Goal: Book appointment/travel/reservation: Book appointment/travel/reservation

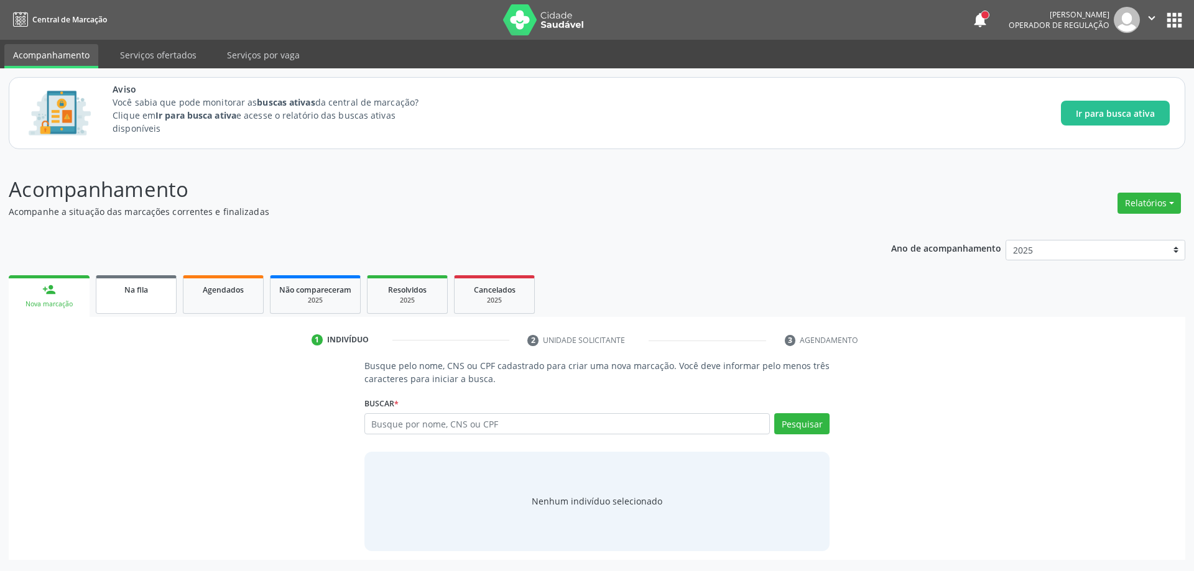
click at [128, 295] on div "Na fila" at bounding box center [136, 289] width 62 height 13
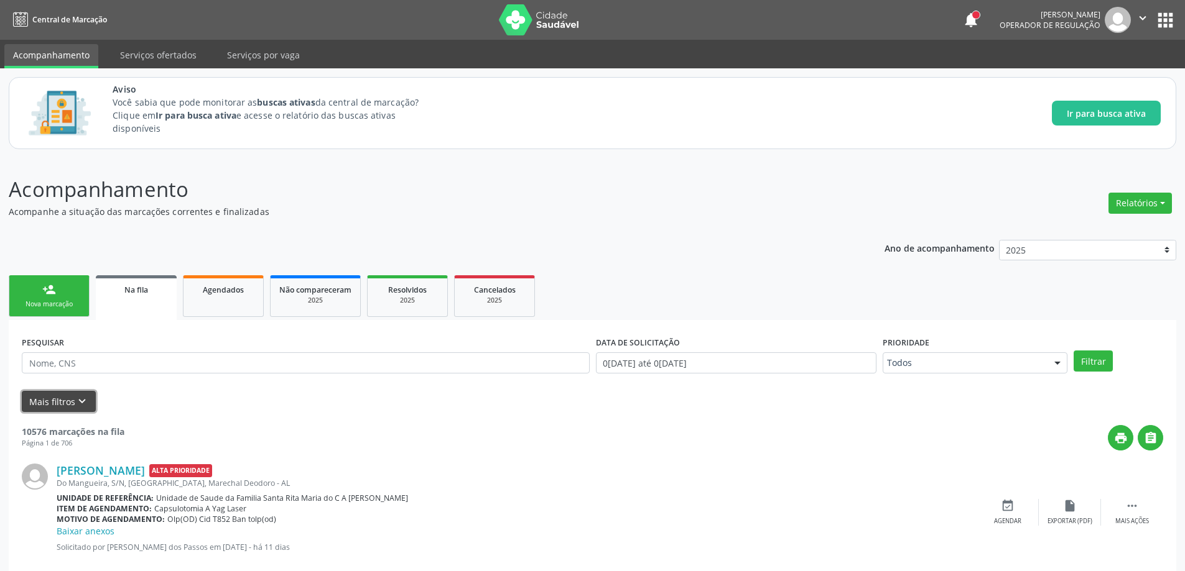
click at [81, 402] on icon "keyboard_arrow_down" at bounding box center [82, 402] width 14 height 14
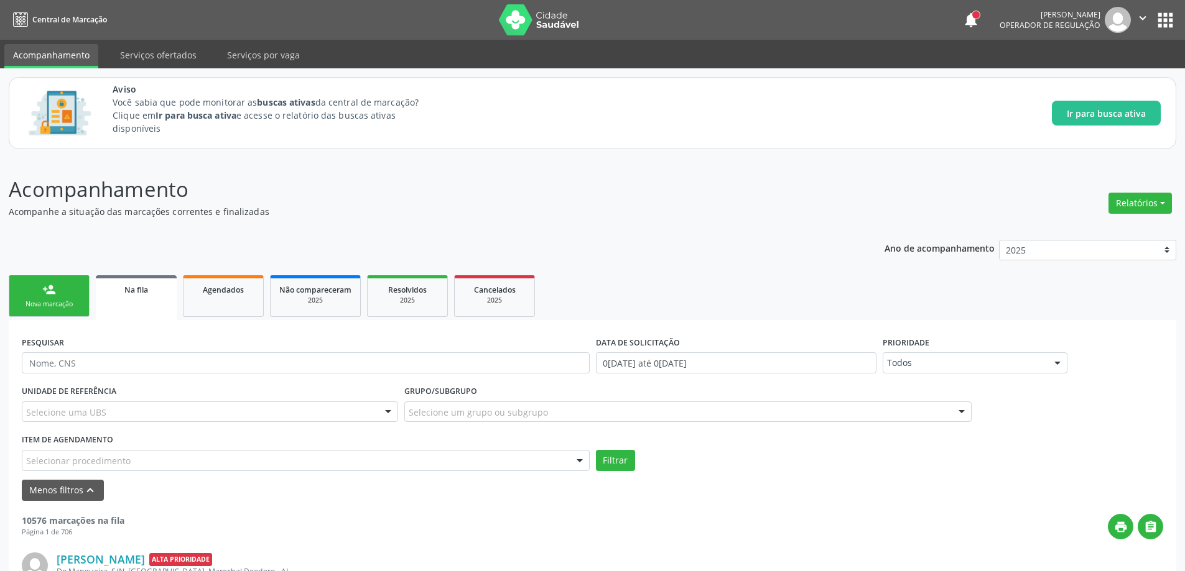
click at [136, 457] on div "Selecionar procedimento" at bounding box center [306, 460] width 568 height 21
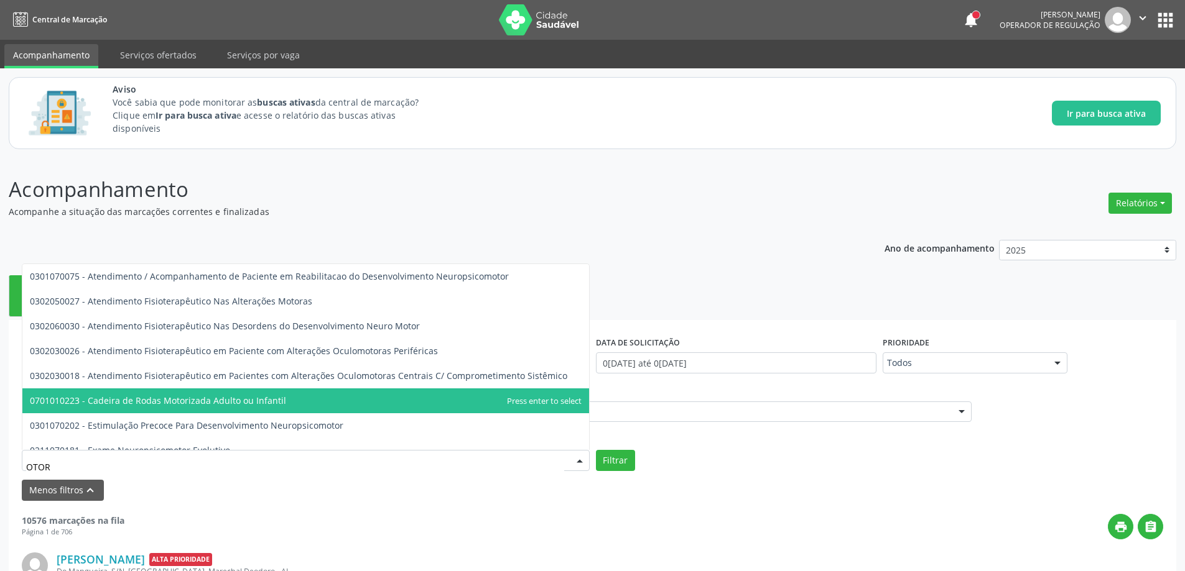
type input "OTORR"
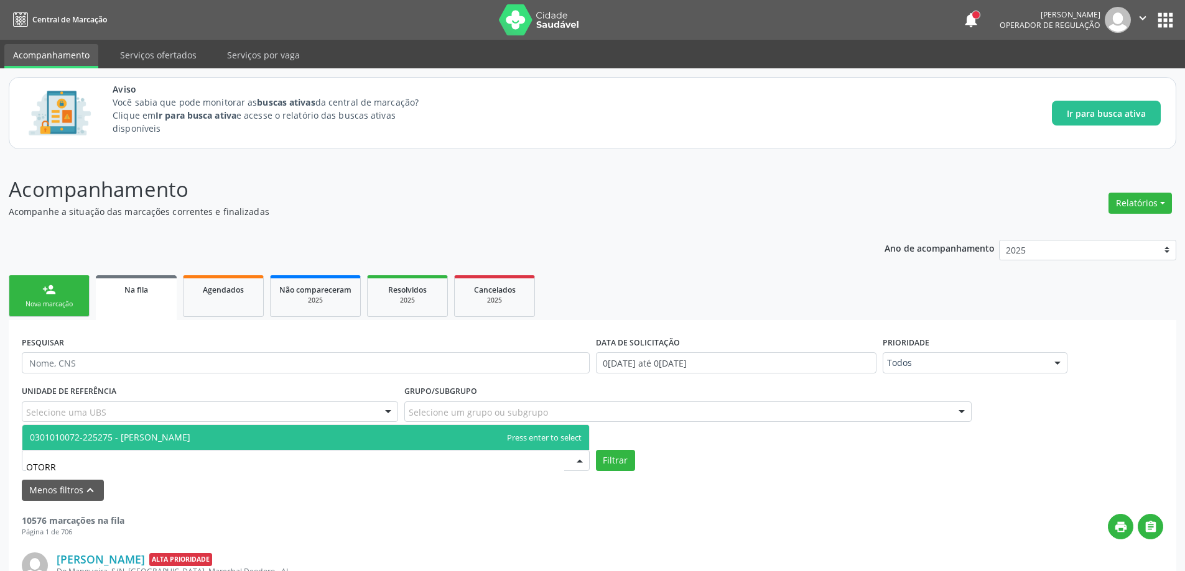
click at [174, 436] on span "0301010072-225275 - [PERSON_NAME]" at bounding box center [110, 438] width 160 height 12
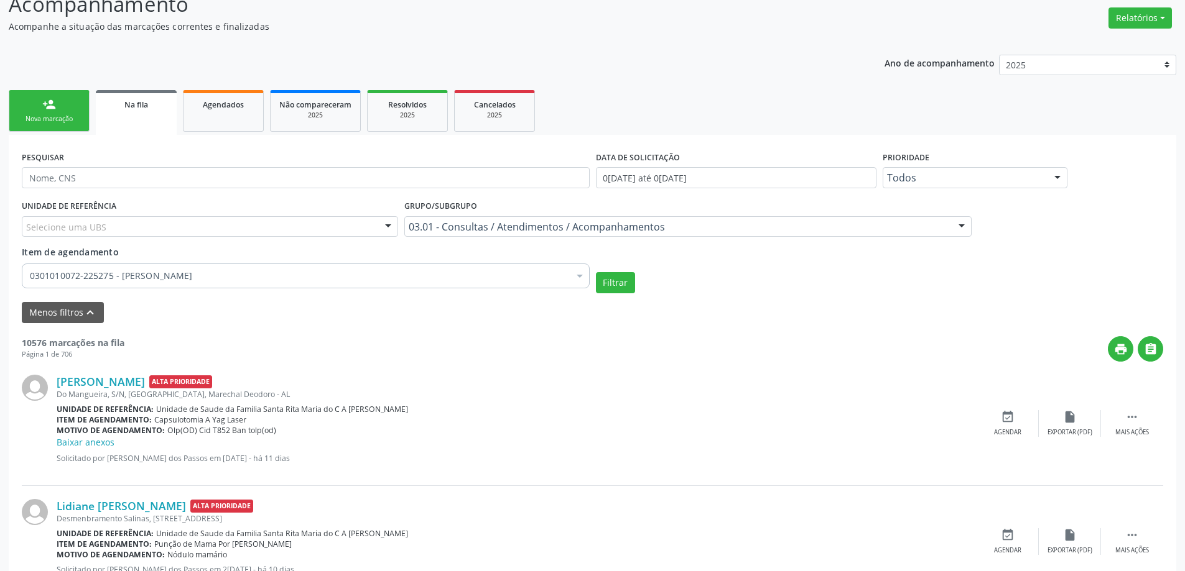
scroll to position [187, 0]
click at [128, 384] on link "[PERSON_NAME]" at bounding box center [101, 381] width 88 height 14
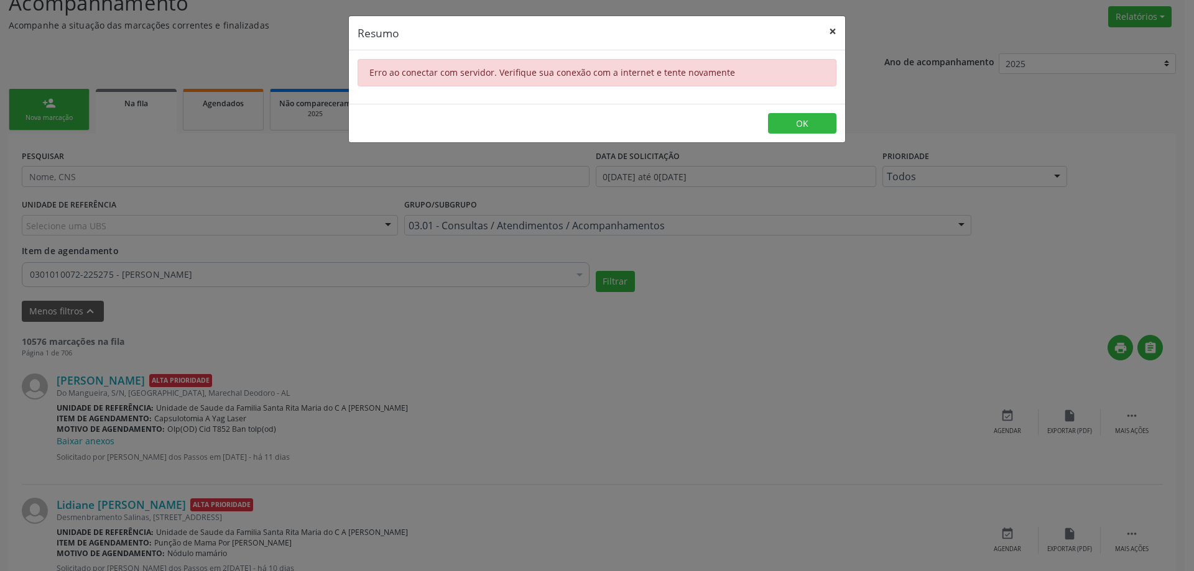
click at [837, 34] on button "×" at bounding box center [832, 31] width 25 height 30
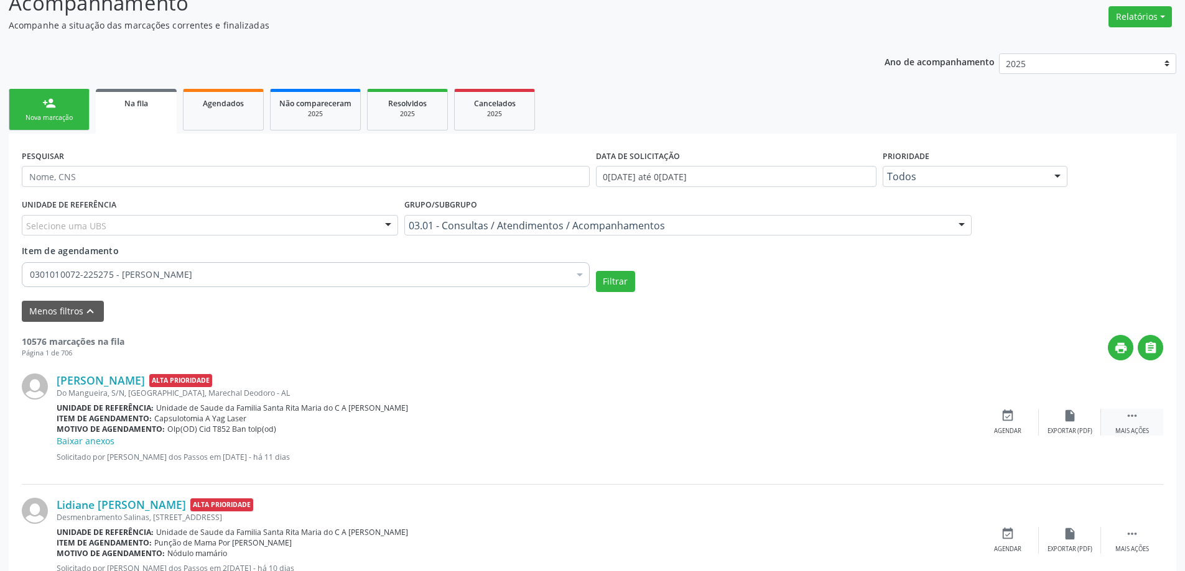
click at [1131, 427] on div " Mais ações" at bounding box center [1132, 422] width 62 height 27
click at [1075, 432] on div "Editar" at bounding box center [1070, 431] width 20 height 9
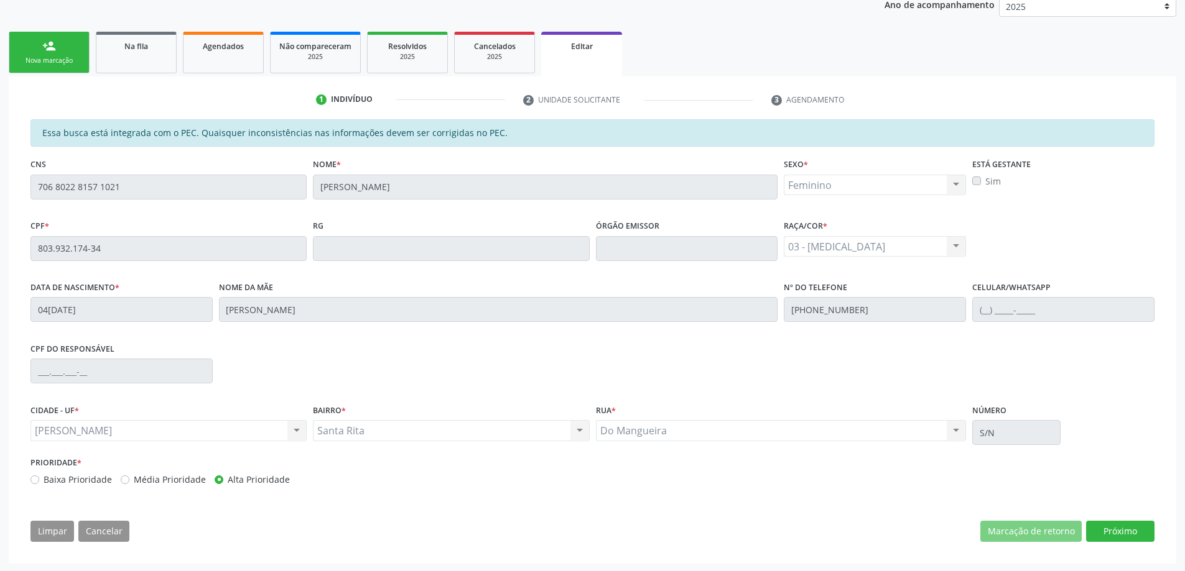
scroll to position [245, 0]
click at [809, 100] on li "3 Agendamento" at bounding box center [820, 98] width 116 height 21
click at [809, 99] on li "3 Agendamento" at bounding box center [820, 98] width 116 height 21
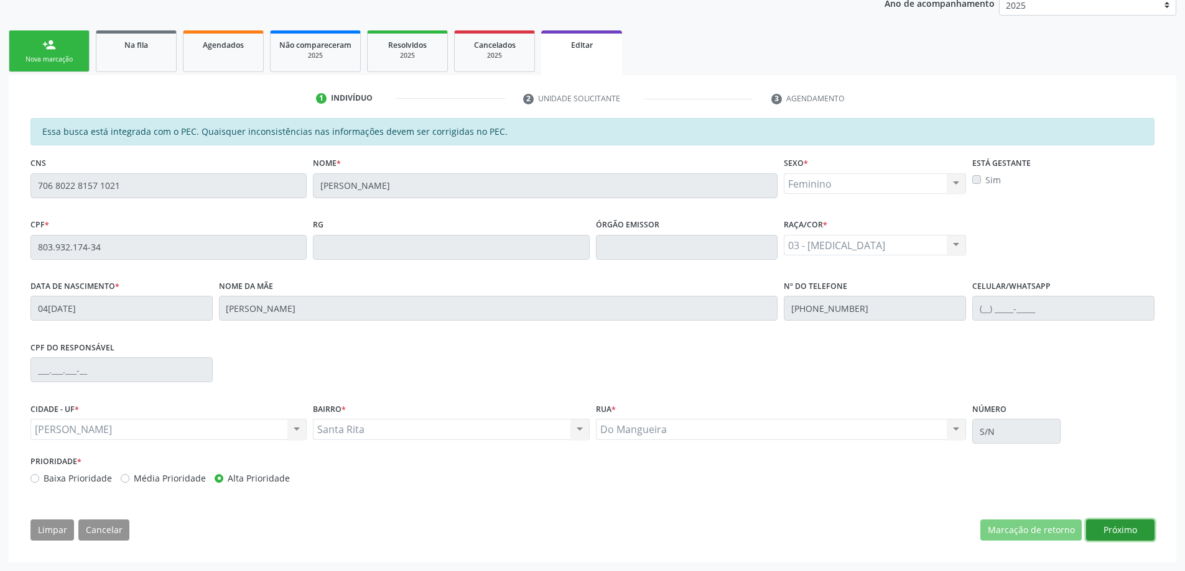
click at [1127, 533] on button "Próximo" at bounding box center [1120, 530] width 68 height 21
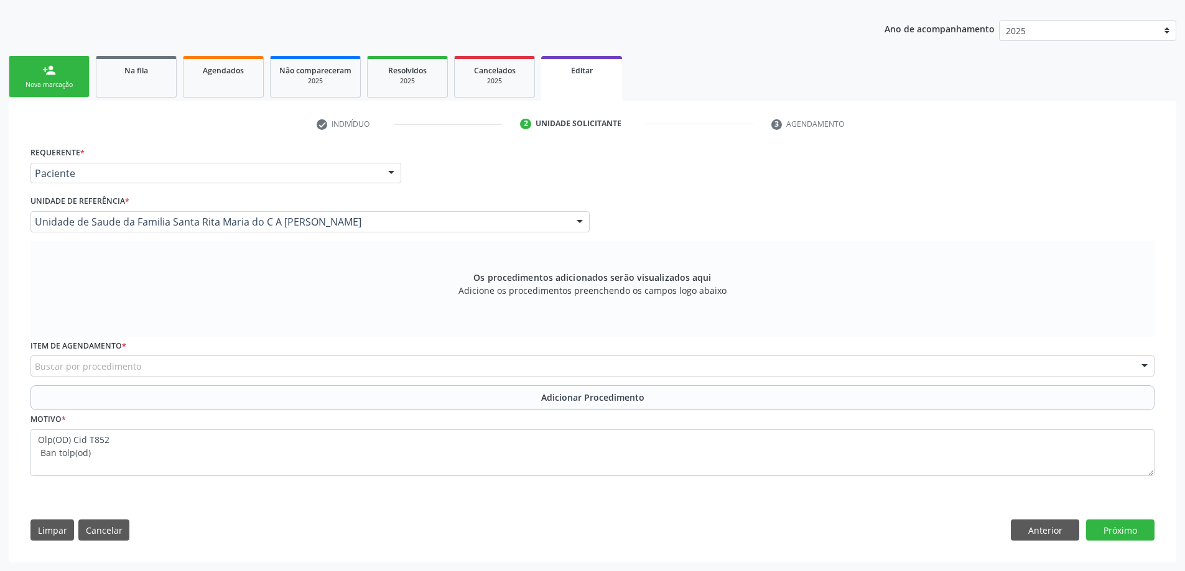
scroll to position [220, 0]
click at [131, 68] on span "Na fila" at bounding box center [136, 70] width 24 height 11
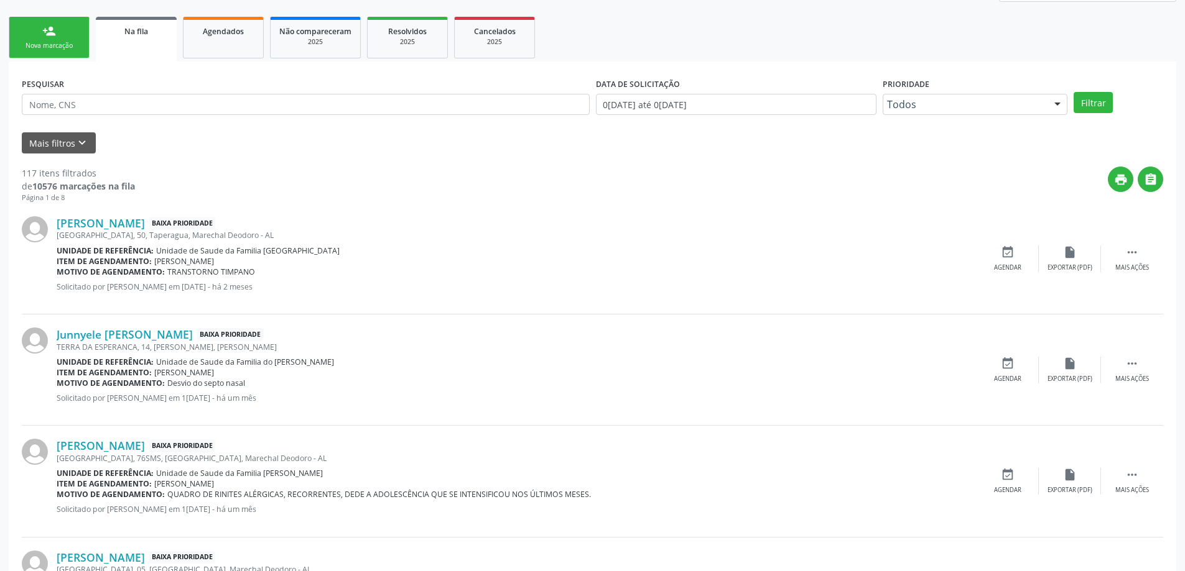
scroll to position [187, 0]
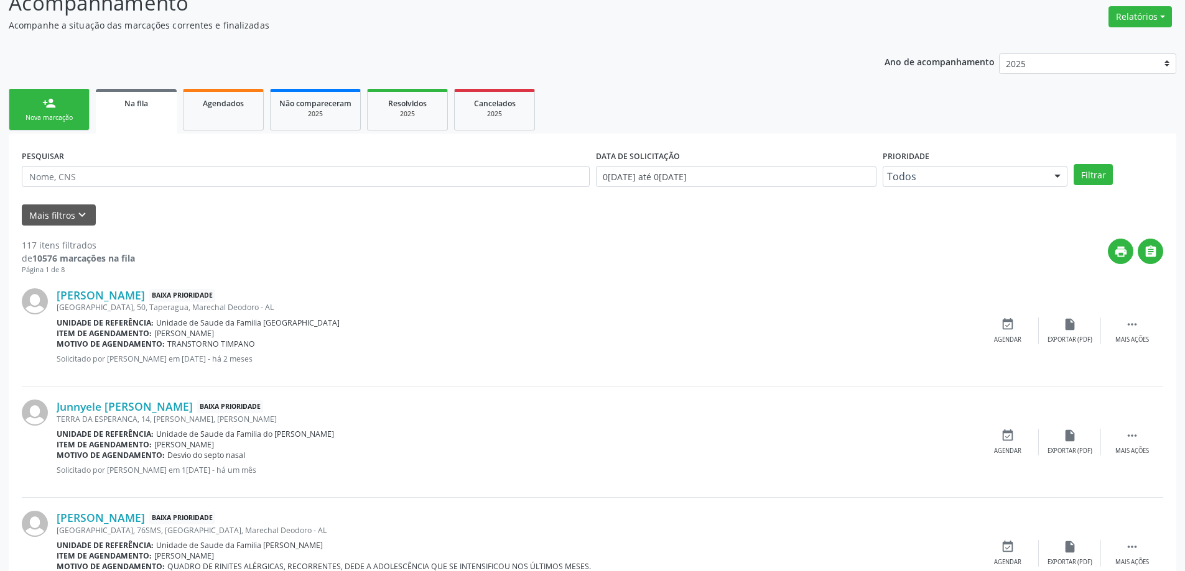
click at [128, 111] on link "Na fila" at bounding box center [136, 111] width 81 height 45
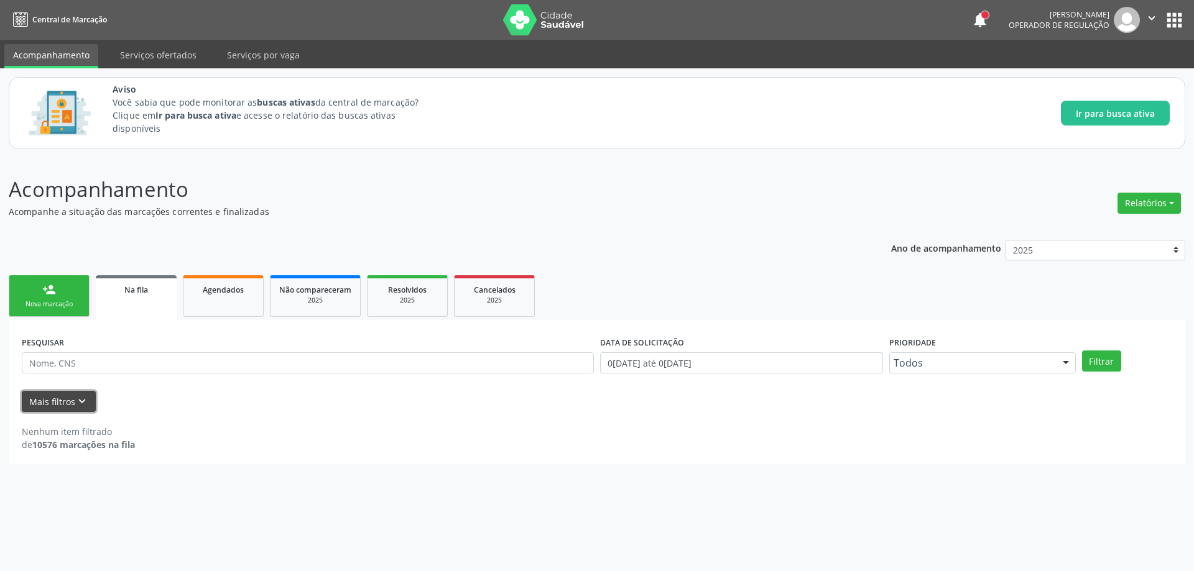
click at [77, 394] on button "Mais filtros keyboard_arrow_down" at bounding box center [59, 402] width 74 height 22
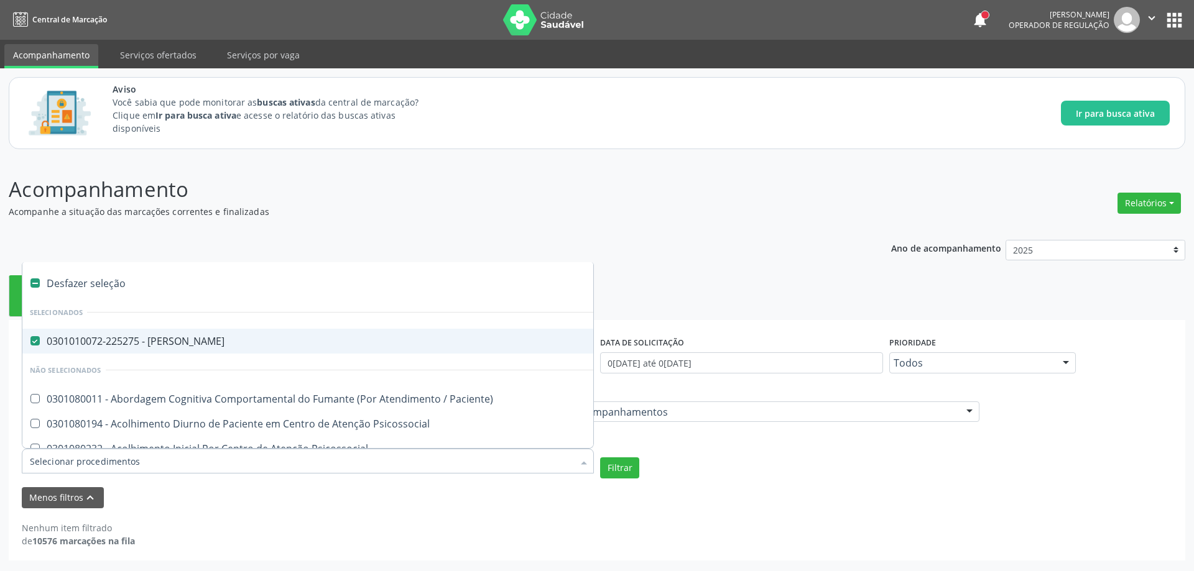
click at [39, 337] on Otorrinolaringologista at bounding box center [34, 340] width 9 height 9
click at [30, 337] on Otorrinolaringologista "checkbox" at bounding box center [26, 341] width 8 height 8
checkbox Otorrinolaringologista "false"
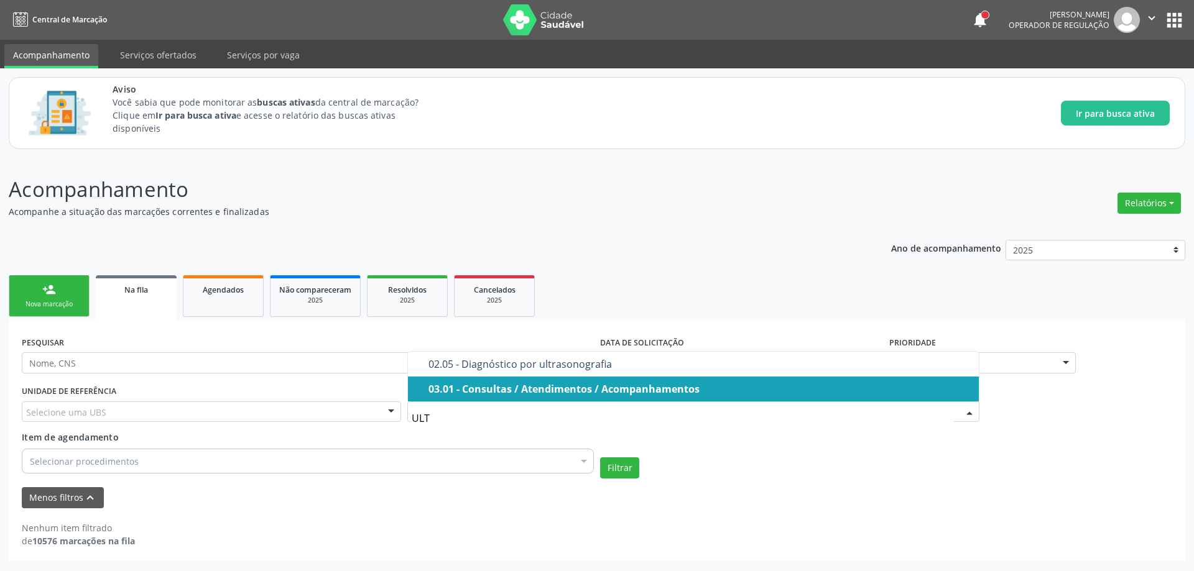
type input "ULTR"
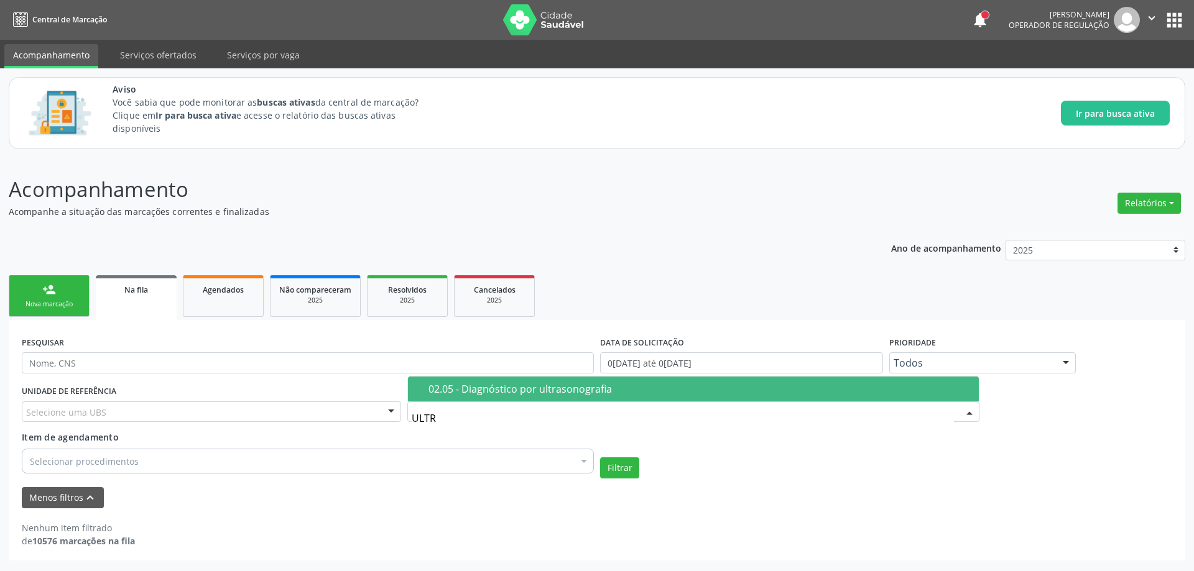
click at [649, 390] on div "02.05 - Diagnóstico por ultrasonografia" at bounding box center [699, 389] width 543 height 10
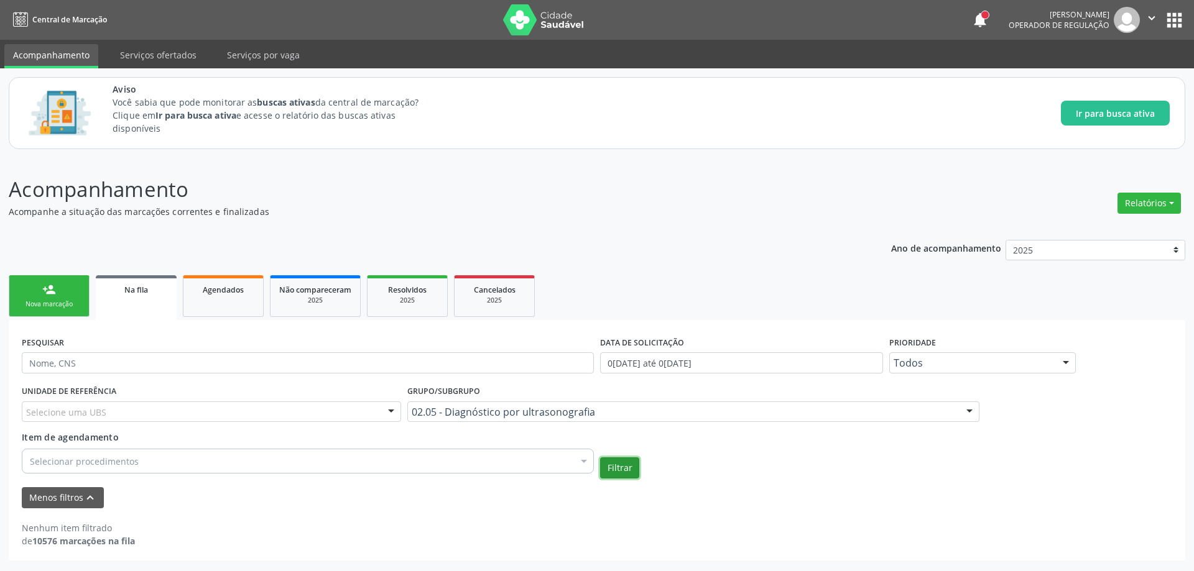
click at [608, 465] on button "Filtrar" at bounding box center [619, 468] width 39 height 21
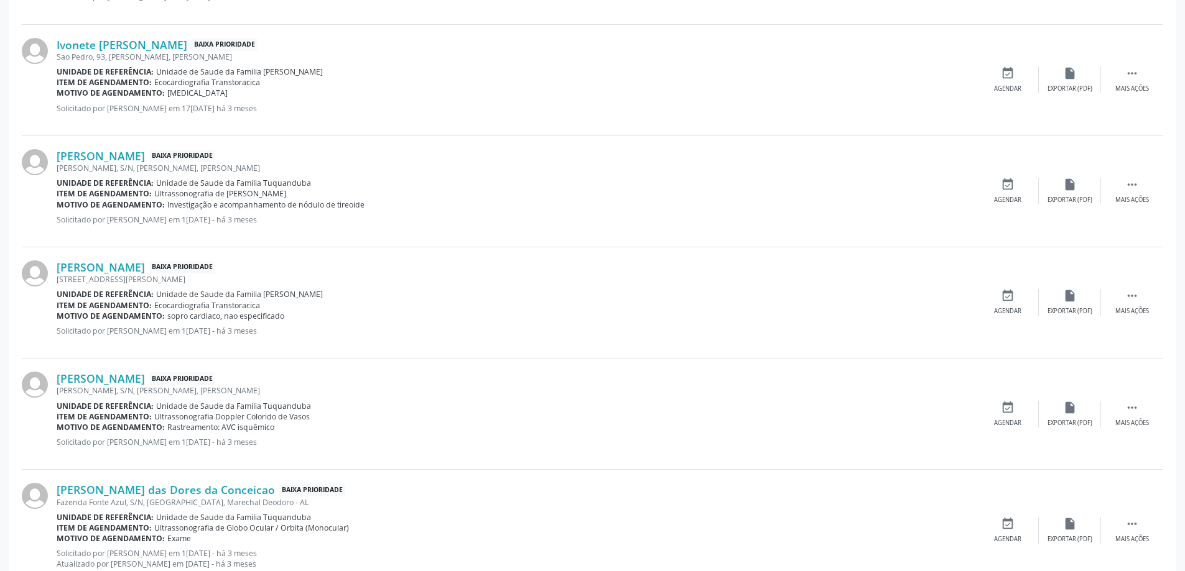
scroll to position [871, 0]
click at [1132, 191] on div " Mais ações" at bounding box center [1132, 188] width 62 height 27
click at [1071, 189] on icon "edit" at bounding box center [1070, 182] width 14 height 14
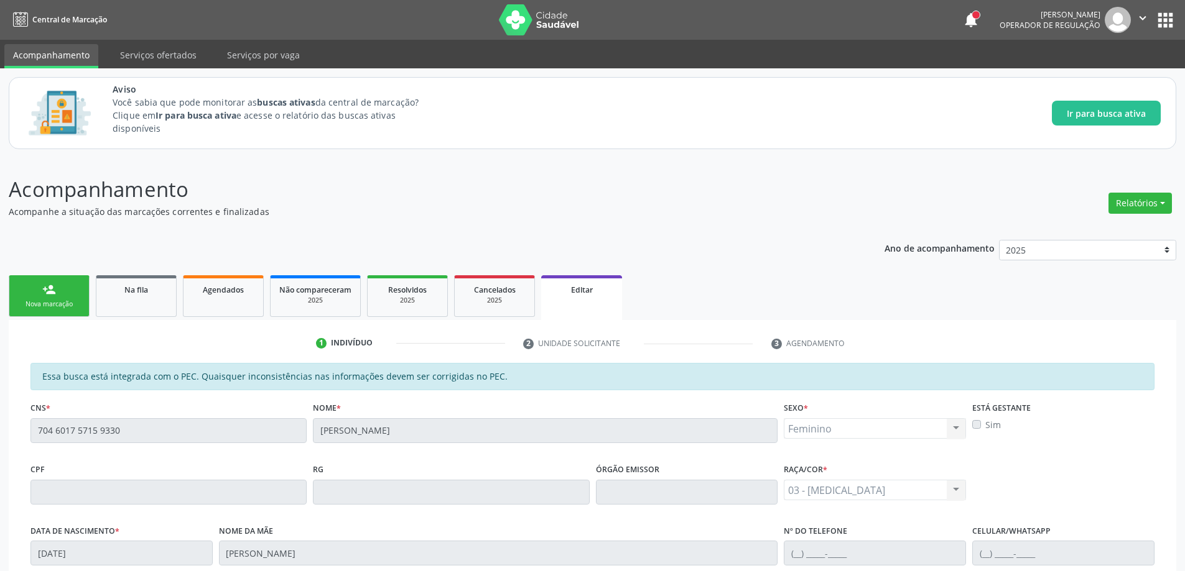
scroll to position [62, 0]
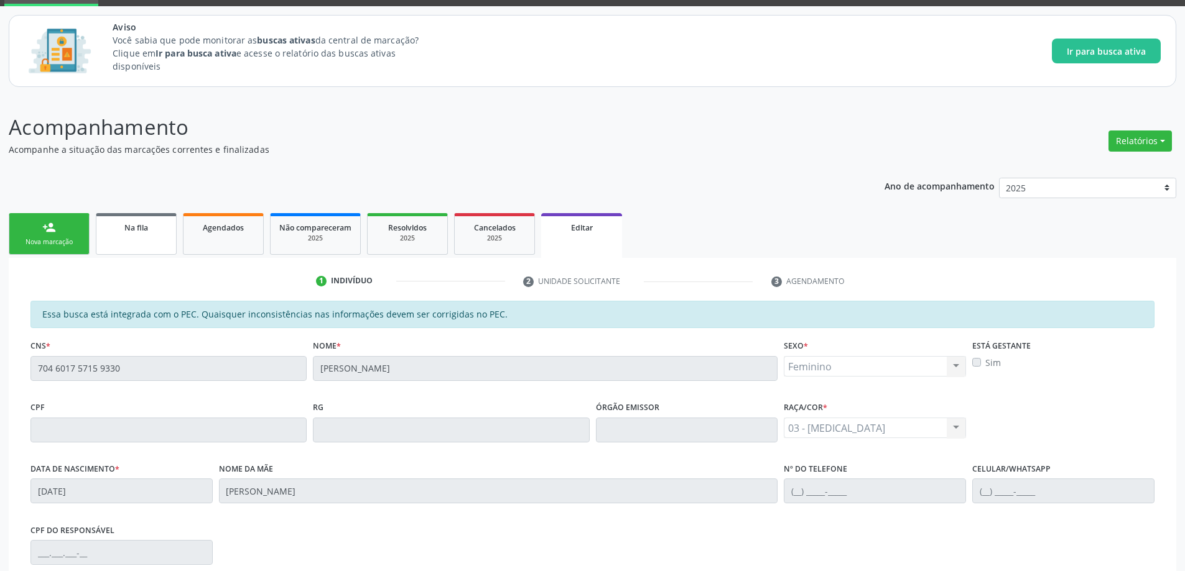
click at [121, 243] on link "Na fila" at bounding box center [136, 234] width 81 height 42
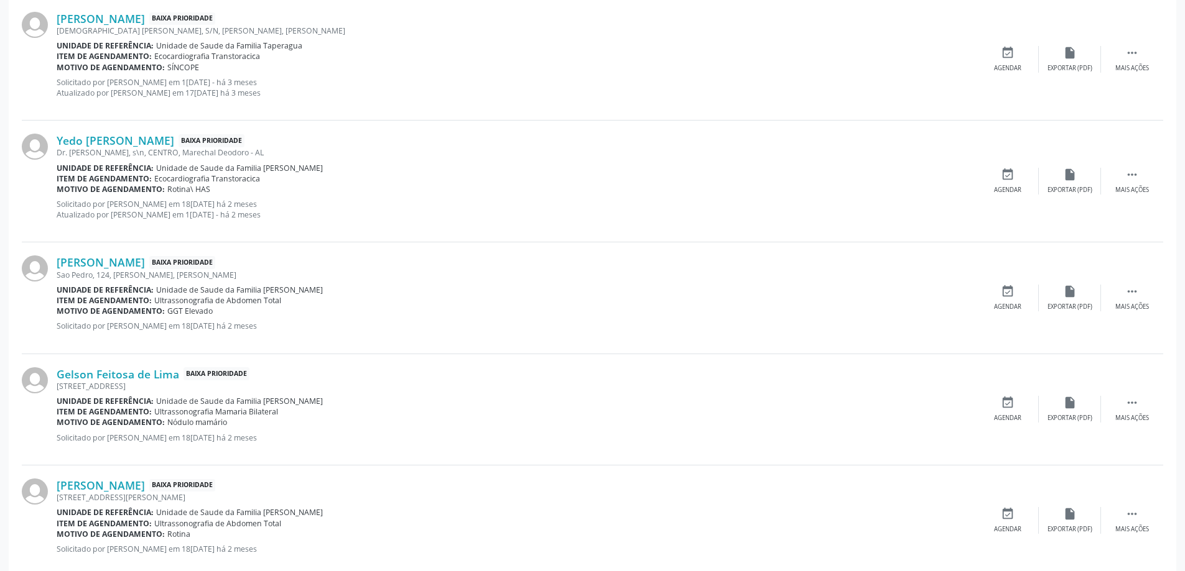
scroll to position [1368, 0]
click at [1131, 296] on div " Mais ações" at bounding box center [1132, 295] width 62 height 27
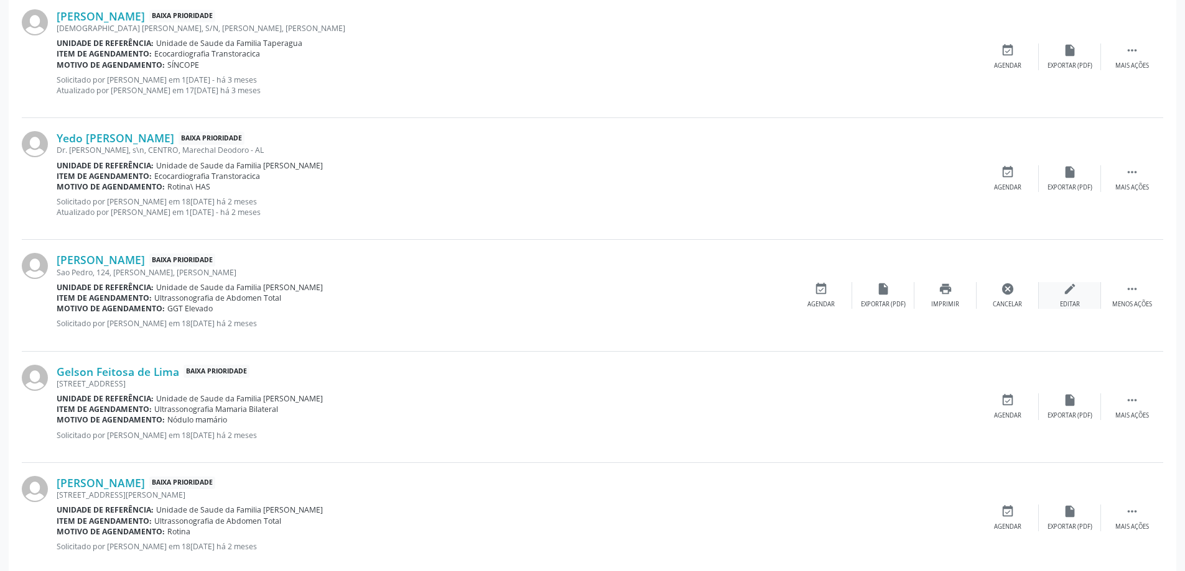
click at [1058, 302] on div "edit Editar" at bounding box center [1069, 295] width 62 height 27
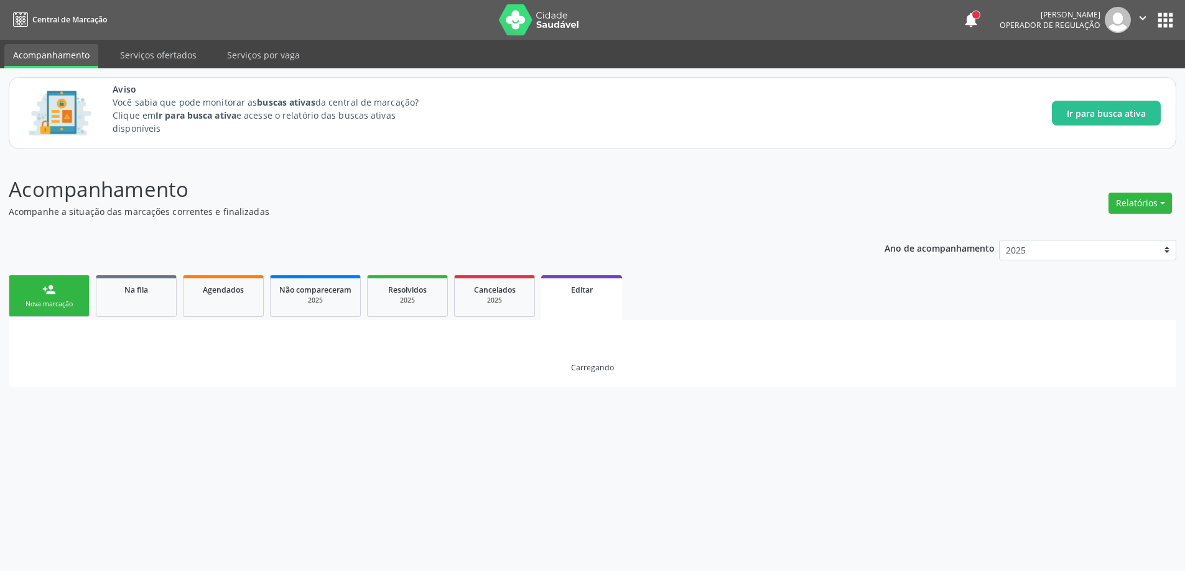
scroll to position [0, 0]
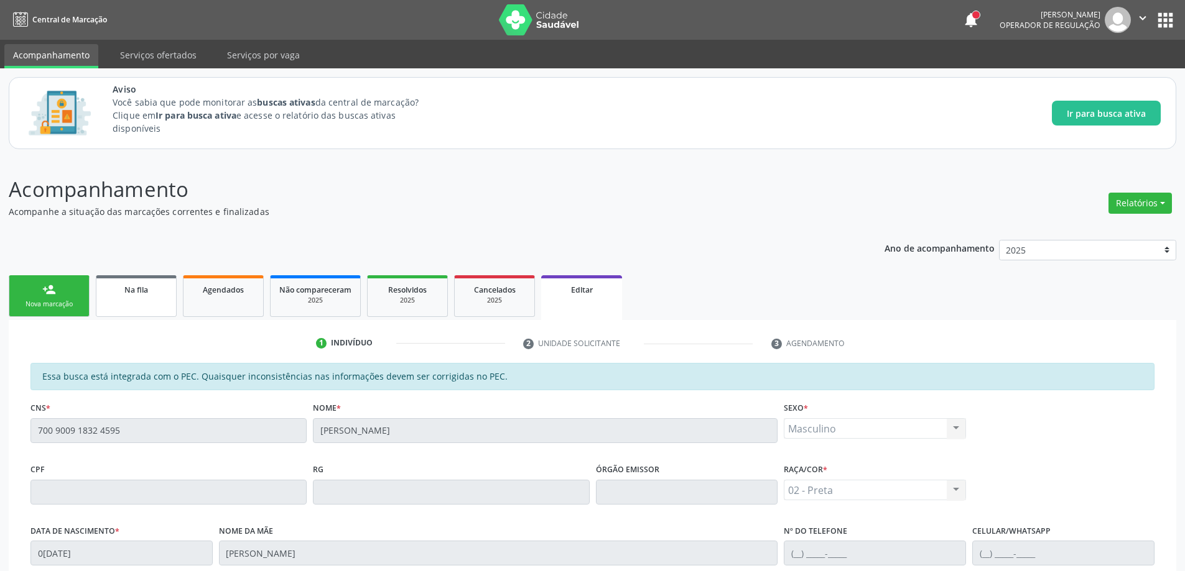
click at [131, 295] on span "Na fila" at bounding box center [136, 290] width 24 height 11
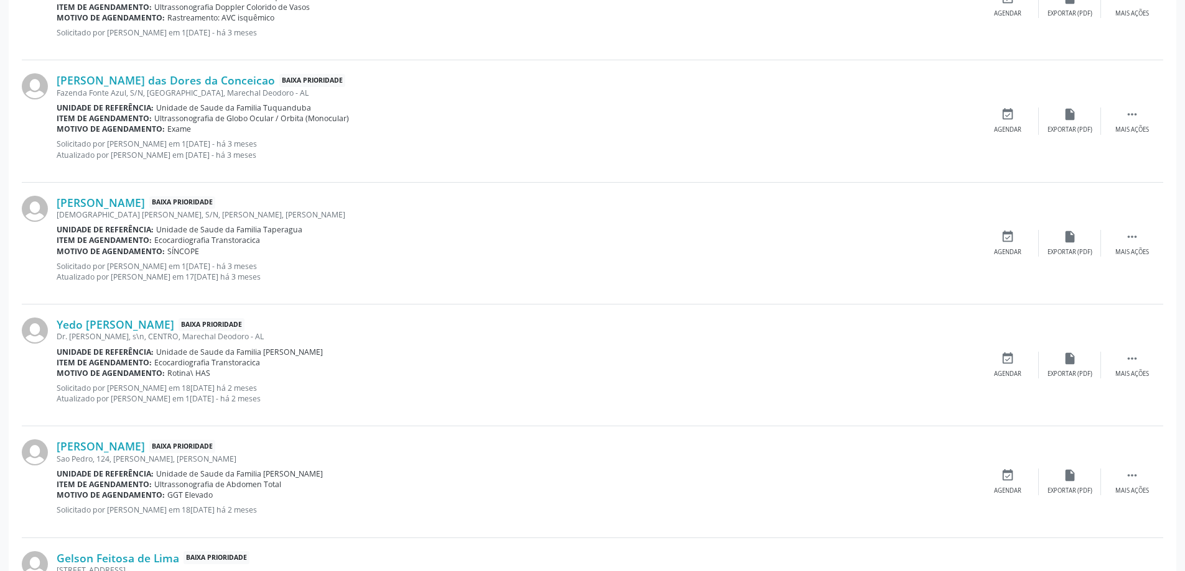
scroll to position [1306, 0]
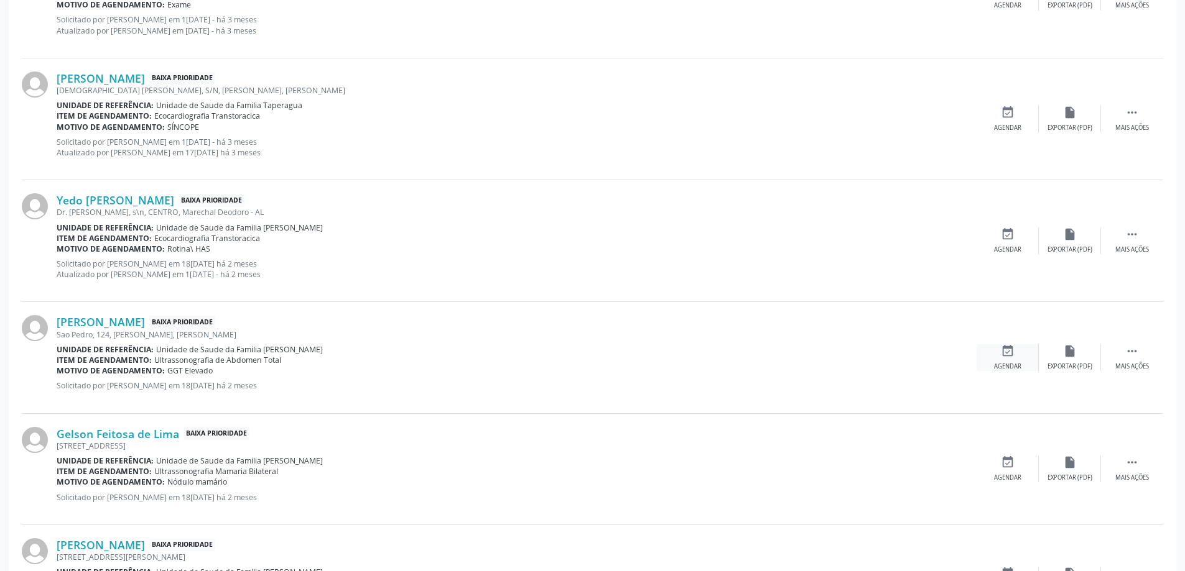
click at [1011, 361] on div "event_available Agendar" at bounding box center [1007, 358] width 62 height 27
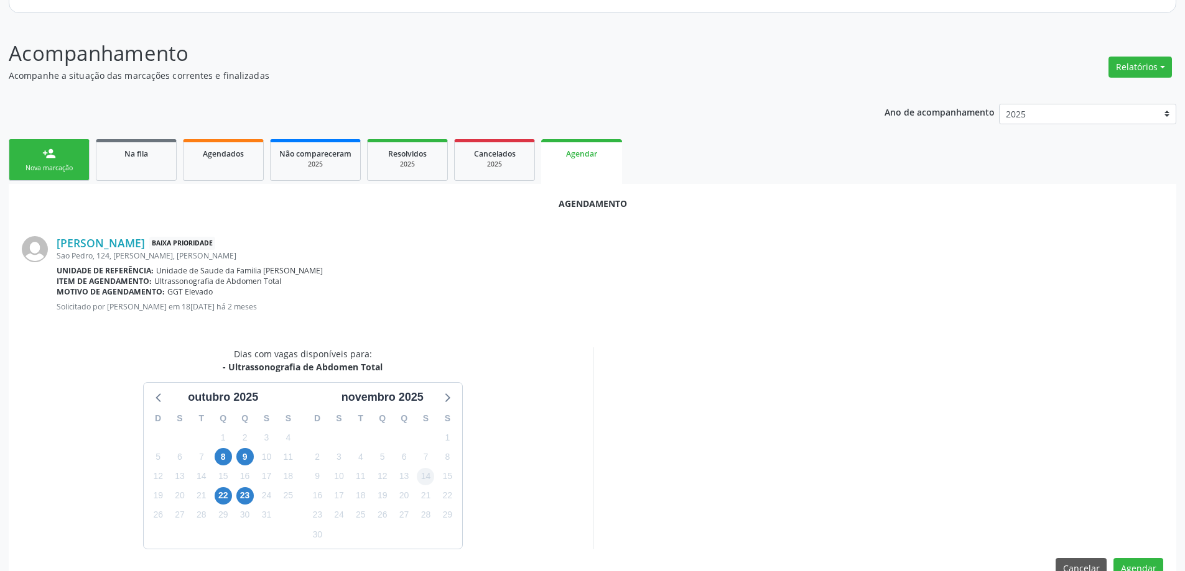
scroll to position [165, 0]
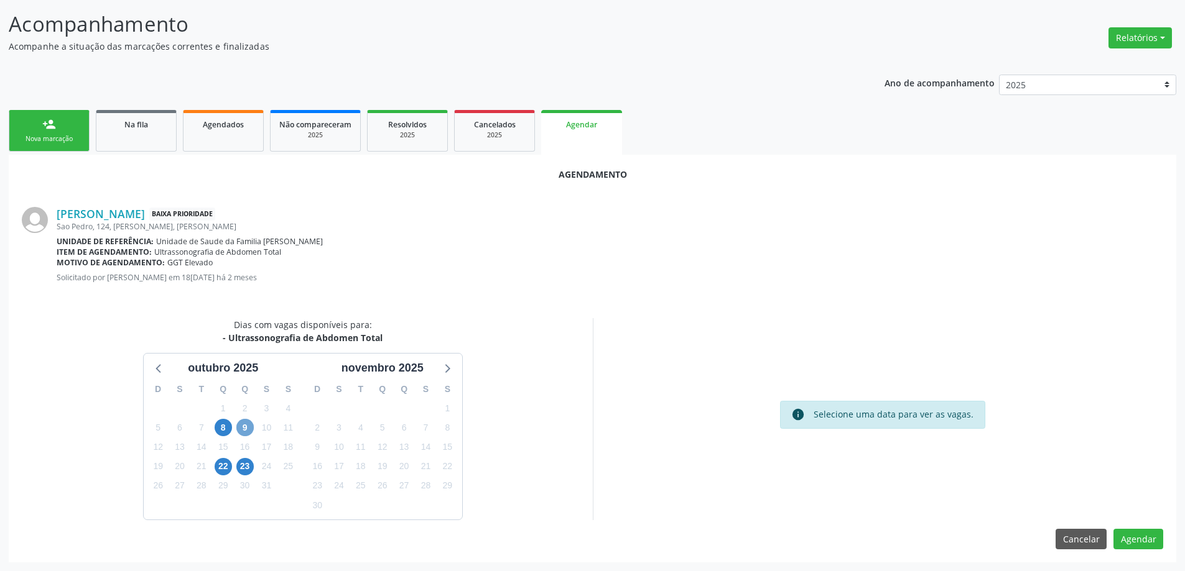
click at [246, 427] on span "9" at bounding box center [244, 427] width 17 height 17
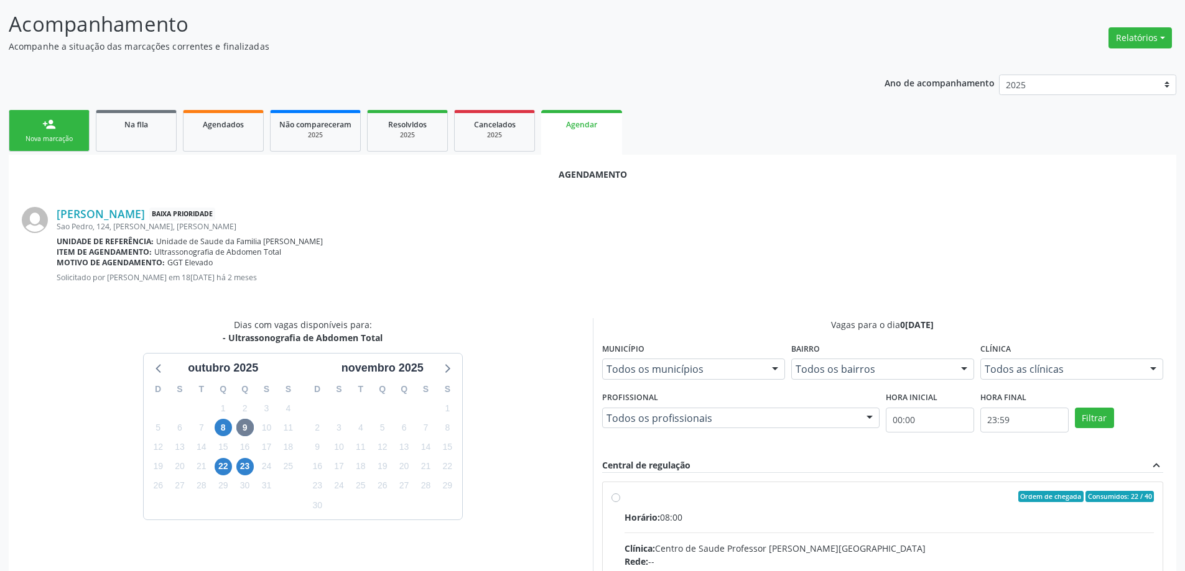
click at [617, 499] on input "Ordem de chegada Consumidos: 22 / 40 Horário: 08:00 Clínica: Centro de Saude Pr…" at bounding box center [615, 496] width 9 height 11
radio input "true"
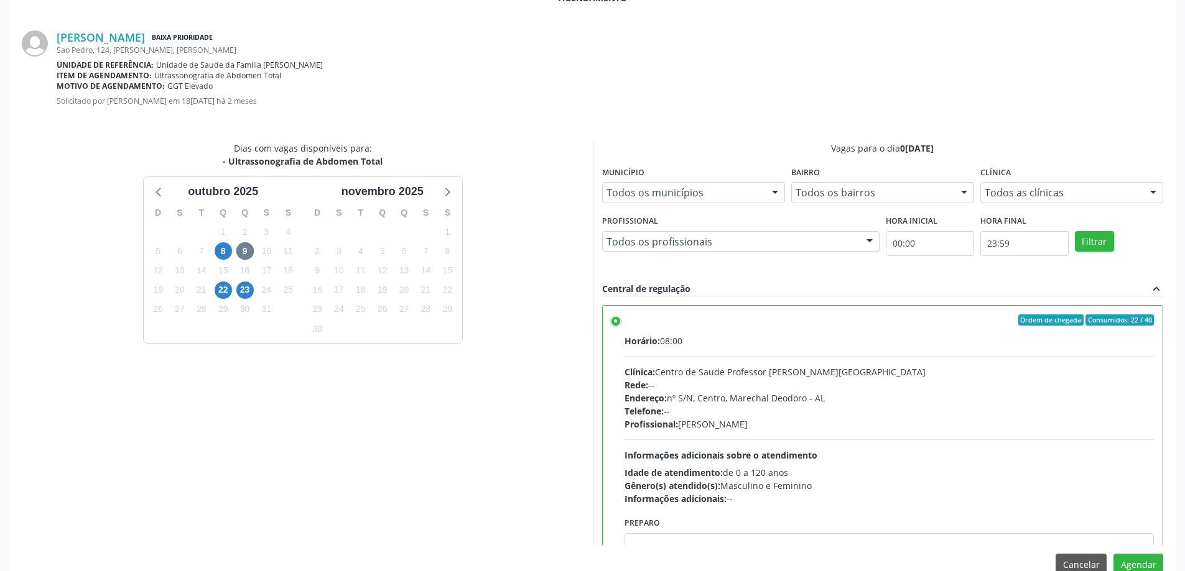
scroll to position [368, 0]
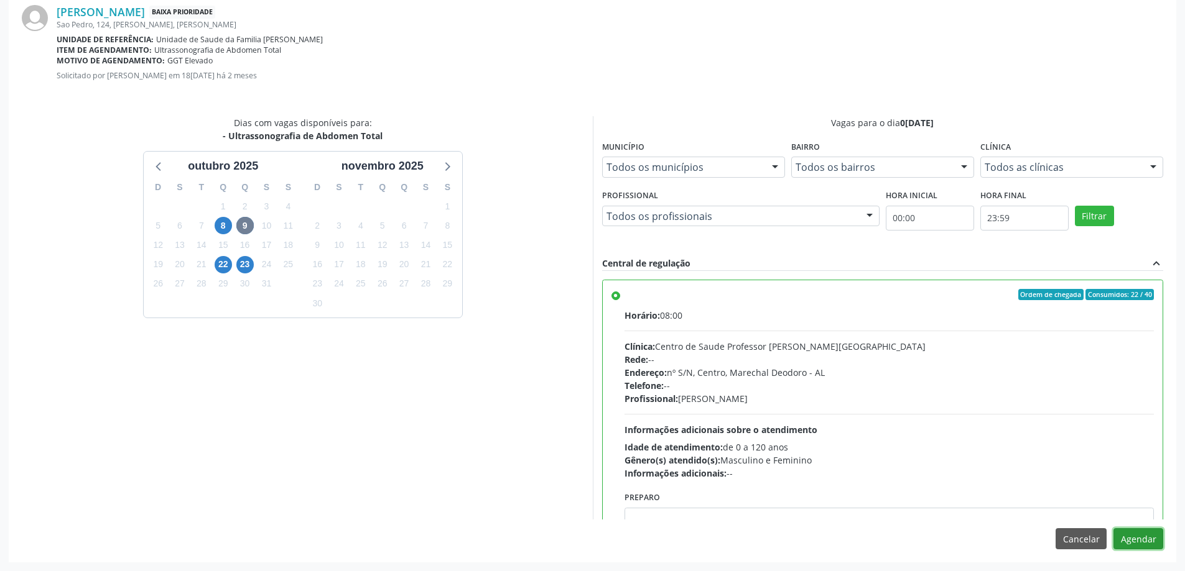
click at [1136, 539] on button "Agendar" at bounding box center [1138, 539] width 50 height 21
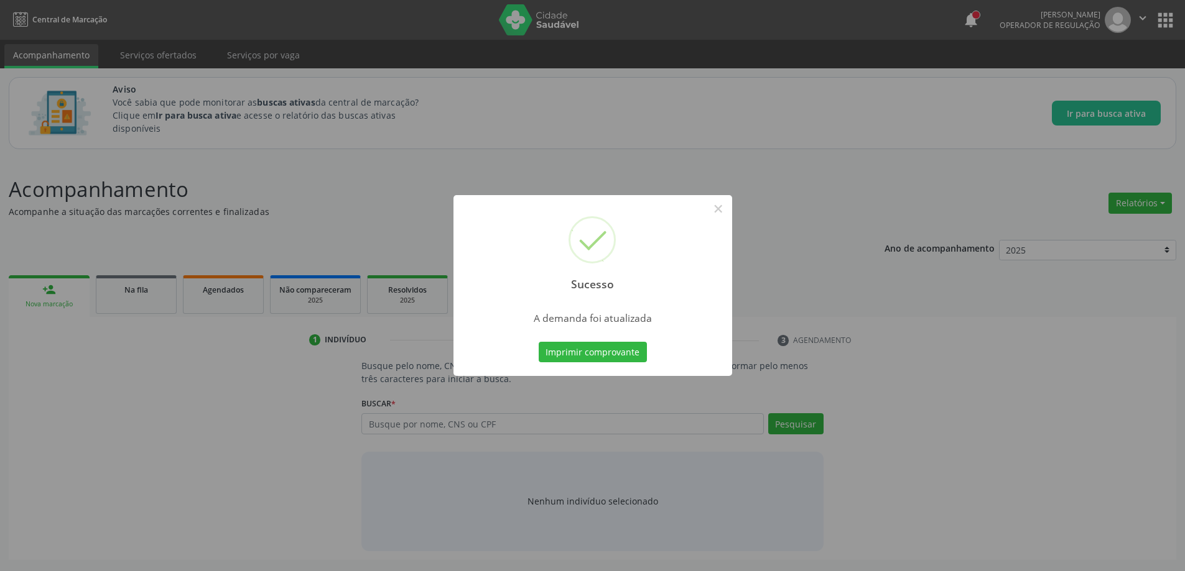
scroll to position [0, 0]
click at [723, 205] on button "×" at bounding box center [722, 208] width 21 height 21
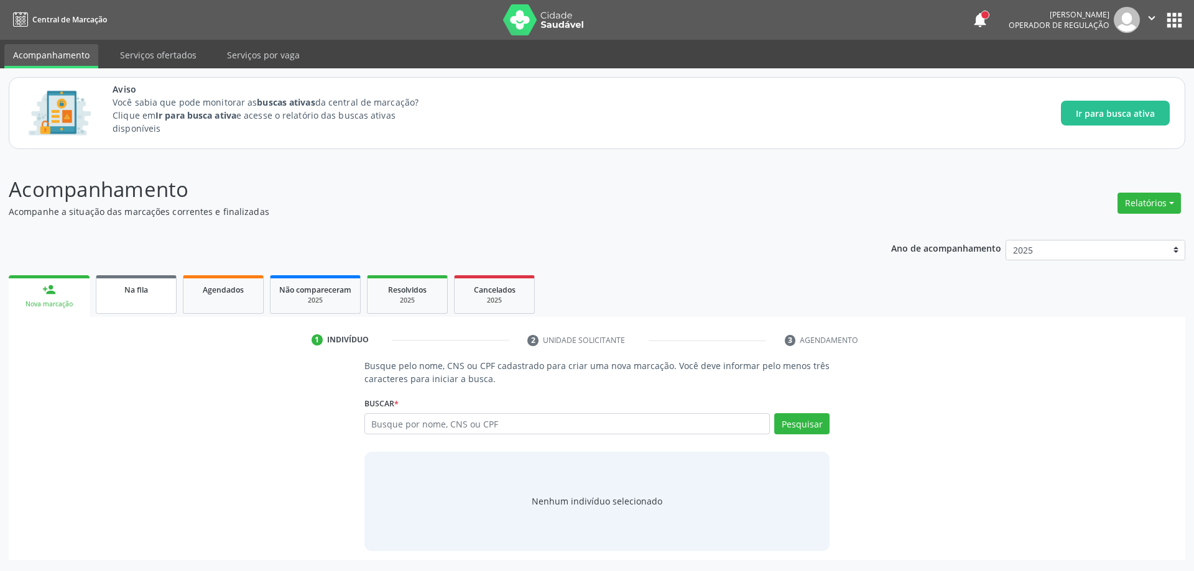
click at [128, 300] on link "Na fila" at bounding box center [136, 294] width 81 height 39
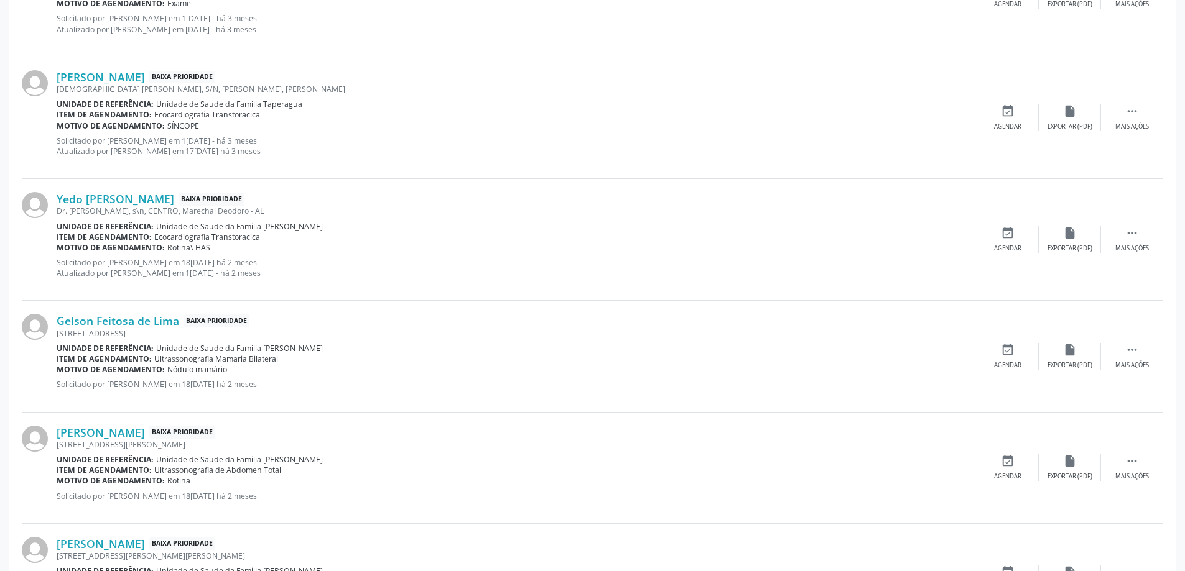
scroll to position [1368, 0]
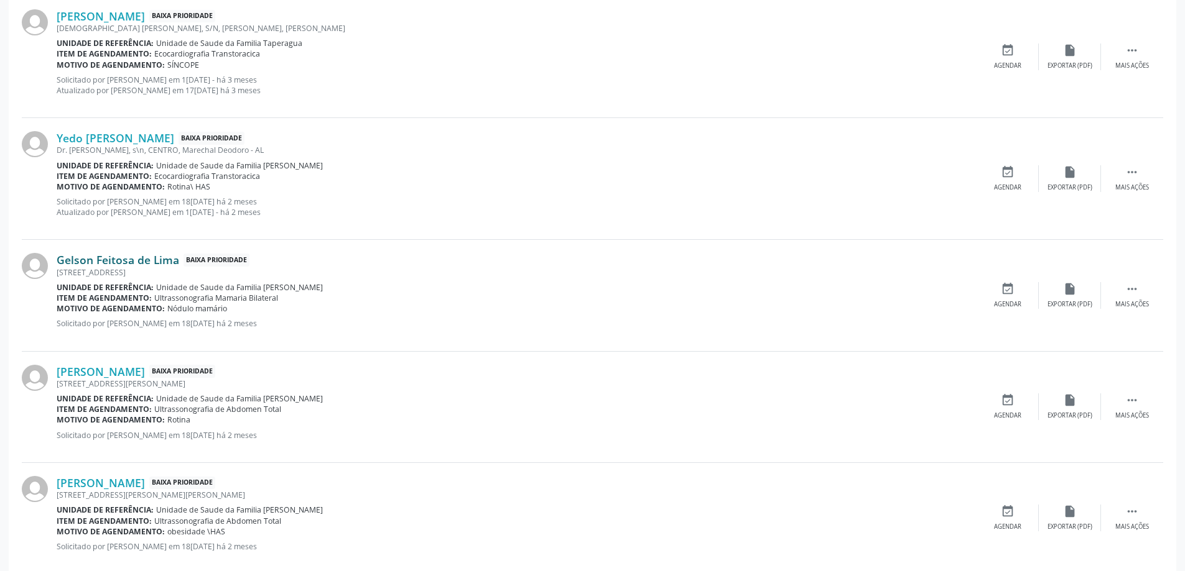
click at [96, 260] on link "Gelson Feitosa de Lima" at bounding box center [118, 260] width 123 height 14
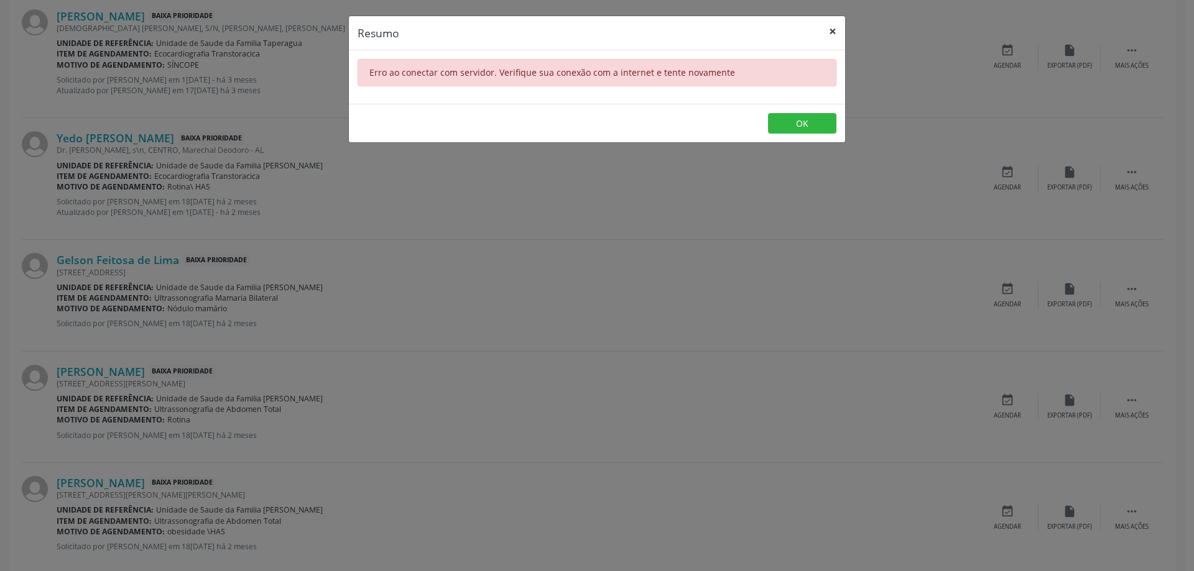
click at [836, 32] on button "×" at bounding box center [832, 31] width 25 height 30
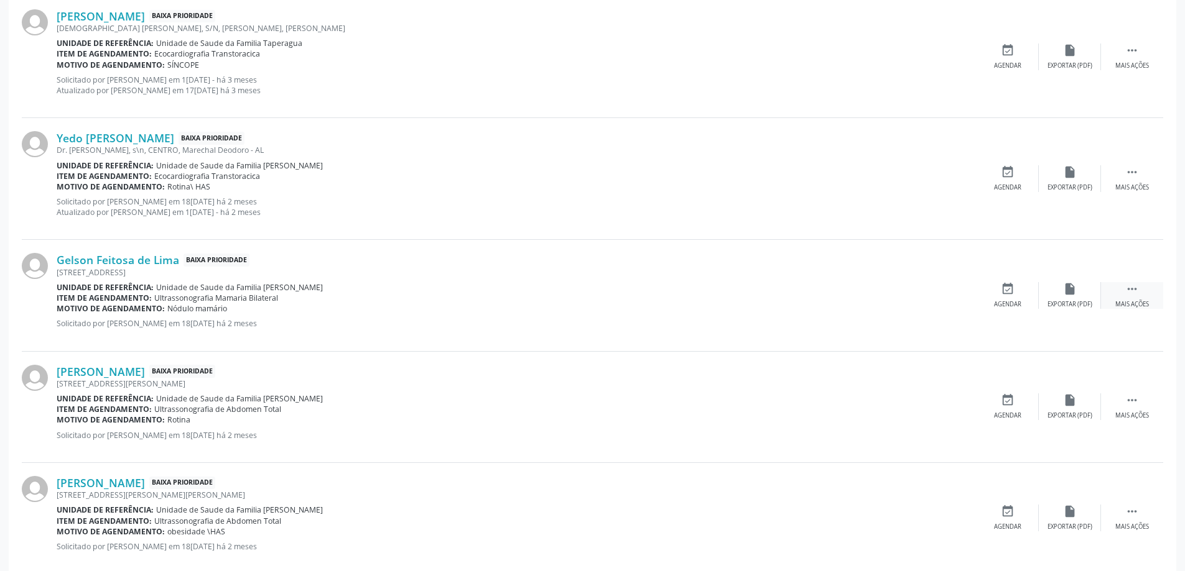
click at [1140, 298] on div " Mais ações" at bounding box center [1132, 295] width 62 height 27
click at [1065, 305] on div "Editar" at bounding box center [1070, 304] width 20 height 9
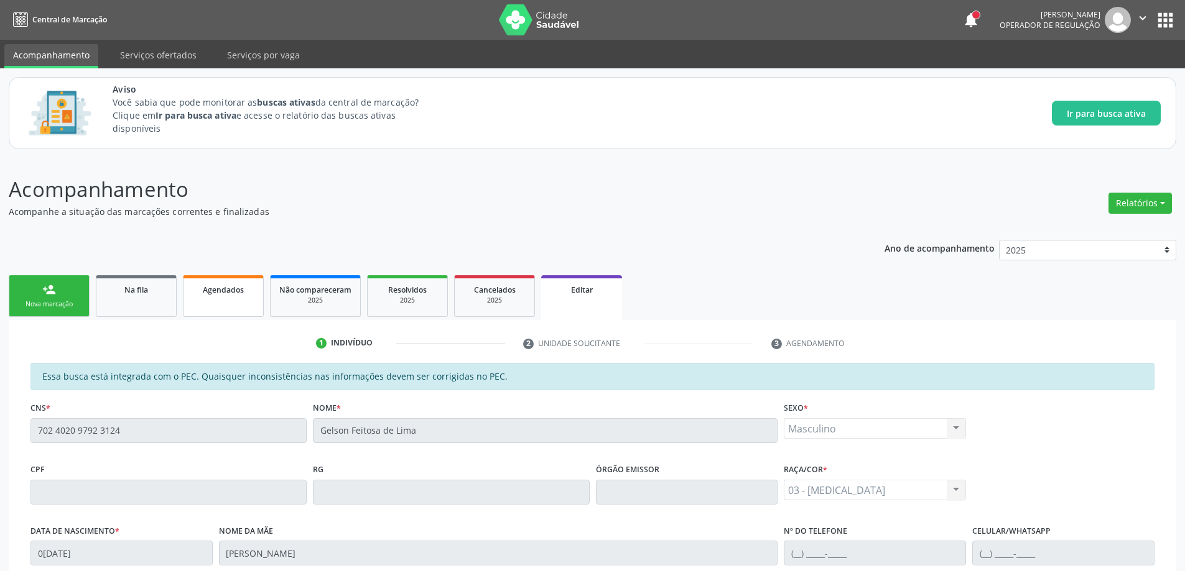
scroll to position [124, 0]
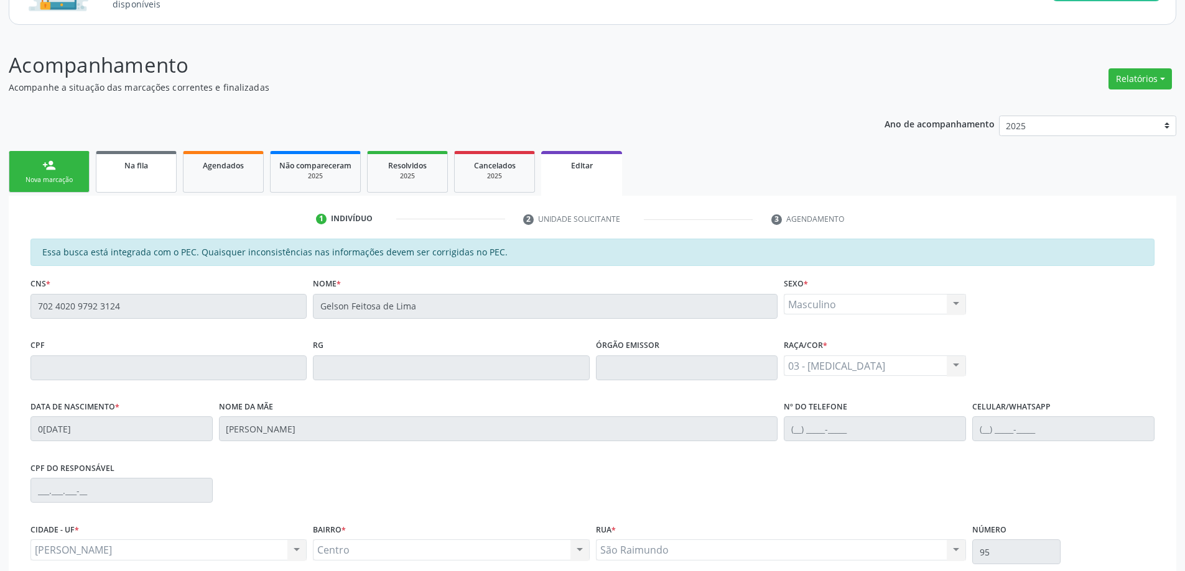
click at [116, 177] on link "Na fila" at bounding box center [136, 172] width 81 height 42
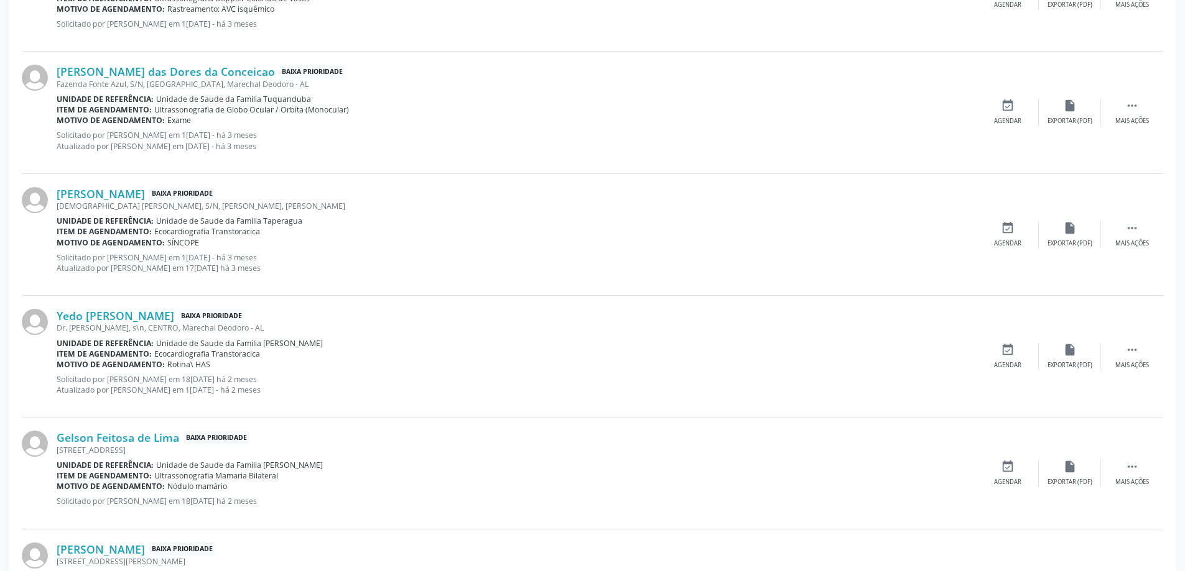
scroll to position [1244, 0]
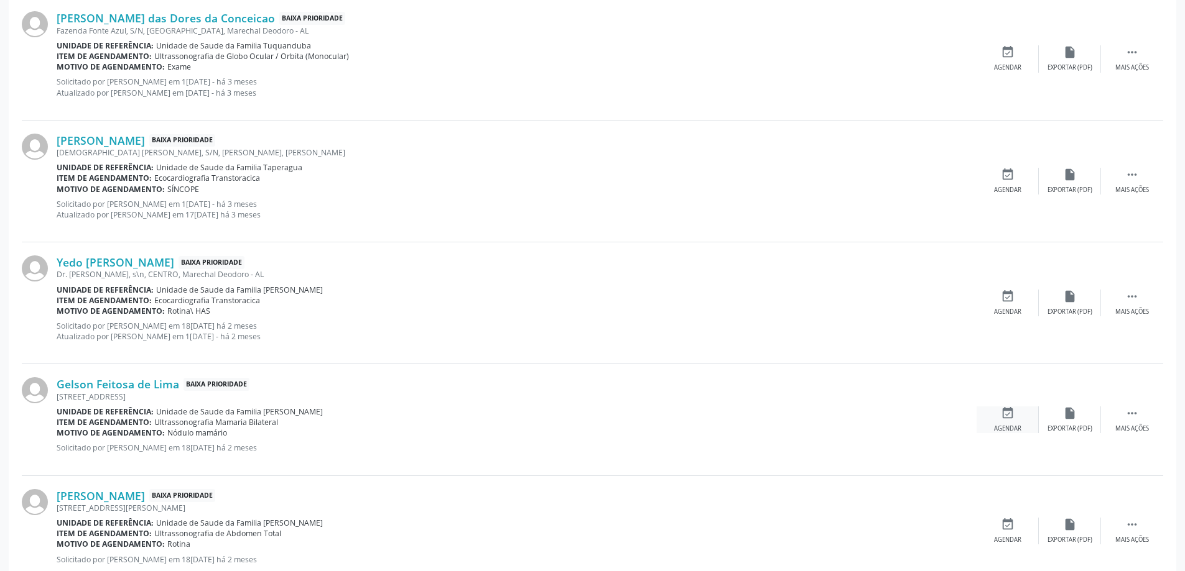
click at [995, 414] on div "event_available Agendar" at bounding box center [1007, 420] width 62 height 27
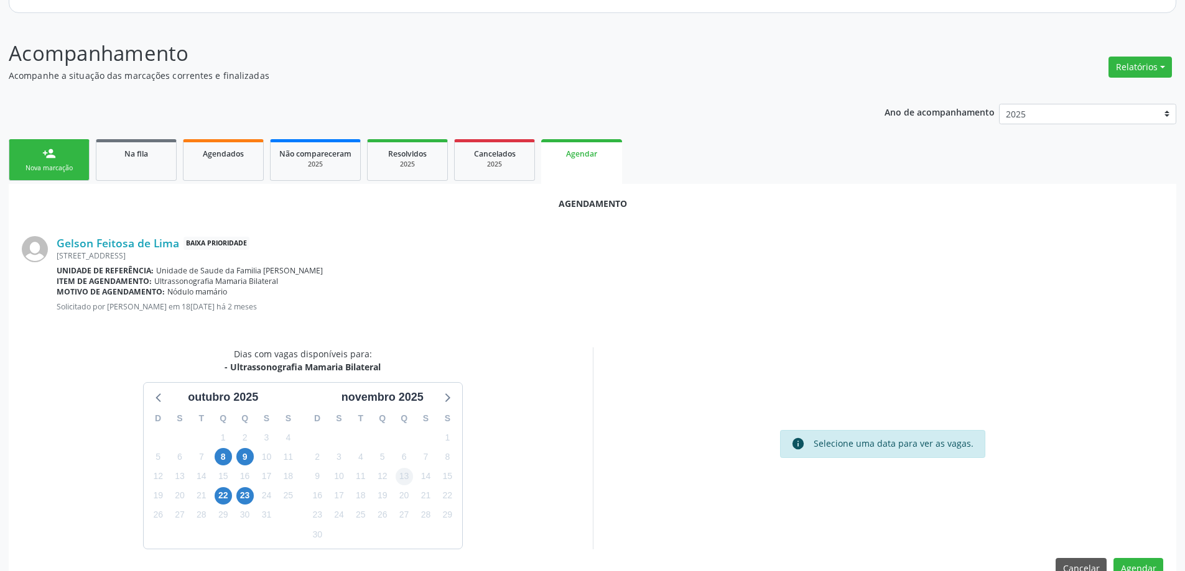
scroll to position [165, 0]
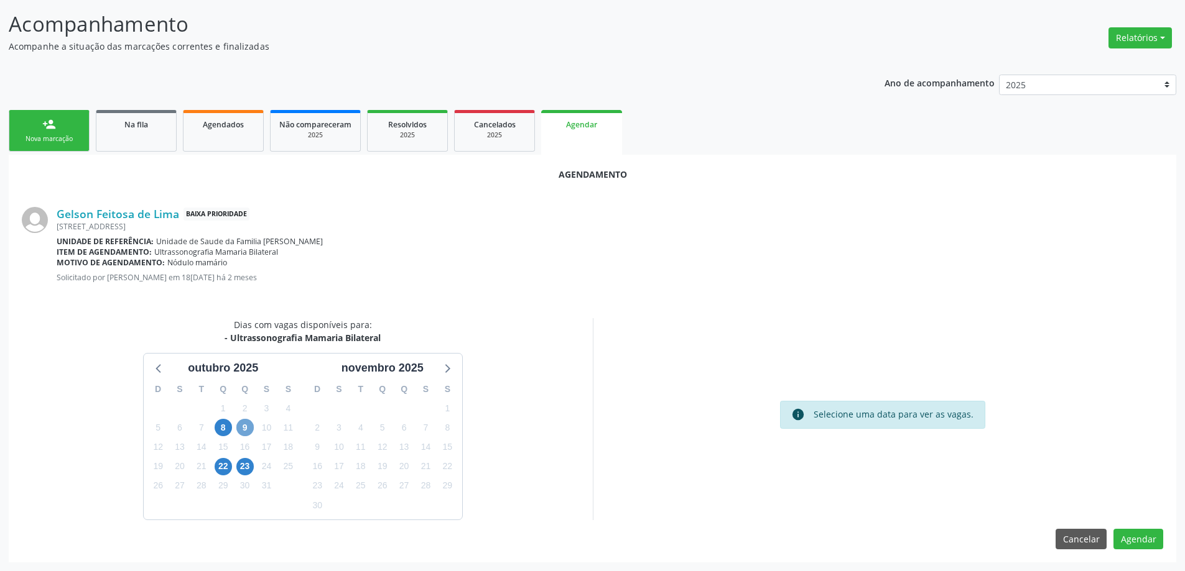
click at [249, 420] on span "9" at bounding box center [244, 427] width 17 height 17
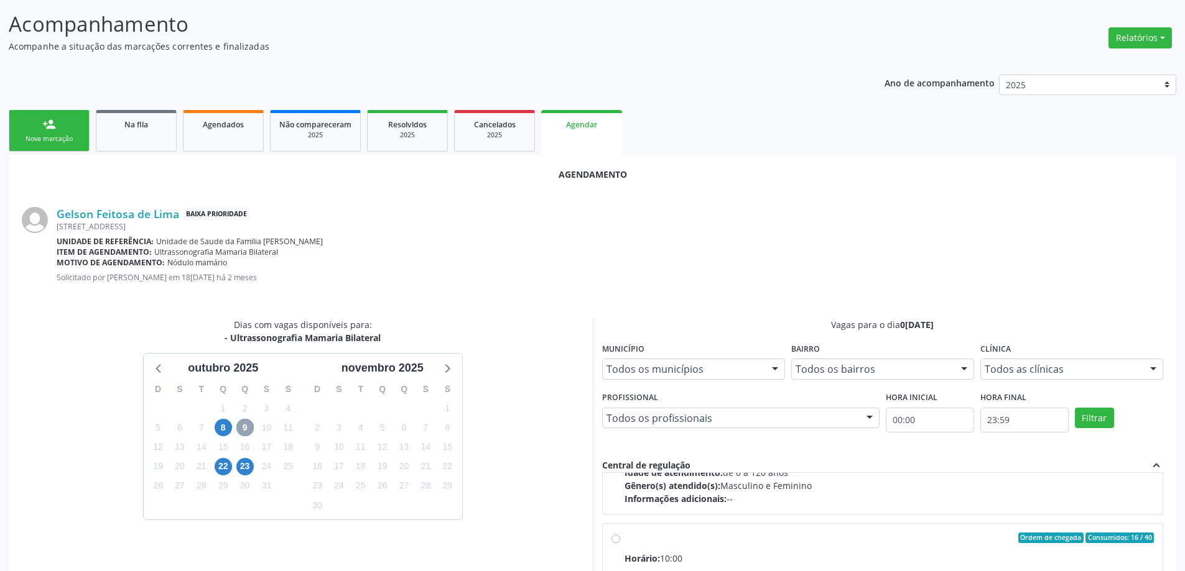
scroll to position [196, 0]
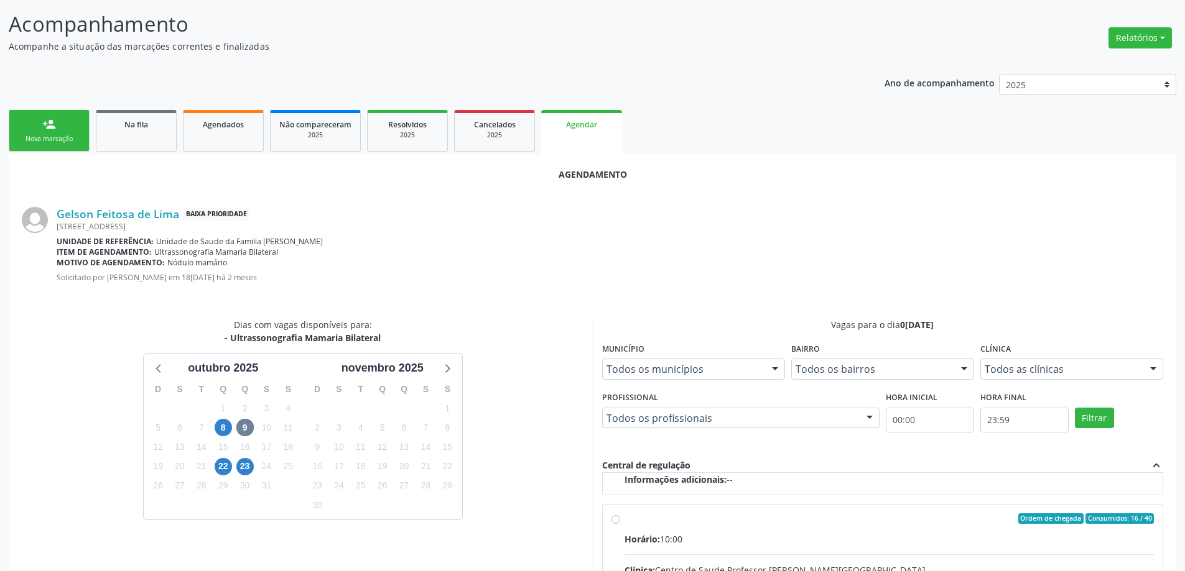
click at [617, 520] on input "Ordem de chegada Consumidos: 16 / 40 Horário: 10:00 Clínica: Centro de Saude Pr…" at bounding box center [615, 519] width 9 height 11
radio input "true"
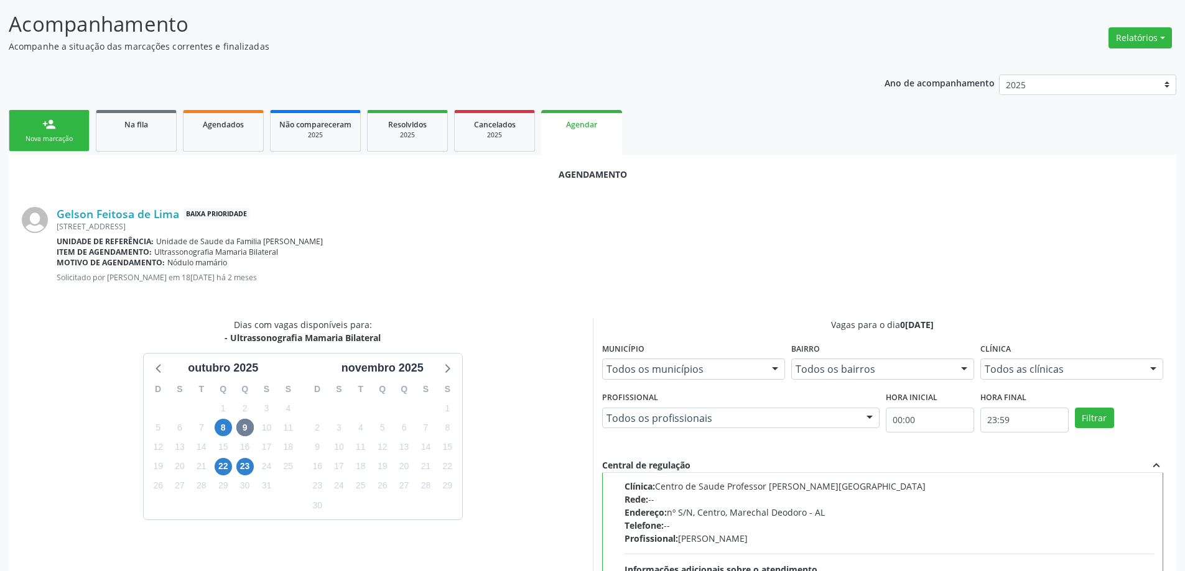
scroll to position [368, 0]
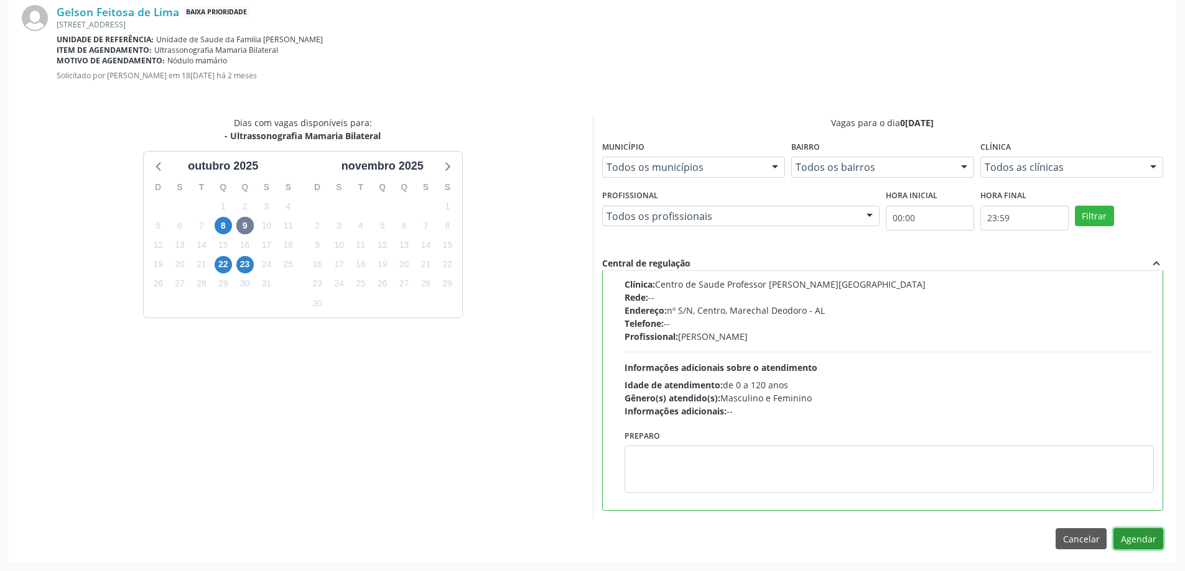
click at [1145, 539] on button "Agendar" at bounding box center [1138, 539] width 50 height 21
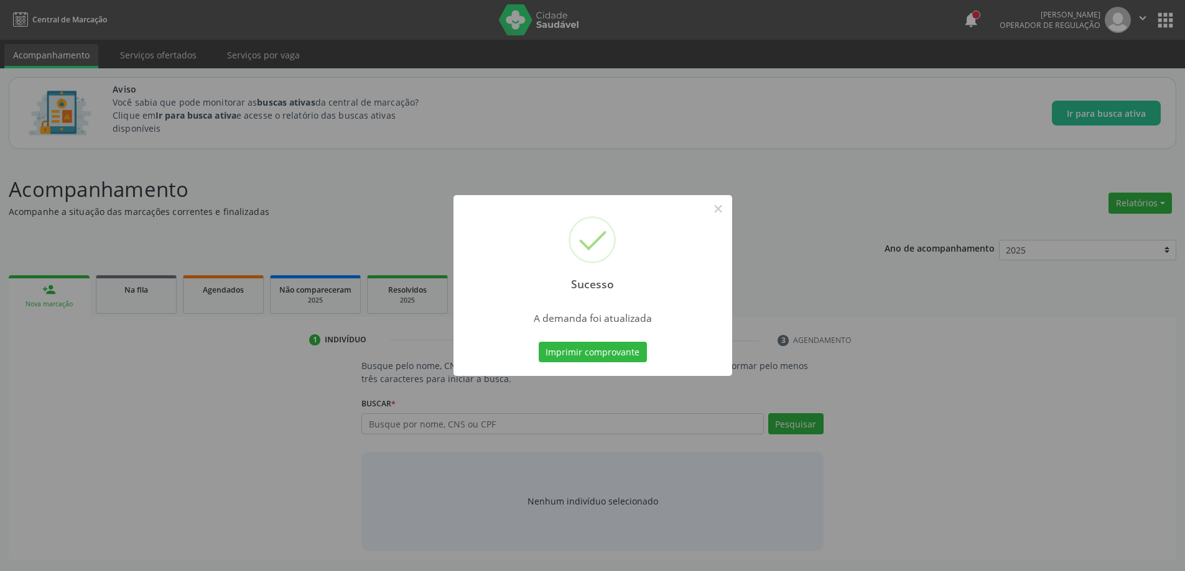
scroll to position [0, 0]
click at [725, 214] on button "×" at bounding box center [722, 208] width 21 height 21
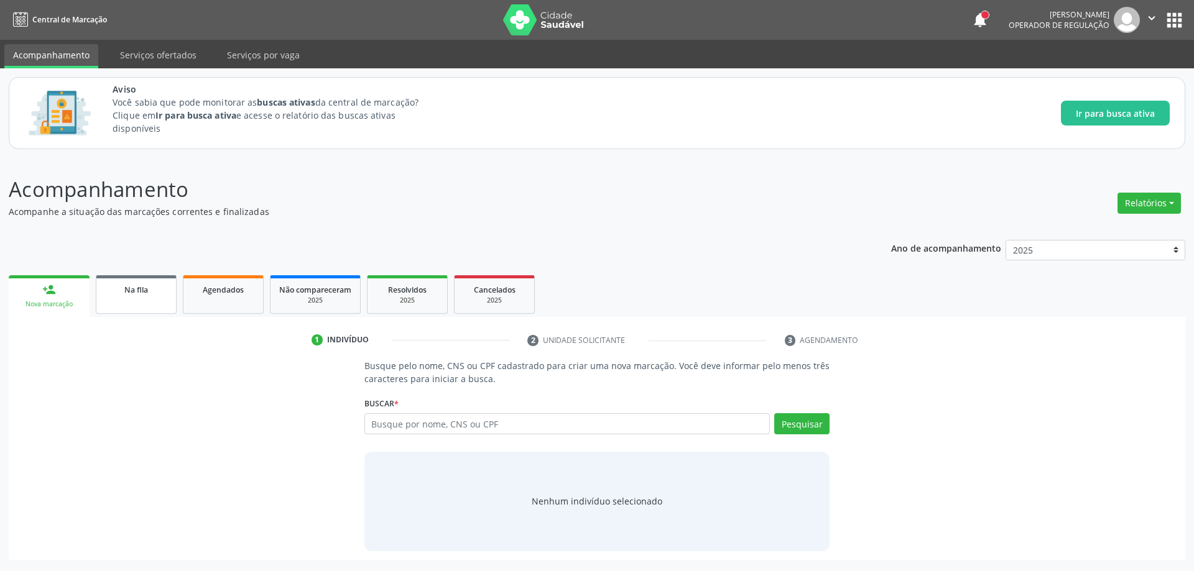
click at [132, 304] on link "Na fila" at bounding box center [136, 294] width 81 height 39
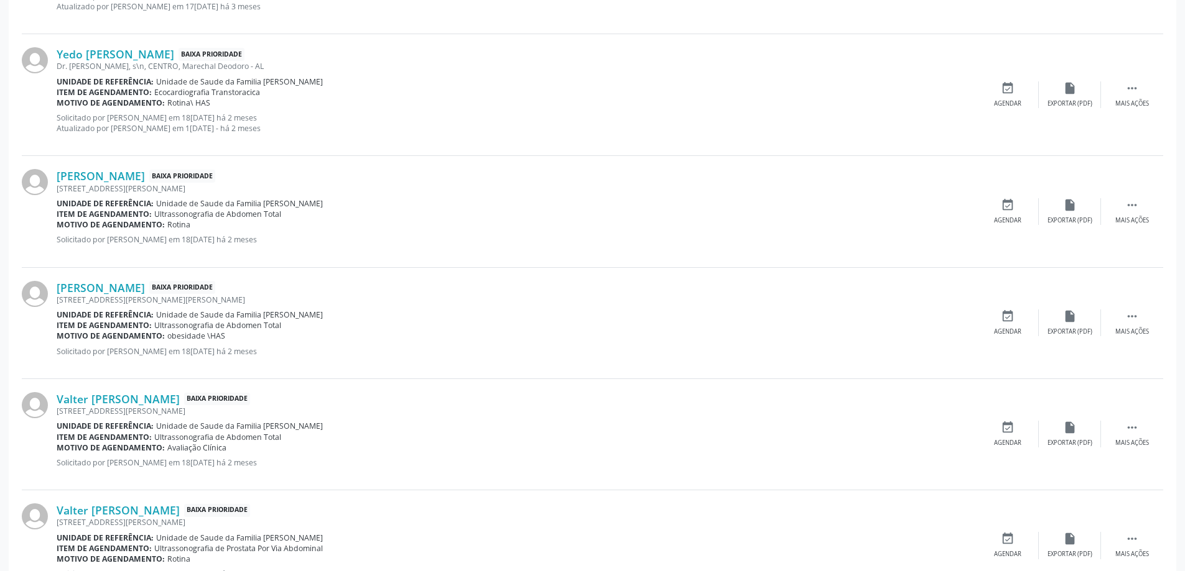
scroll to position [1430, 0]
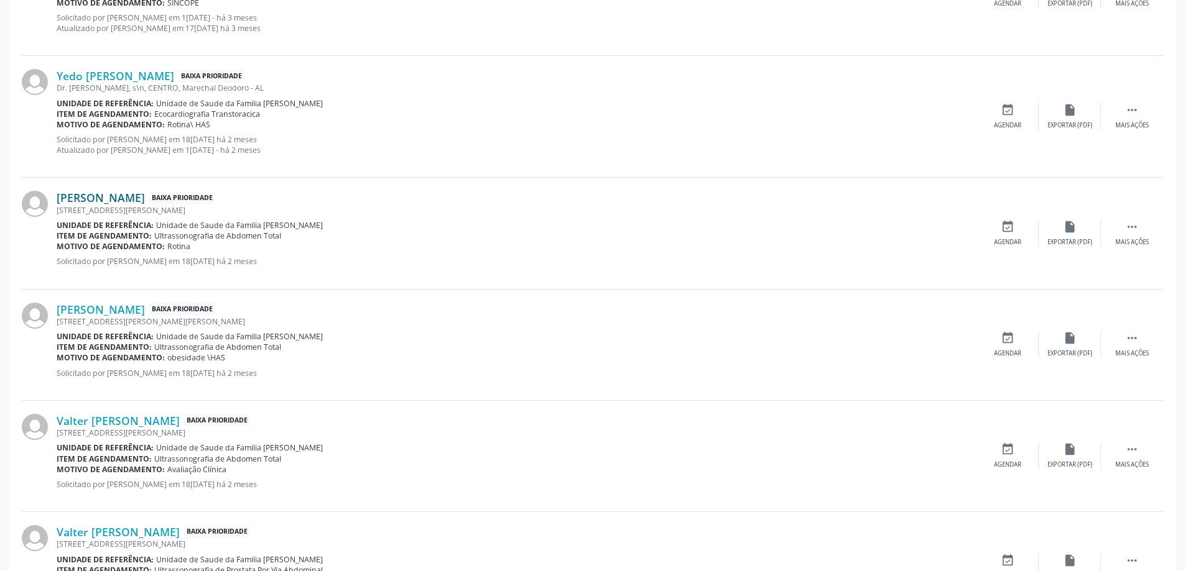
click at [79, 198] on link "[PERSON_NAME]" at bounding box center [101, 198] width 88 height 14
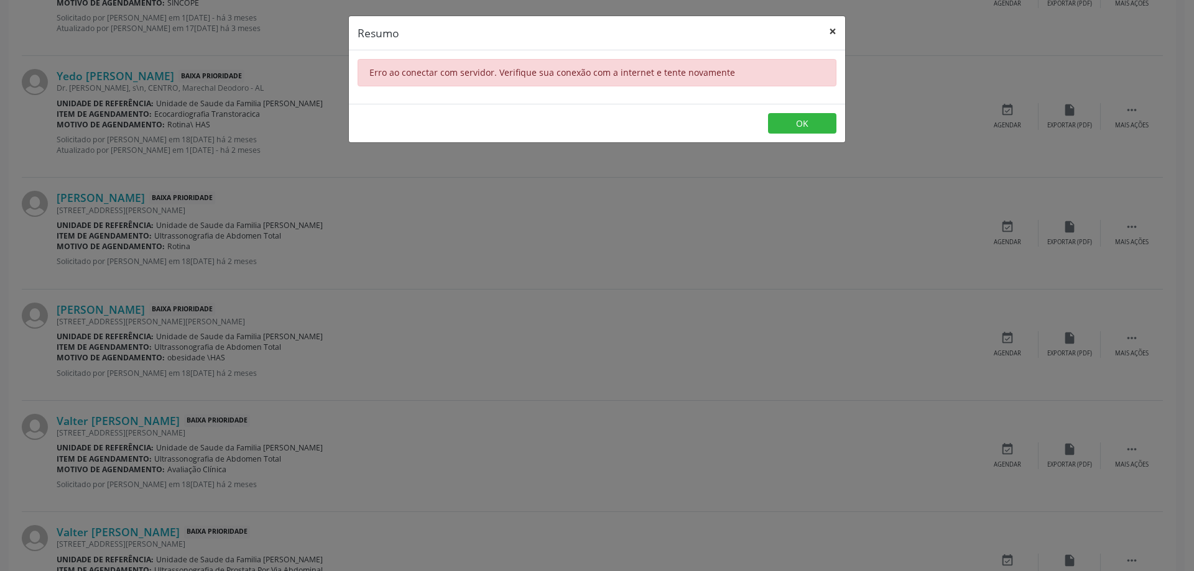
click at [827, 28] on button "×" at bounding box center [832, 31] width 25 height 30
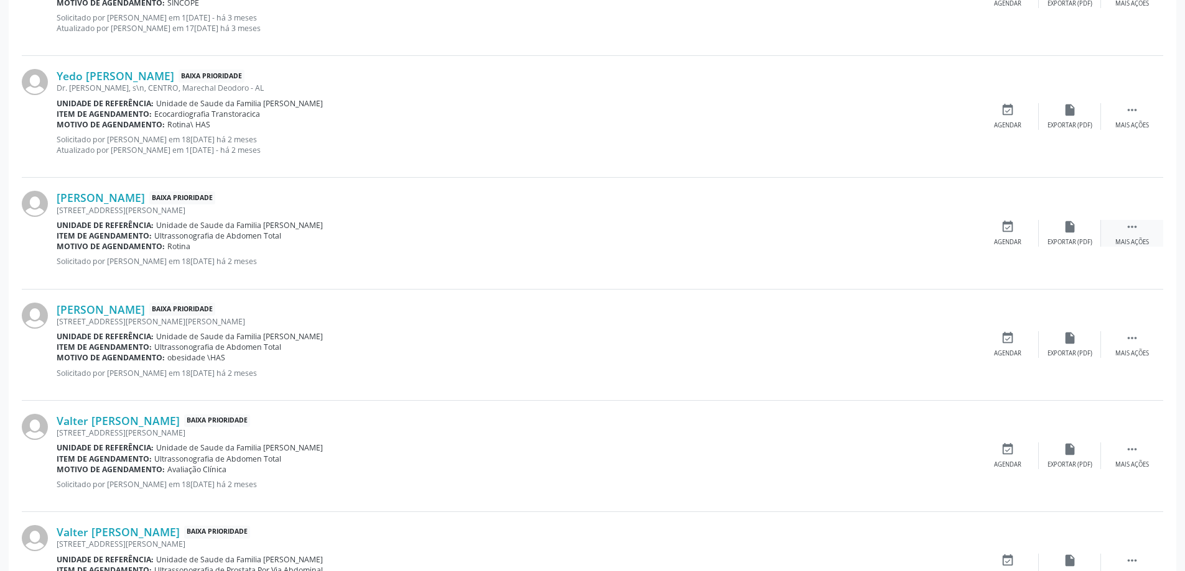
click at [1132, 238] on div "Mais ações" at bounding box center [1132, 242] width 34 height 9
click at [1050, 234] on div "edit Editar" at bounding box center [1069, 233] width 62 height 27
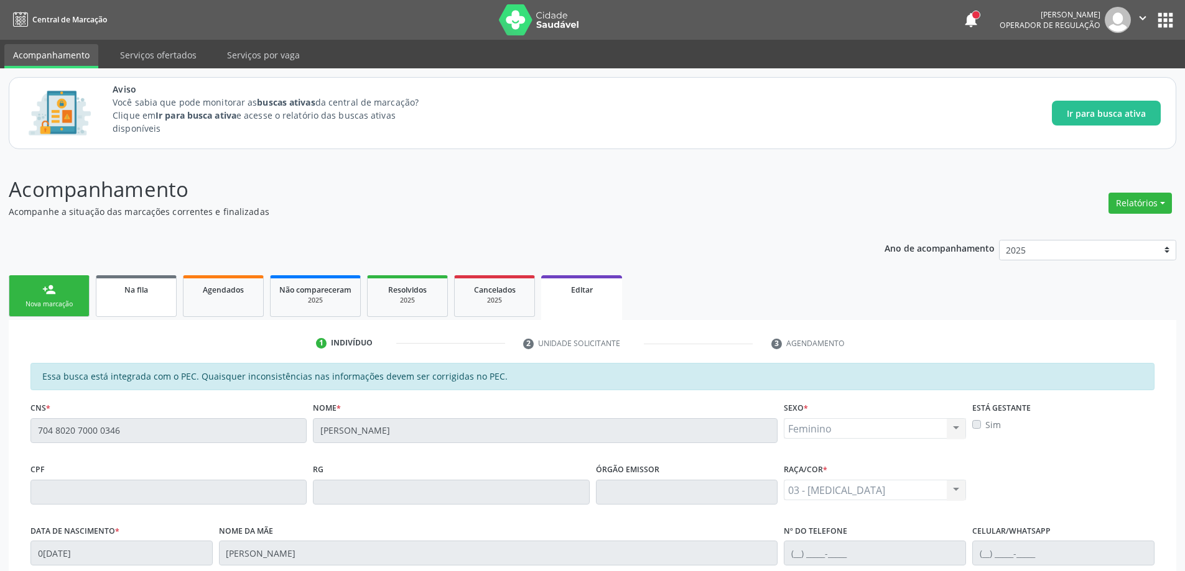
click at [111, 308] on link "Na fila" at bounding box center [136, 296] width 81 height 42
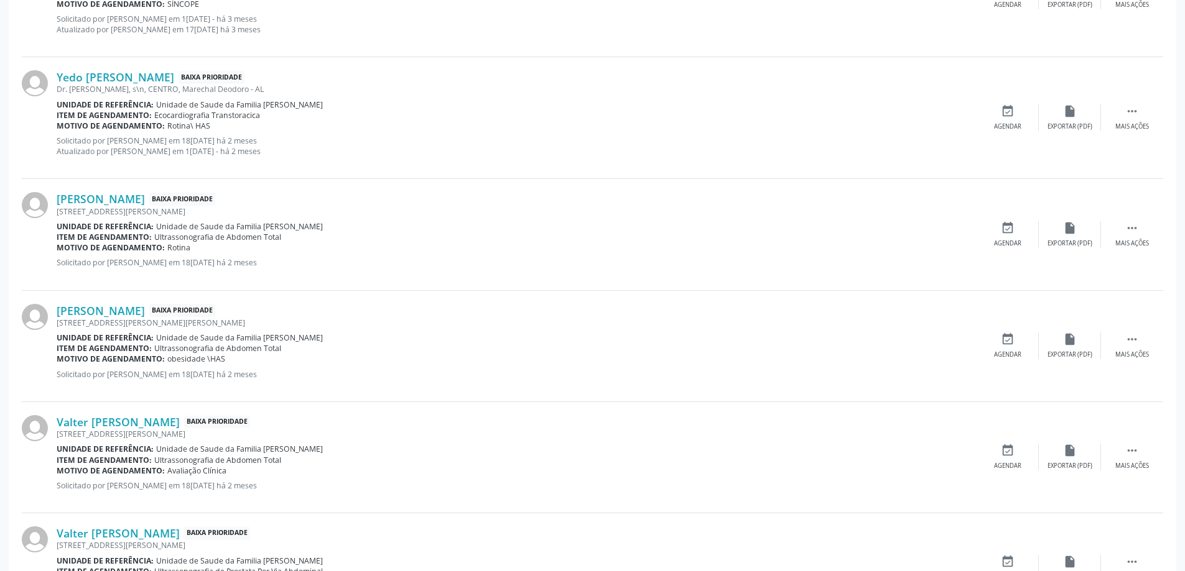
scroll to position [1430, 0]
click at [1015, 234] on div "event_available Agendar" at bounding box center [1007, 233] width 62 height 27
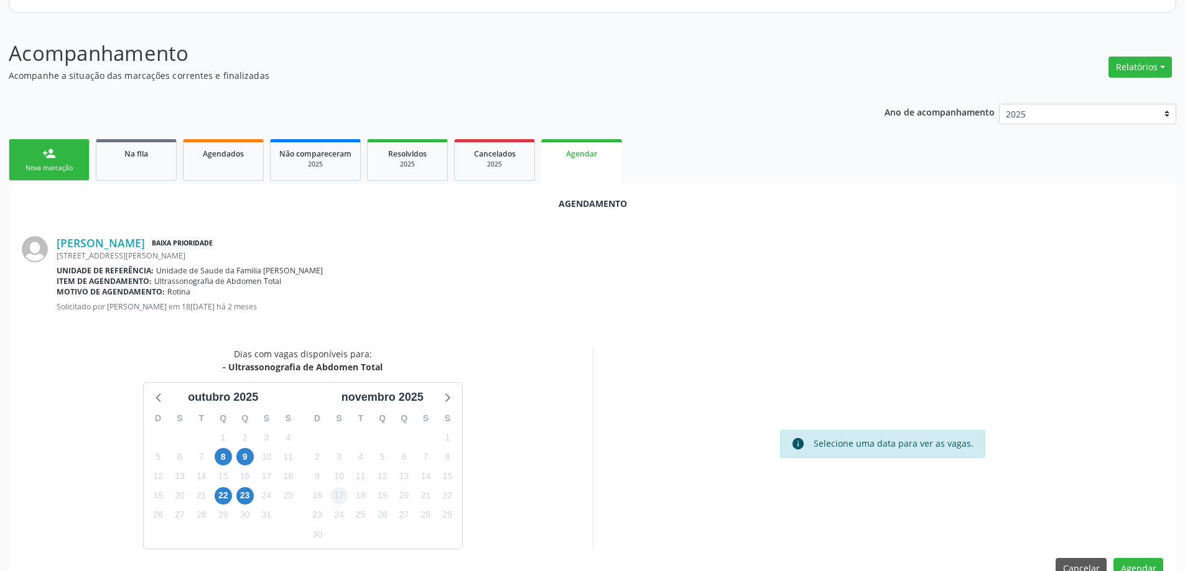
scroll to position [165, 0]
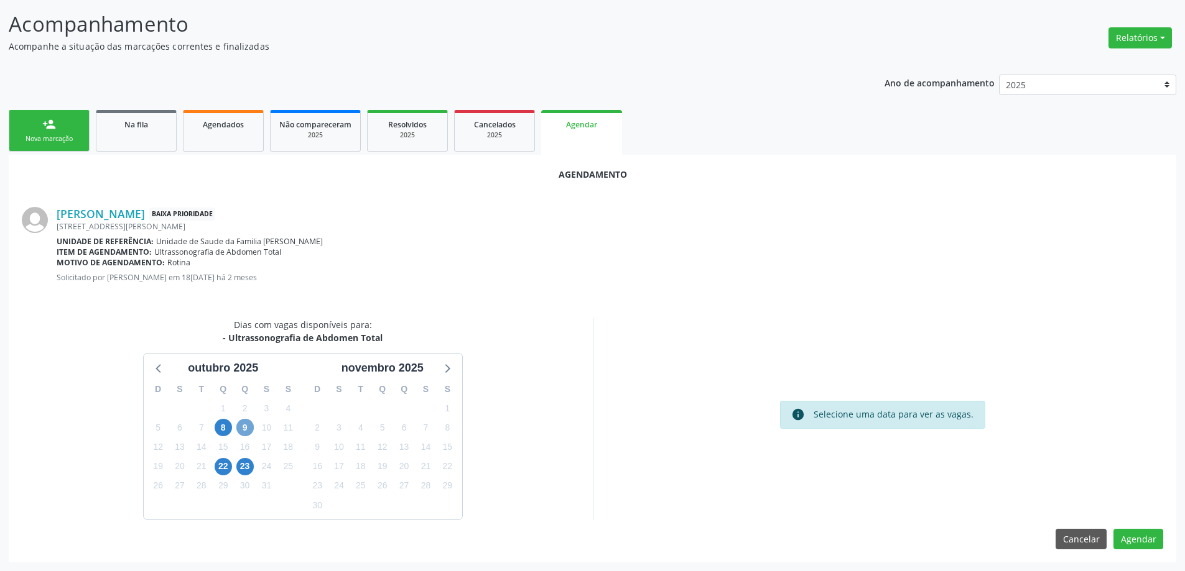
click at [244, 427] on span "9" at bounding box center [244, 427] width 17 height 17
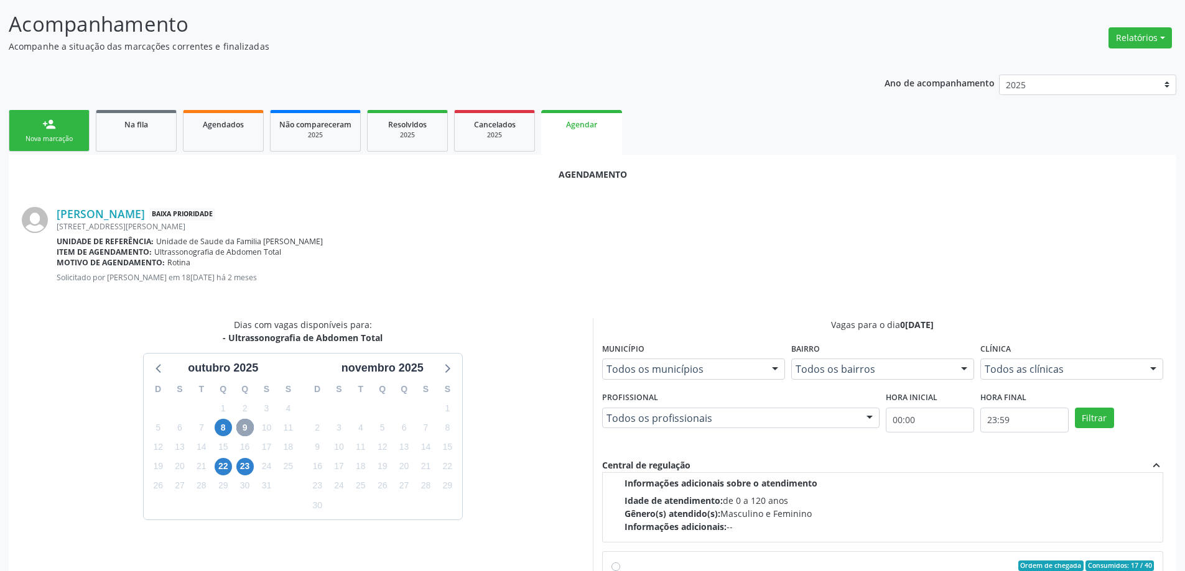
scroll to position [187, 0]
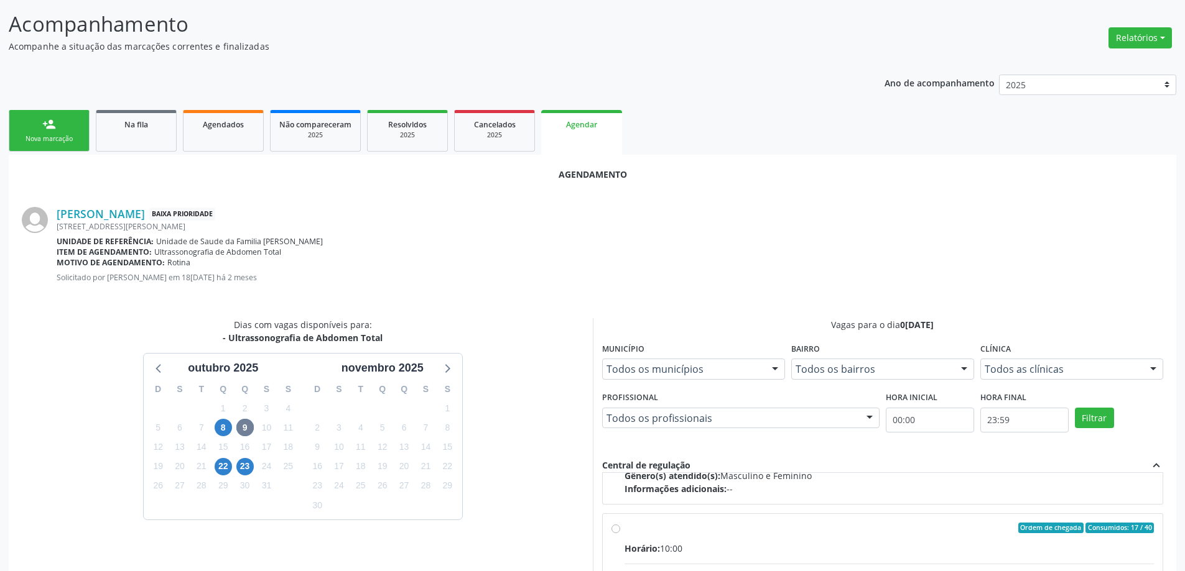
radio input "true"
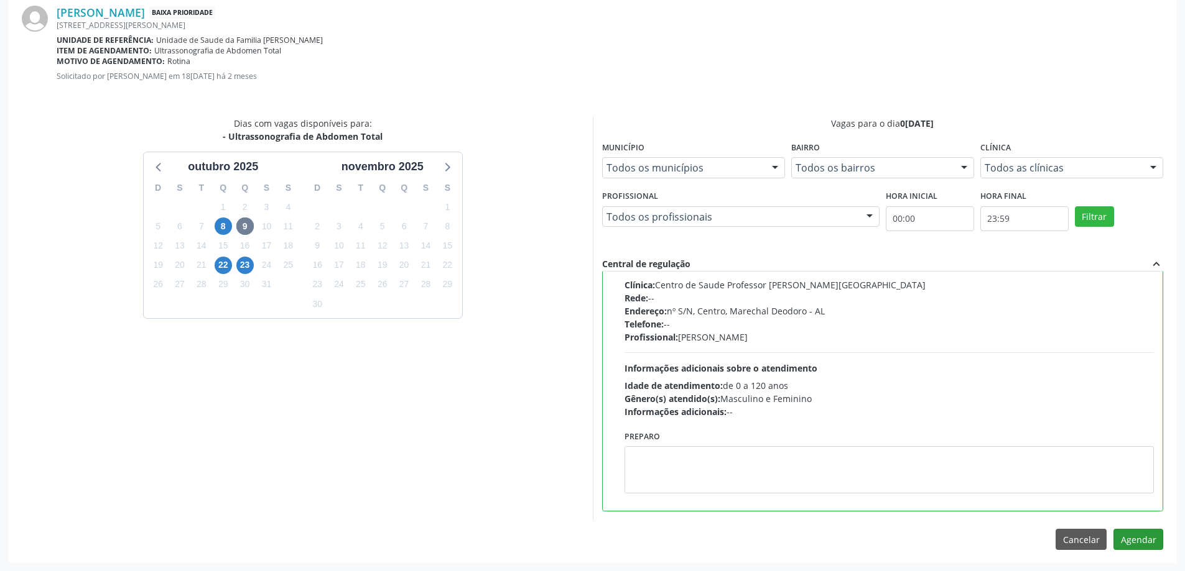
scroll to position [368, 0]
click at [1151, 543] on button "Agendar" at bounding box center [1138, 539] width 50 height 21
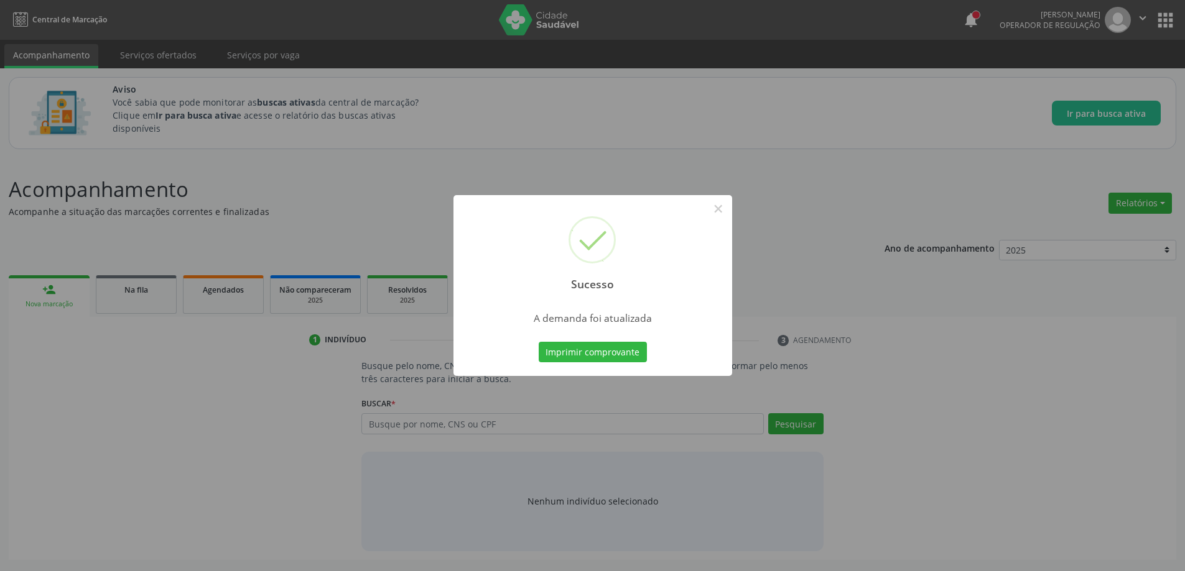
scroll to position [0, 0]
click at [719, 210] on button "×" at bounding box center [722, 208] width 21 height 21
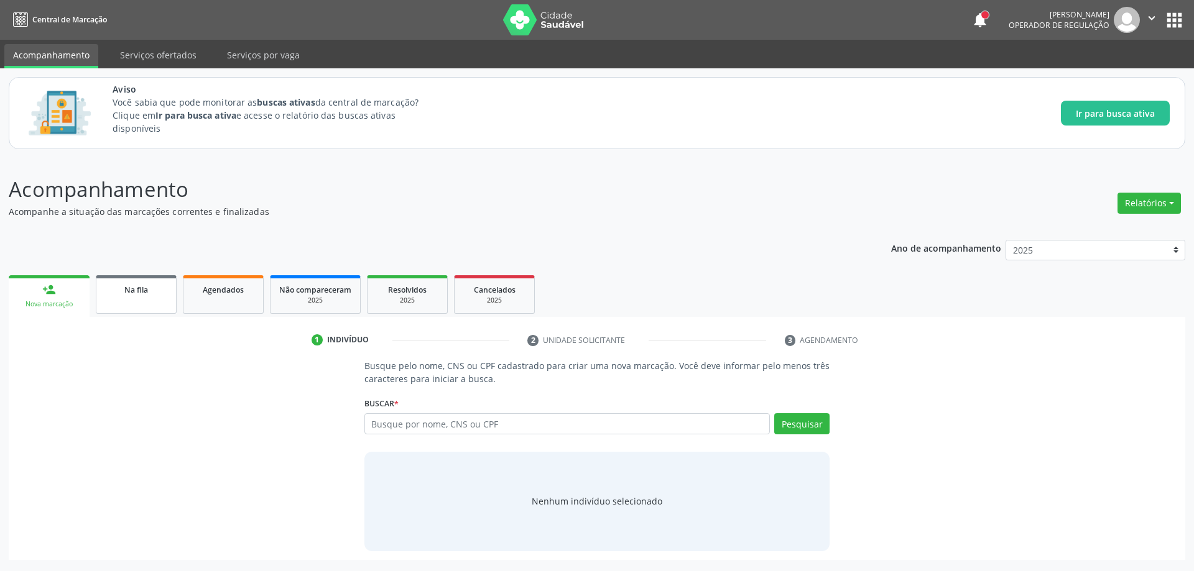
click at [128, 304] on link "Na fila" at bounding box center [136, 294] width 81 height 39
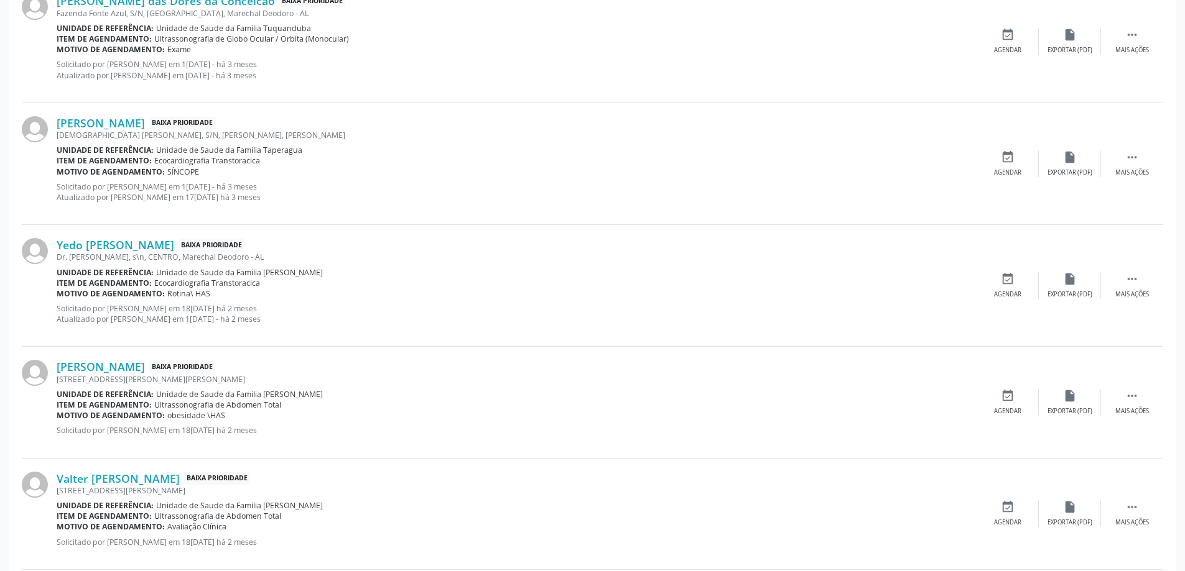
scroll to position [1306, 0]
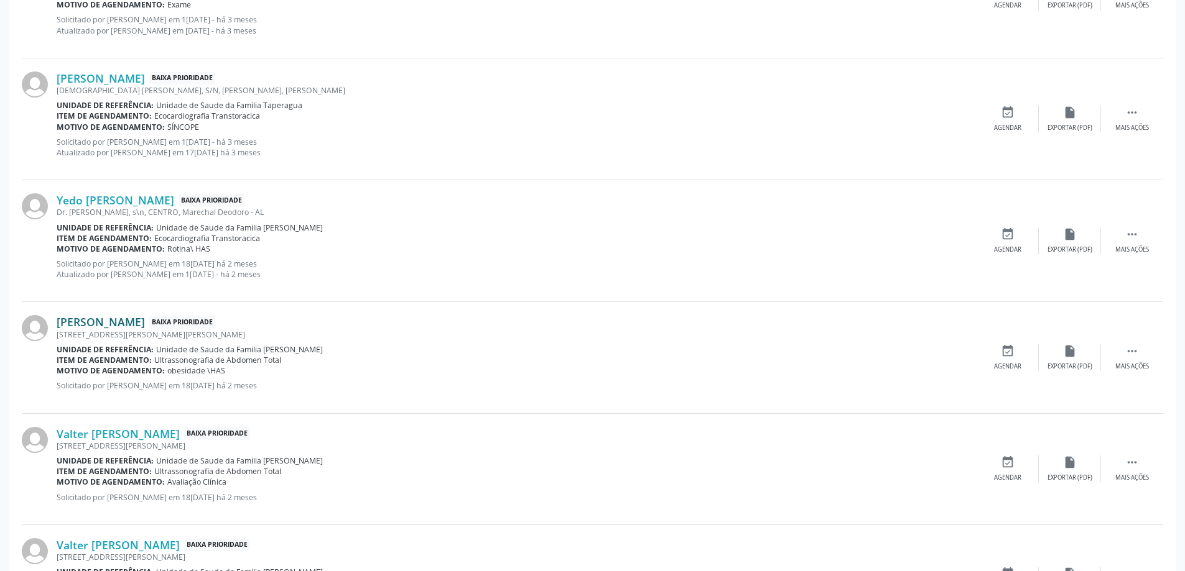
click at [145, 325] on link "[PERSON_NAME]" at bounding box center [101, 322] width 88 height 14
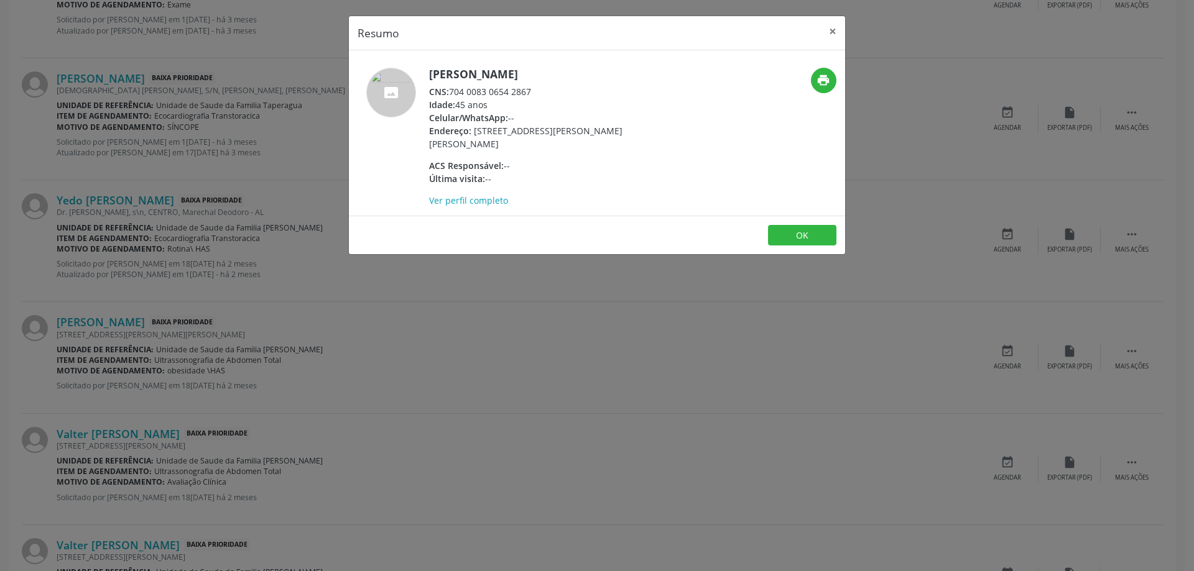
drag, startPoint x: 533, startPoint y: 90, endPoint x: 451, endPoint y: 93, distance: 81.5
click at [451, 93] on div "CNS: 704 0083 0654 2867" at bounding box center [550, 91] width 242 height 13
copy div "704 0083 0654 2867"
click at [848, 24] on div "Resumo × [PERSON_NAME] CNS: 704 0083 0654 2867 Idade: 45 anos Celular/WhatsApp:…" at bounding box center [597, 285] width 1194 height 571
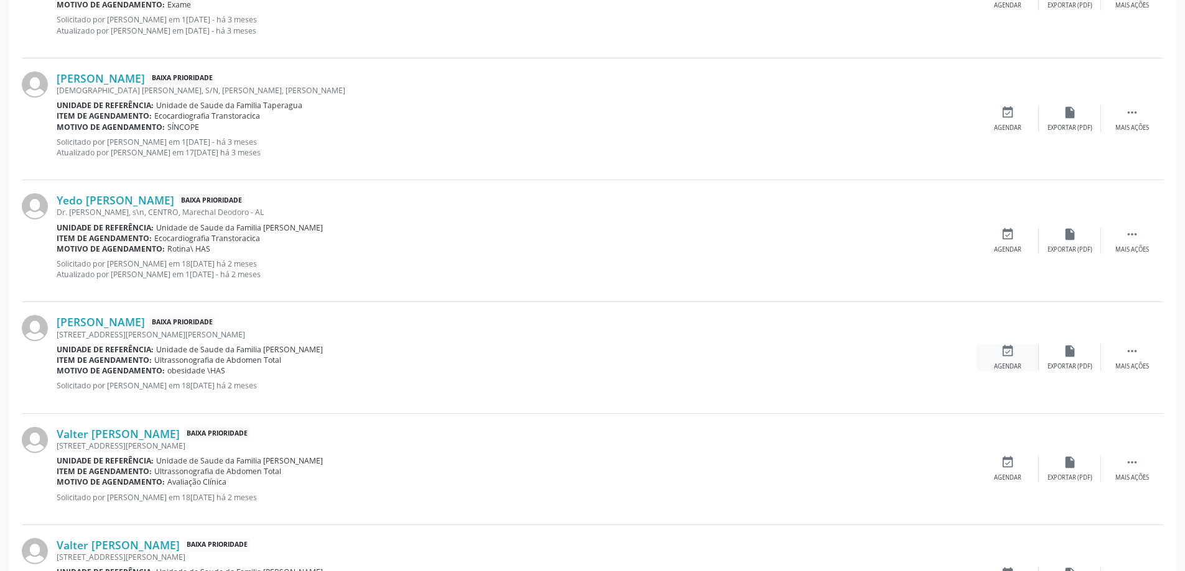
click at [1014, 361] on div "event_available Agendar" at bounding box center [1007, 358] width 62 height 27
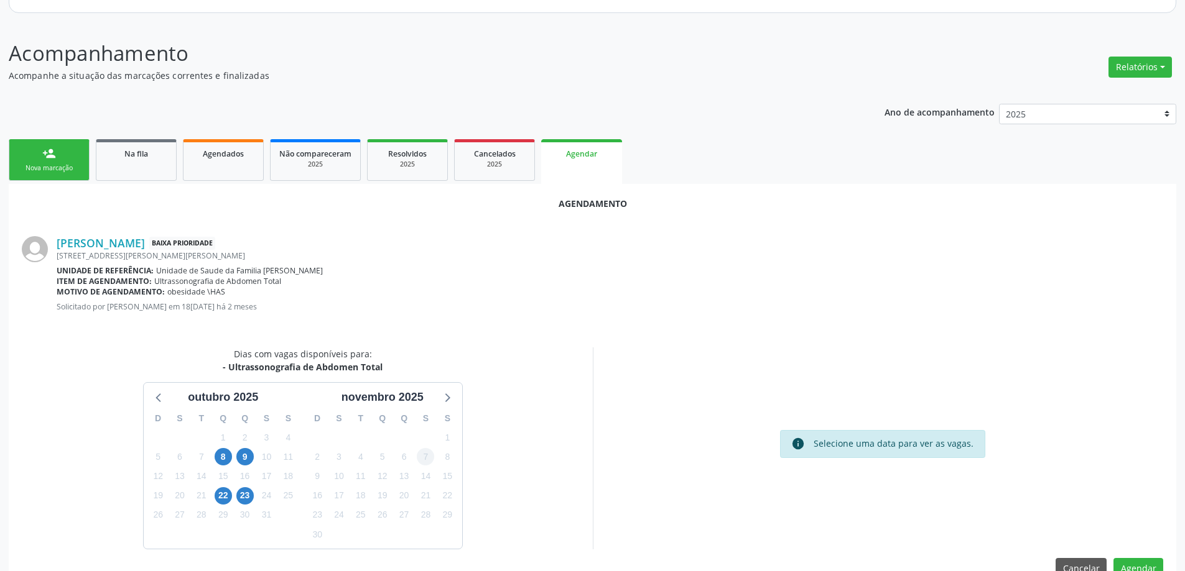
scroll to position [165, 0]
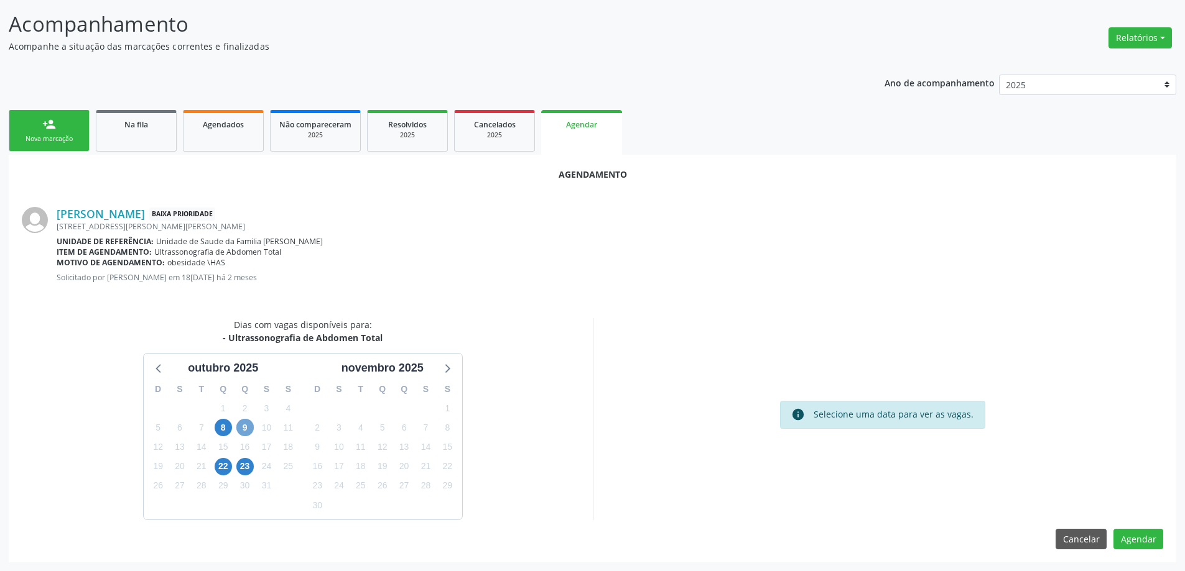
click at [245, 430] on span "9" at bounding box center [244, 427] width 17 height 17
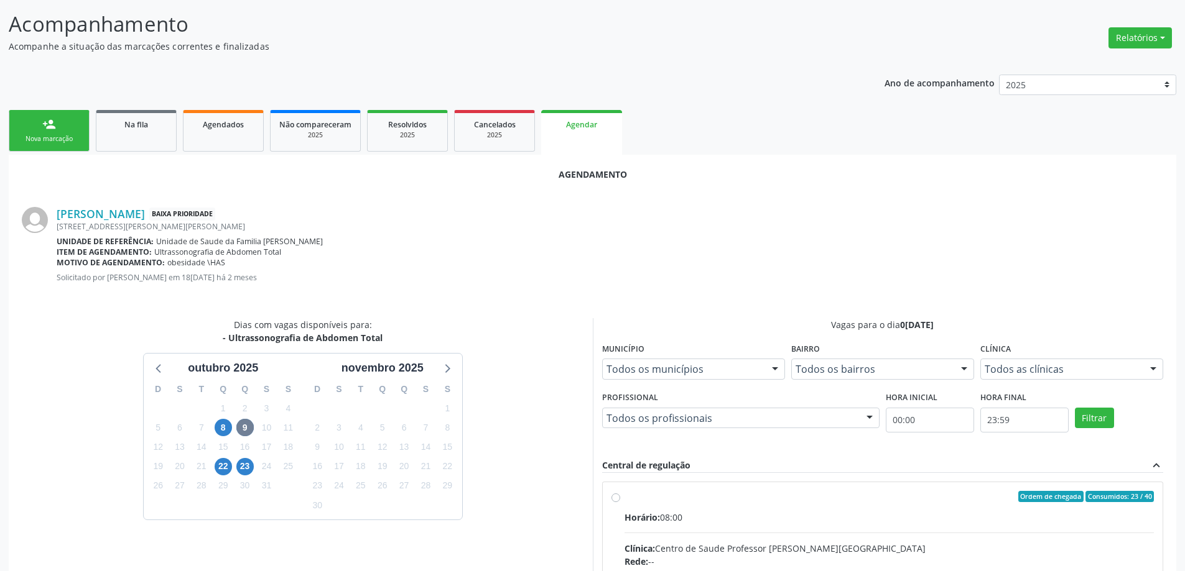
click at [616, 500] on input "Ordem de chegada Consumidos: 23 / 40 Horário: 08:00 Clínica: Centro de Saude Pr…" at bounding box center [615, 496] width 9 height 11
radio input "true"
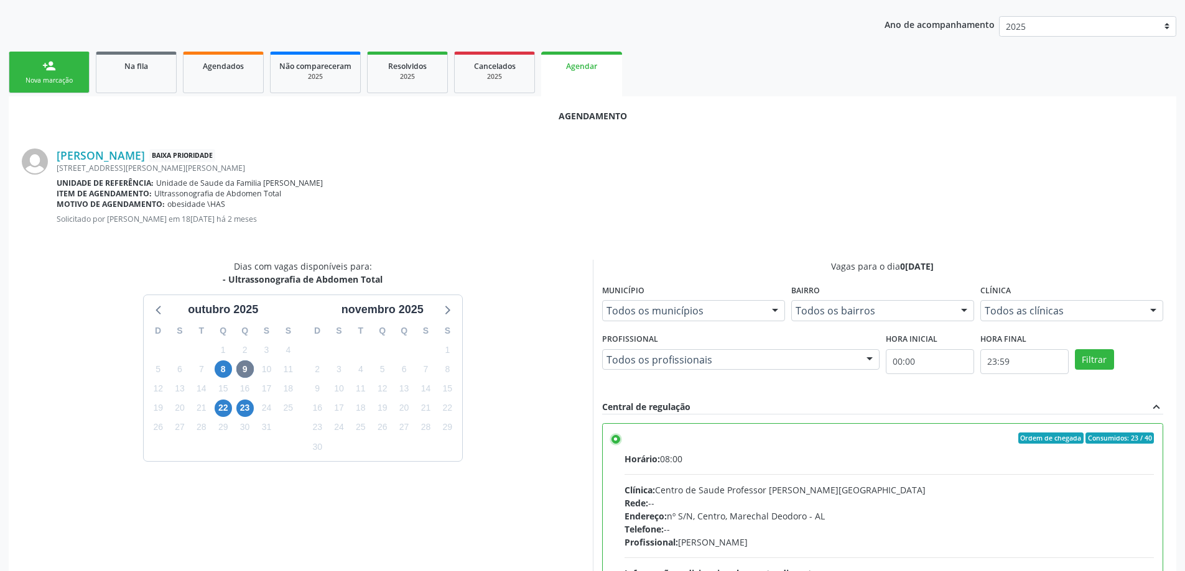
scroll to position [368, 0]
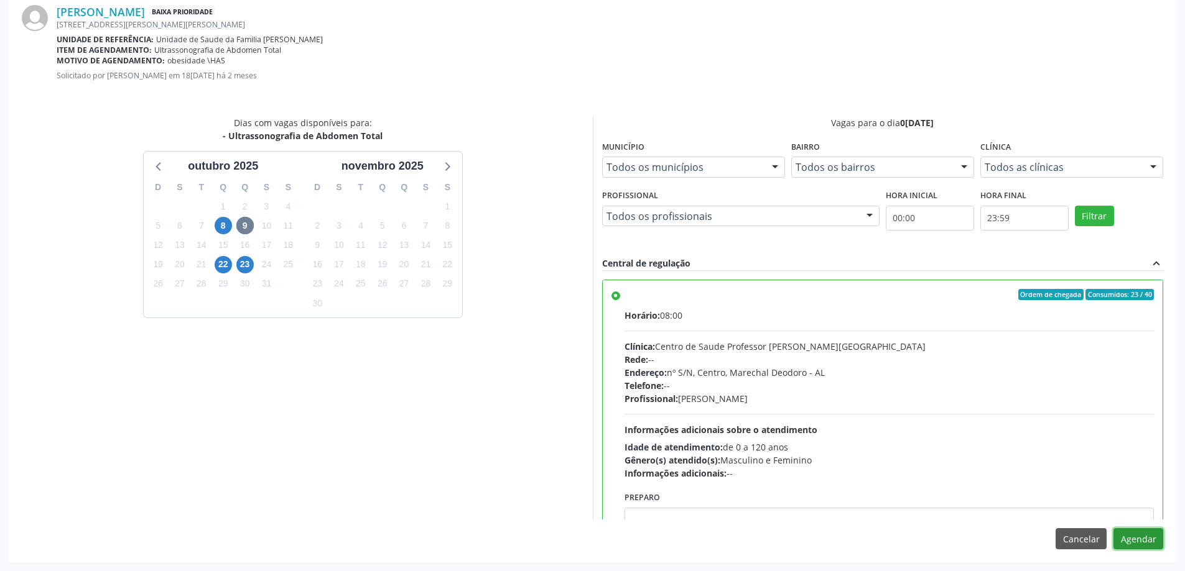
click at [1144, 546] on button "Agendar" at bounding box center [1138, 539] width 50 height 21
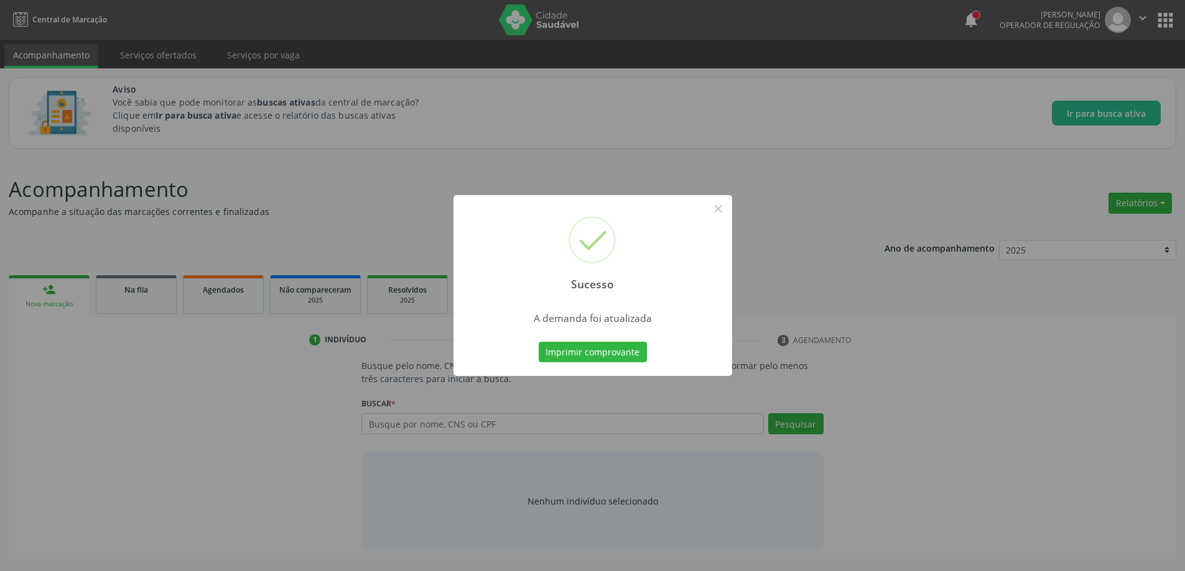
scroll to position [0, 0]
click at [720, 206] on button "×" at bounding box center [722, 208] width 21 height 21
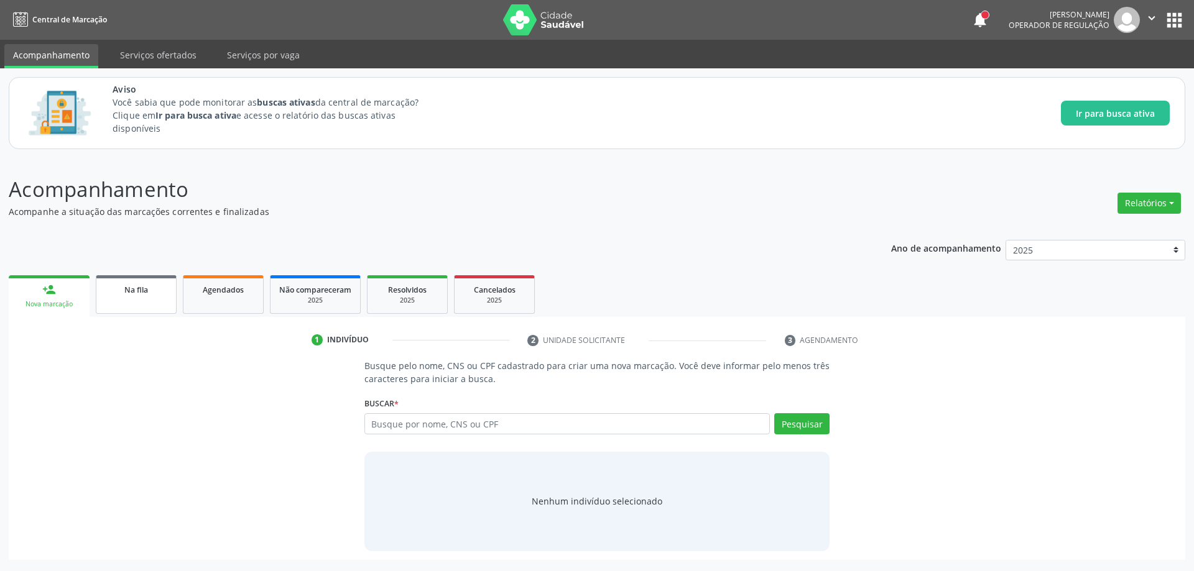
click at [123, 302] on link "Na fila" at bounding box center [136, 294] width 81 height 39
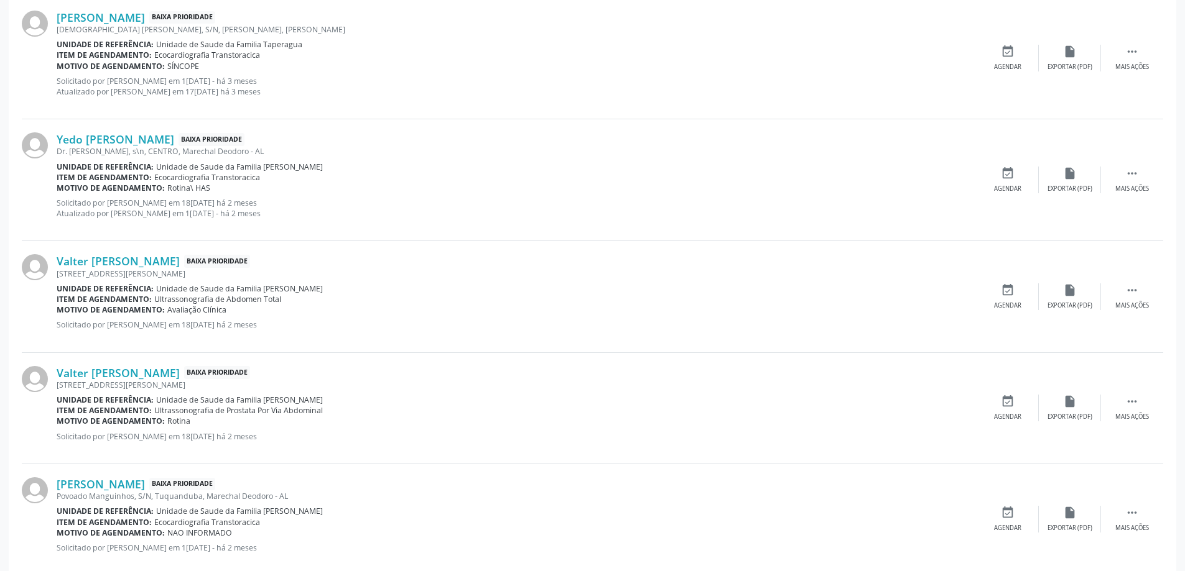
scroll to position [1368, 0]
click at [173, 262] on link "Valter [PERSON_NAME]" at bounding box center [118, 260] width 123 height 14
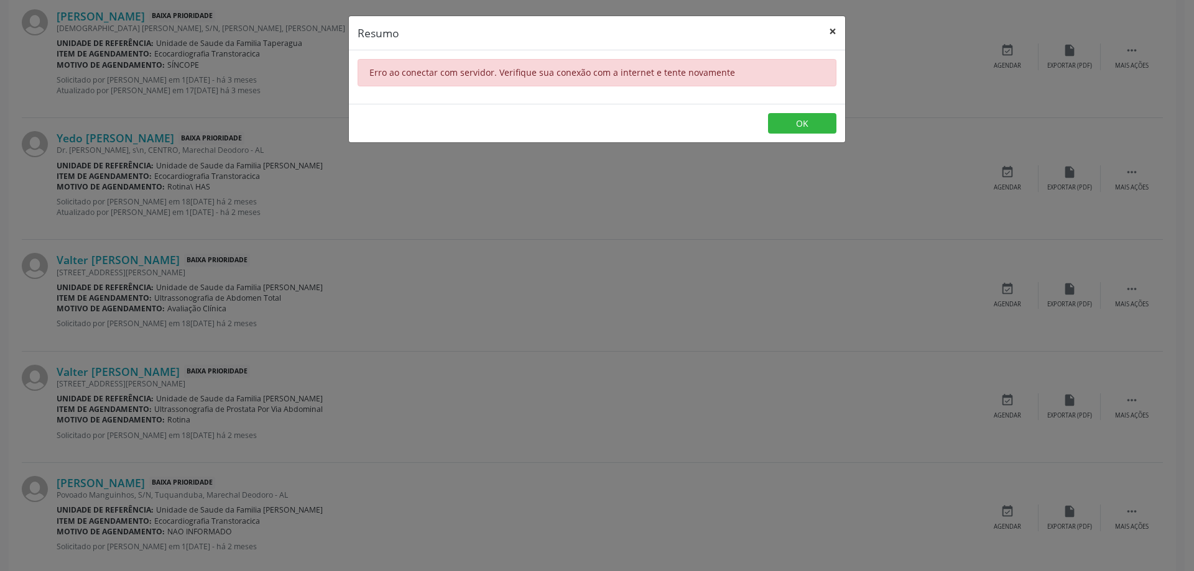
click at [830, 33] on button "×" at bounding box center [832, 31] width 25 height 30
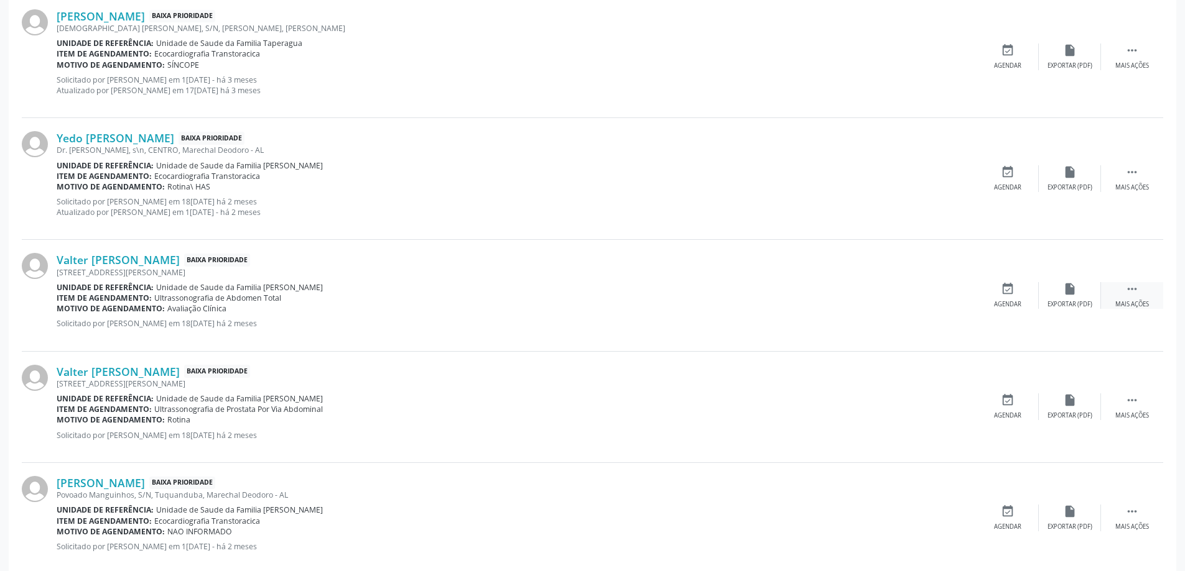
click at [1143, 296] on div " Mais ações" at bounding box center [1132, 295] width 62 height 27
click at [1067, 300] on div "Editar" at bounding box center [1070, 304] width 20 height 9
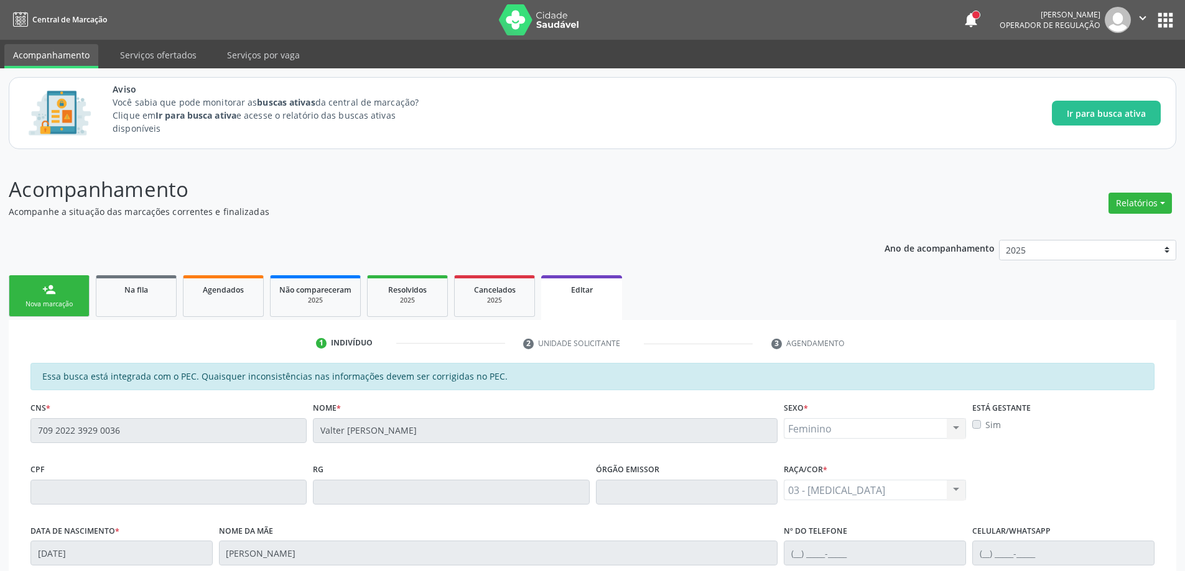
scroll to position [62, 0]
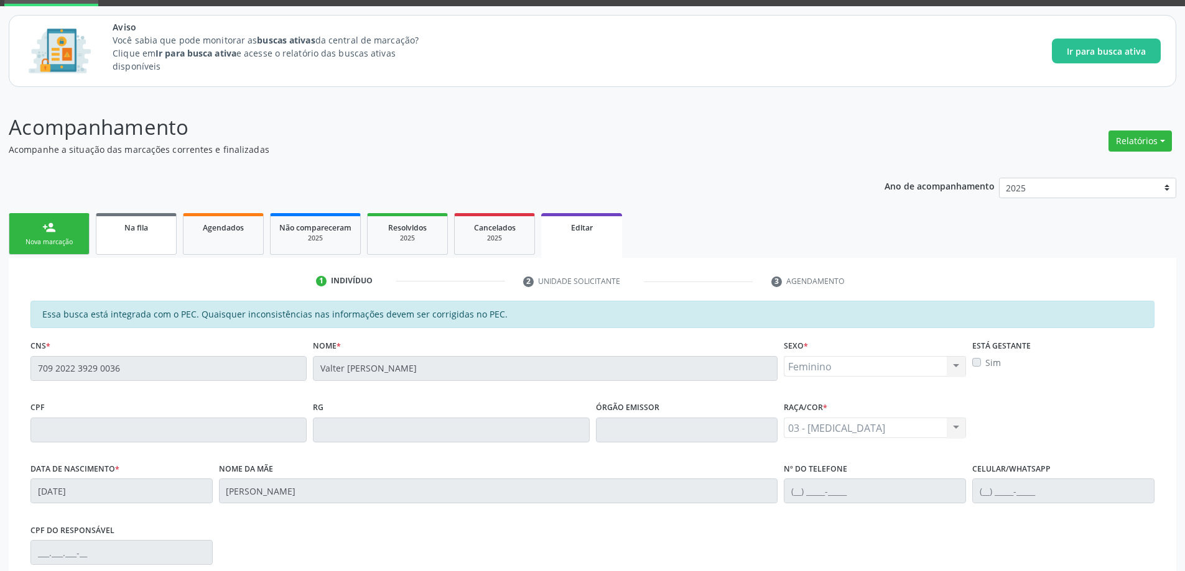
click at [129, 226] on span "Na fila" at bounding box center [136, 228] width 24 height 11
click at [129, 226] on div "Acompanhamento Acompanhe a situação das marcações correntes e finalizadas Relat…" at bounding box center [592, 429] width 1167 height 634
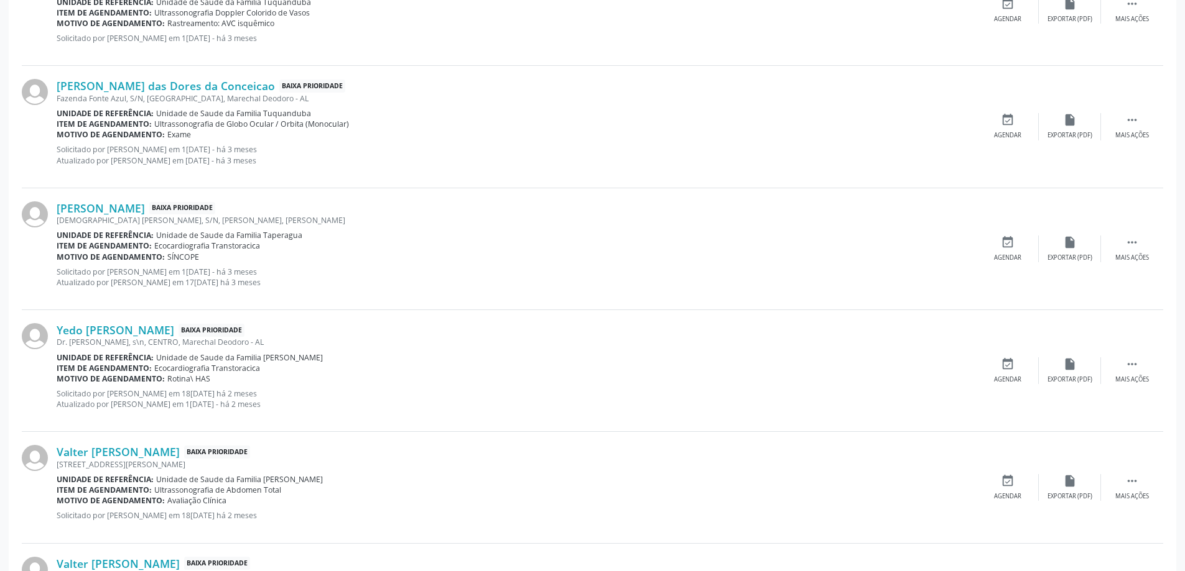
scroll to position [1244, 0]
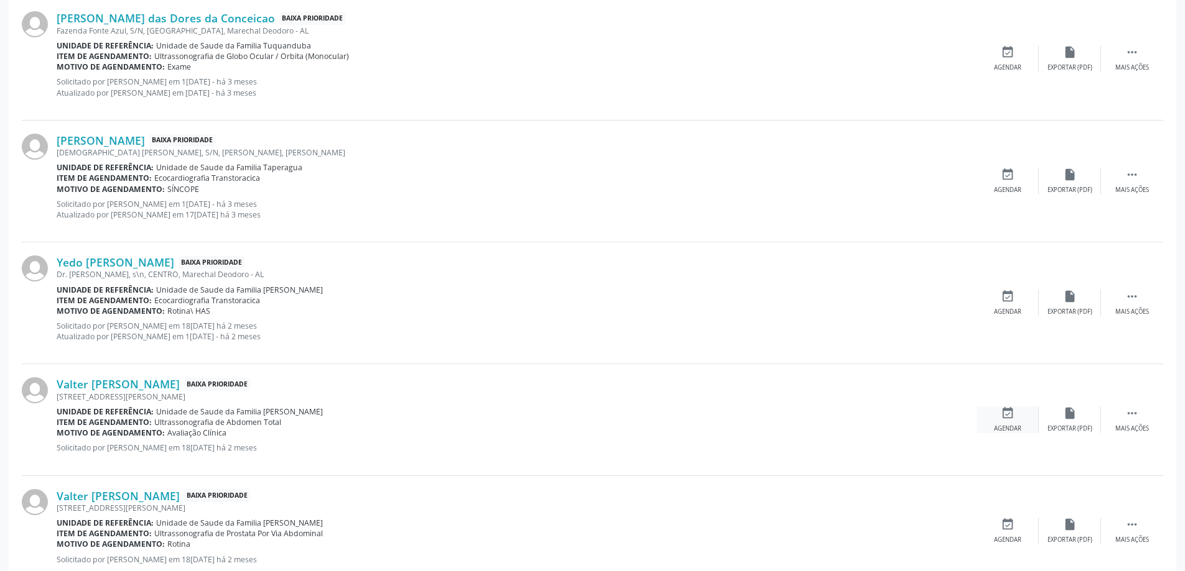
click at [1016, 423] on div "event_available Agendar" at bounding box center [1007, 420] width 62 height 27
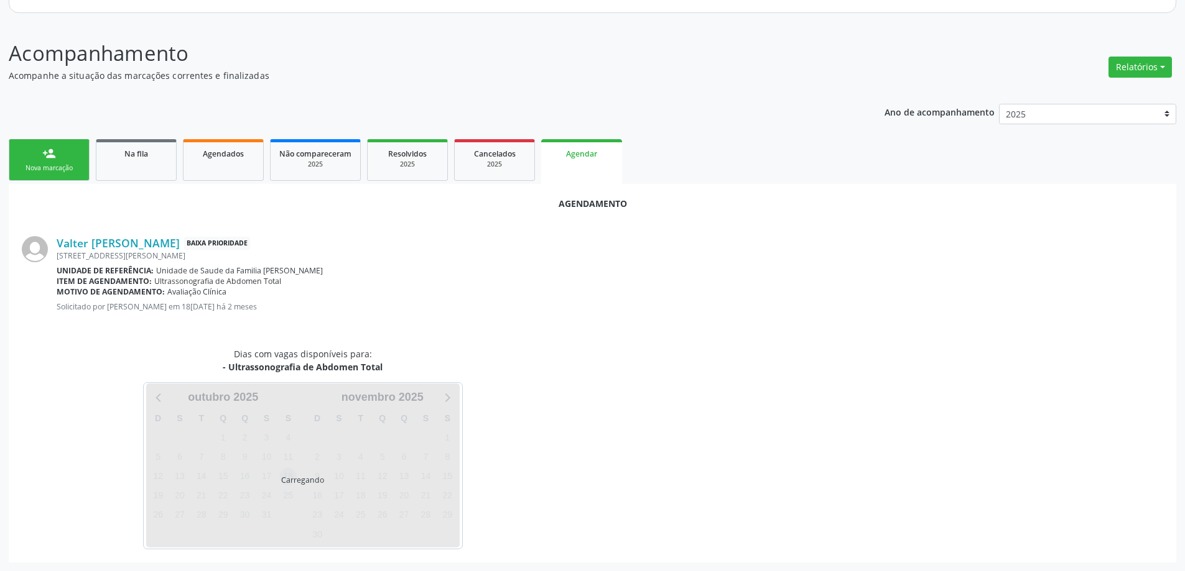
scroll to position [165, 0]
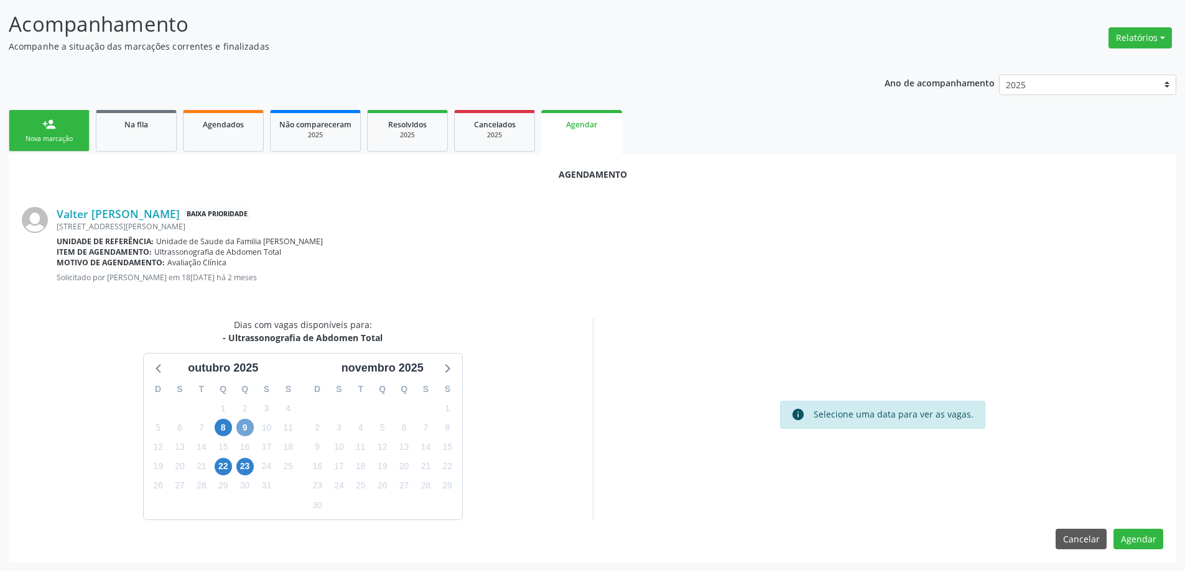
click at [241, 425] on span "9" at bounding box center [244, 427] width 17 height 17
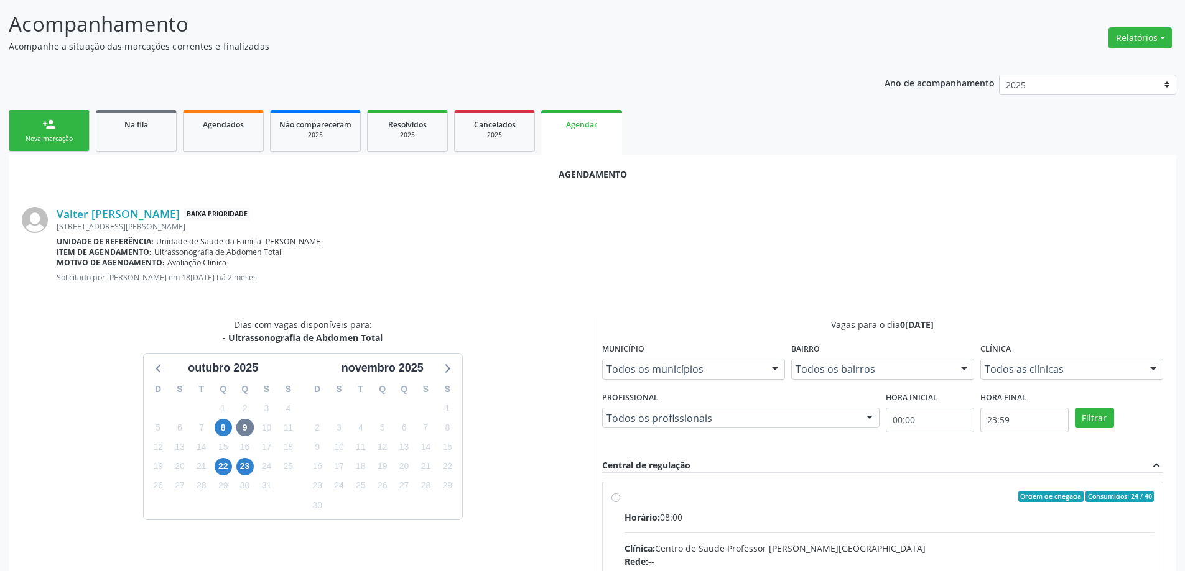
drag, startPoint x: 612, startPoint y: 489, endPoint x: 612, endPoint y: 502, distance: 12.4
radio input "true"
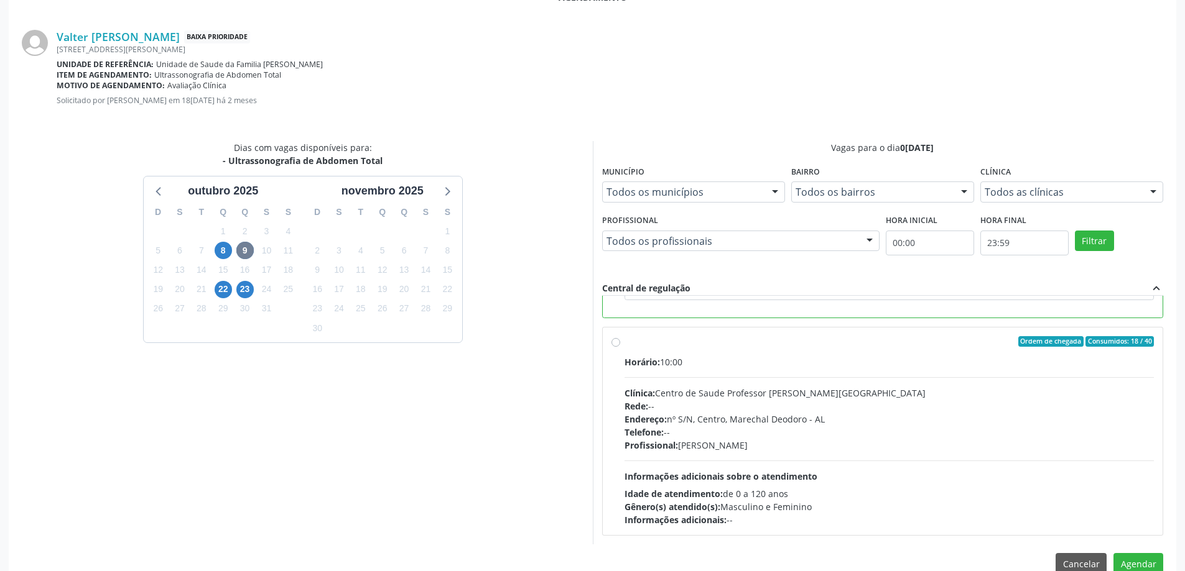
scroll to position [368, 0]
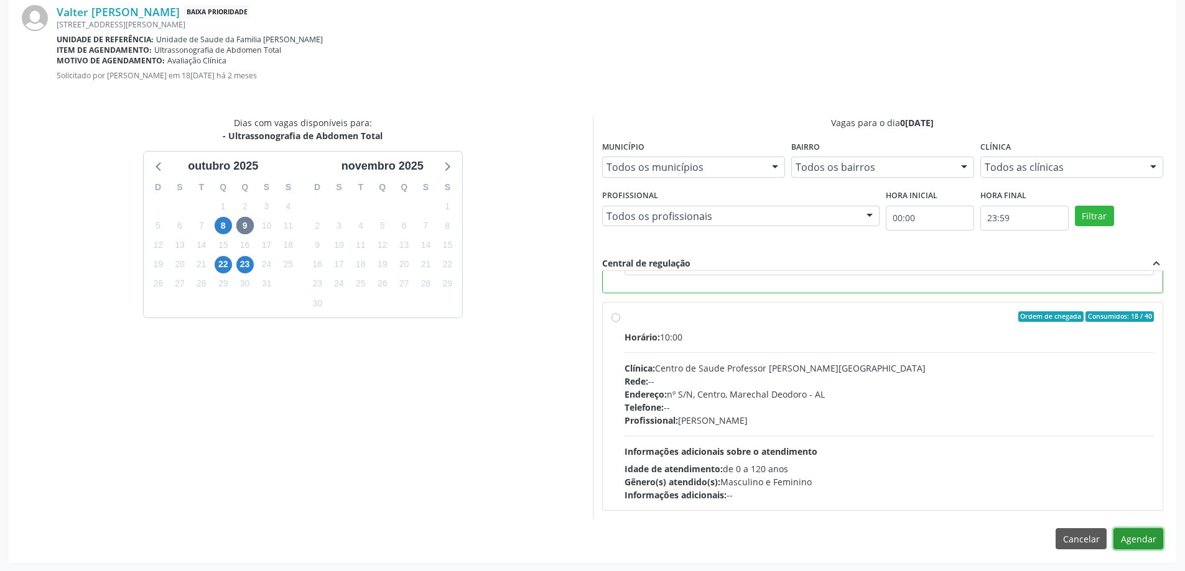
click at [1147, 536] on button "Agendar" at bounding box center [1138, 539] width 50 height 21
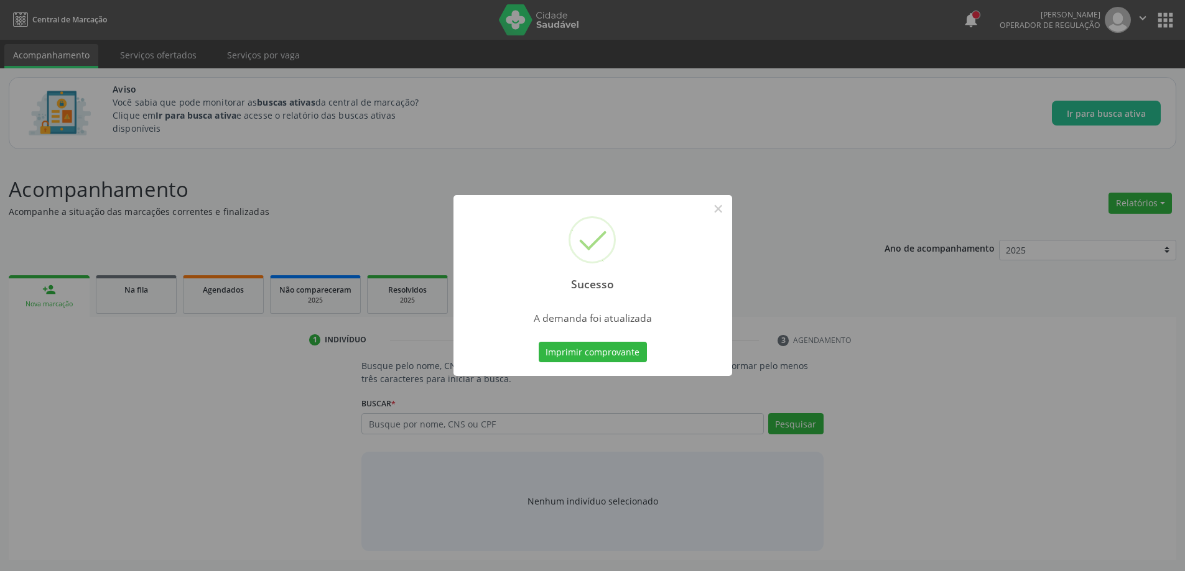
scroll to position [0, 0]
click at [718, 211] on button "×" at bounding box center [722, 208] width 21 height 21
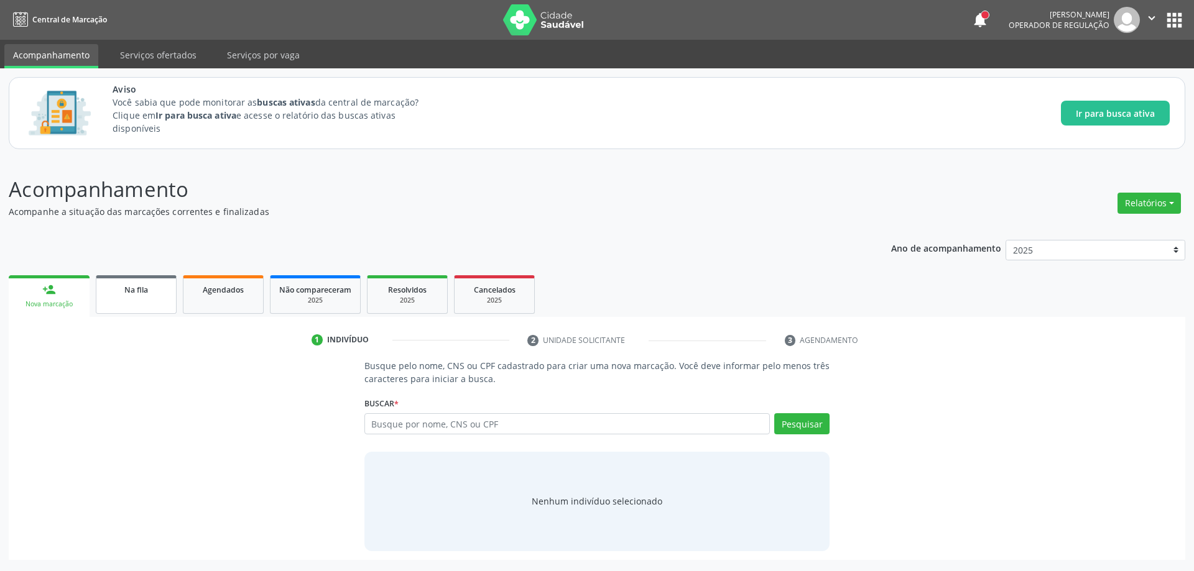
click at [123, 296] on link "Na fila" at bounding box center [136, 294] width 81 height 39
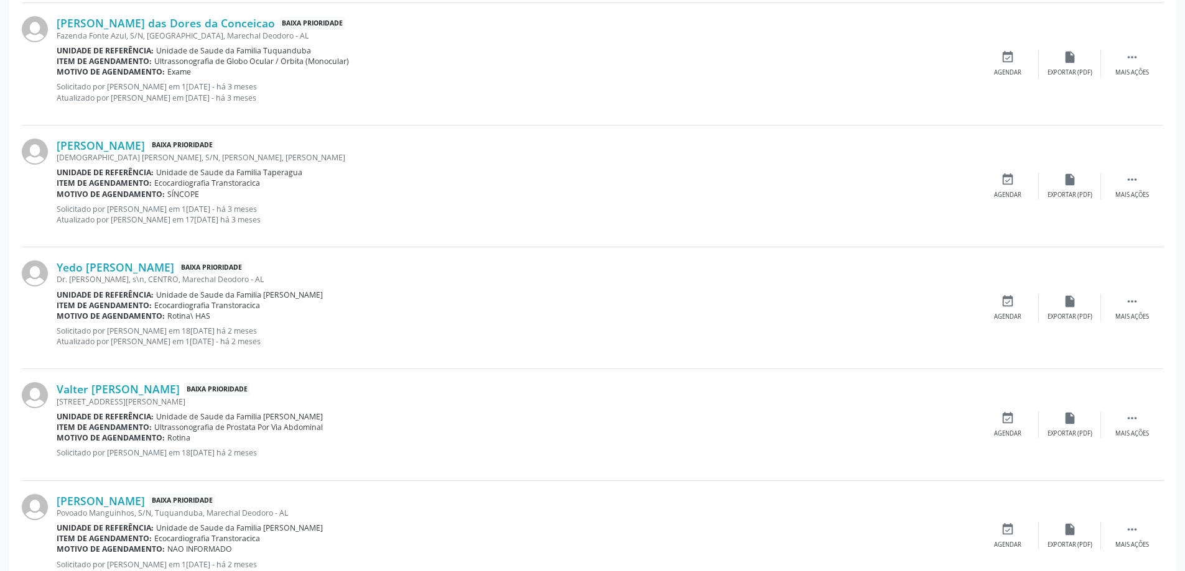
scroll to position [1244, 0]
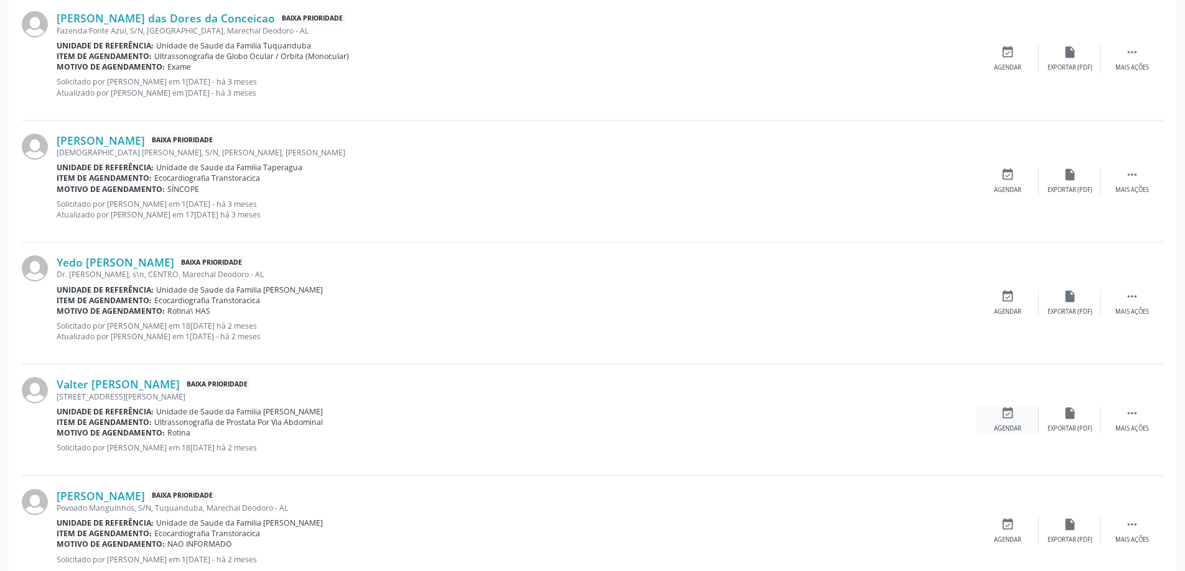
click at [1006, 410] on icon "event_available" at bounding box center [1008, 414] width 14 height 14
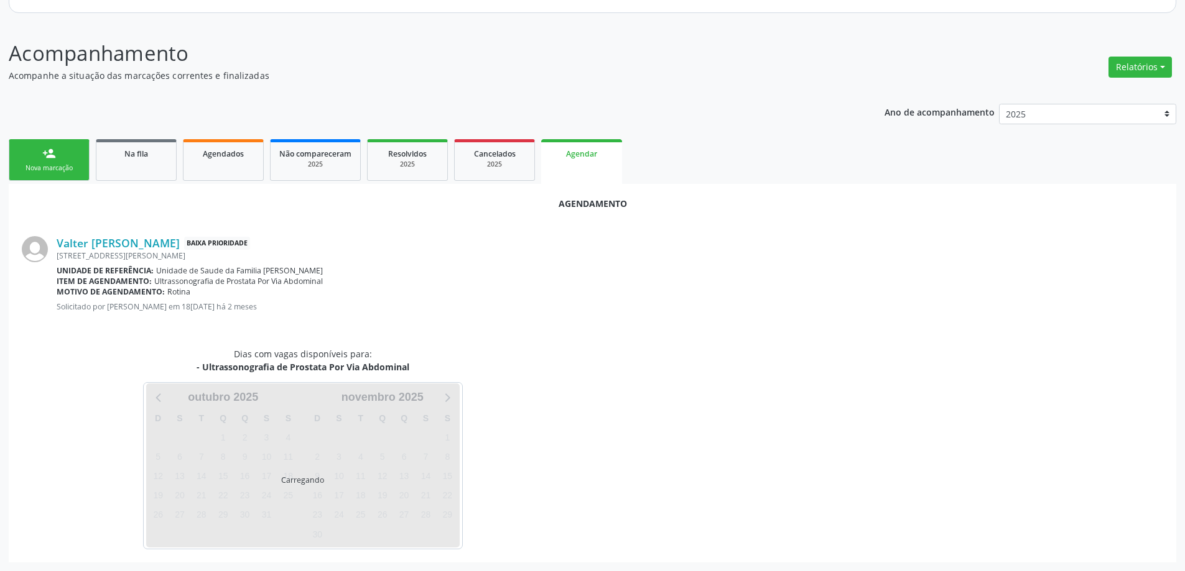
scroll to position [165, 0]
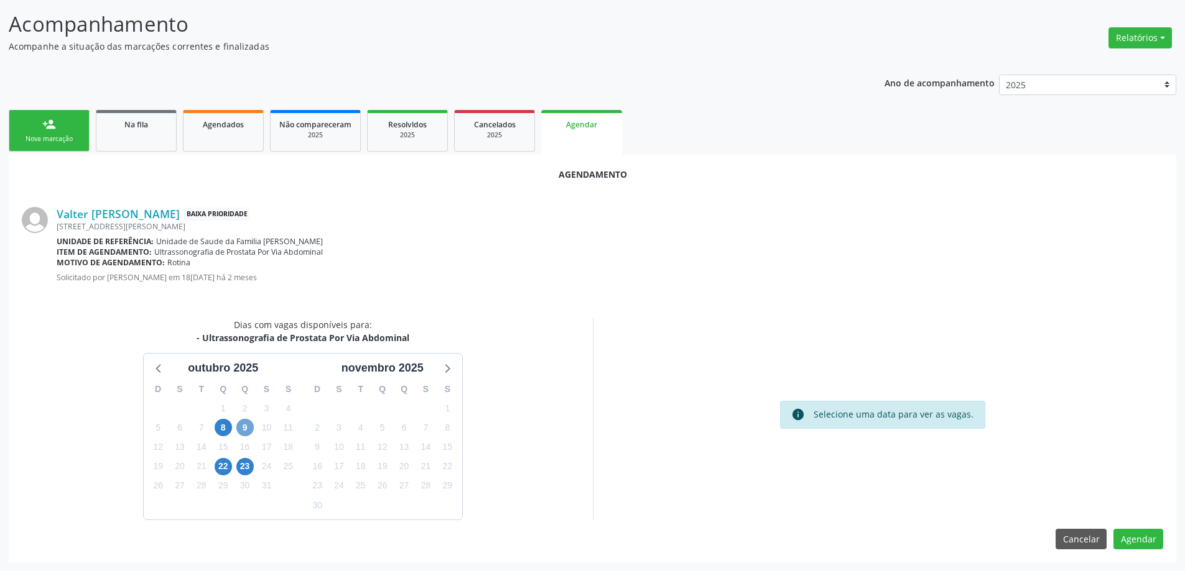
click at [241, 425] on span "9" at bounding box center [244, 427] width 17 height 17
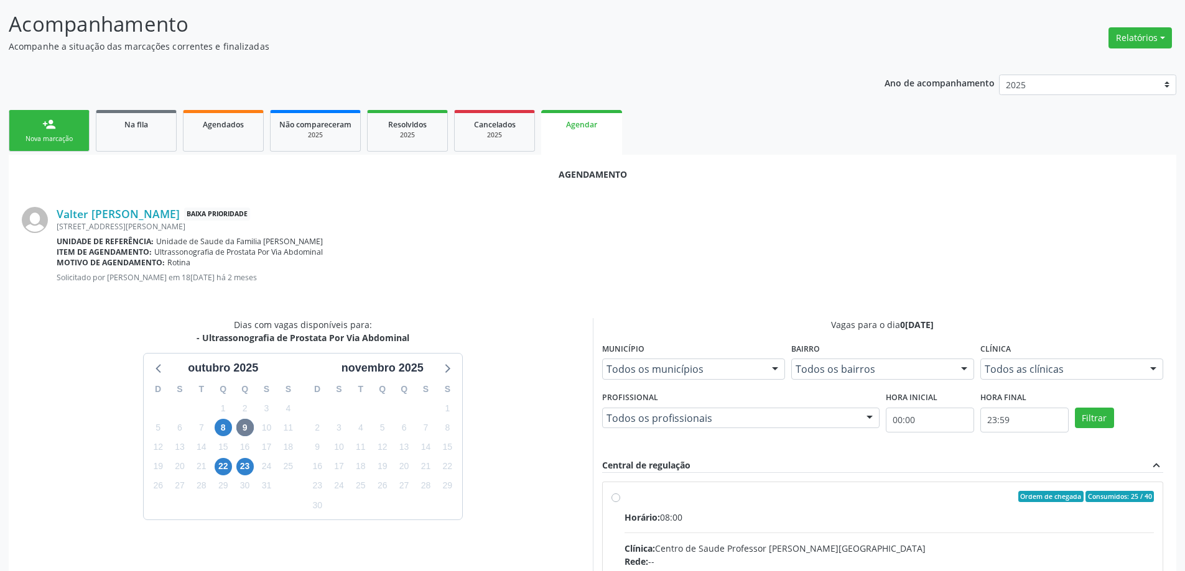
click at [614, 499] on input "Ordem de chegada Consumidos: 25 / 40 Horário: 08:00 Clínica: Centro de Saude Pr…" at bounding box center [615, 496] width 9 height 11
radio input "true"
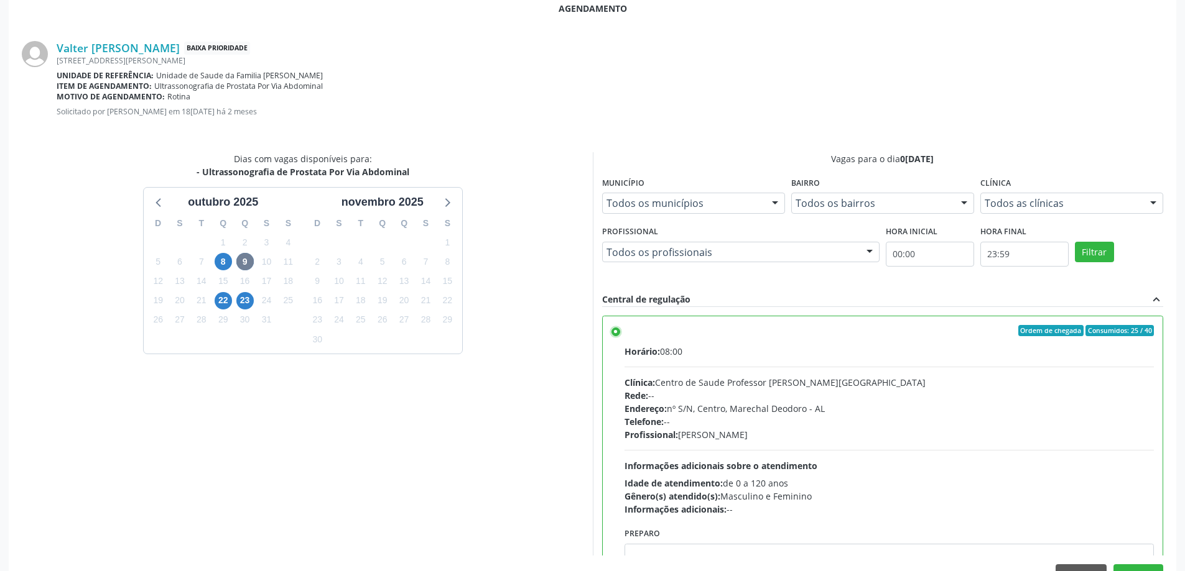
scroll to position [368, 0]
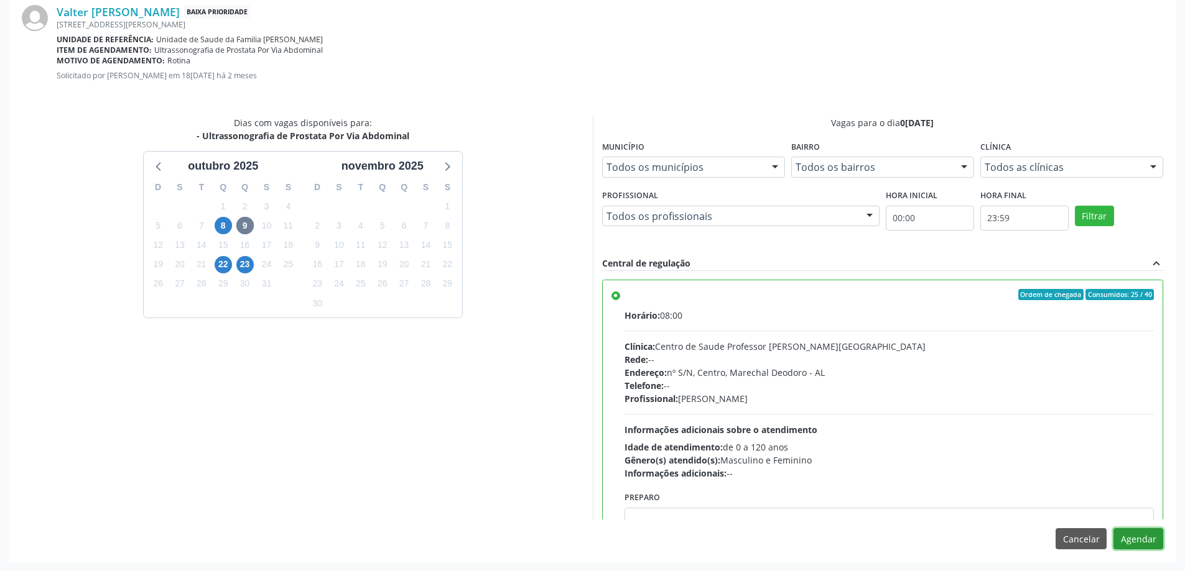
click at [1129, 548] on button "Agendar" at bounding box center [1138, 539] width 50 height 21
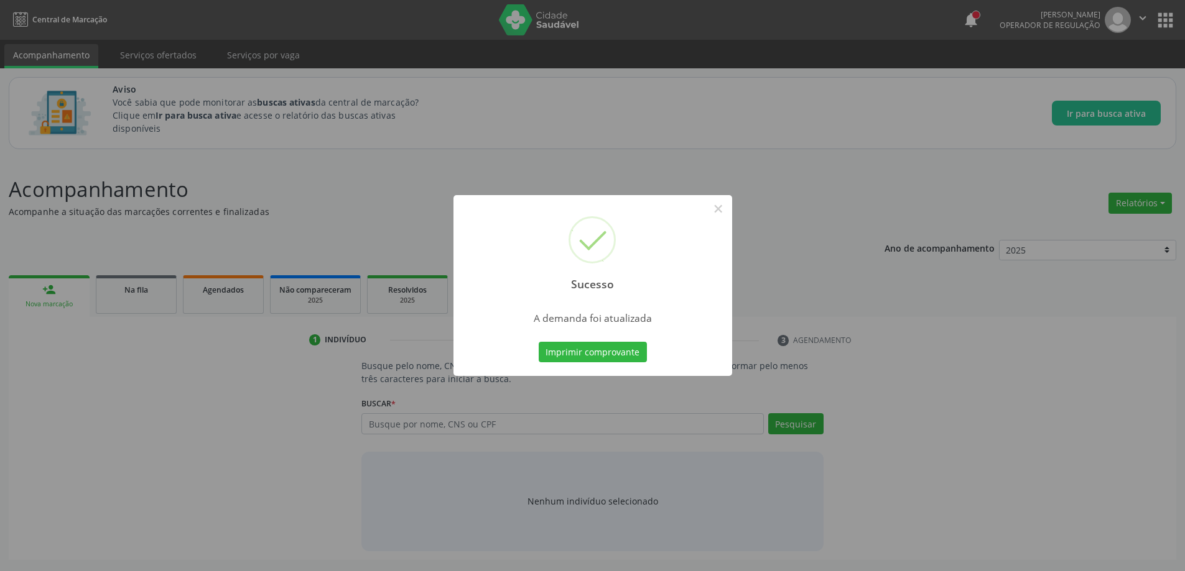
scroll to position [0, 0]
click at [718, 209] on button "×" at bounding box center [722, 208] width 21 height 21
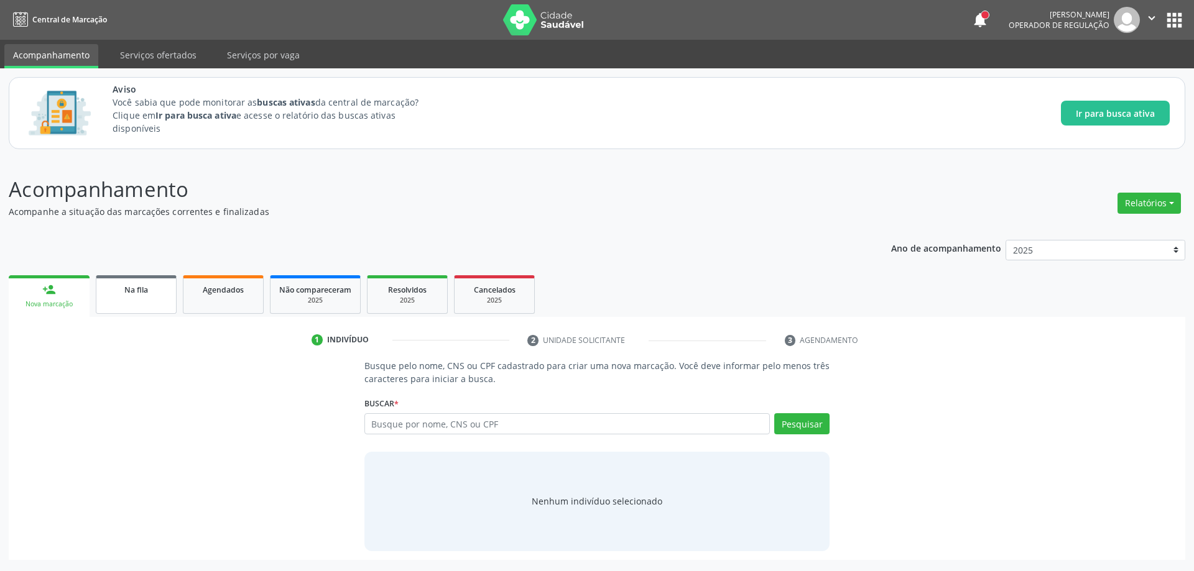
click at [116, 287] on div "Na fila" at bounding box center [136, 289] width 62 height 13
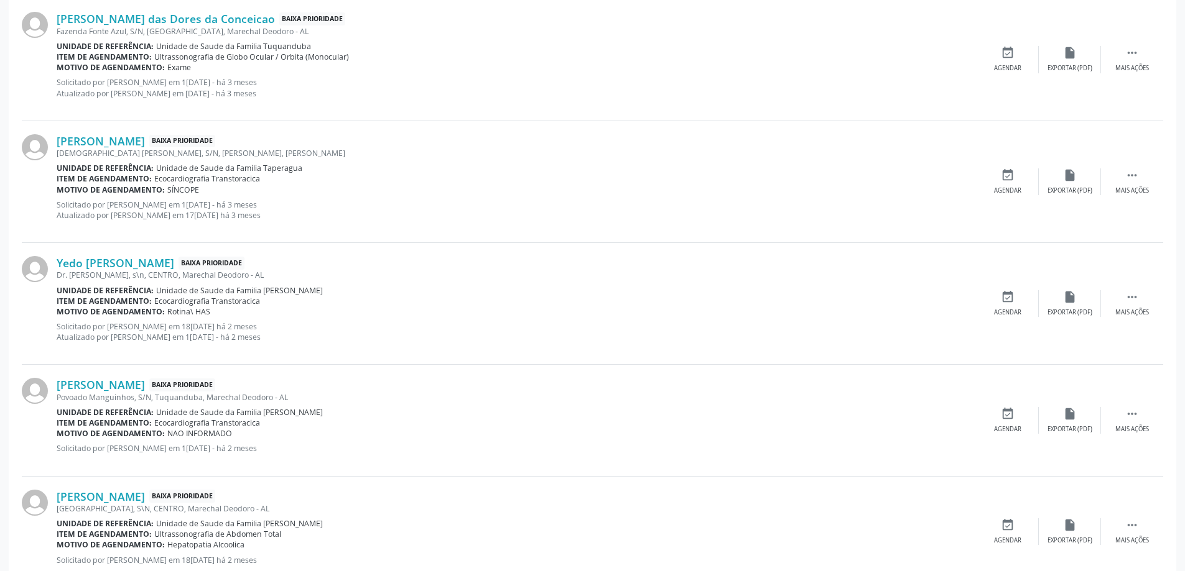
scroll to position [1244, 0]
click at [114, 386] on link "[PERSON_NAME]" at bounding box center [101, 384] width 88 height 14
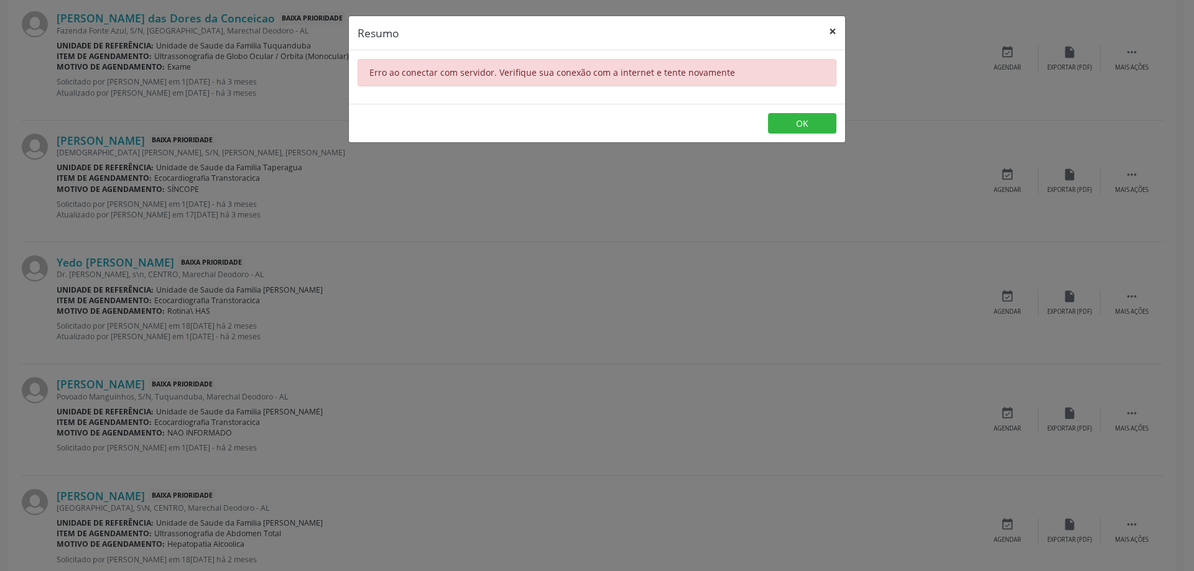
click at [827, 34] on button "×" at bounding box center [832, 31] width 25 height 30
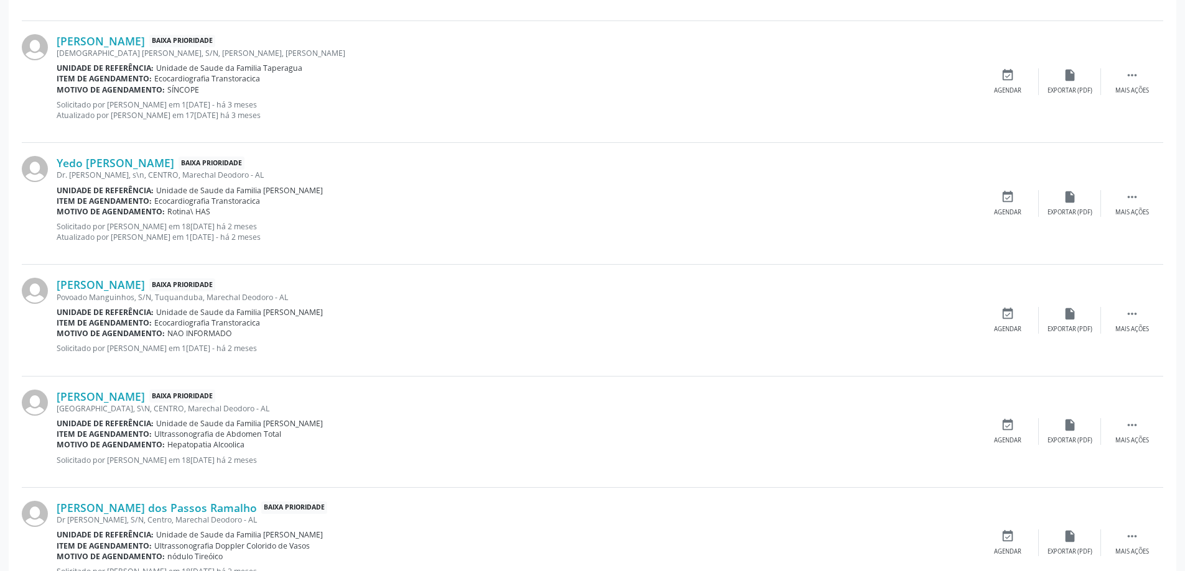
scroll to position [1368, 0]
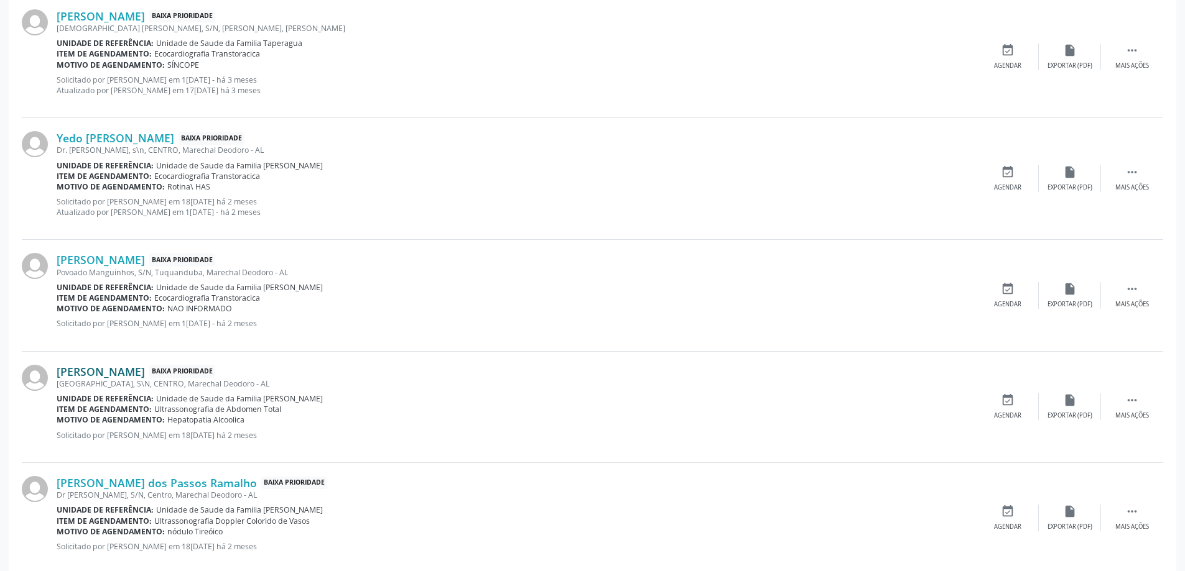
click at [142, 376] on link "[PERSON_NAME]" at bounding box center [101, 372] width 88 height 14
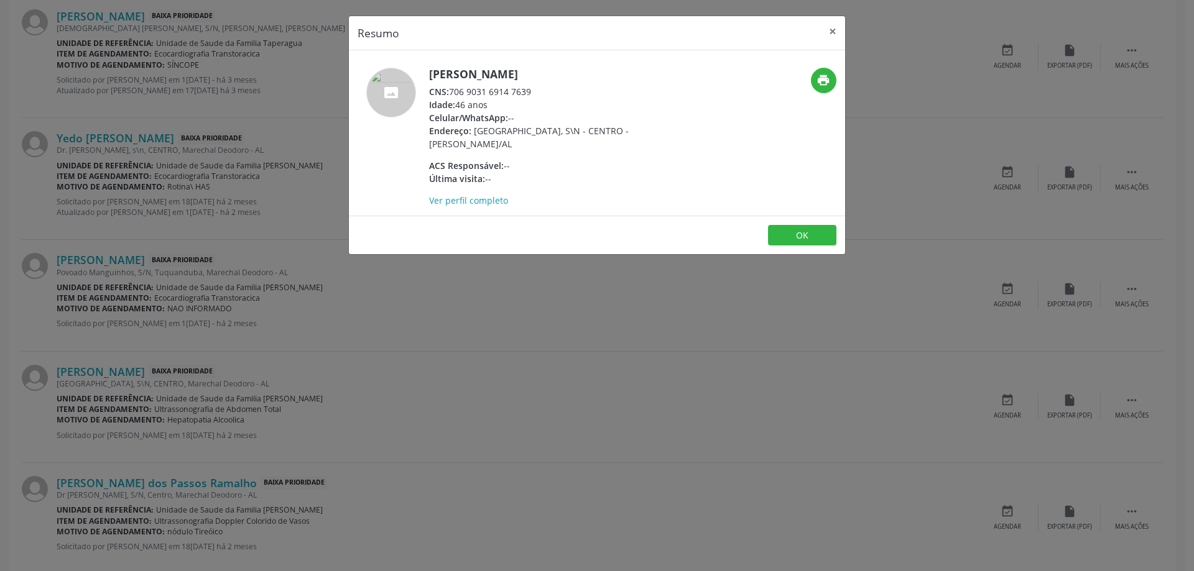
drag, startPoint x: 538, startPoint y: 90, endPoint x: 453, endPoint y: 95, distance: 85.3
click at [453, 95] on div "CNS: 706 9031 6914 7639" at bounding box center [550, 91] width 242 height 13
copy div "706 9031 6914 7639"
click at [832, 34] on button "×" at bounding box center [832, 31] width 25 height 30
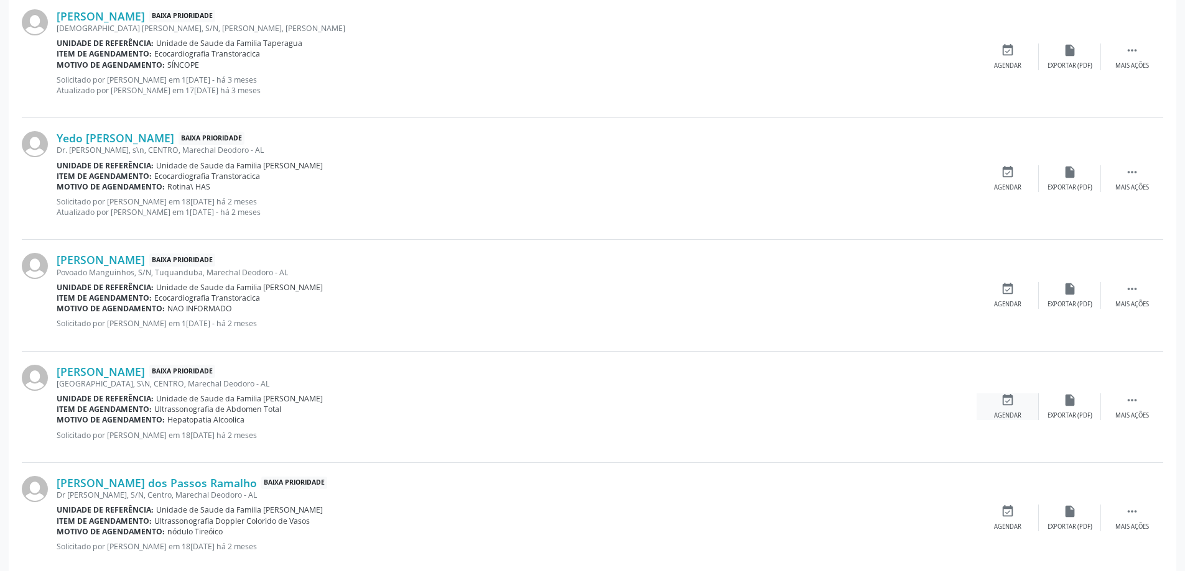
click at [997, 406] on div "event_available Agendar" at bounding box center [1007, 407] width 62 height 27
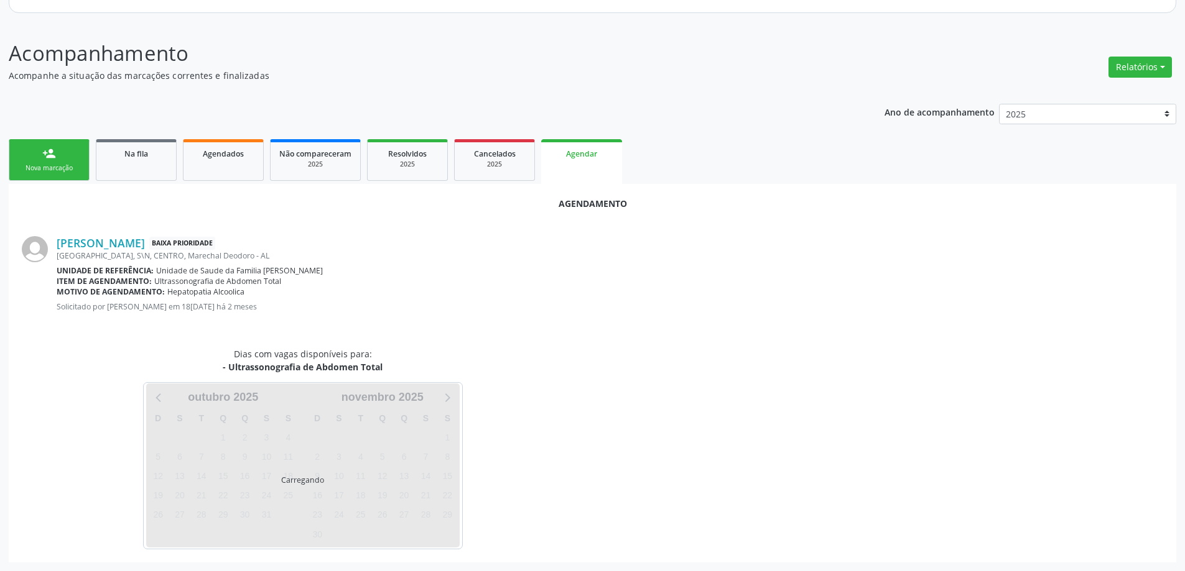
scroll to position [165, 0]
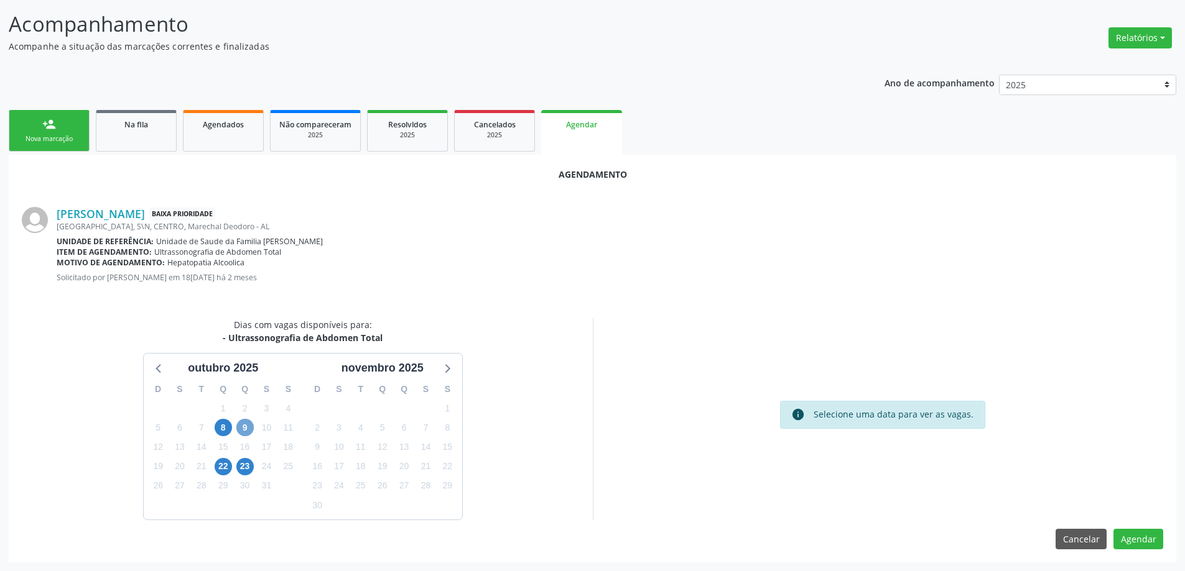
click at [239, 423] on span "9" at bounding box center [244, 427] width 17 height 17
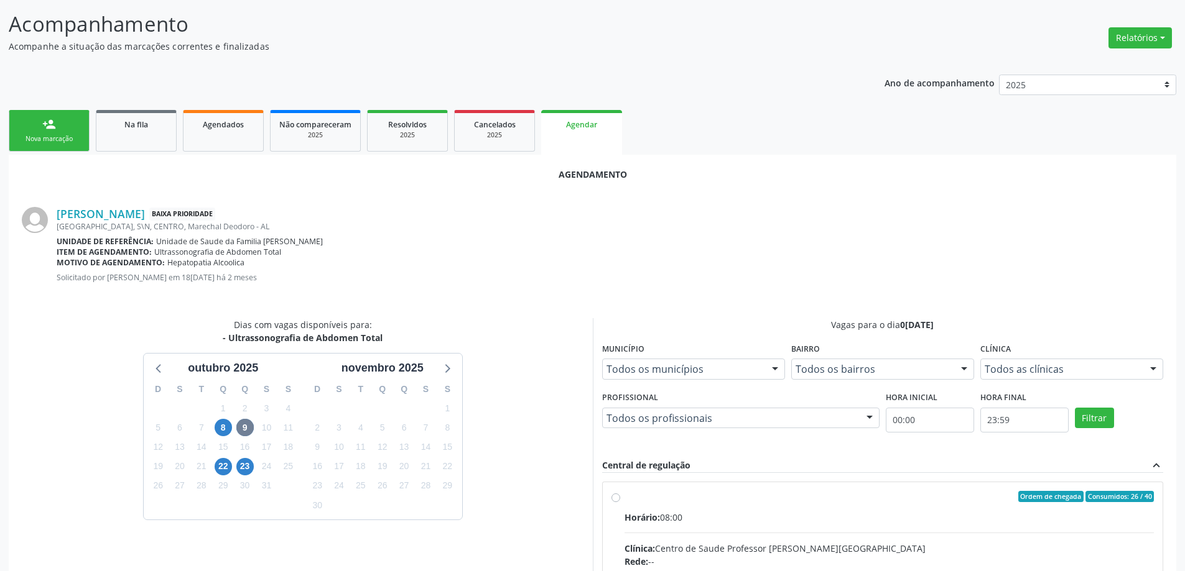
click at [617, 497] on input "Ordem de chegada Consumidos: 26 / 40 Horário: 08:00 Clínica: Centro de Saude Pr…" at bounding box center [615, 496] width 9 height 11
radio input "true"
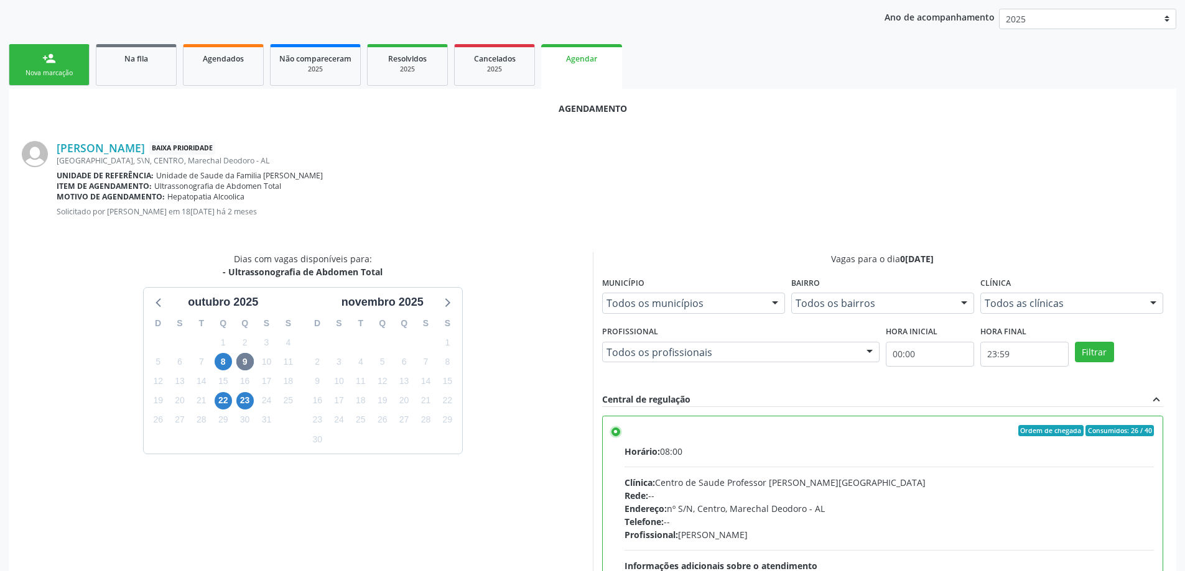
scroll to position [368, 0]
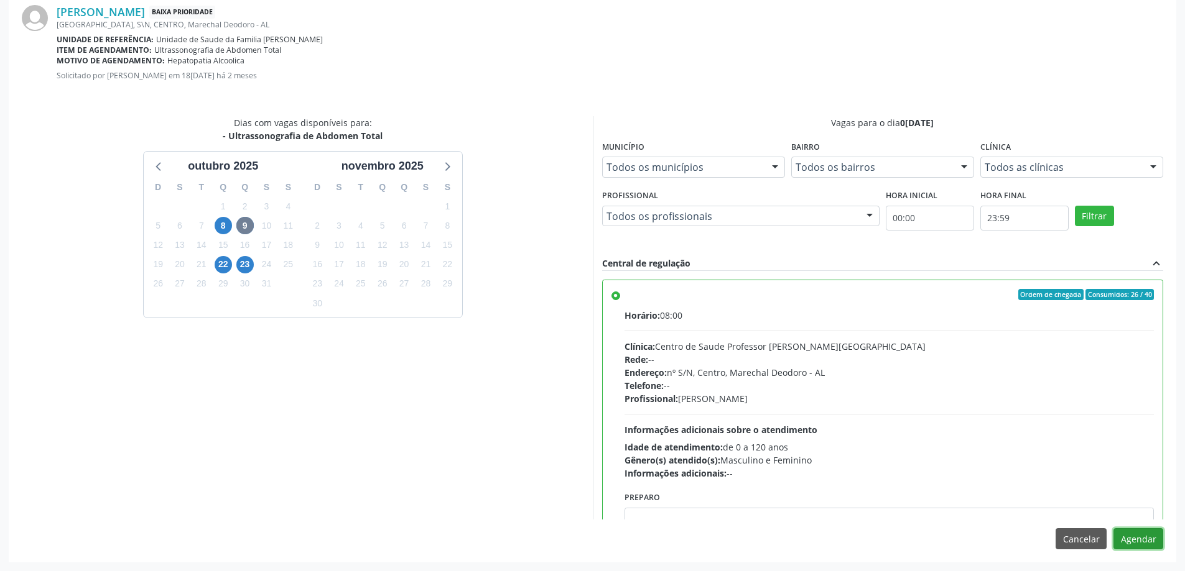
click at [1152, 547] on button "Agendar" at bounding box center [1138, 539] width 50 height 21
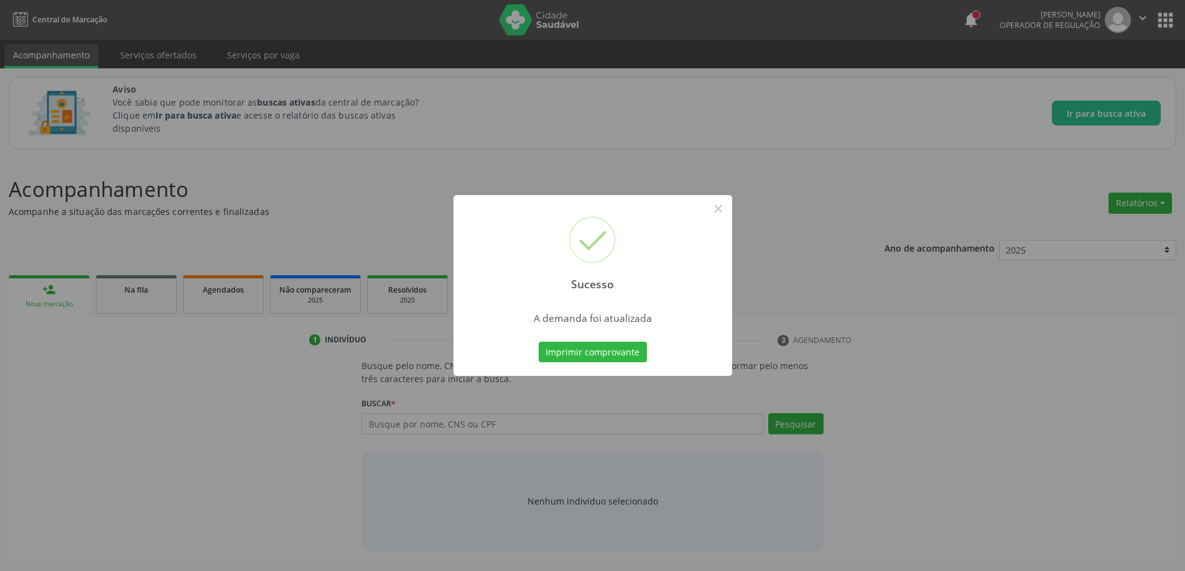
scroll to position [0, 0]
click at [723, 215] on button "×" at bounding box center [722, 208] width 21 height 21
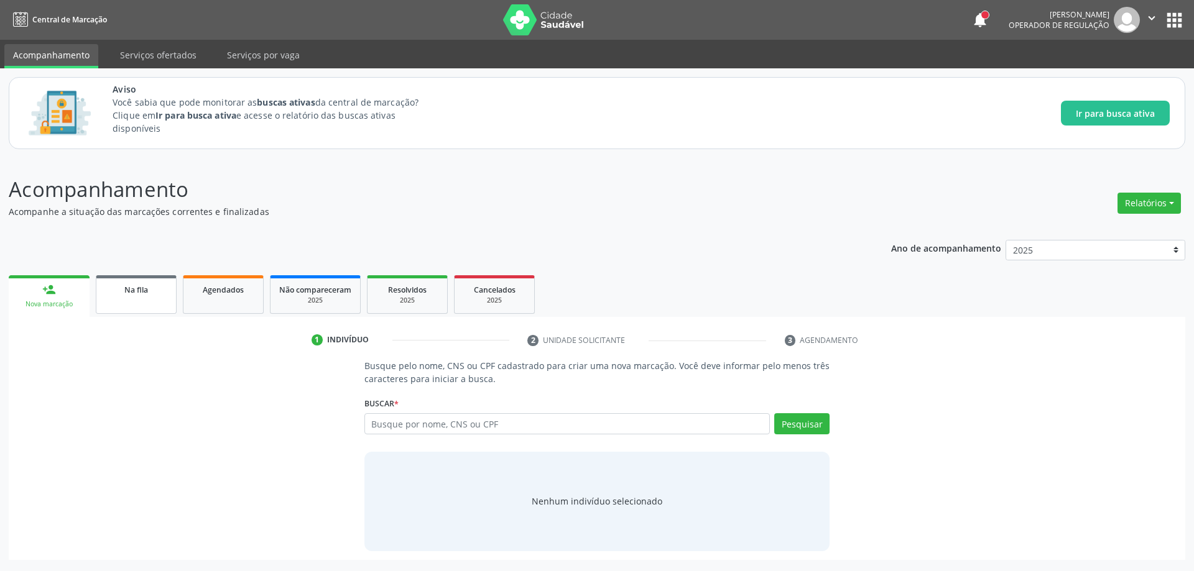
click at [131, 289] on span "Na fila" at bounding box center [136, 290] width 24 height 11
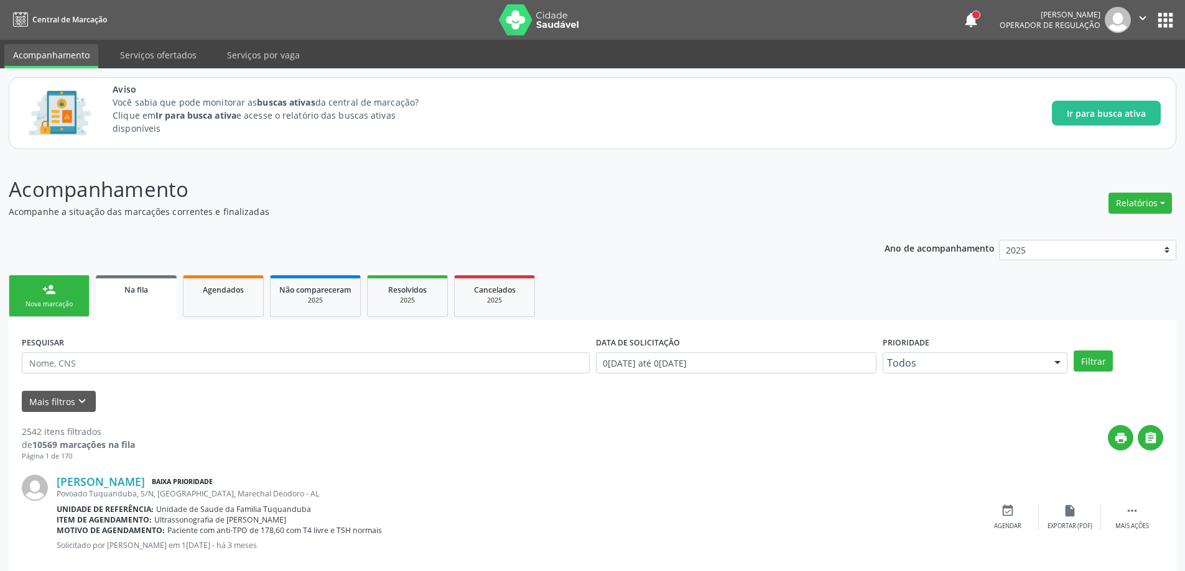
click at [158, 315] on link "Na fila" at bounding box center [136, 297] width 81 height 45
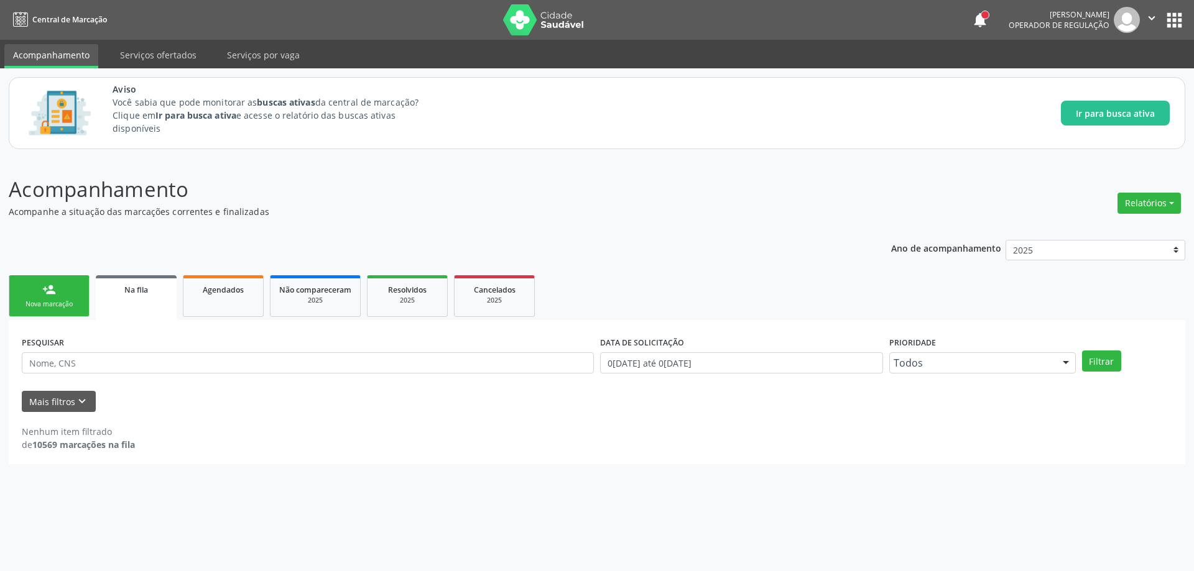
click at [144, 293] on span "Na fila" at bounding box center [136, 290] width 24 height 11
click at [132, 302] on link "Na fila" at bounding box center [136, 297] width 81 height 45
click at [1093, 356] on button "Filtrar" at bounding box center [1101, 361] width 39 height 21
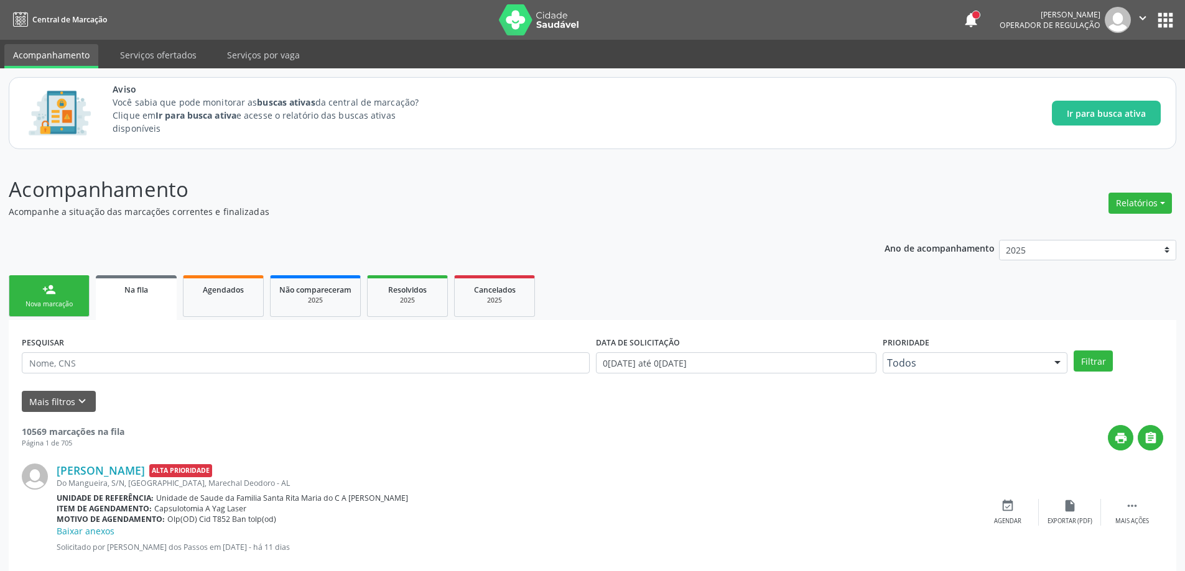
click at [110, 294] on div "Na fila" at bounding box center [135, 289] width 63 height 13
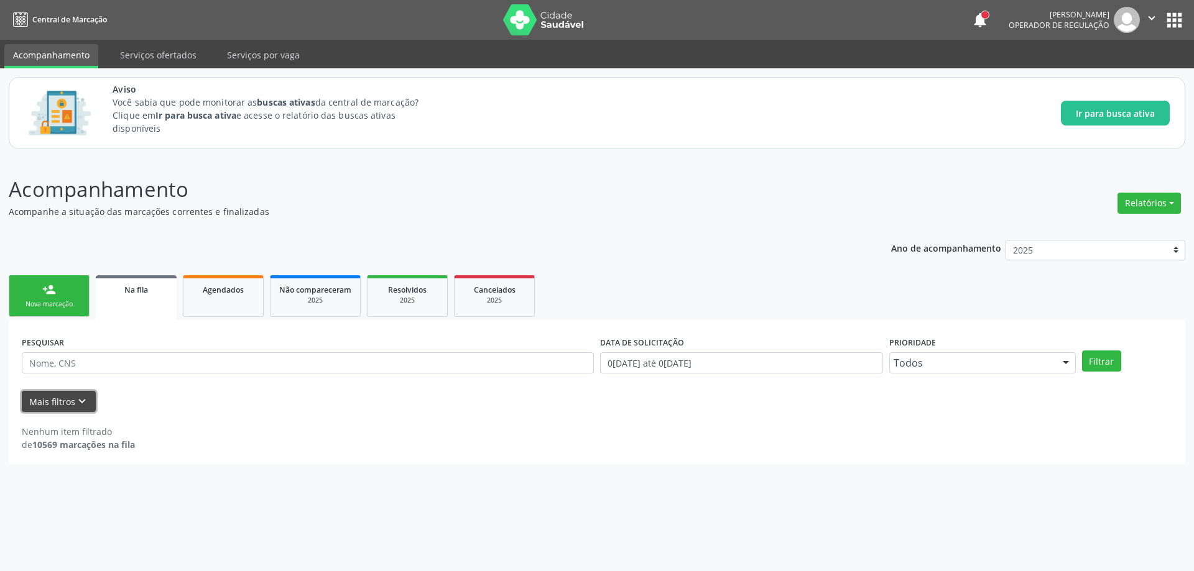
click at [75, 397] on icon "keyboard_arrow_down" at bounding box center [82, 402] width 14 height 14
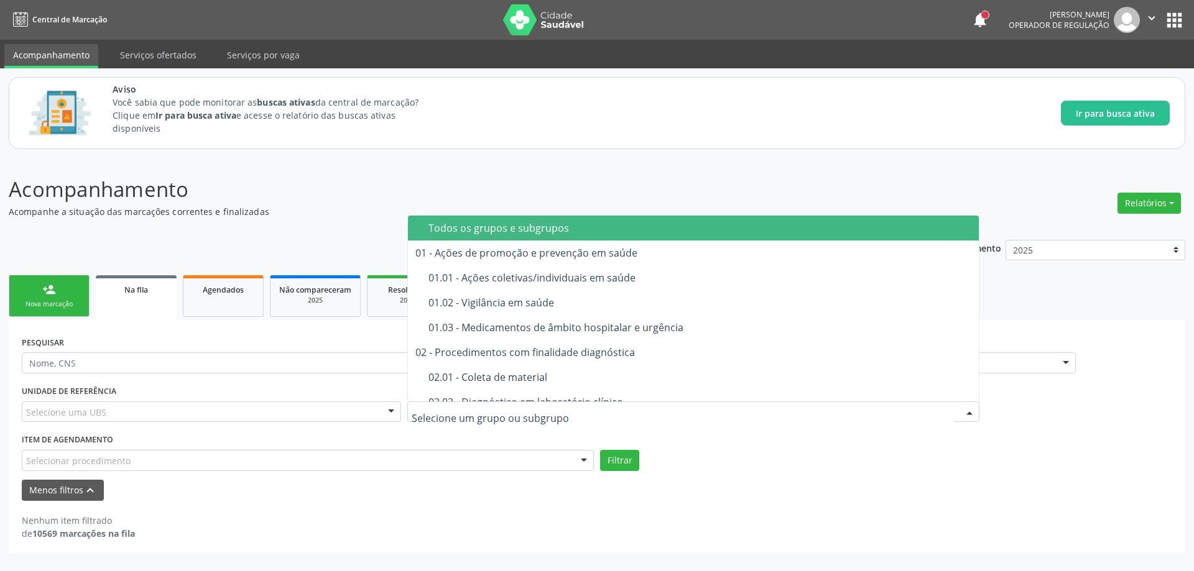
click at [580, 414] on div at bounding box center [693, 412] width 572 height 21
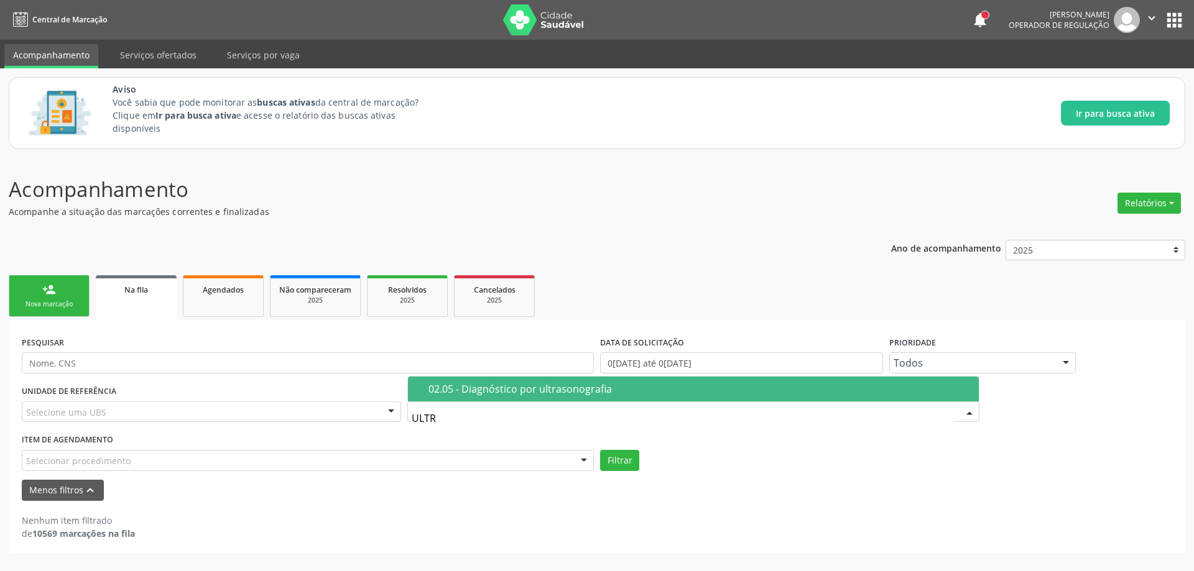
type input "ULTRA"
click at [574, 394] on div "02.05 - Diagnóstico por ultrasonografia" at bounding box center [699, 389] width 543 height 10
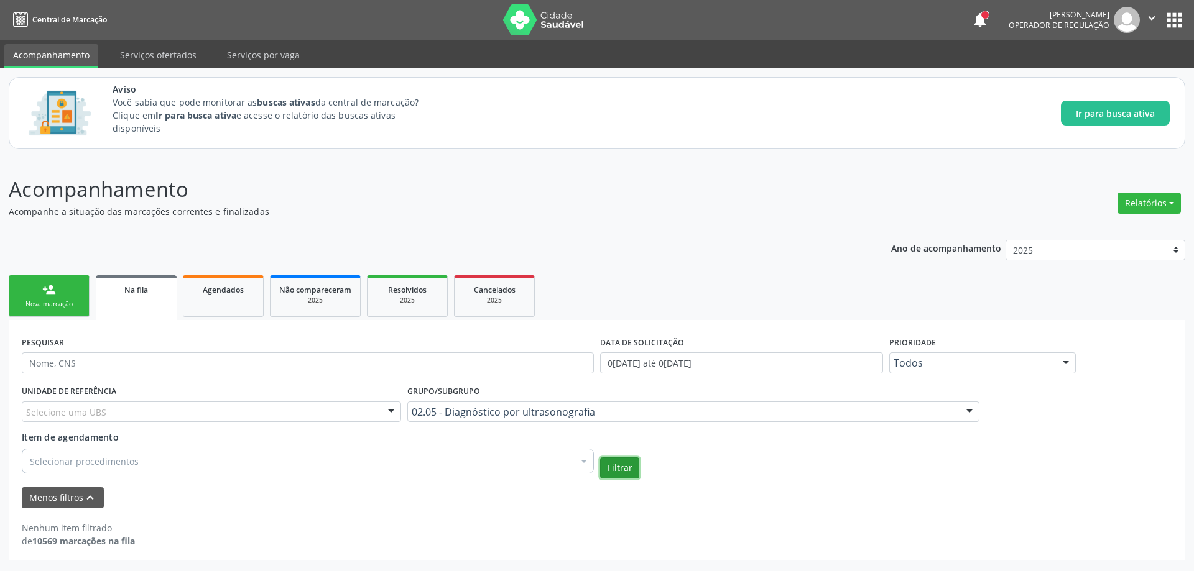
click at [629, 469] on button "Filtrar" at bounding box center [619, 468] width 39 height 21
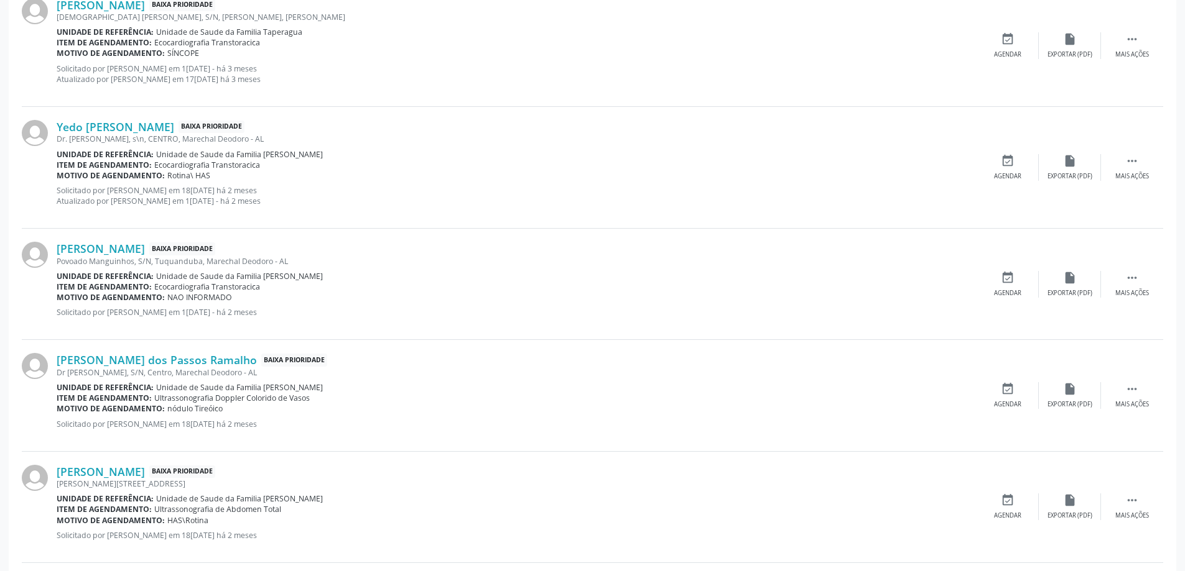
scroll to position [1492, 0]
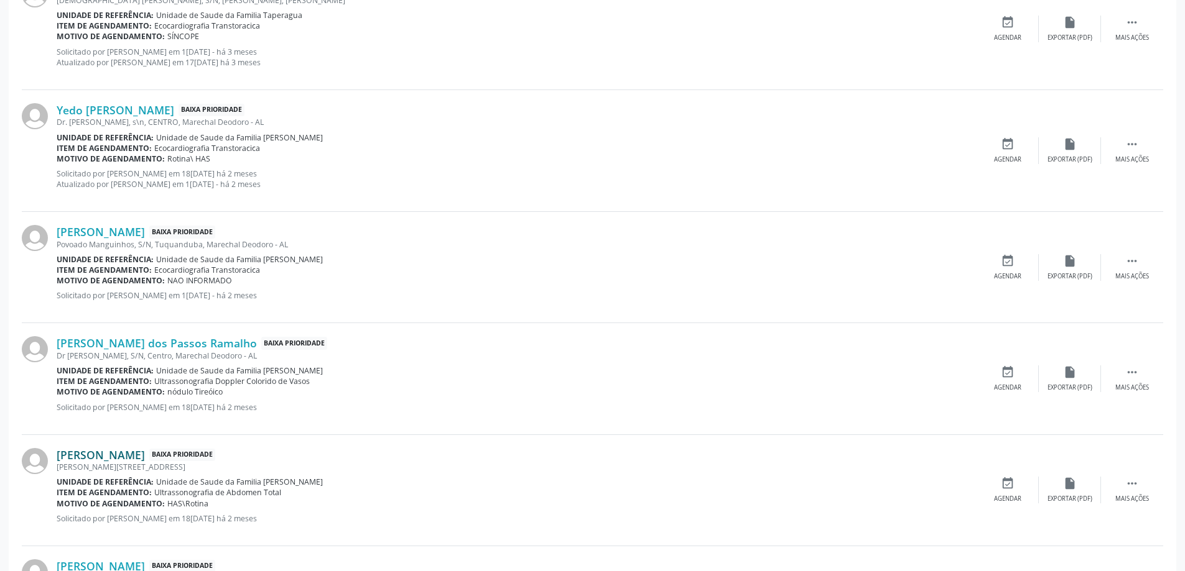
click at [145, 459] on link "[PERSON_NAME]" at bounding box center [101, 455] width 88 height 14
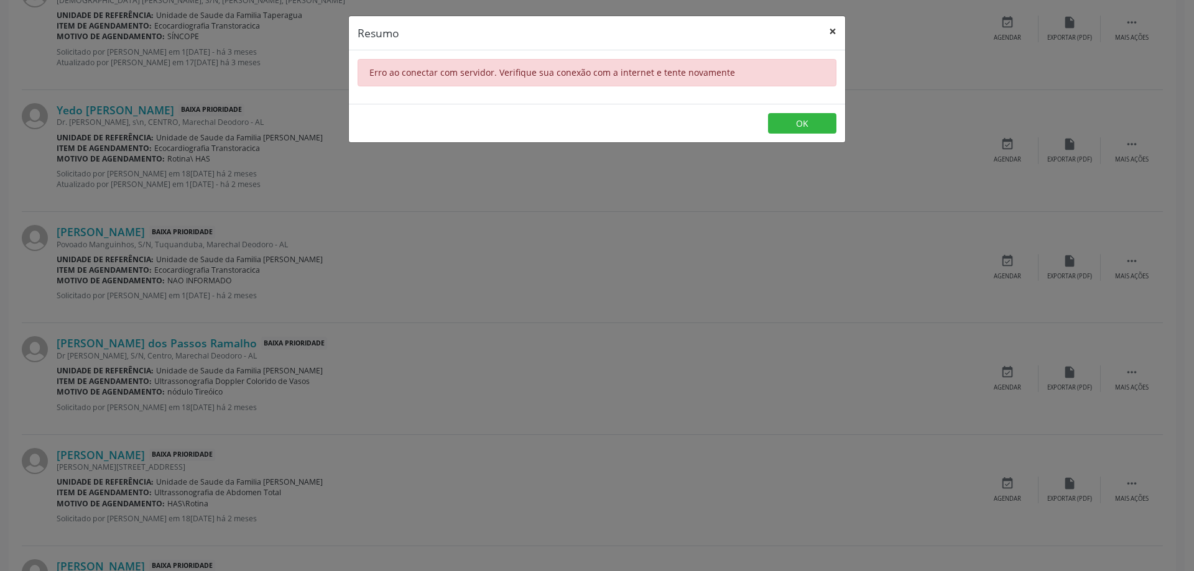
click at [836, 29] on button "×" at bounding box center [832, 31] width 25 height 30
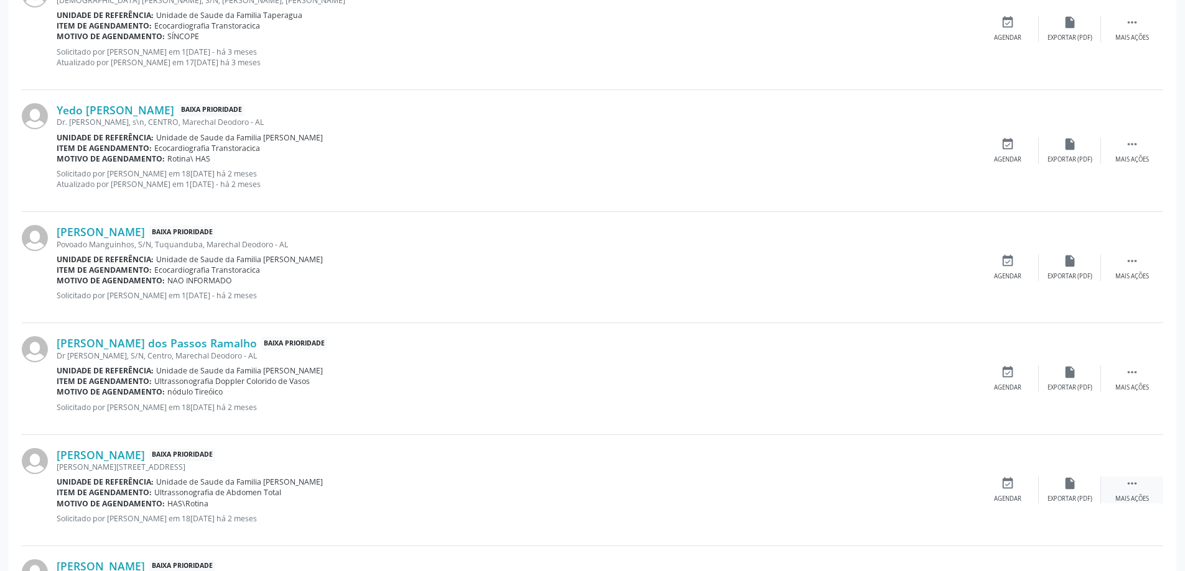
click at [1135, 498] on div "Mais ações" at bounding box center [1132, 499] width 34 height 9
click at [1066, 497] on div "Editar" at bounding box center [1070, 499] width 20 height 9
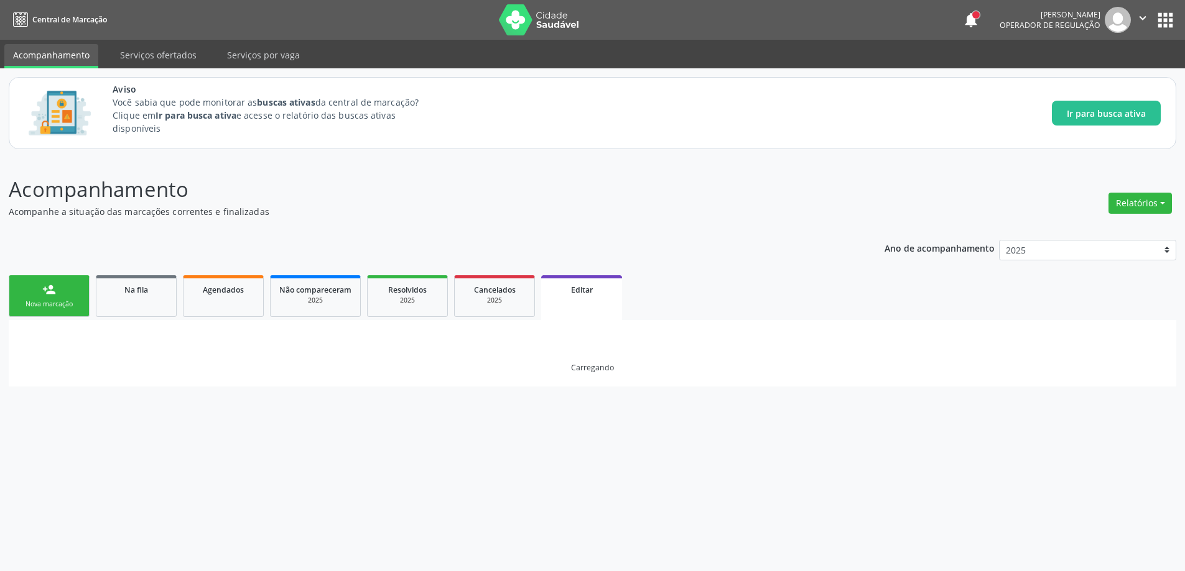
scroll to position [0, 0]
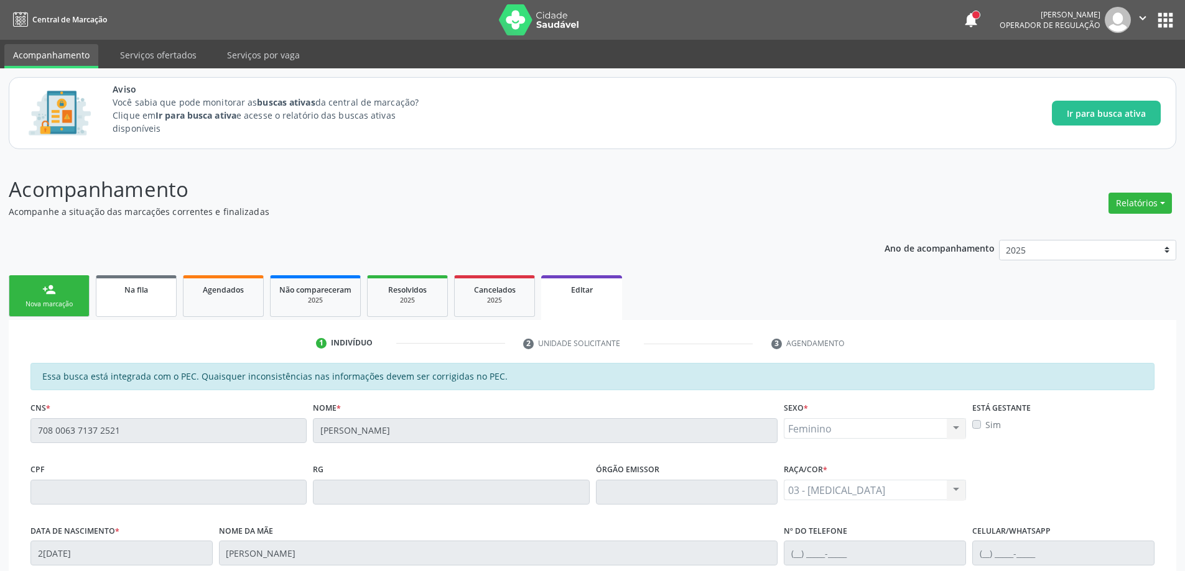
click at [128, 292] on span "Na fila" at bounding box center [136, 290] width 24 height 11
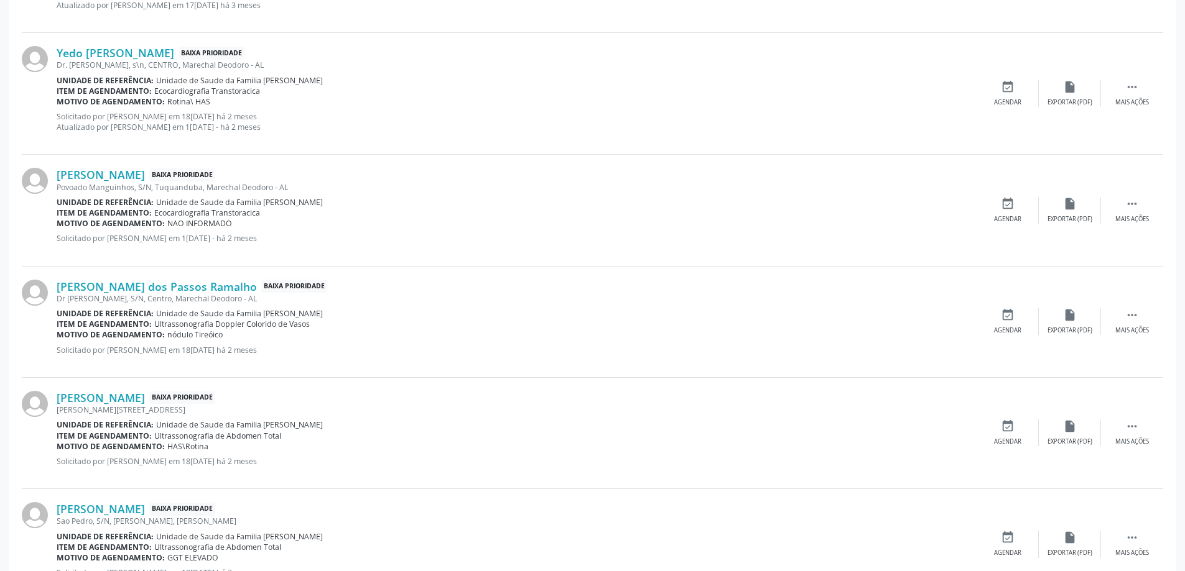
scroll to position [1492, 0]
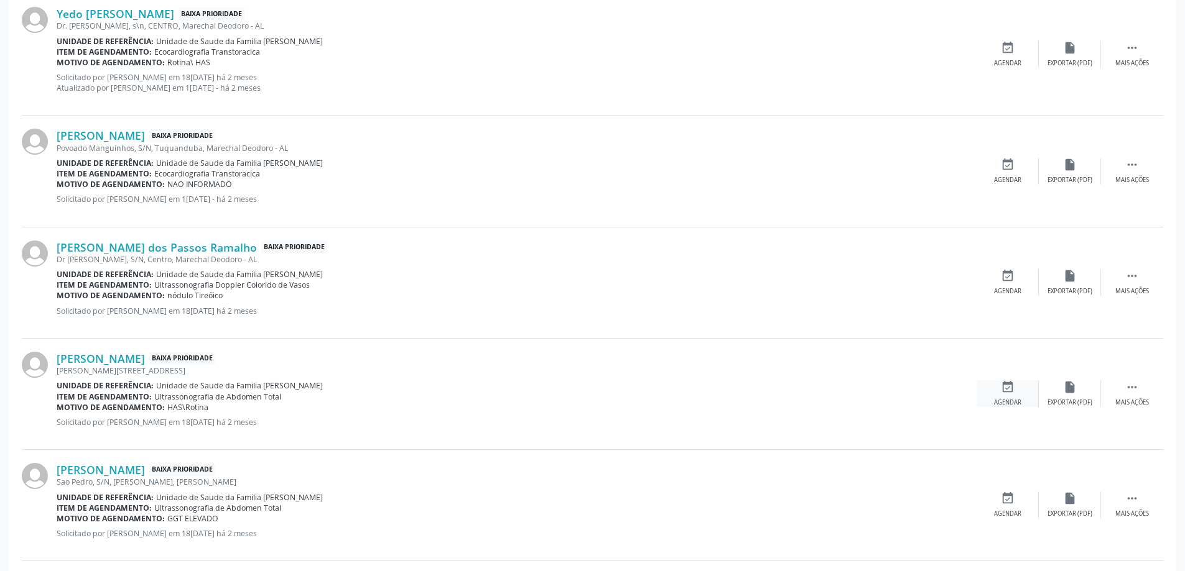
click at [1006, 395] on div "event_available Agendar" at bounding box center [1007, 394] width 62 height 27
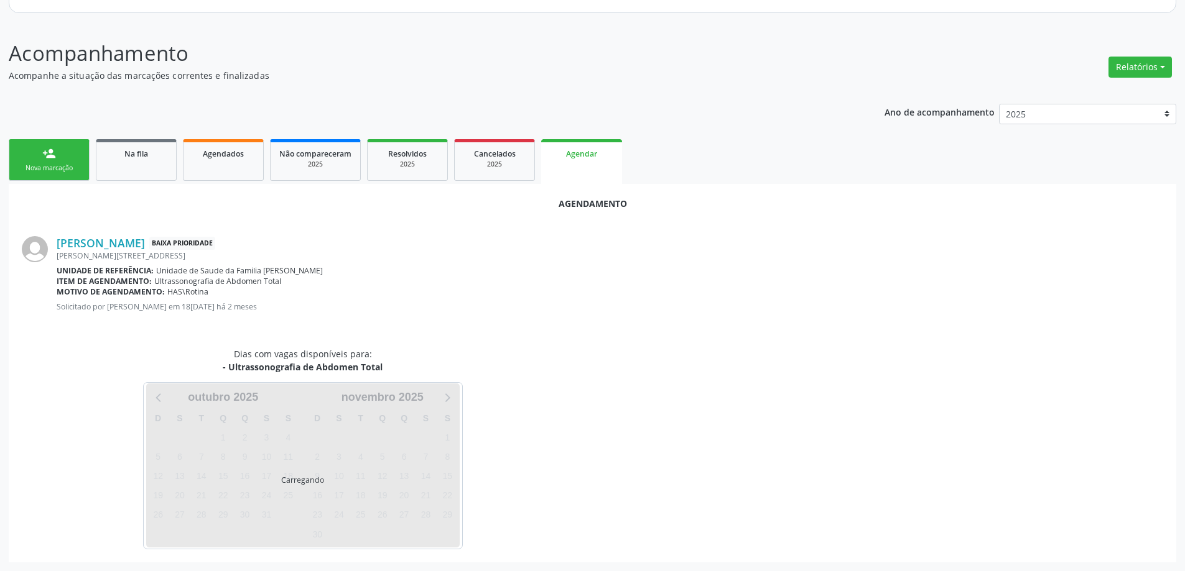
scroll to position [165, 0]
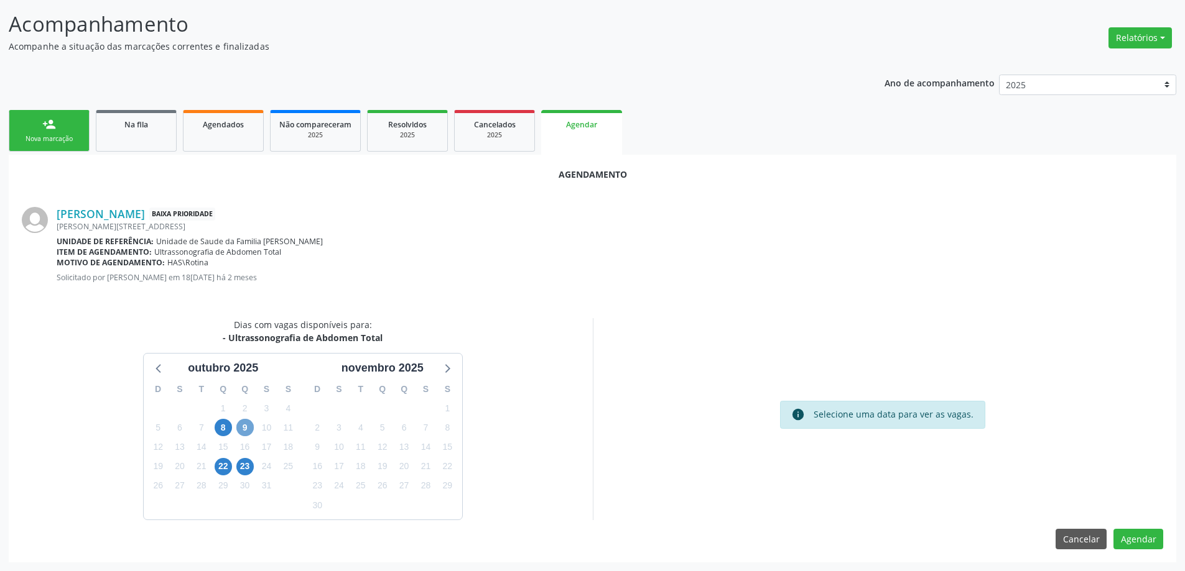
click at [241, 429] on span "9" at bounding box center [244, 427] width 17 height 17
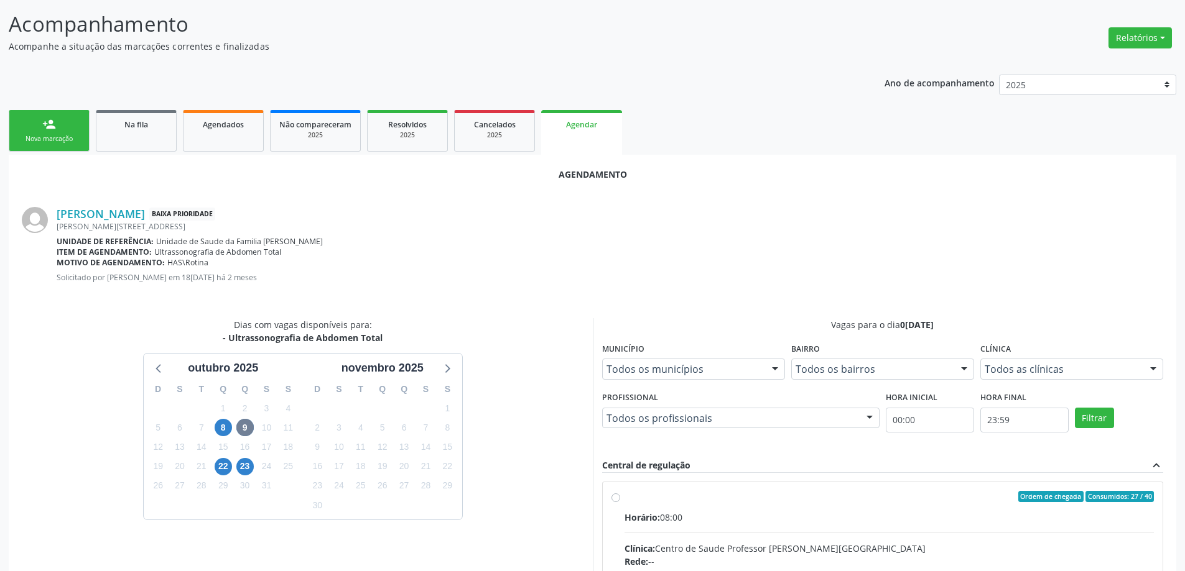
radio input "true"
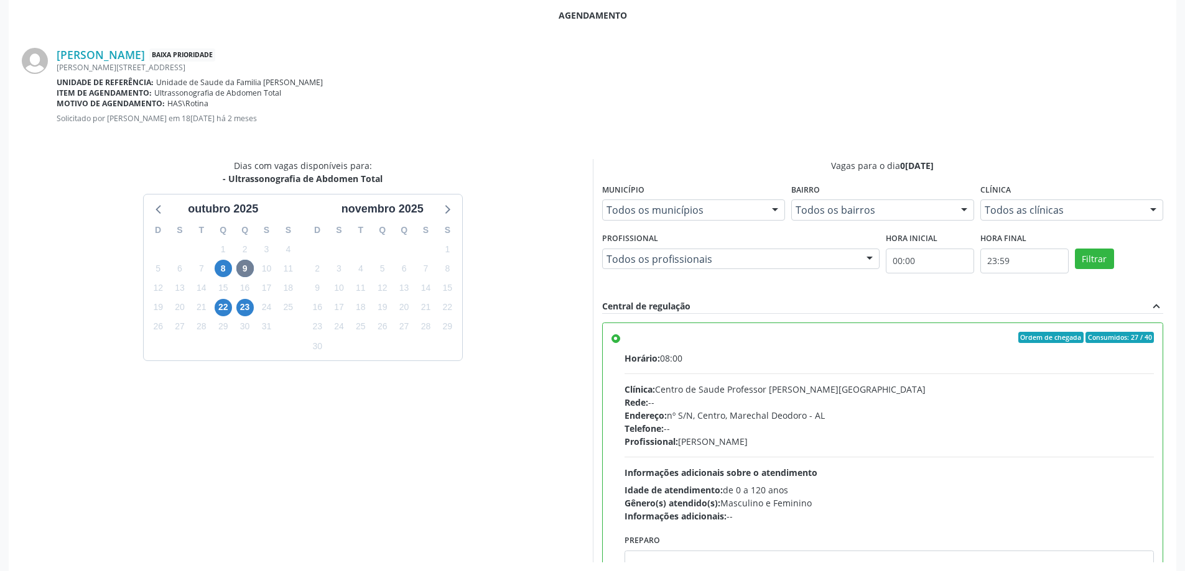
scroll to position [368, 0]
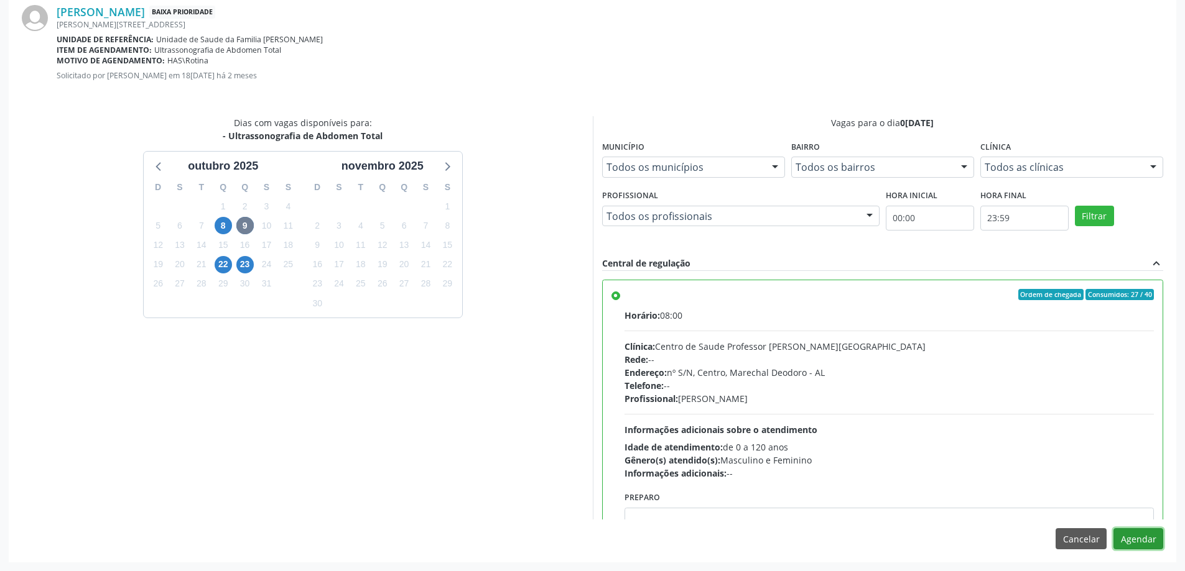
click at [1135, 543] on button "Agendar" at bounding box center [1138, 539] width 50 height 21
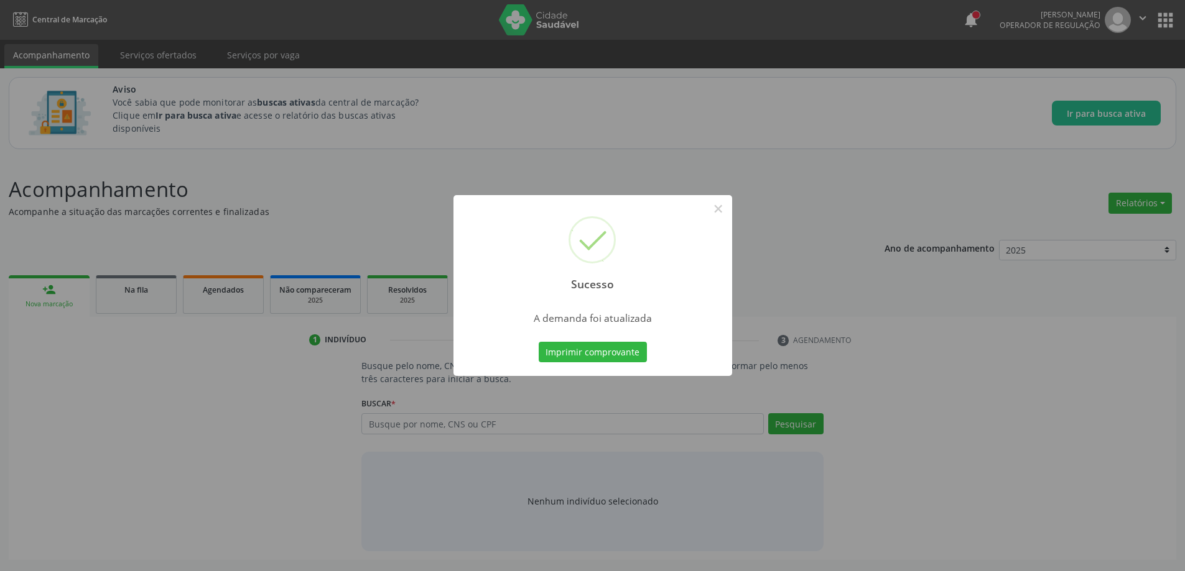
scroll to position [0, 0]
click at [717, 208] on button "×" at bounding box center [722, 208] width 21 height 21
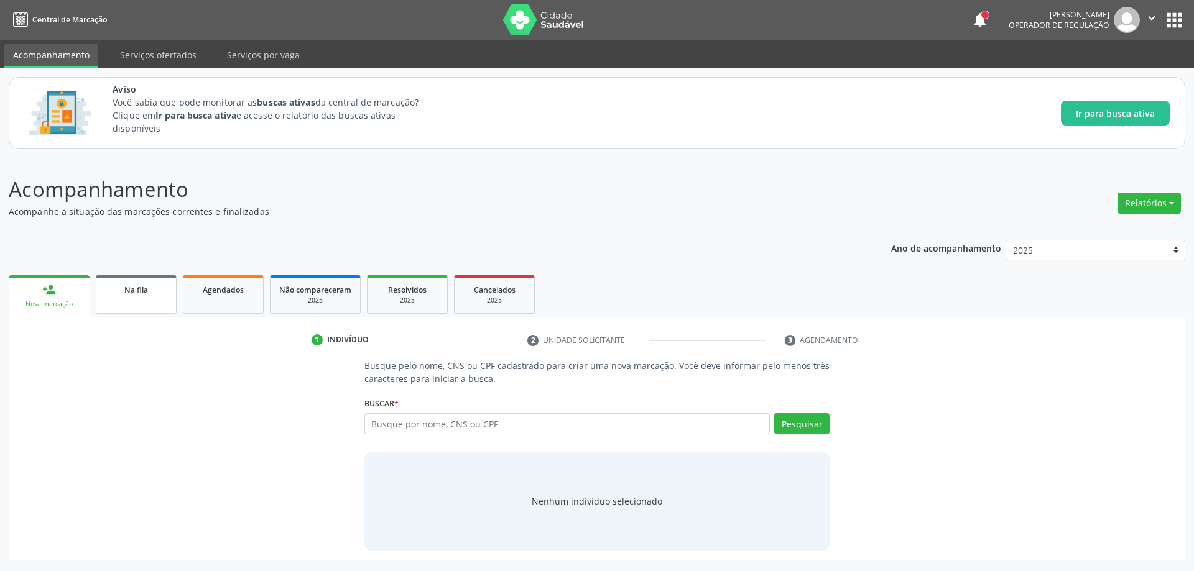
click at [144, 297] on link "Na fila" at bounding box center [136, 294] width 81 height 39
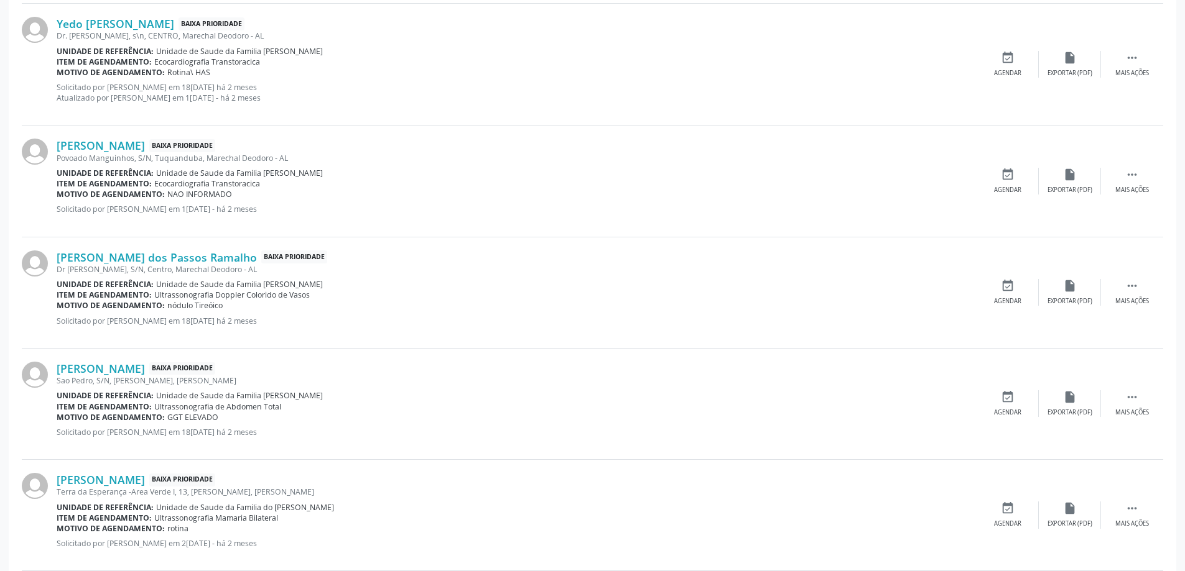
scroll to position [1492, 0]
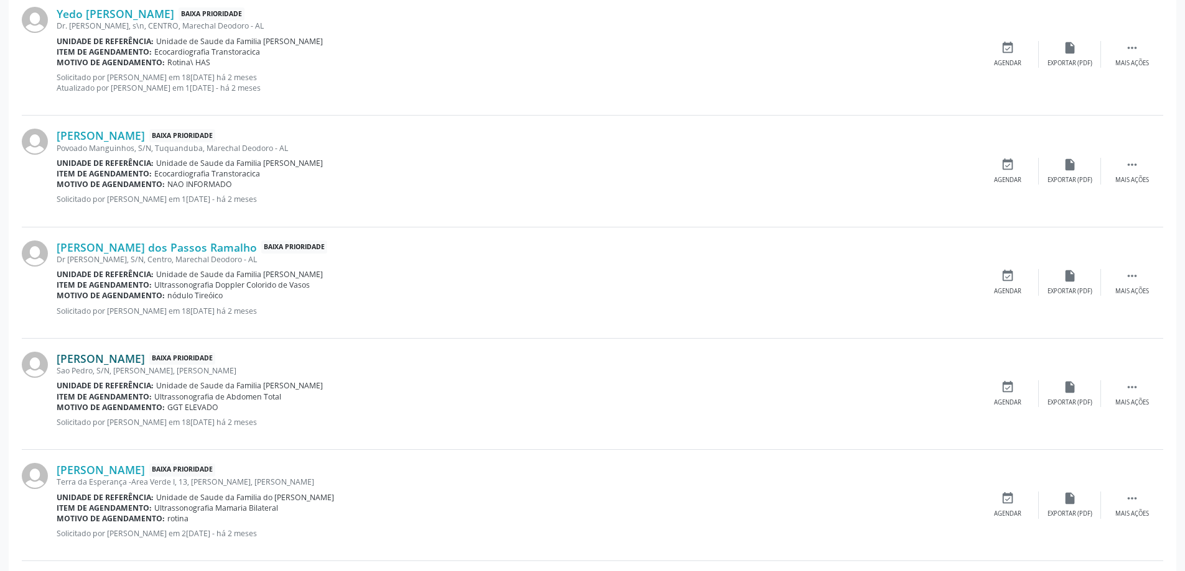
click at [131, 356] on link "[PERSON_NAME]" at bounding box center [101, 359] width 88 height 14
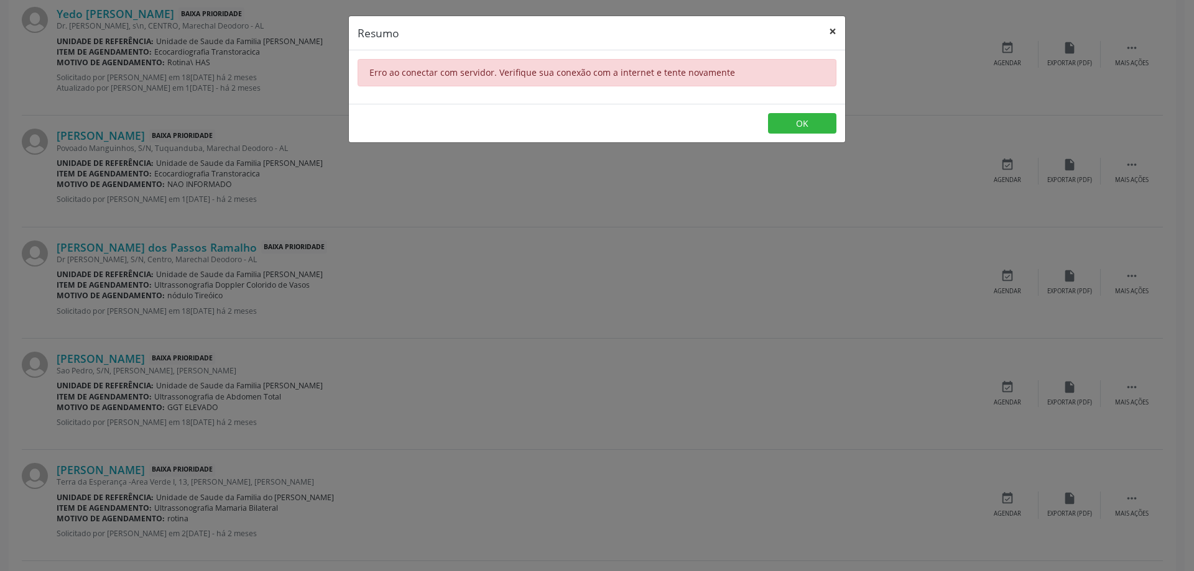
click at [833, 35] on button "×" at bounding box center [832, 31] width 25 height 30
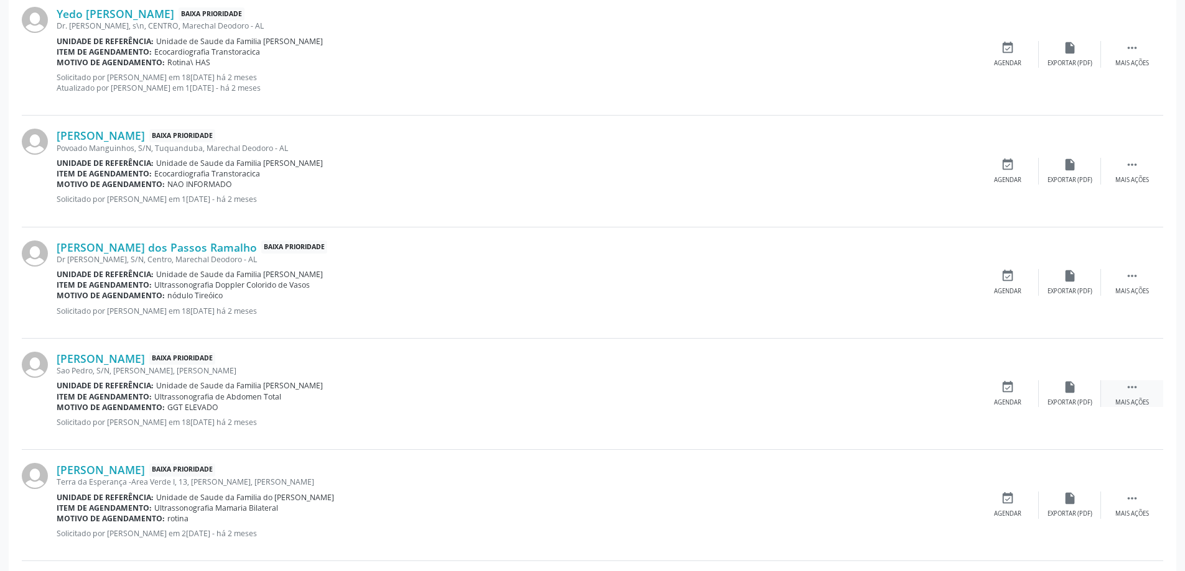
click at [1133, 395] on div " Mais ações" at bounding box center [1132, 394] width 62 height 27
click at [1066, 395] on div "edit Editar" at bounding box center [1069, 394] width 62 height 27
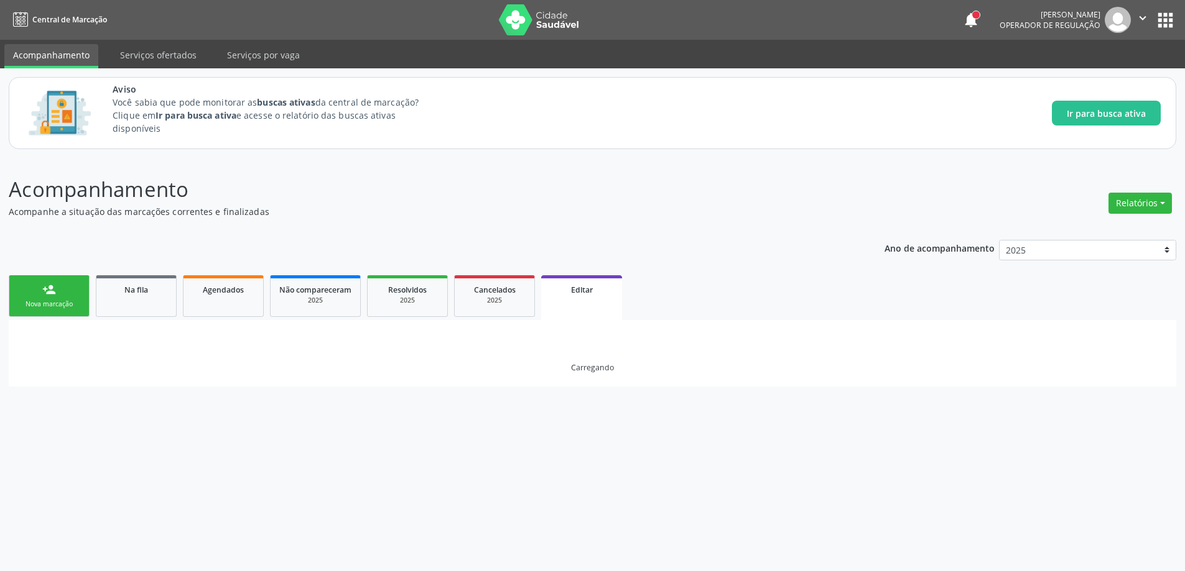
scroll to position [0, 0]
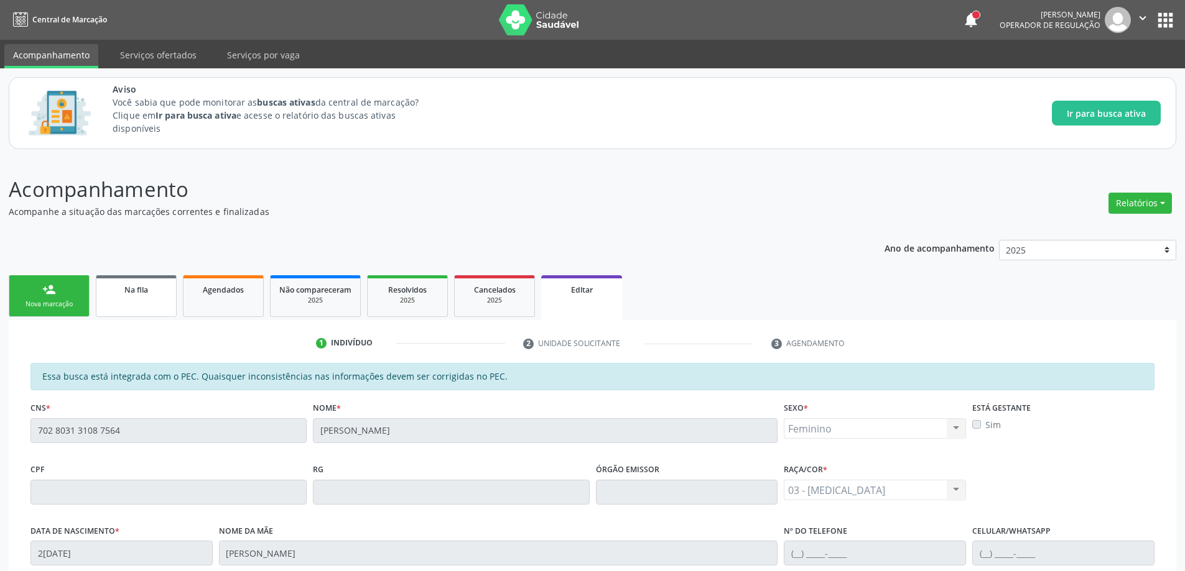
click at [130, 307] on link "Na fila" at bounding box center [136, 296] width 81 height 42
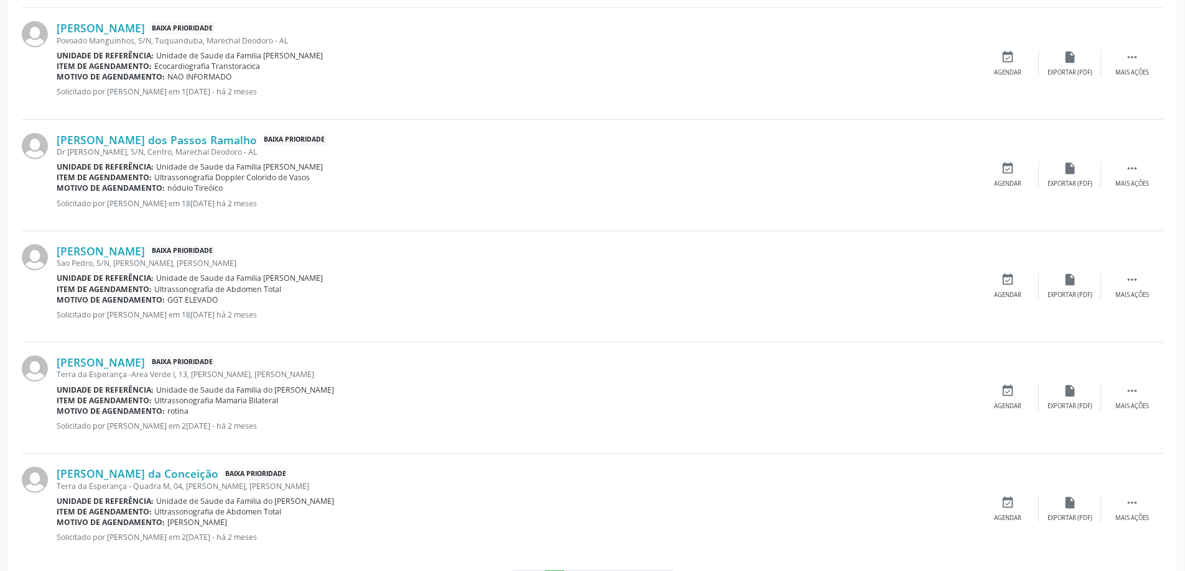
scroll to position [1617, 0]
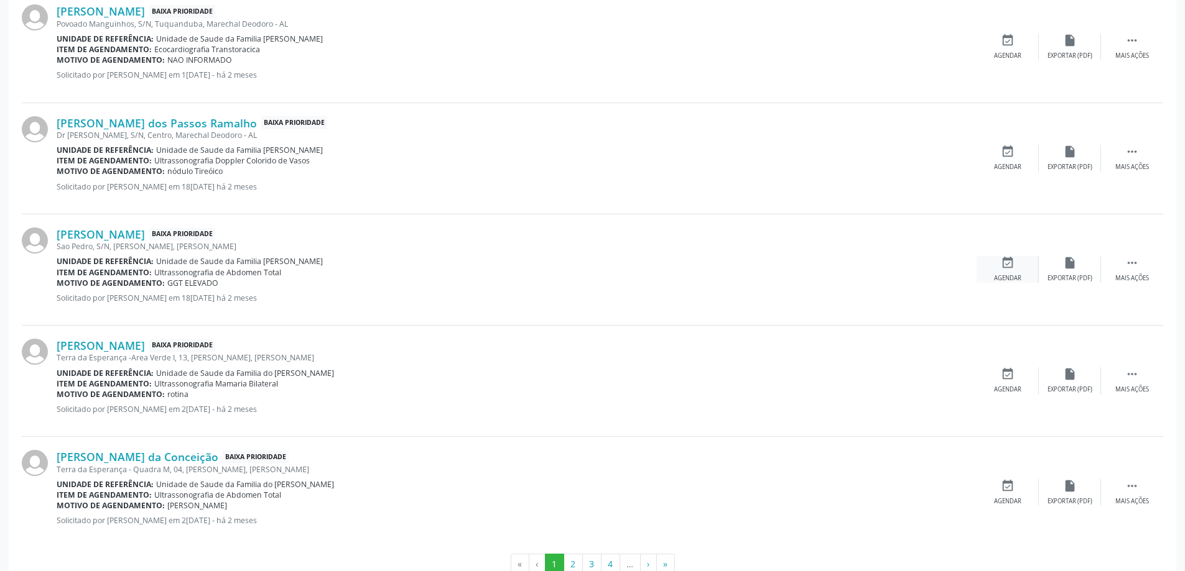
click at [1004, 267] on icon "event_available" at bounding box center [1008, 263] width 14 height 14
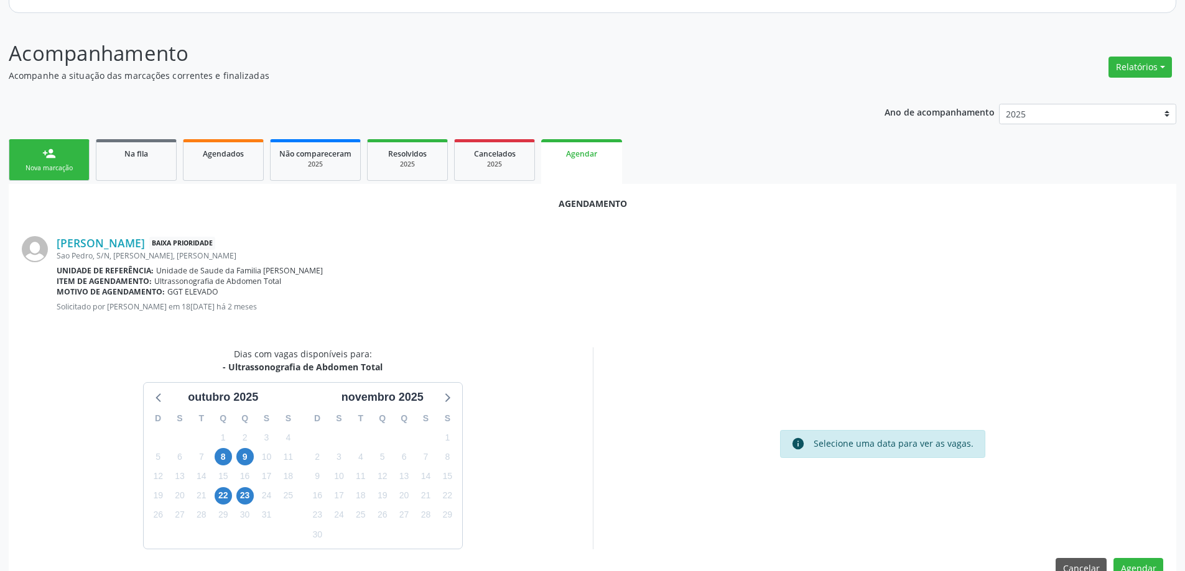
scroll to position [165, 0]
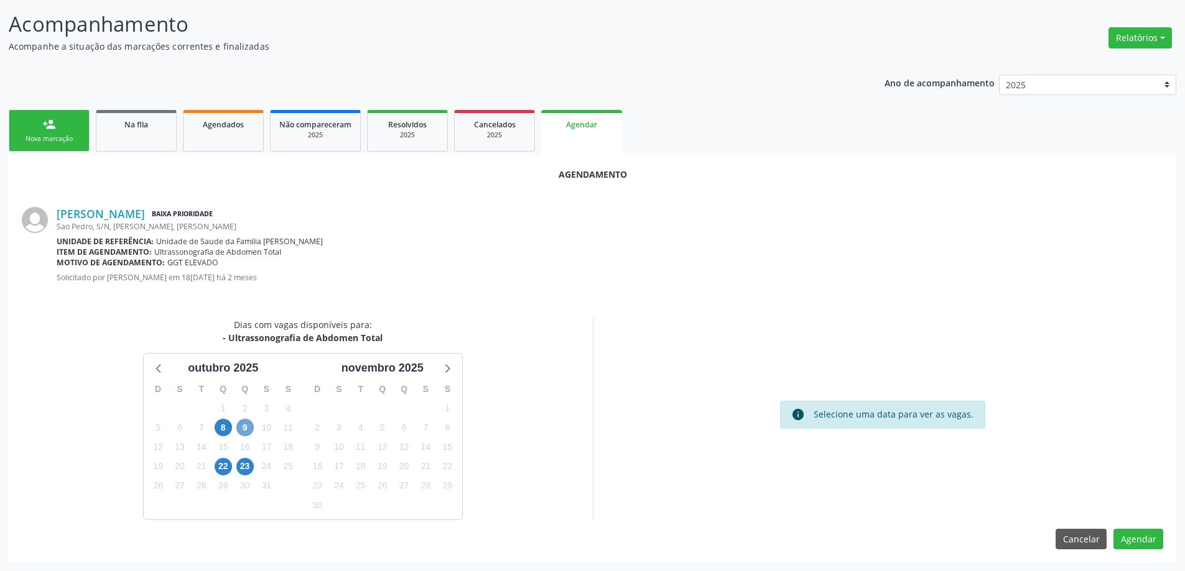
click at [243, 430] on span "9" at bounding box center [244, 427] width 17 height 17
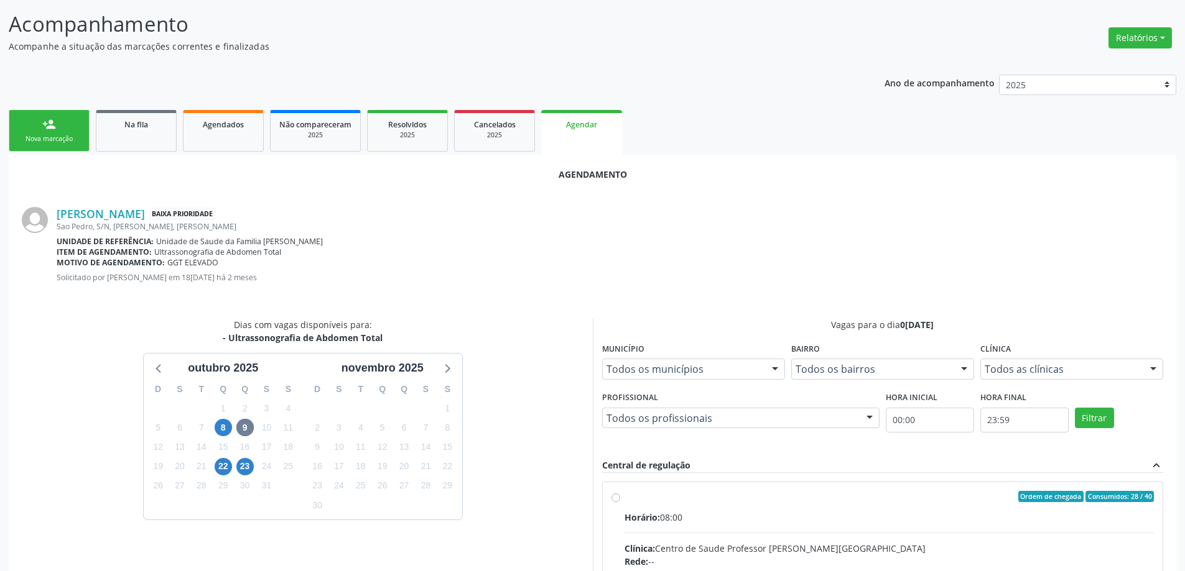
click at [613, 496] on input "Ordem de chegada Consumidos: 28 / 40 Horário: 08:00 Clínica: Centro de Saude Pr…" at bounding box center [615, 496] width 9 height 11
radio input "true"
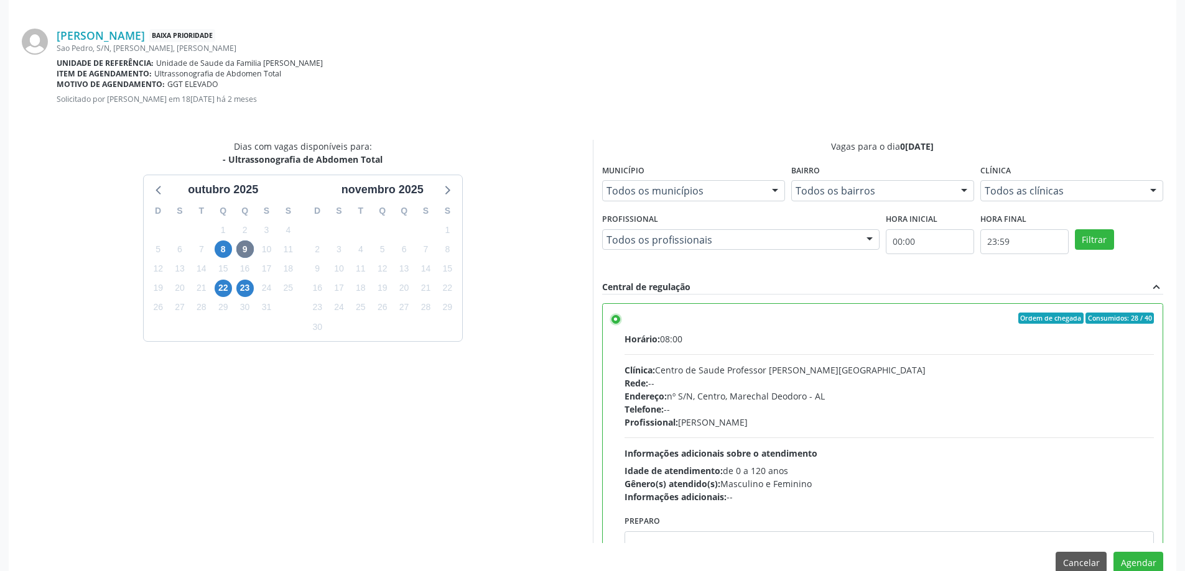
scroll to position [368, 0]
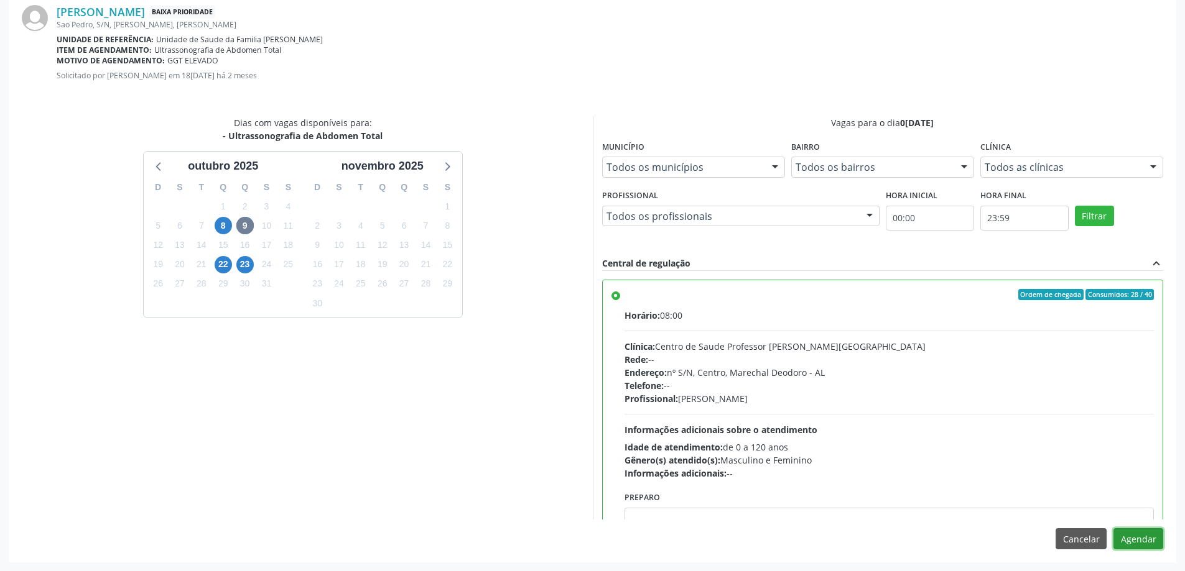
click at [1129, 543] on button "Agendar" at bounding box center [1138, 539] width 50 height 21
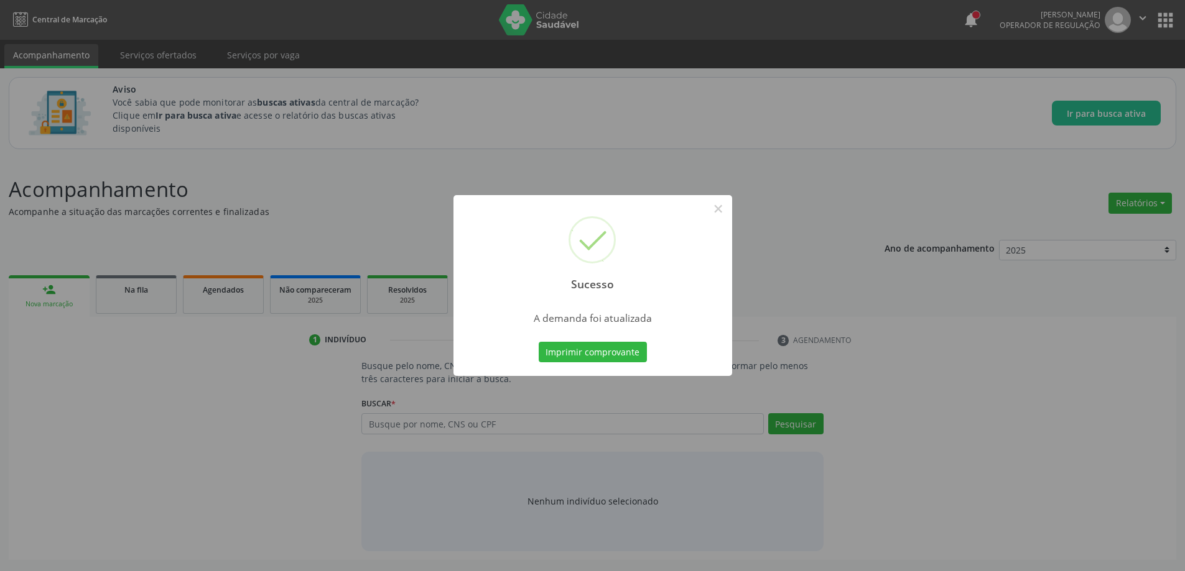
scroll to position [0, 0]
click at [724, 205] on button "×" at bounding box center [722, 208] width 21 height 21
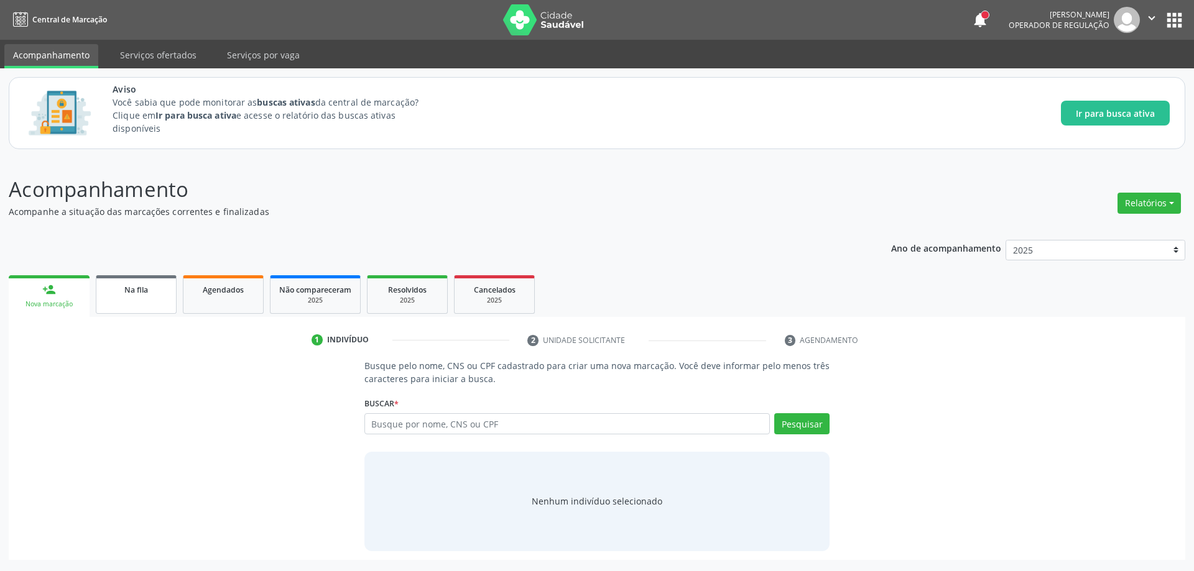
click at [116, 298] on link "Na fila" at bounding box center [136, 294] width 81 height 39
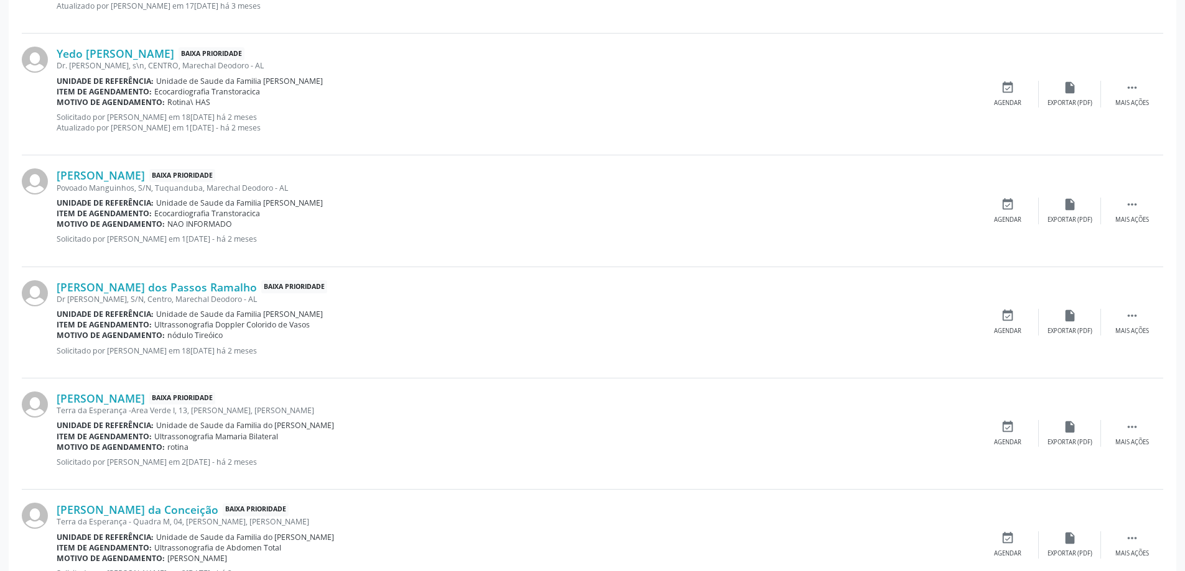
scroll to position [1492, 0]
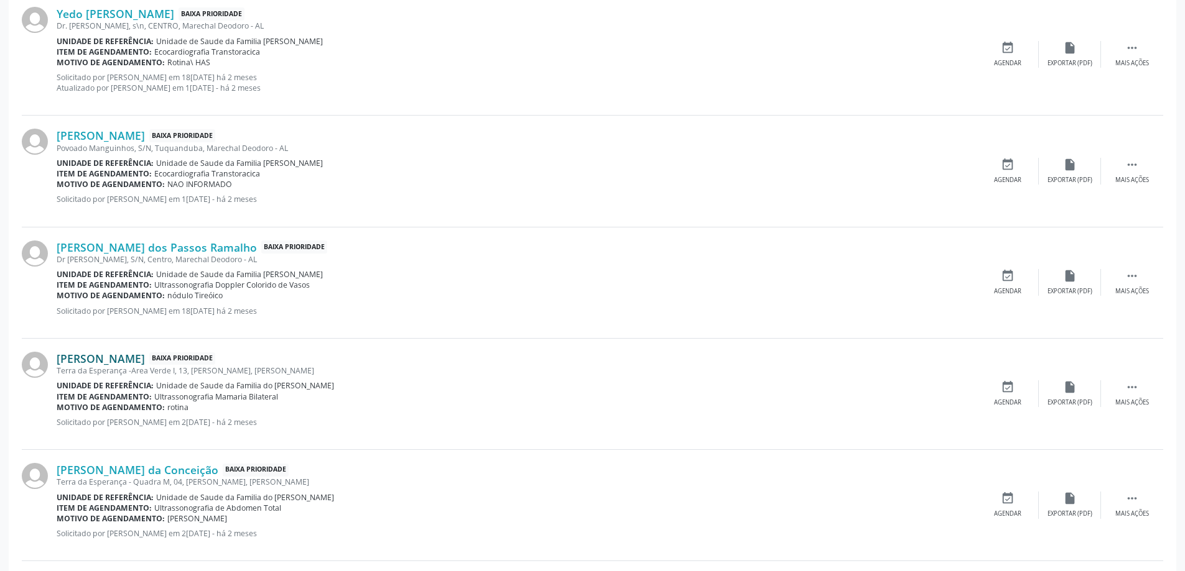
click at [81, 359] on link "[PERSON_NAME]" at bounding box center [101, 359] width 88 height 14
click at [145, 358] on link "[PERSON_NAME]" at bounding box center [101, 359] width 88 height 14
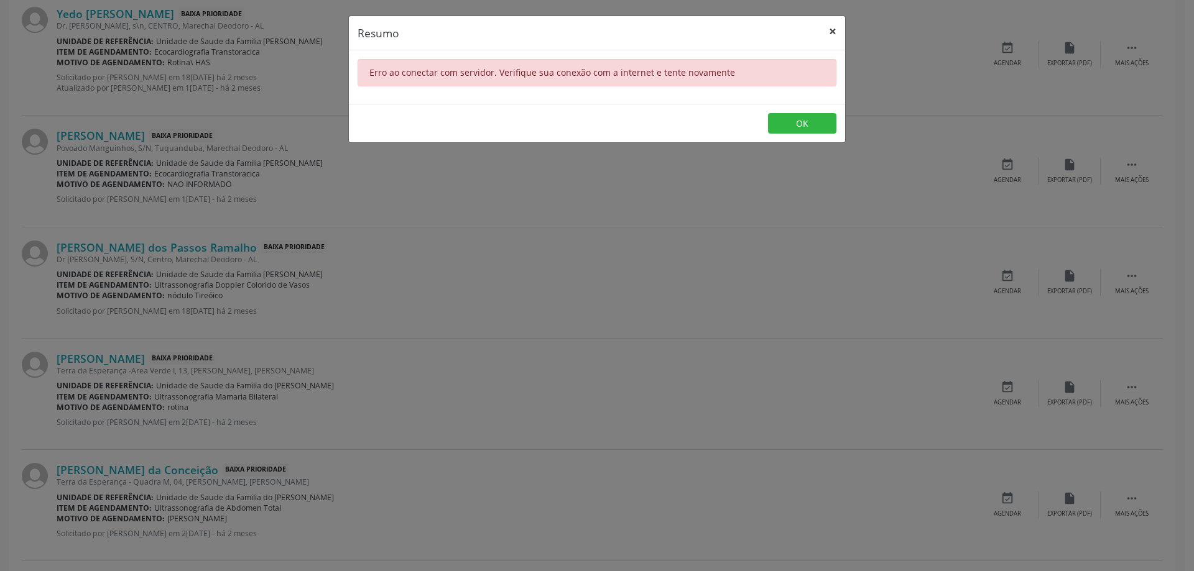
click at [836, 34] on button "×" at bounding box center [832, 31] width 25 height 30
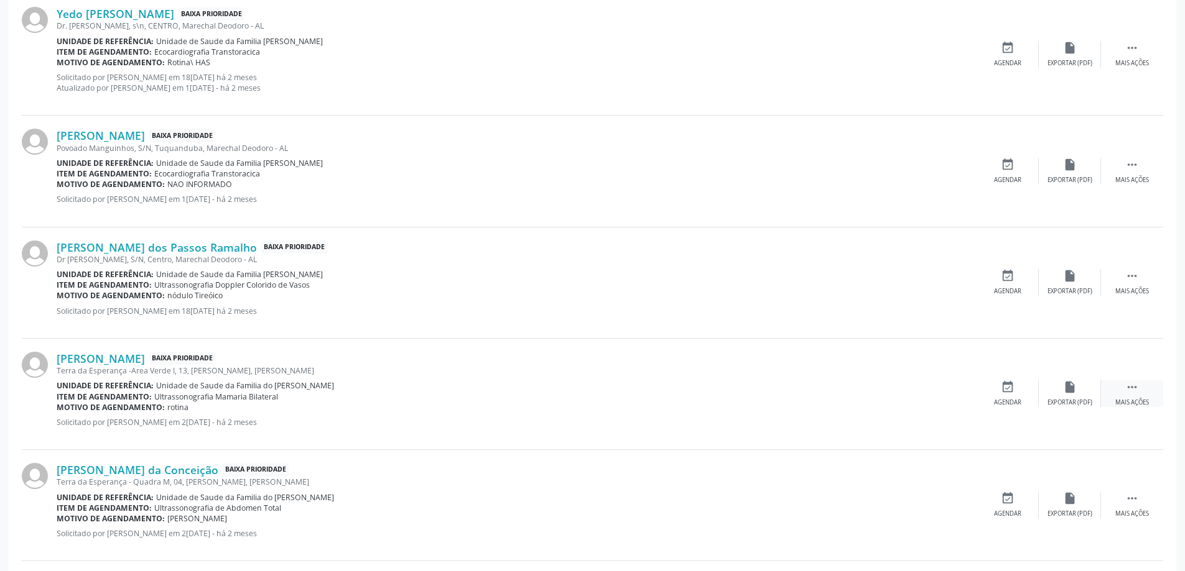
click at [1129, 394] on icon "" at bounding box center [1132, 388] width 14 height 14
click at [1066, 394] on icon "edit" at bounding box center [1070, 388] width 14 height 14
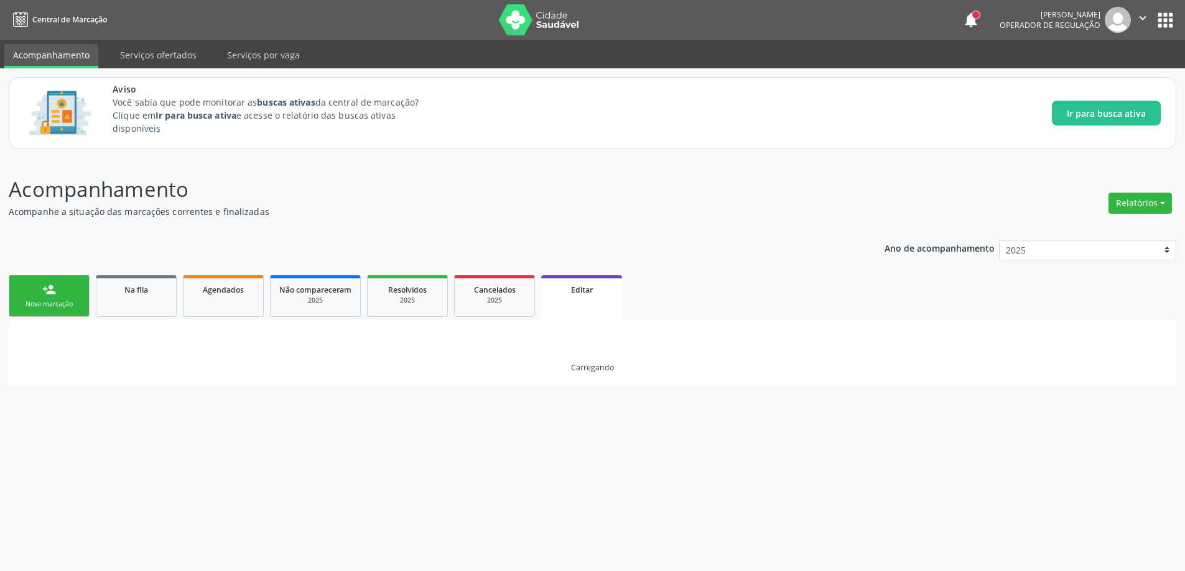
scroll to position [0, 0]
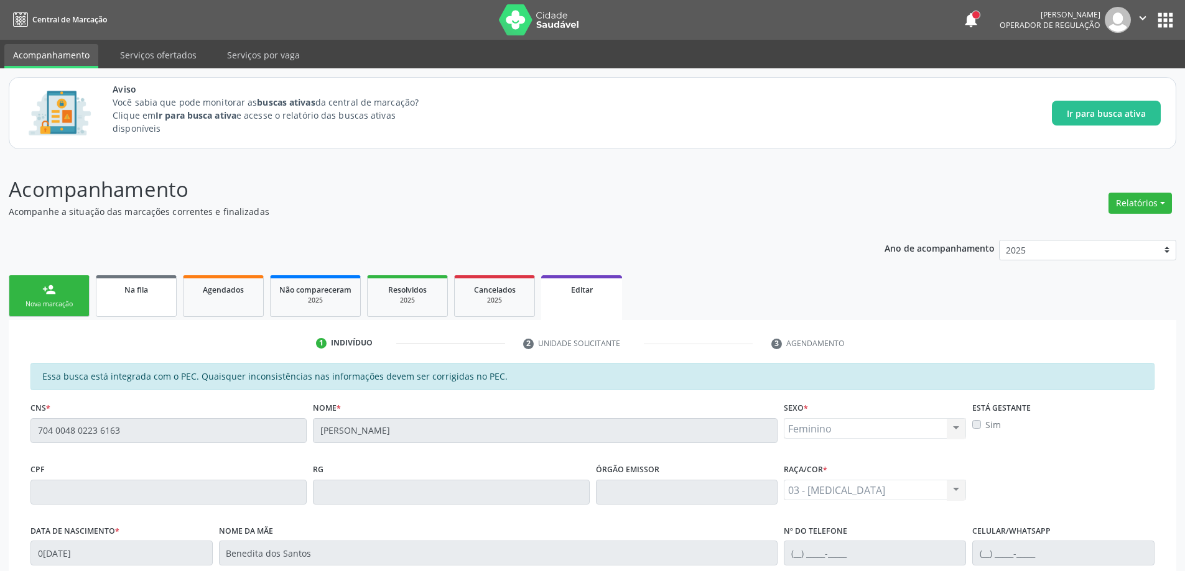
click at [129, 297] on link "Na fila" at bounding box center [136, 296] width 81 height 42
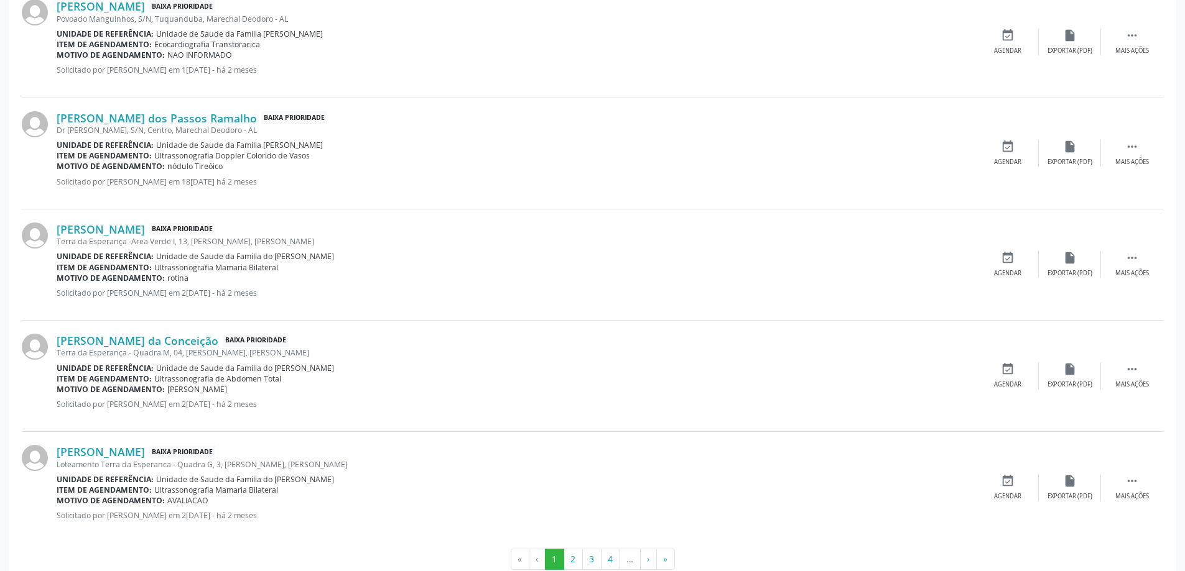
scroll to position [1651, 0]
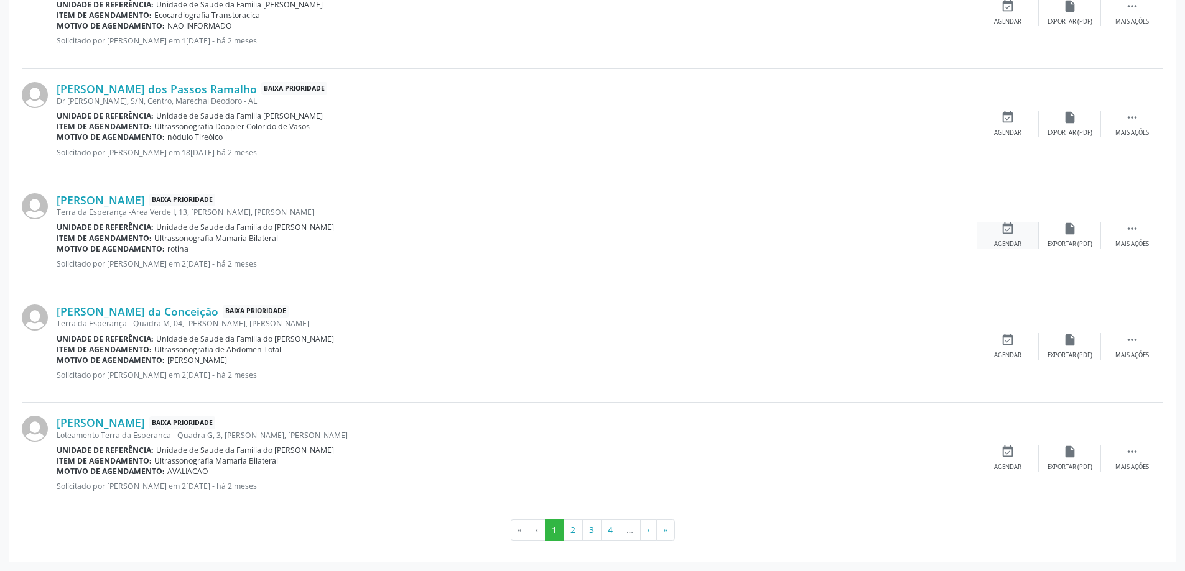
click at [1012, 241] on div "Agendar" at bounding box center [1007, 244] width 27 height 9
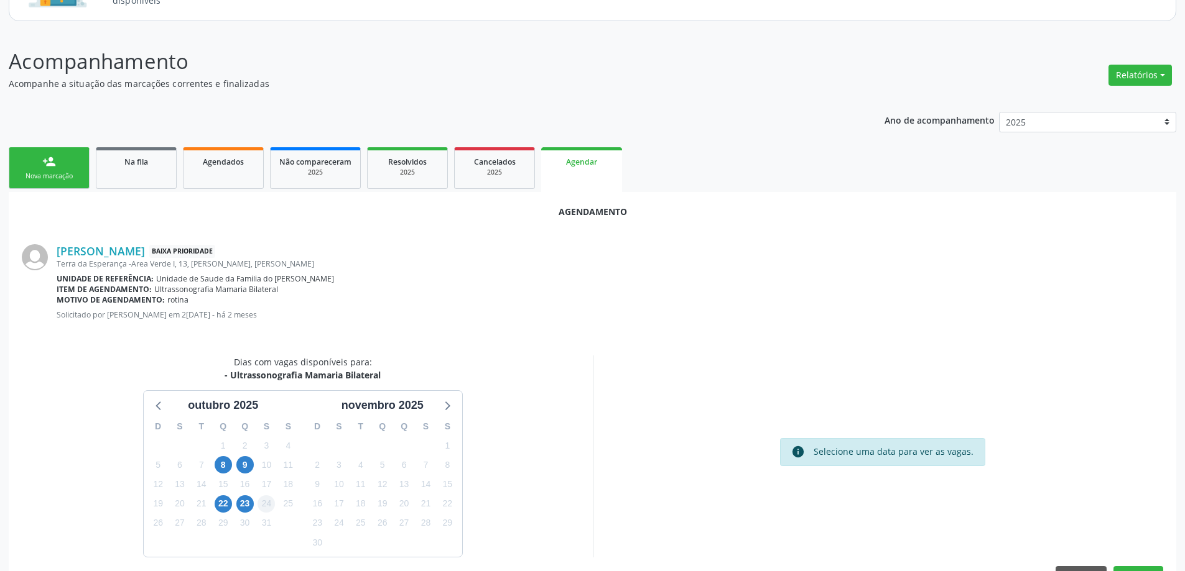
scroll to position [165, 0]
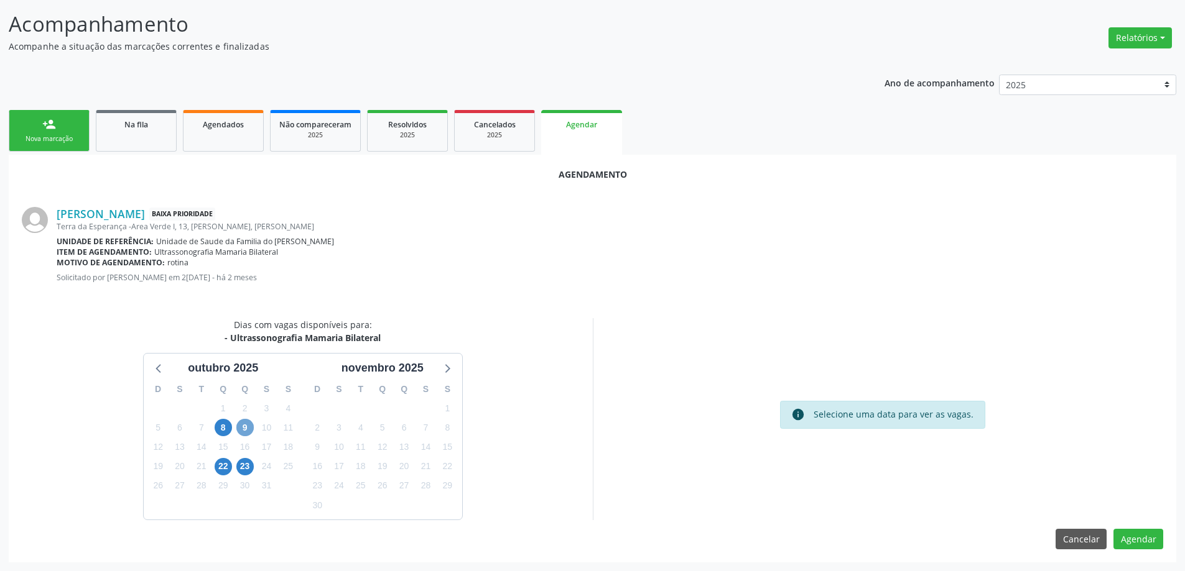
click at [242, 421] on span "9" at bounding box center [244, 427] width 17 height 17
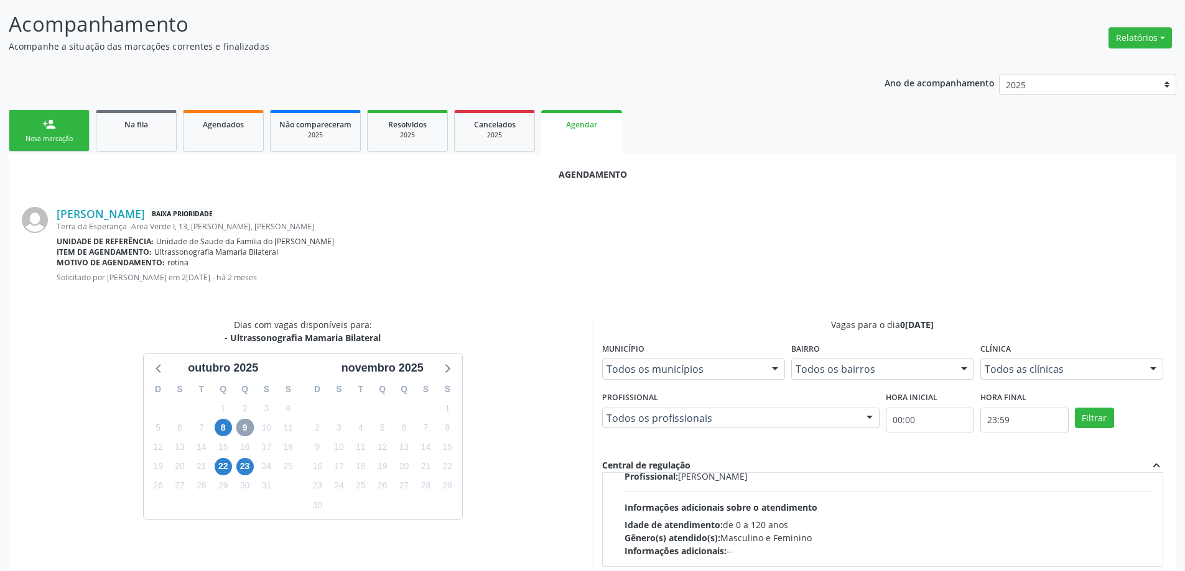
scroll to position [187, 0]
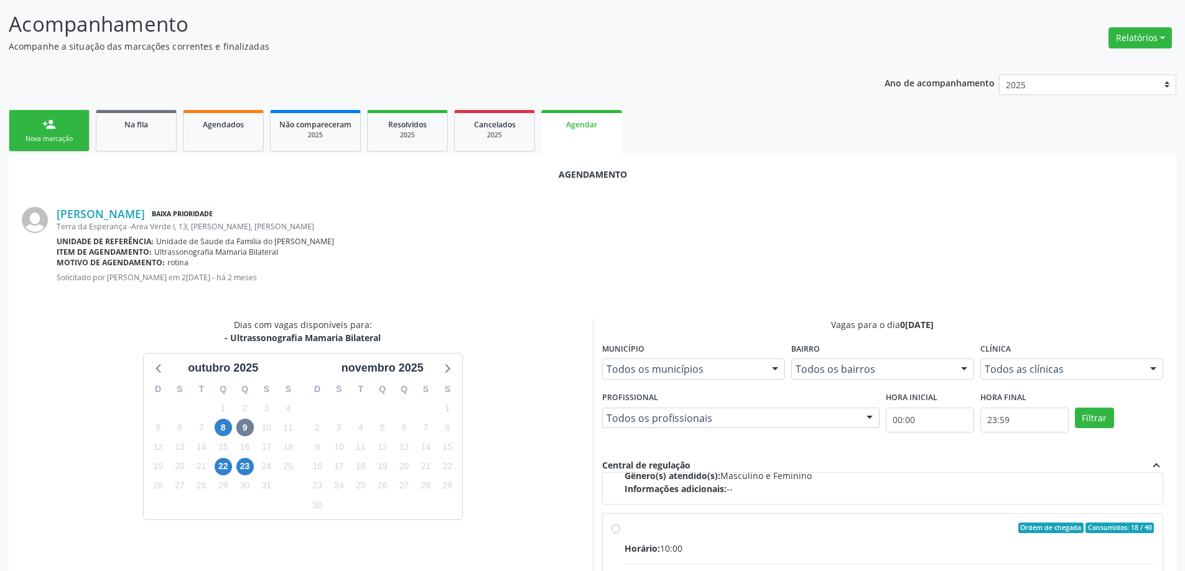
click at [617, 533] on input "Ordem de chegada Consumidos: 18 / 40 Horário: 10:00 Clínica: Centro de Saude Pr…" at bounding box center [615, 528] width 9 height 11
radio input "true"
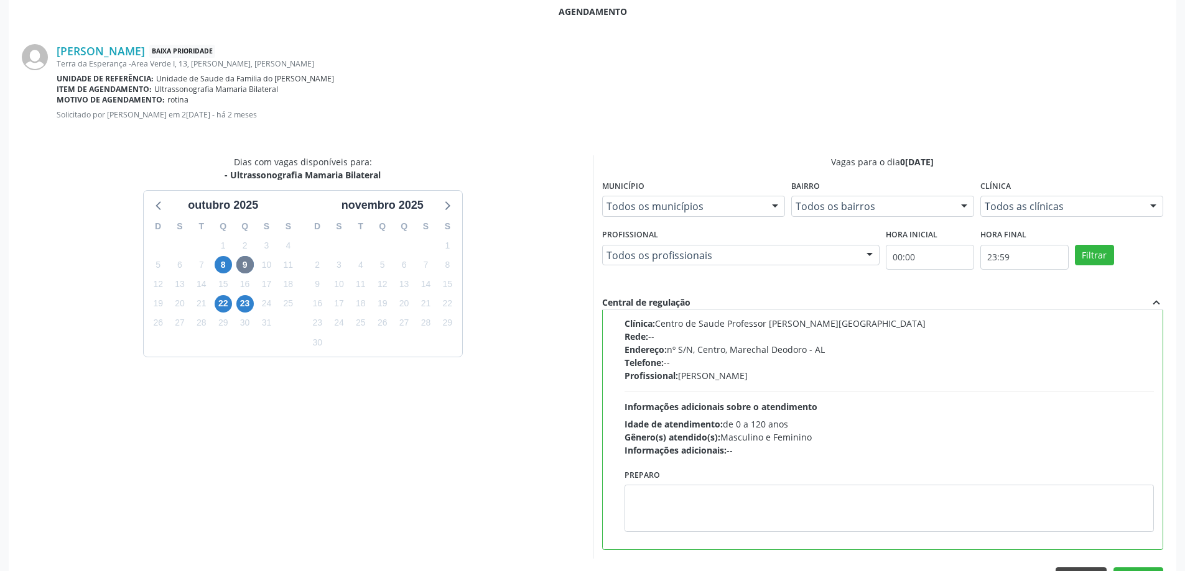
scroll to position [368, 0]
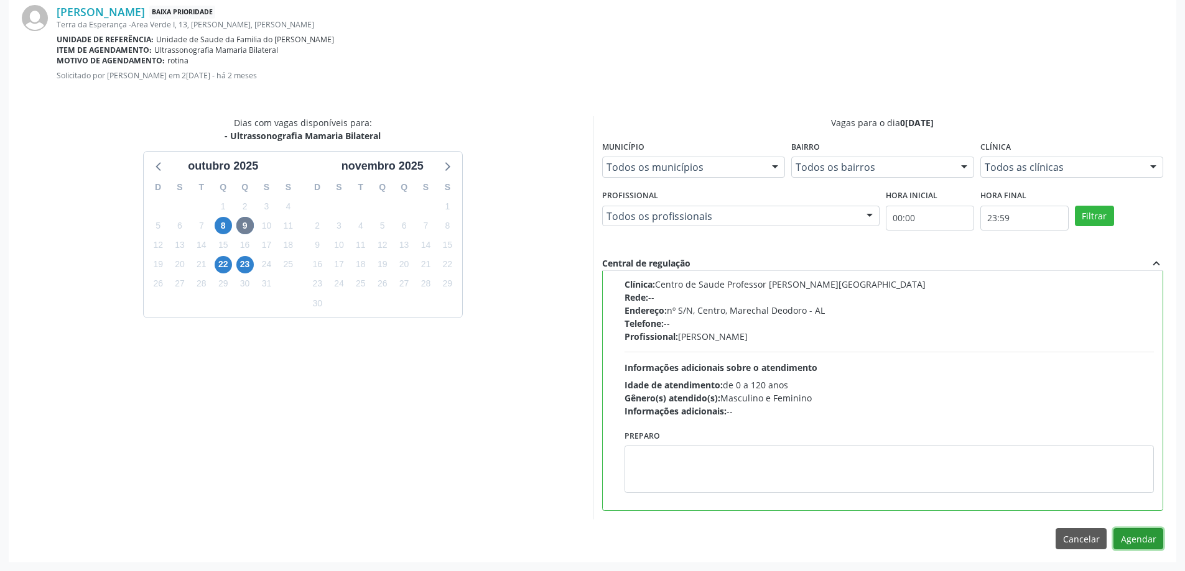
click at [1148, 541] on button "Agendar" at bounding box center [1138, 539] width 50 height 21
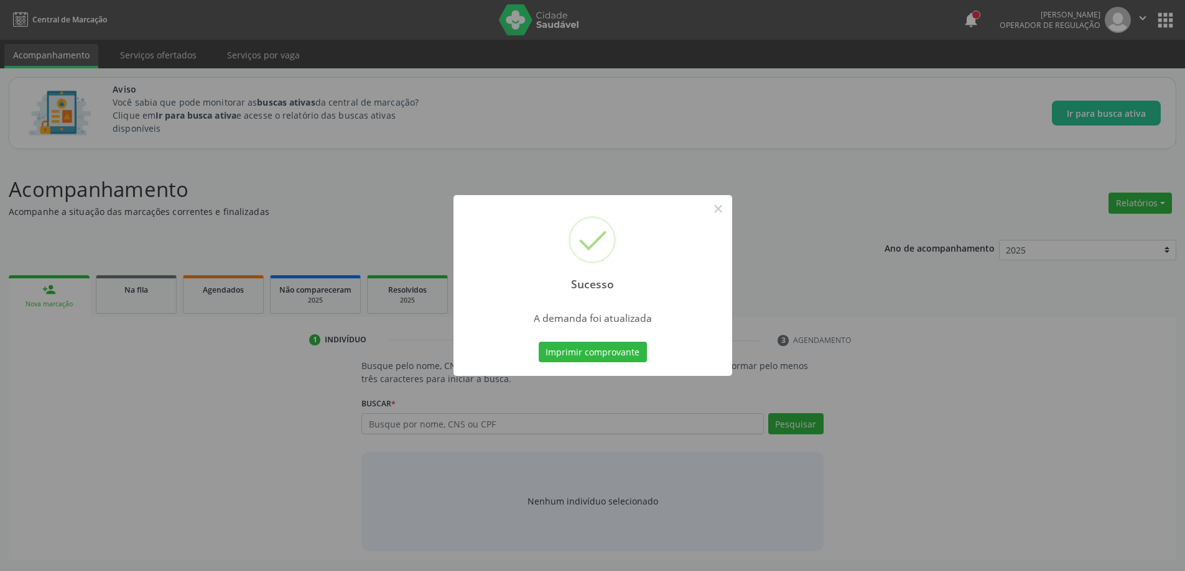
scroll to position [0, 0]
click at [727, 215] on button "×" at bounding box center [722, 208] width 21 height 21
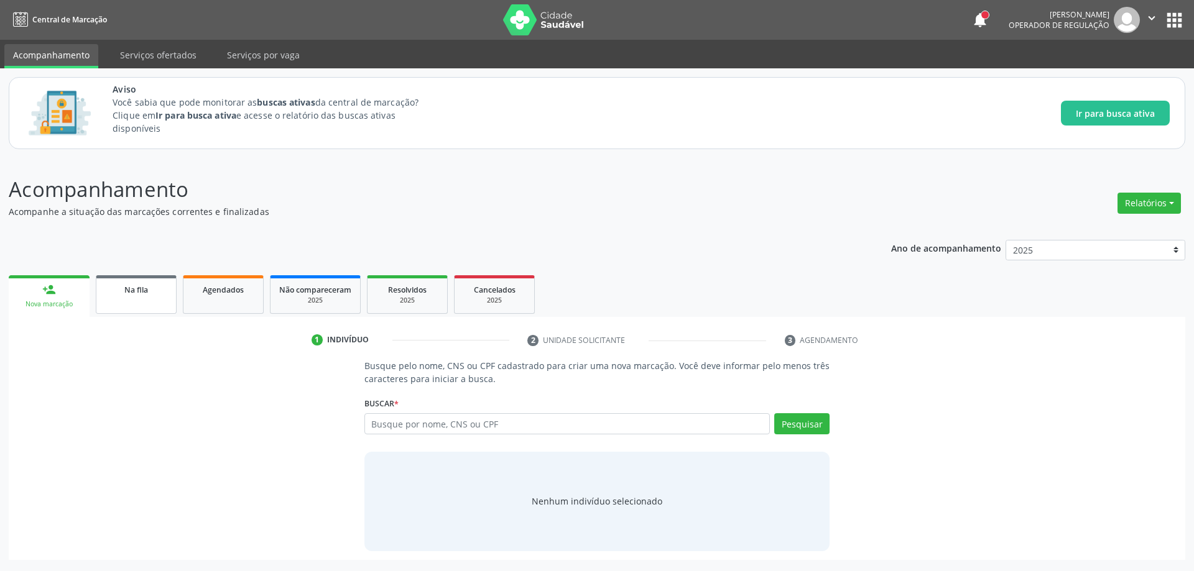
click at [152, 300] on link "Na fila" at bounding box center [136, 294] width 81 height 39
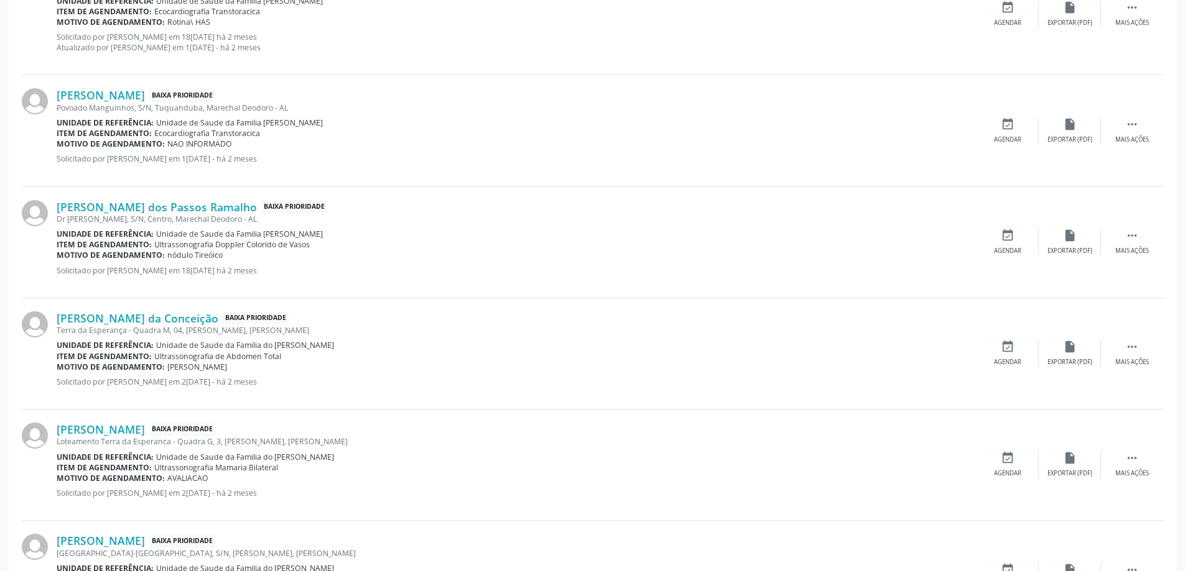
scroll to position [1555, 0]
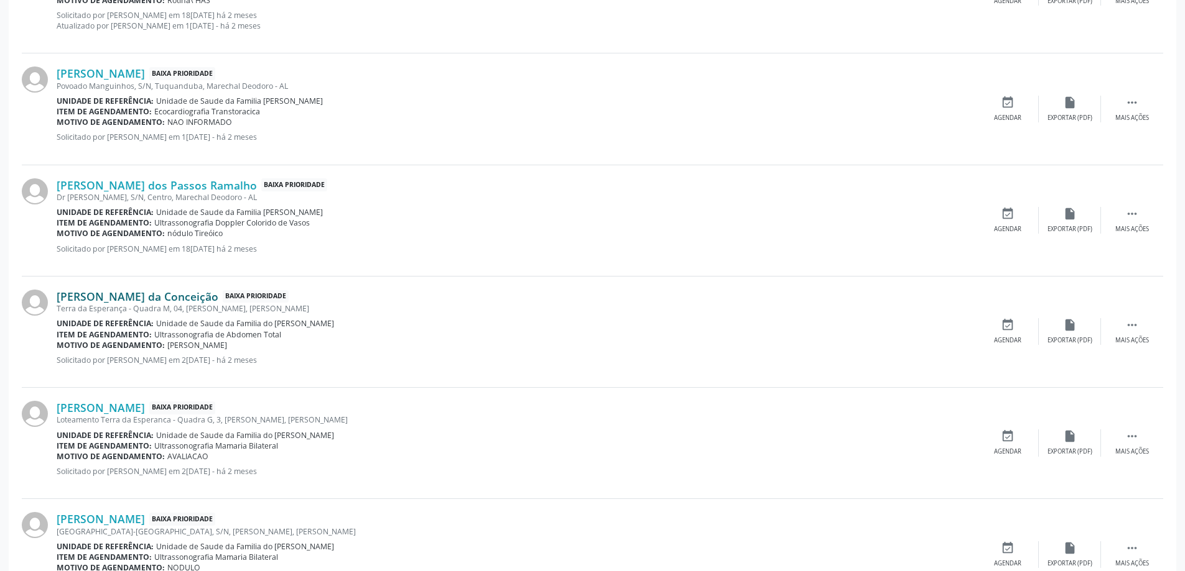
click at [136, 295] on link "[PERSON_NAME] da Conceição" at bounding box center [138, 297] width 162 height 14
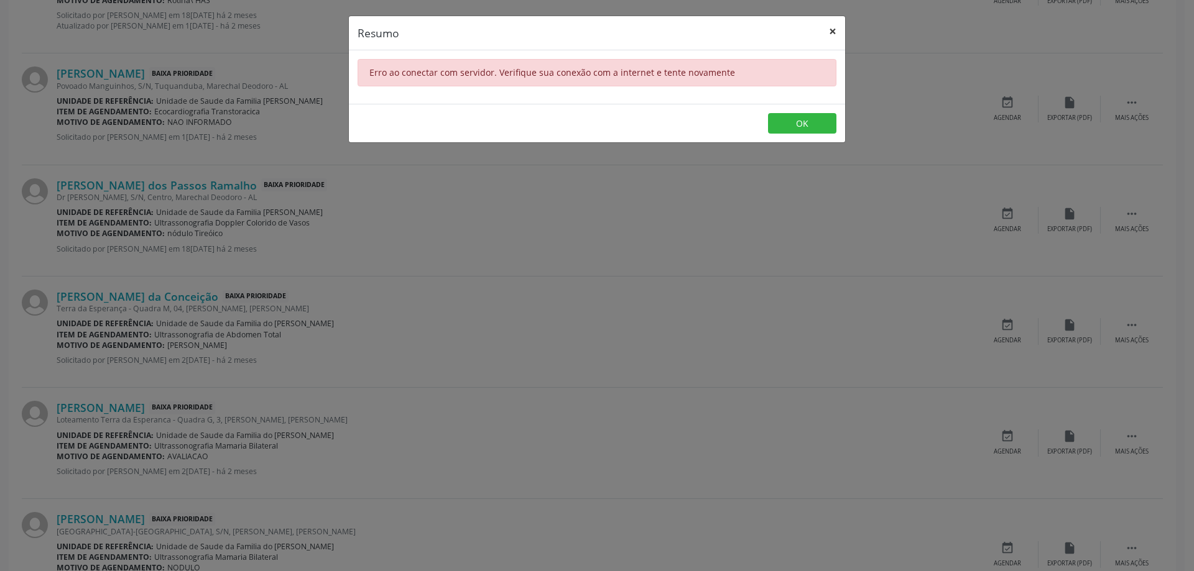
click at [832, 29] on button "×" at bounding box center [832, 31] width 25 height 30
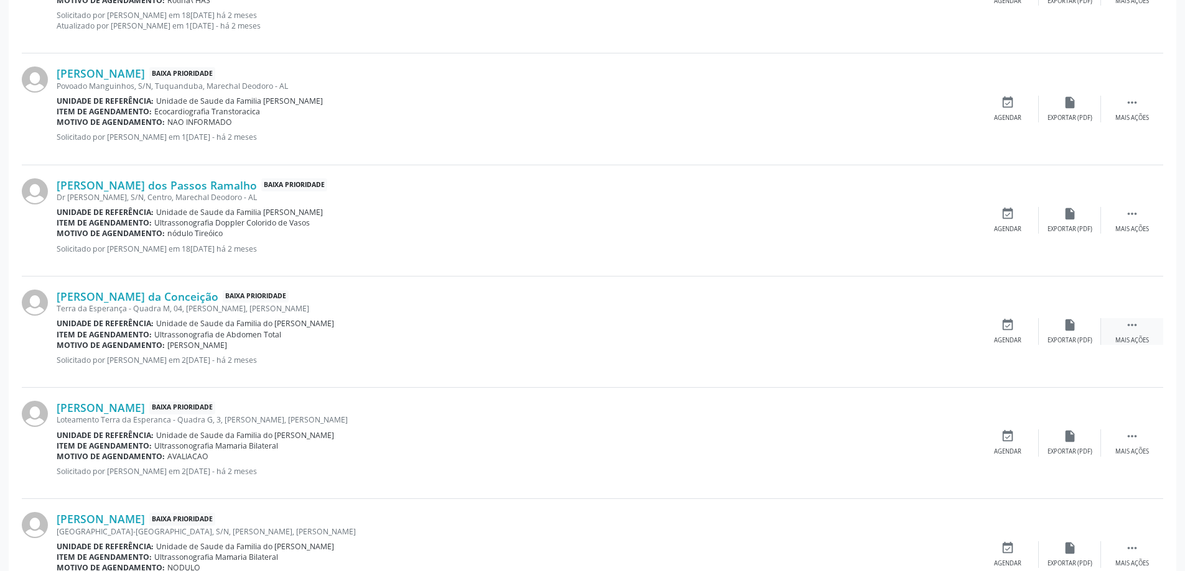
click at [1127, 342] on div "Mais ações" at bounding box center [1132, 340] width 34 height 9
click at [1075, 338] on div "Editar" at bounding box center [1070, 340] width 20 height 9
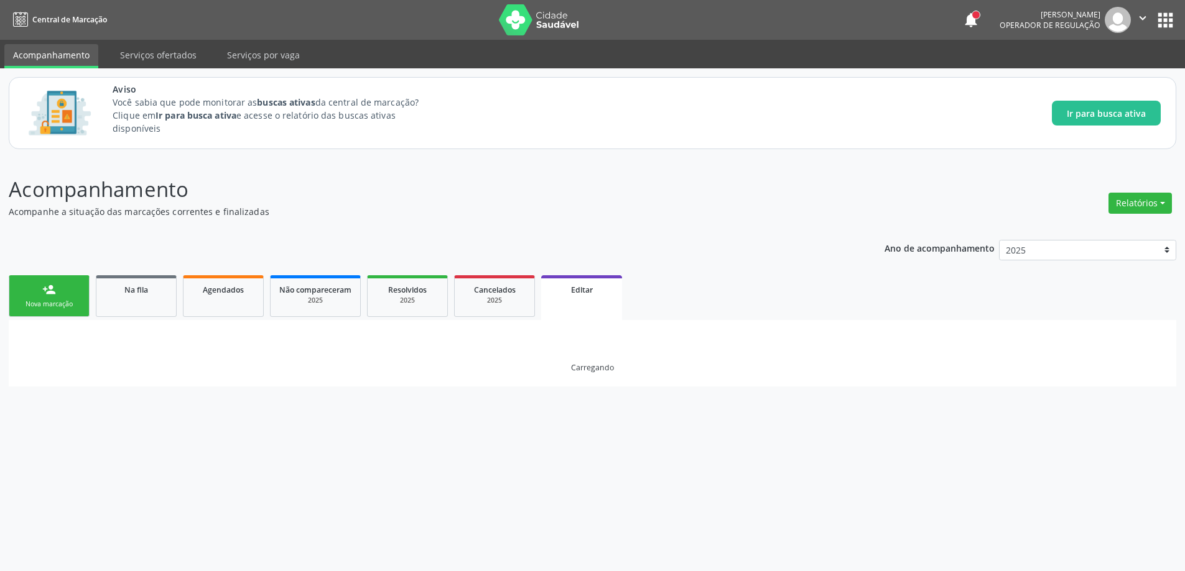
scroll to position [0, 0]
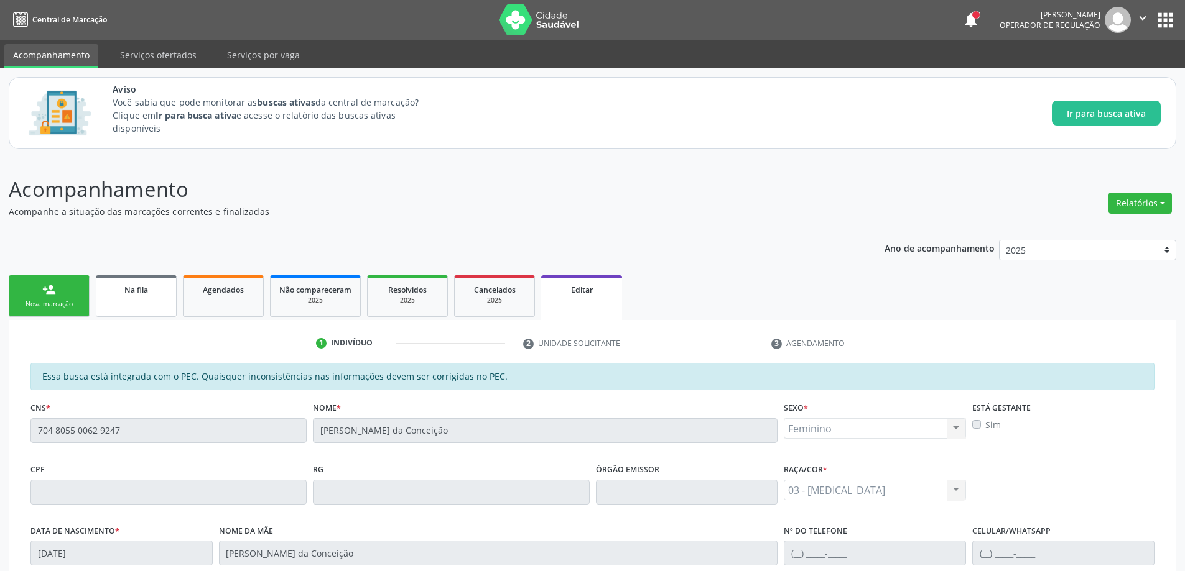
click at [136, 298] on link "Na fila" at bounding box center [136, 296] width 81 height 42
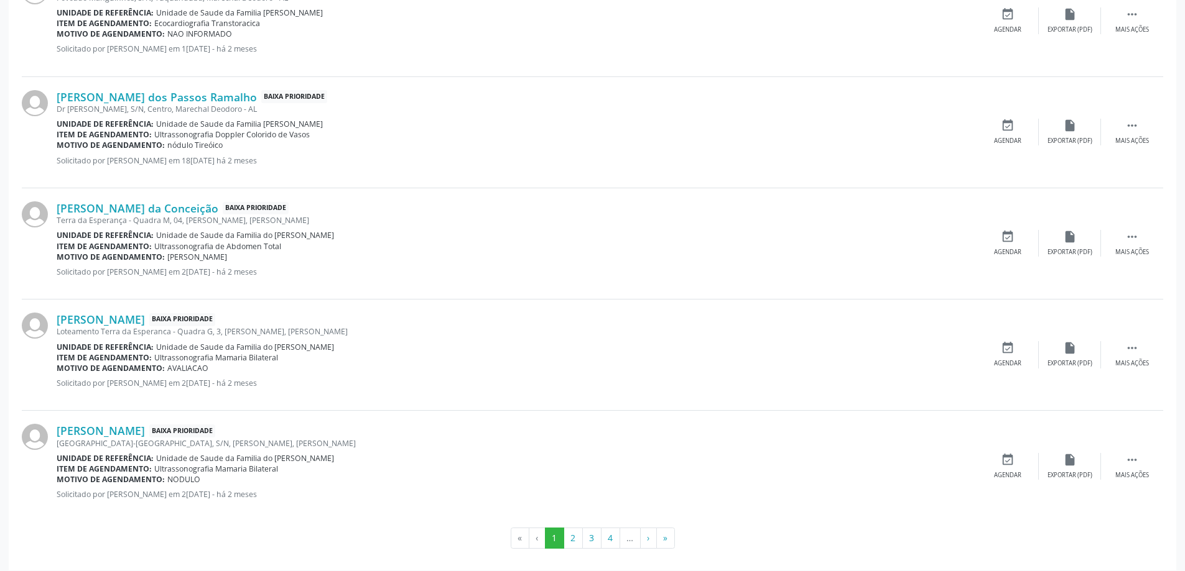
scroll to position [1651, 0]
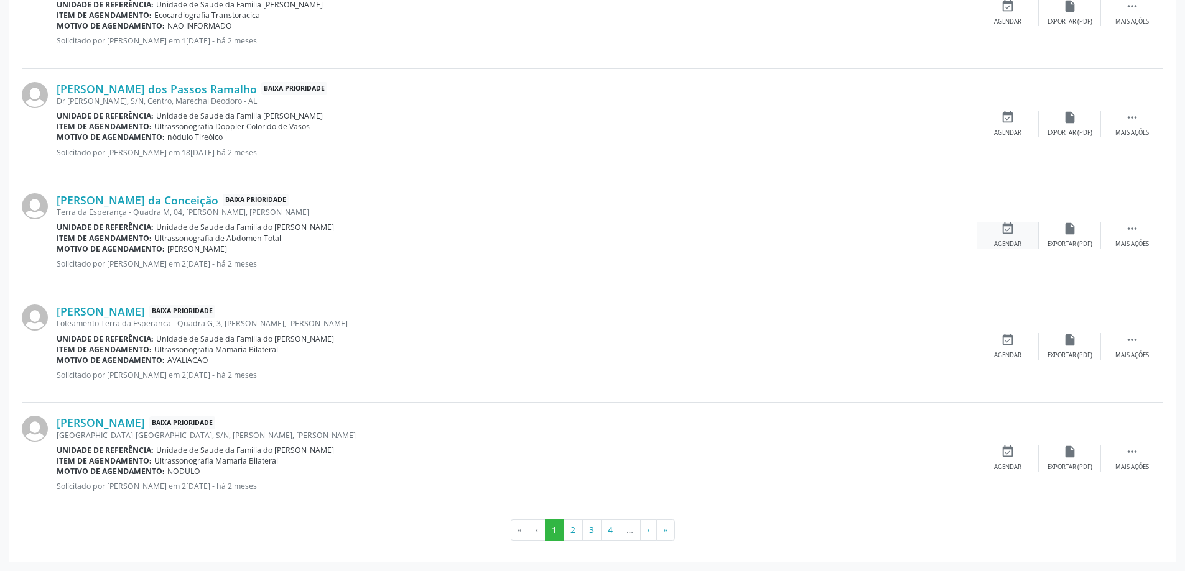
click at [1001, 228] on icon "event_available" at bounding box center [1008, 229] width 14 height 14
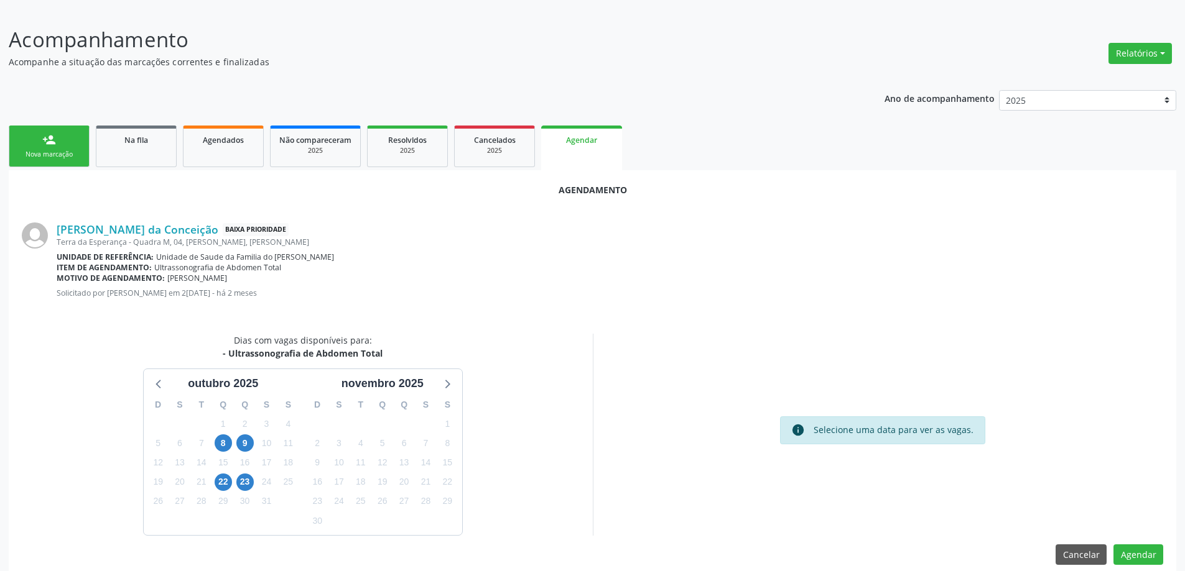
scroll to position [165, 0]
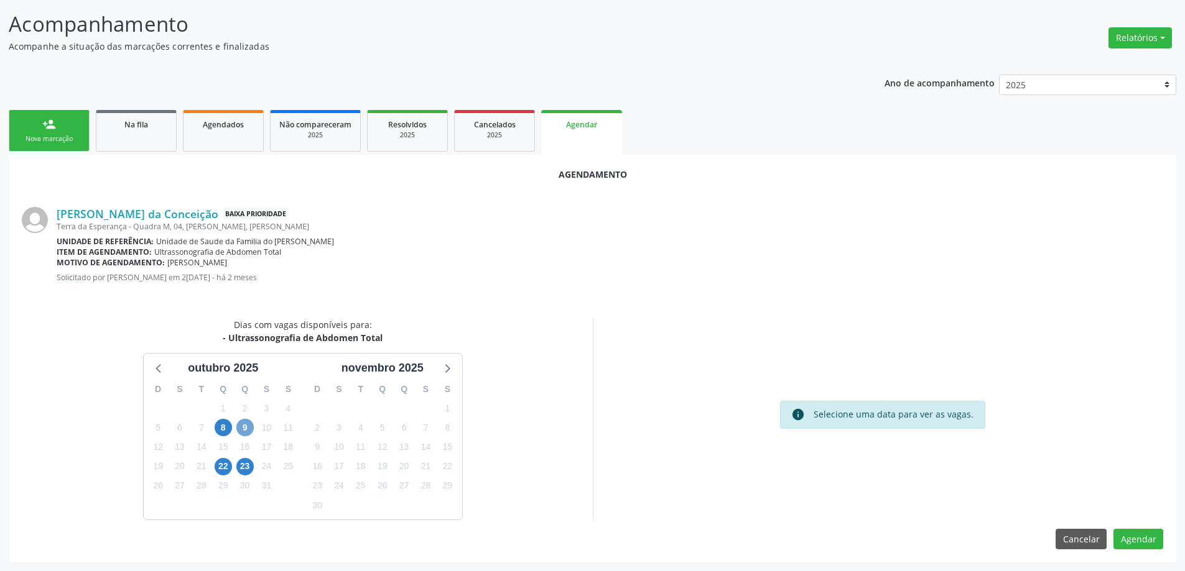
click at [244, 428] on span "9" at bounding box center [244, 427] width 17 height 17
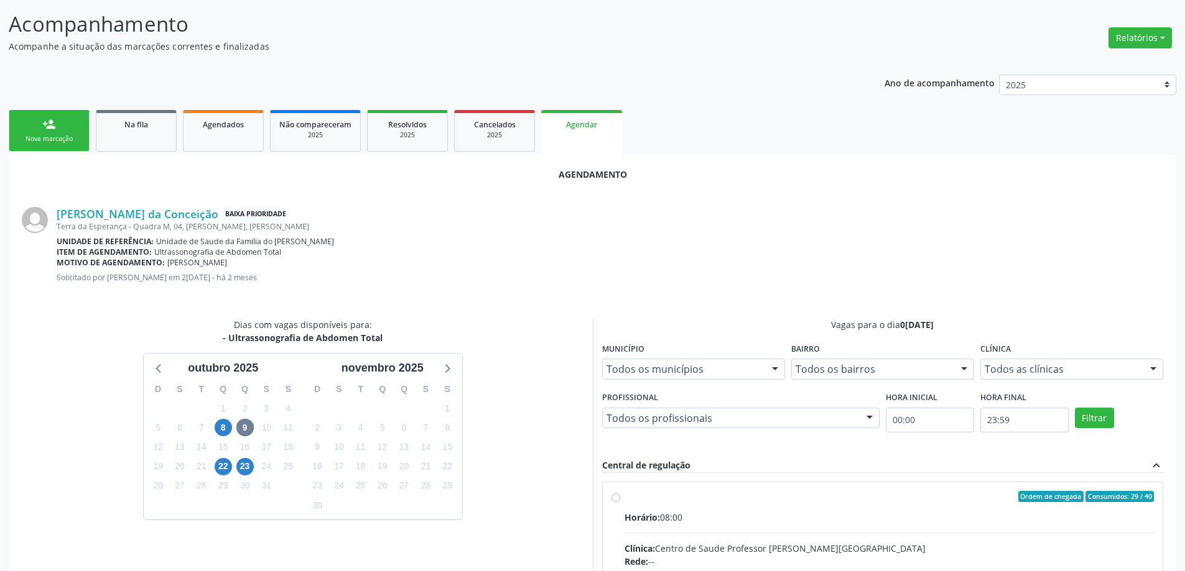
click at [616, 501] on input "Ordem de chegada Consumidos: 29 / 40 Horário: 08:00 Clínica: Centro de Saude Pr…" at bounding box center [615, 496] width 9 height 11
radio input "true"
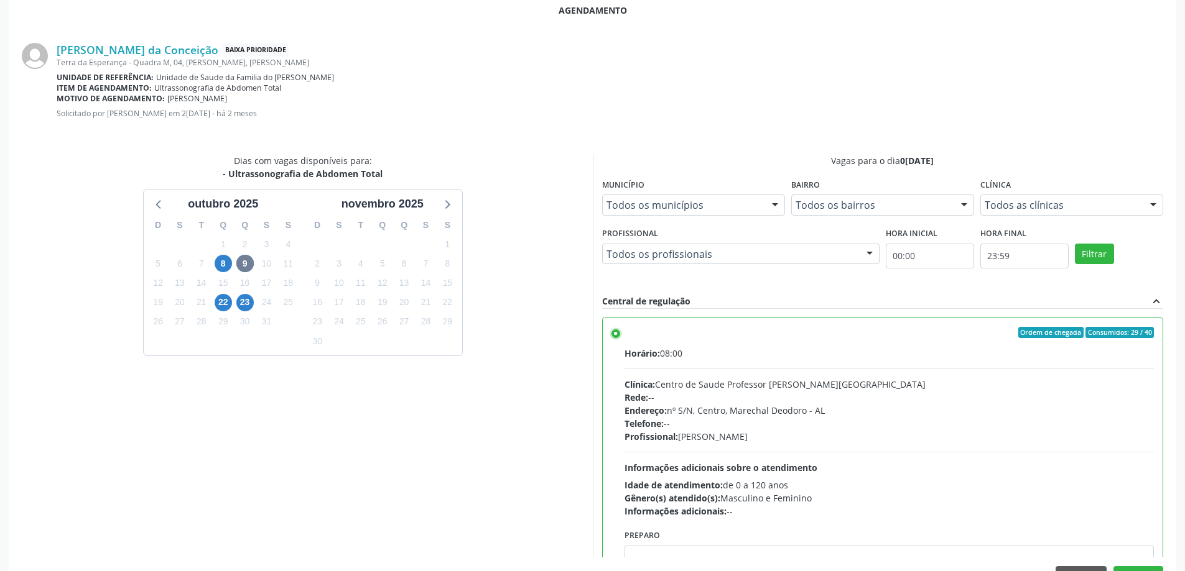
scroll to position [368, 0]
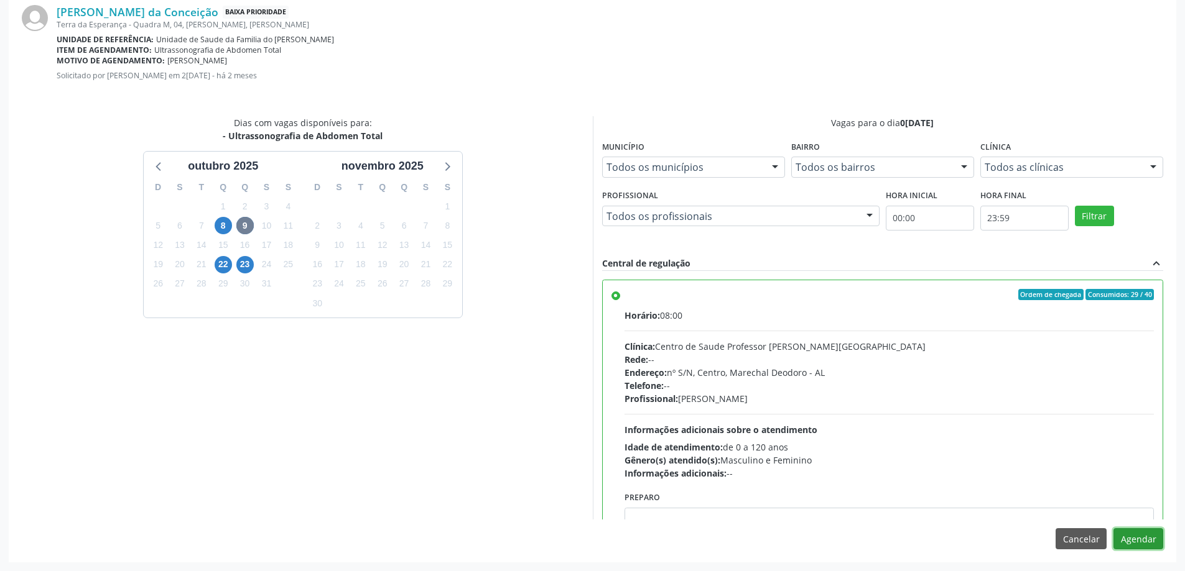
click at [1149, 541] on button "Agendar" at bounding box center [1138, 539] width 50 height 21
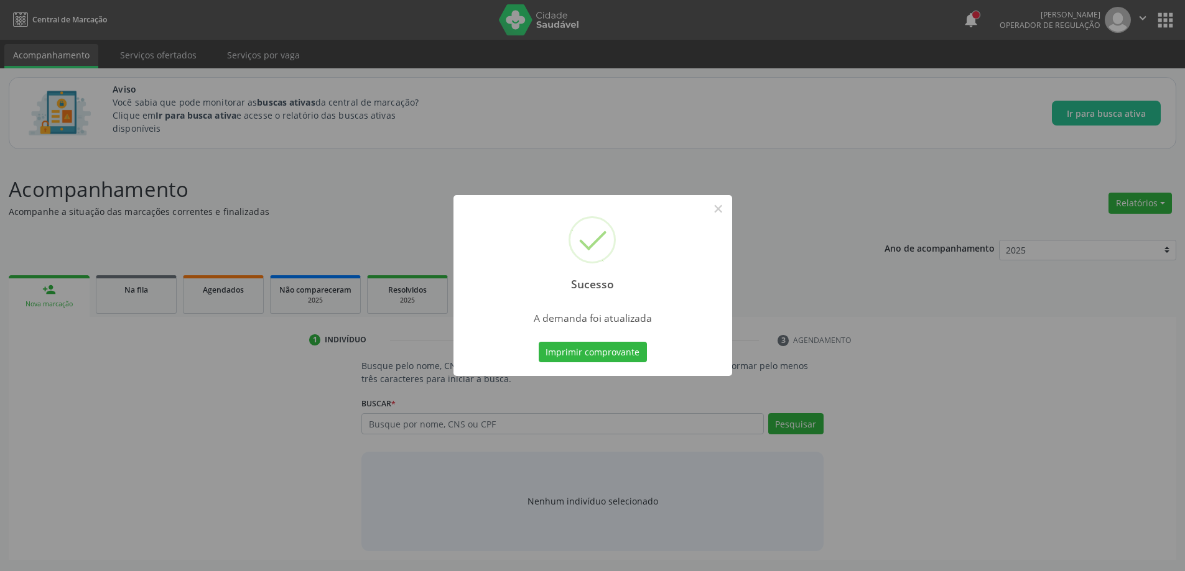
scroll to position [0, 0]
click at [716, 210] on button "×" at bounding box center [722, 208] width 21 height 21
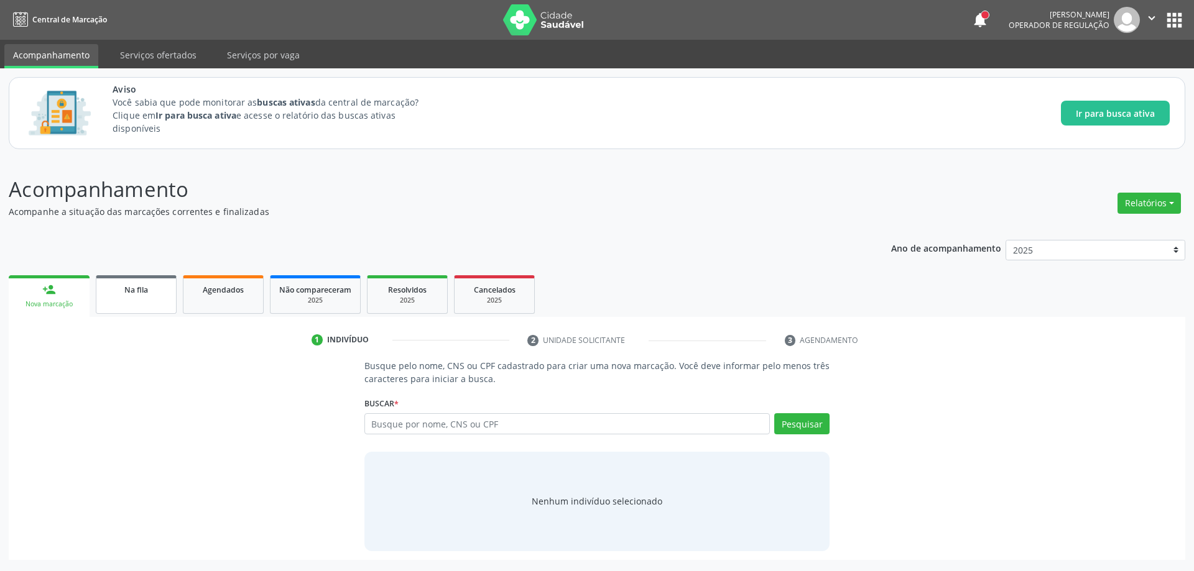
click at [147, 290] on span "Na fila" at bounding box center [136, 290] width 24 height 11
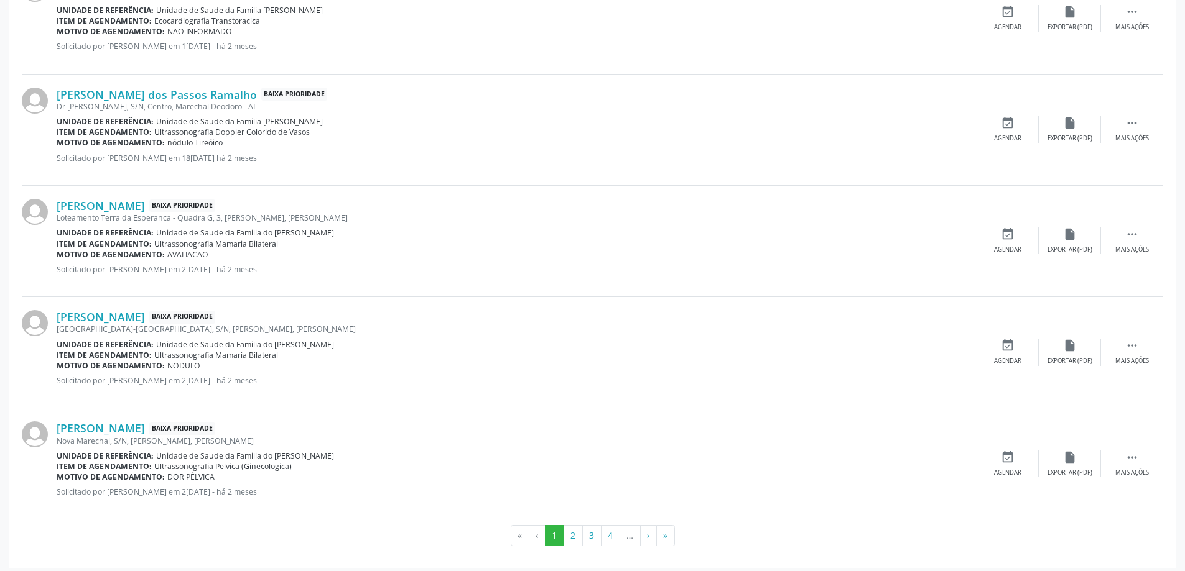
scroll to position [1651, 0]
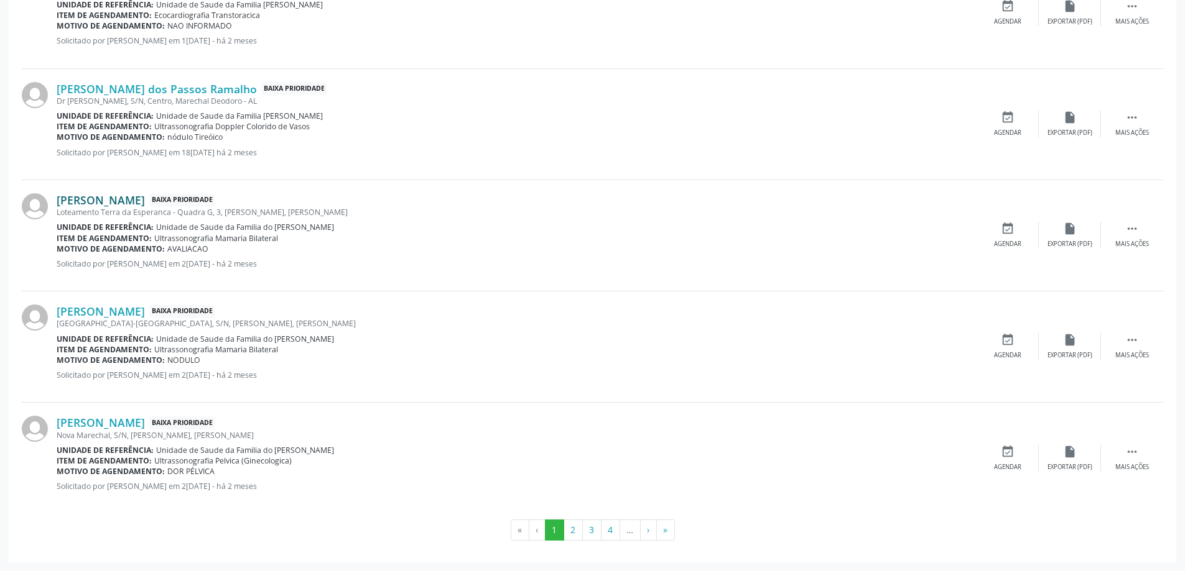
click at [118, 204] on link "[PERSON_NAME]" at bounding box center [101, 200] width 88 height 14
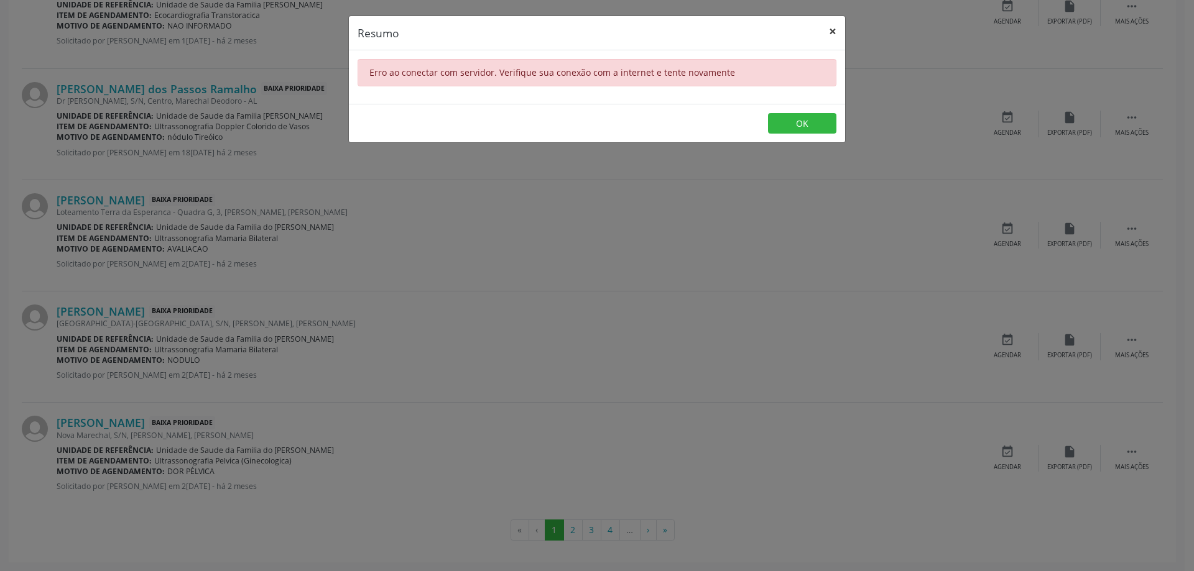
click at [834, 32] on button "×" at bounding box center [832, 31] width 25 height 30
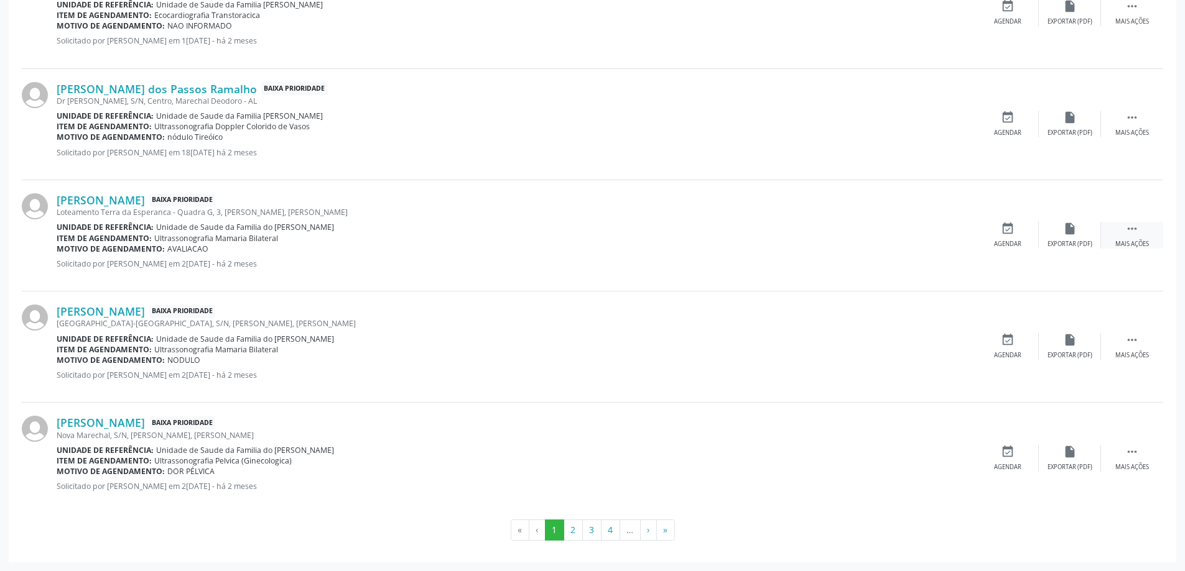
click at [1132, 238] on div " Mais ações" at bounding box center [1132, 235] width 62 height 27
click at [1065, 246] on div "Editar" at bounding box center [1070, 244] width 20 height 9
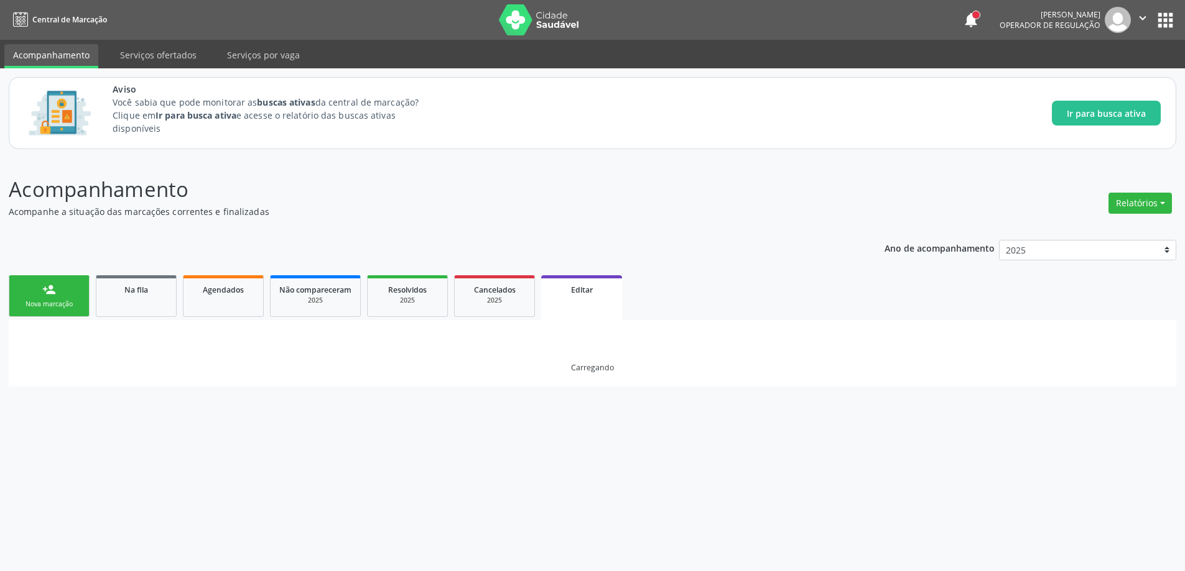
scroll to position [0, 0]
click at [150, 304] on link "Na fila" at bounding box center [136, 296] width 81 height 42
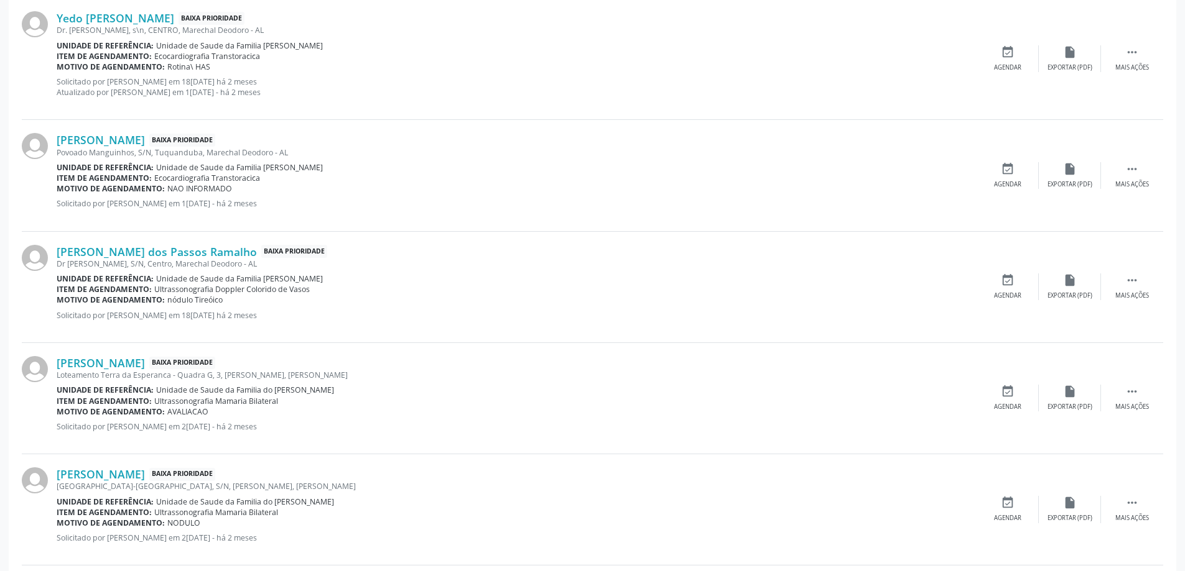
scroll to position [1492, 0]
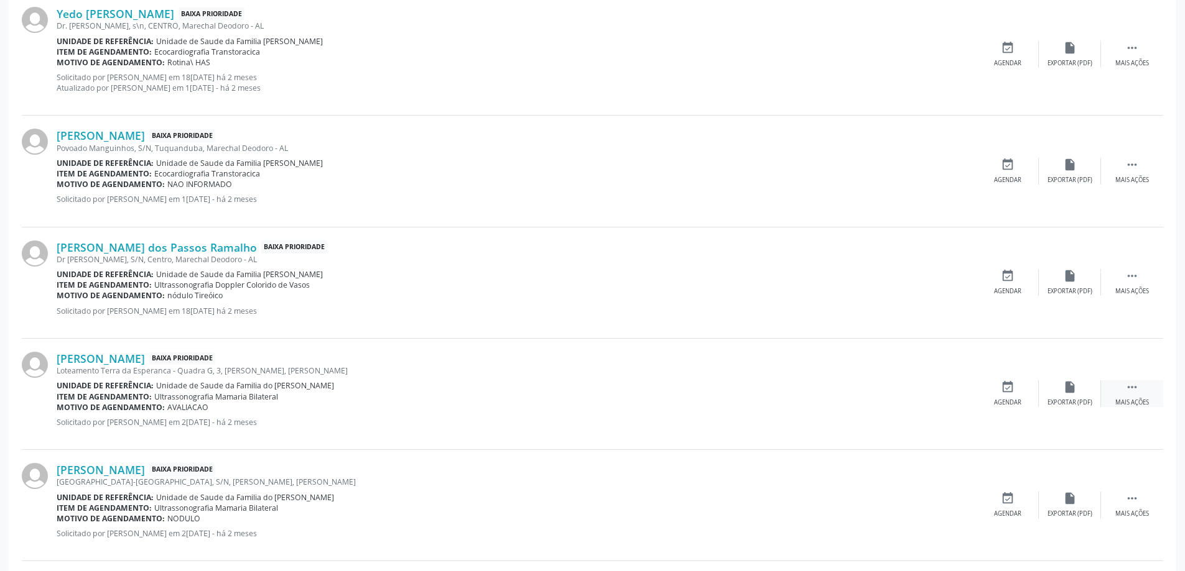
click at [1117, 399] on div "Mais ações" at bounding box center [1132, 403] width 34 height 9
click at [1078, 397] on div "edit Editar" at bounding box center [1069, 394] width 62 height 27
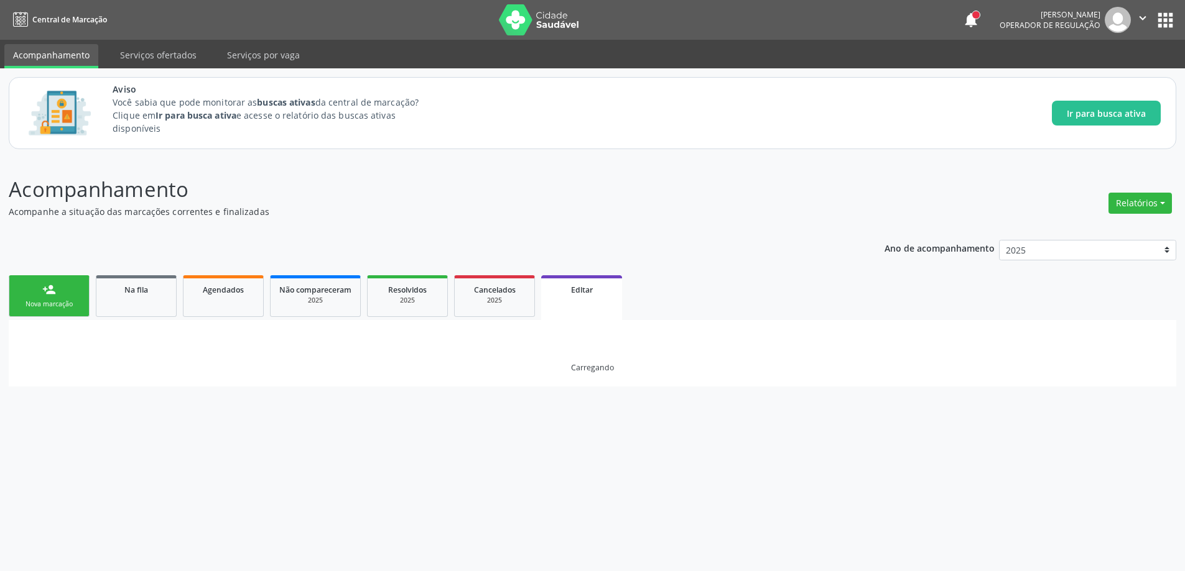
scroll to position [0, 0]
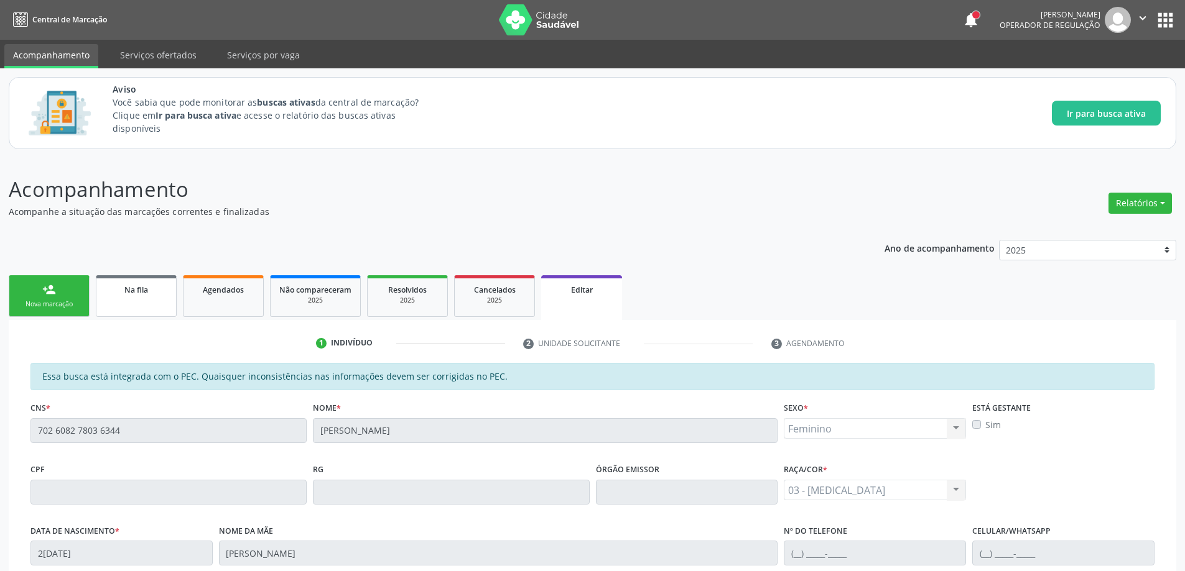
click at [139, 302] on link "Na fila" at bounding box center [136, 296] width 81 height 42
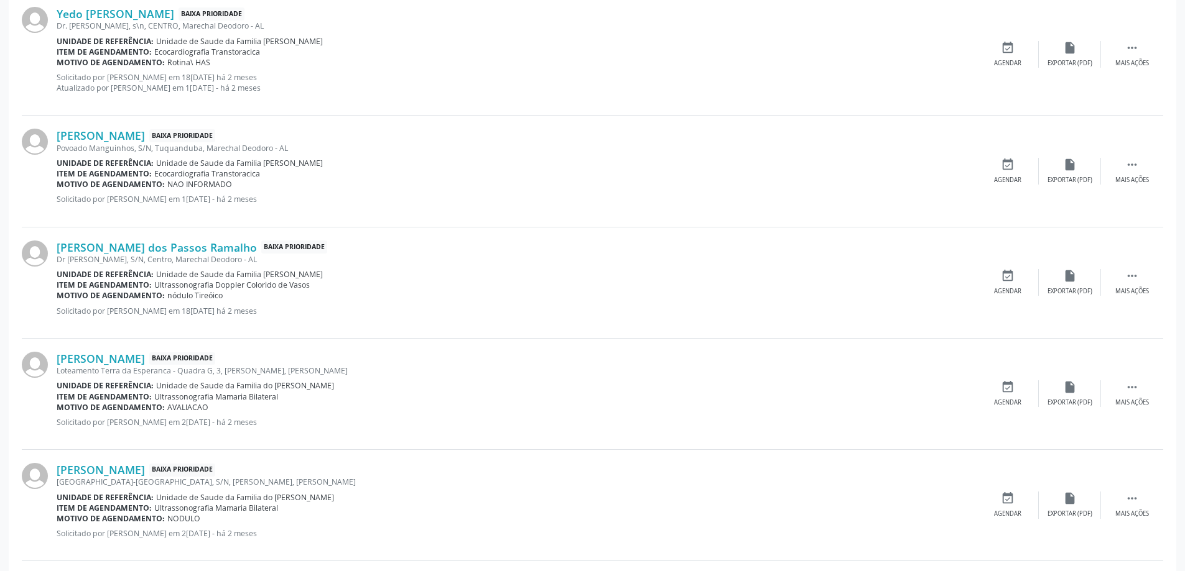
scroll to position [1555, 0]
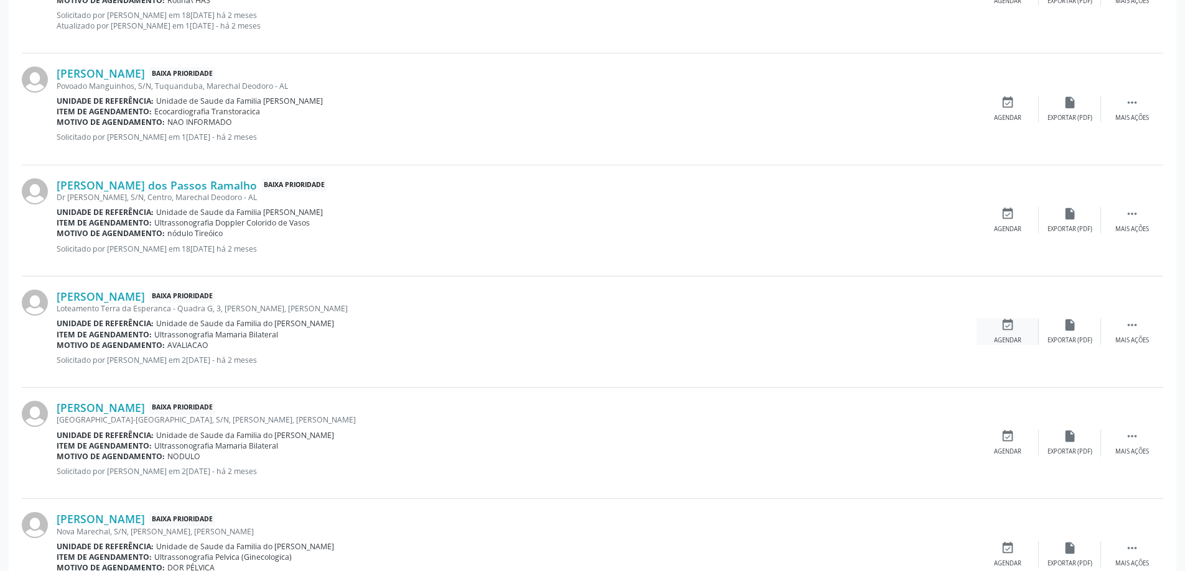
click at [1001, 340] on div "Agendar" at bounding box center [1007, 340] width 27 height 9
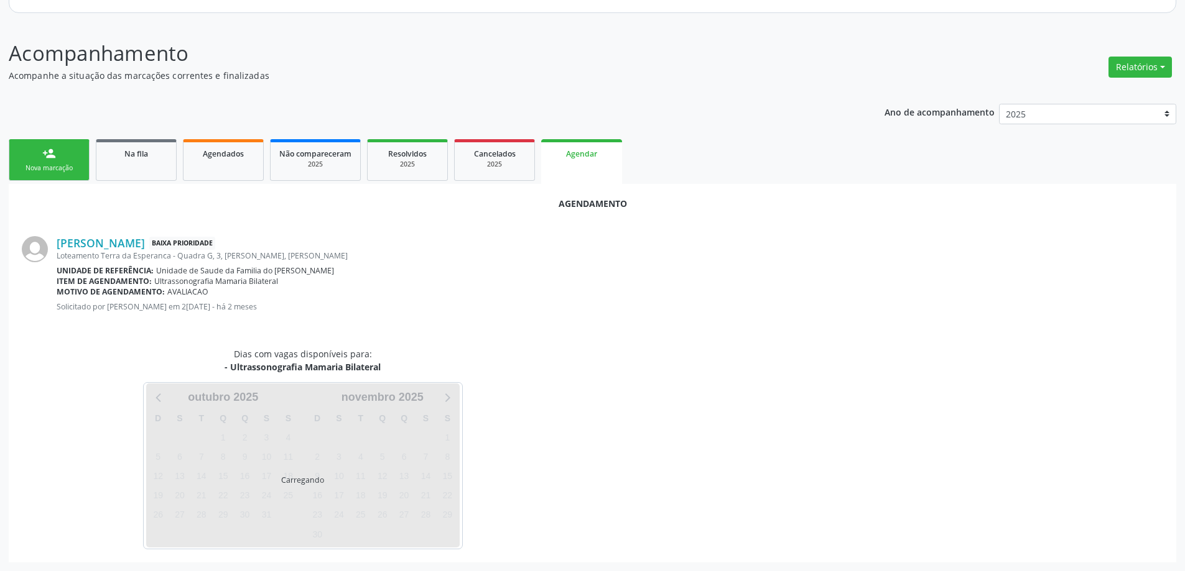
scroll to position [165, 0]
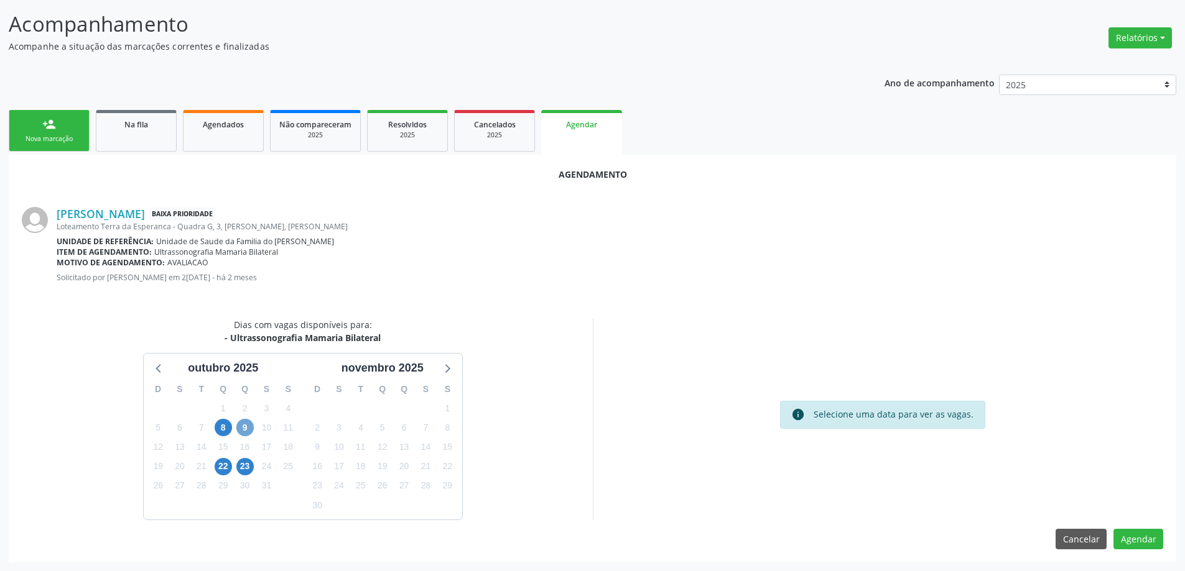
click at [246, 428] on span "9" at bounding box center [244, 427] width 17 height 17
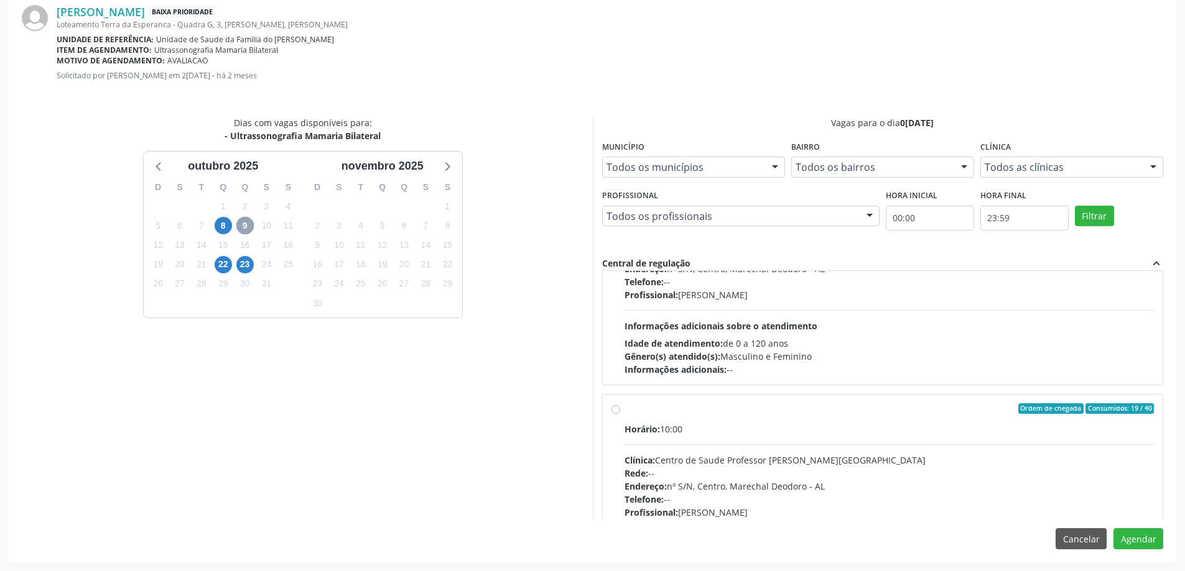
scroll to position [124, 0]
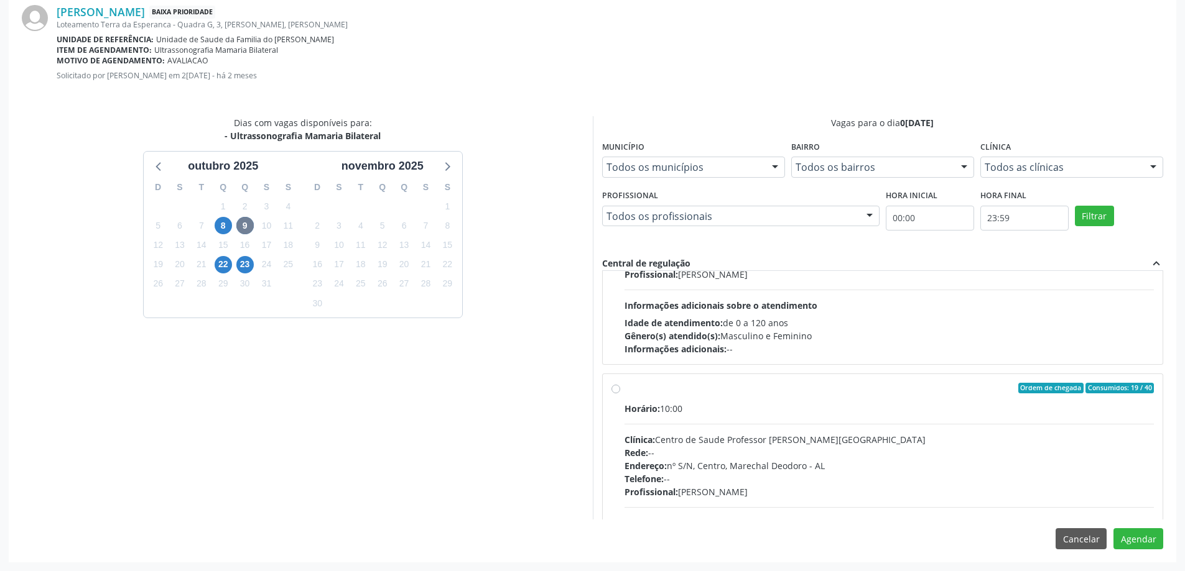
click at [624, 391] on label "Ordem de chegada Consumidos: 19 / 40 Horário: 10:00 Clínica: Centro de Saude Pr…" at bounding box center [889, 478] width 530 height 191
click at [615, 391] on input "Ordem de chegada Consumidos: 19 / 40 Horário: 10:00 Clínica: Centro de Saude Pr…" at bounding box center [615, 388] width 9 height 11
radio input "true"
click at [1116, 535] on button "Agendar" at bounding box center [1138, 539] width 50 height 21
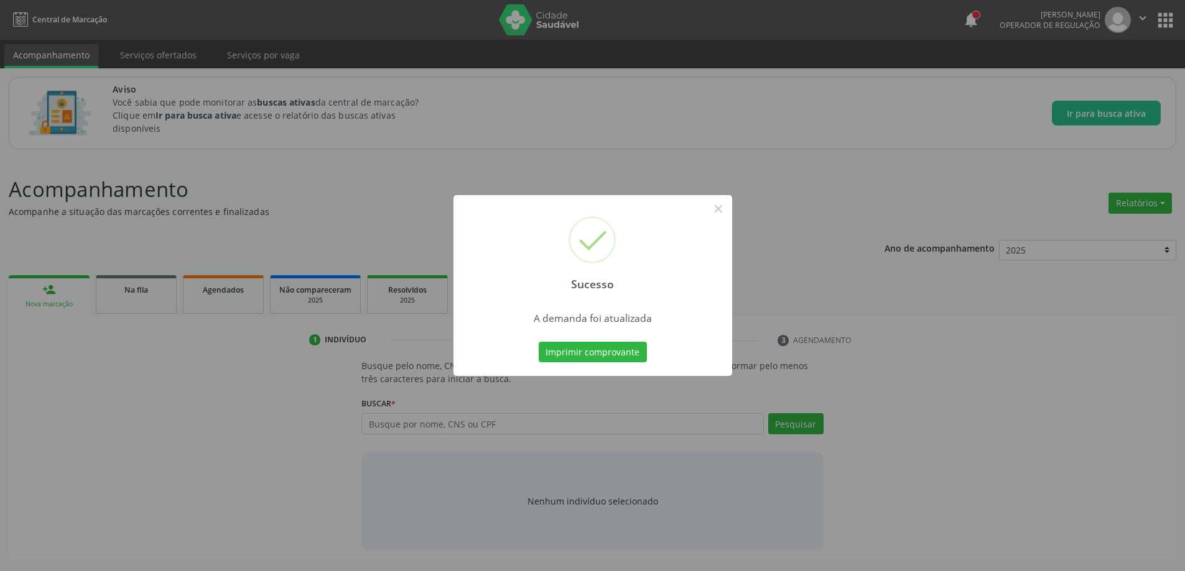
scroll to position [0, 0]
click at [725, 215] on button "×" at bounding box center [722, 208] width 21 height 21
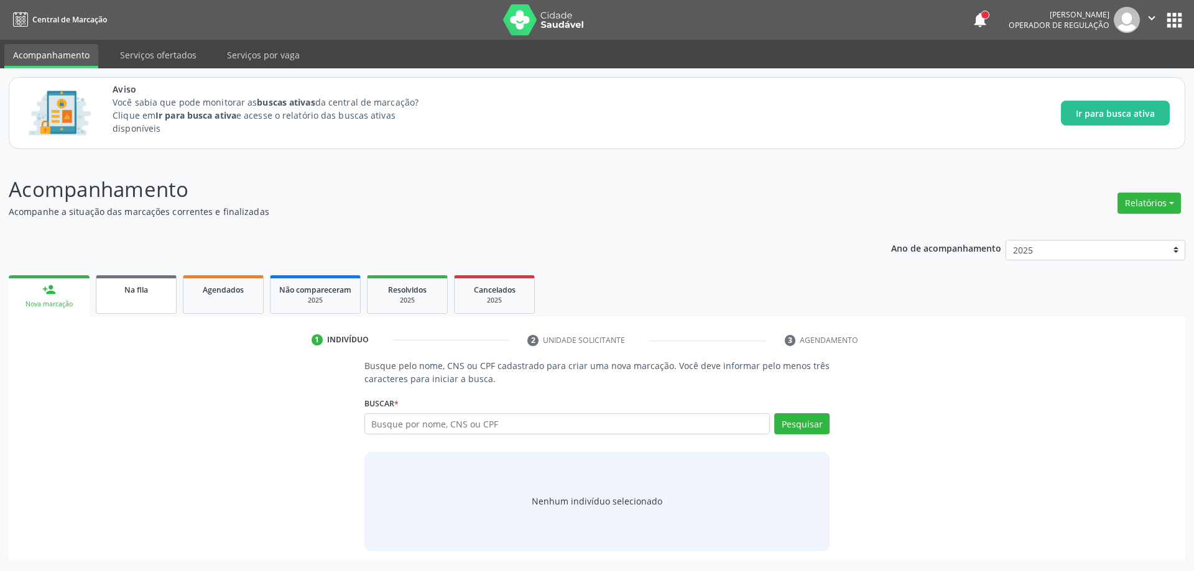
click at [109, 297] on link "Na fila" at bounding box center [136, 294] width 81 height 39
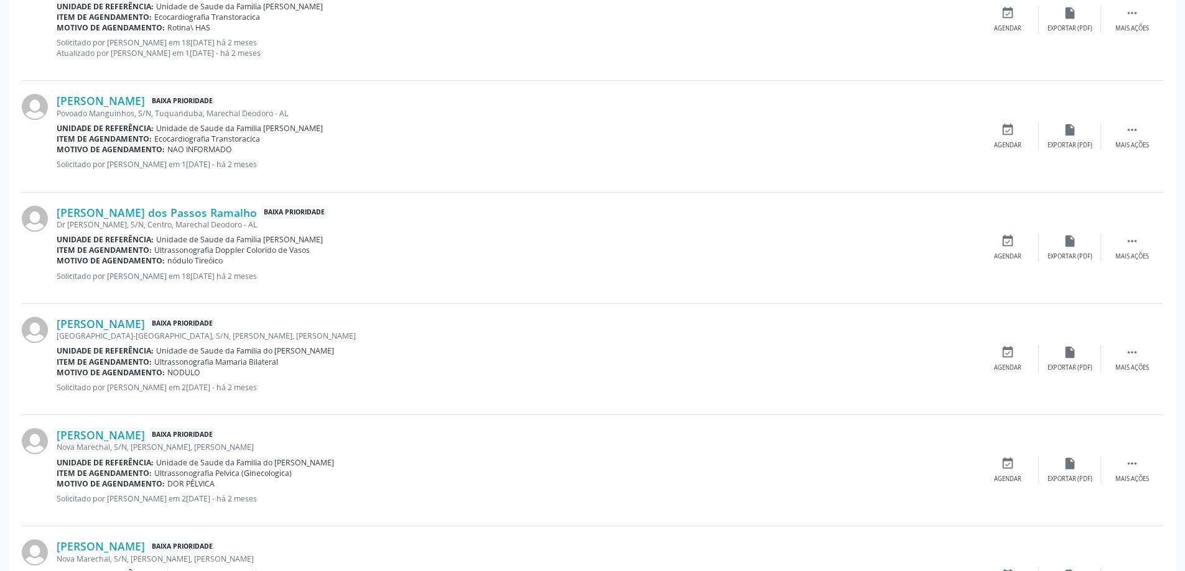
scroll to position [1555, 0]
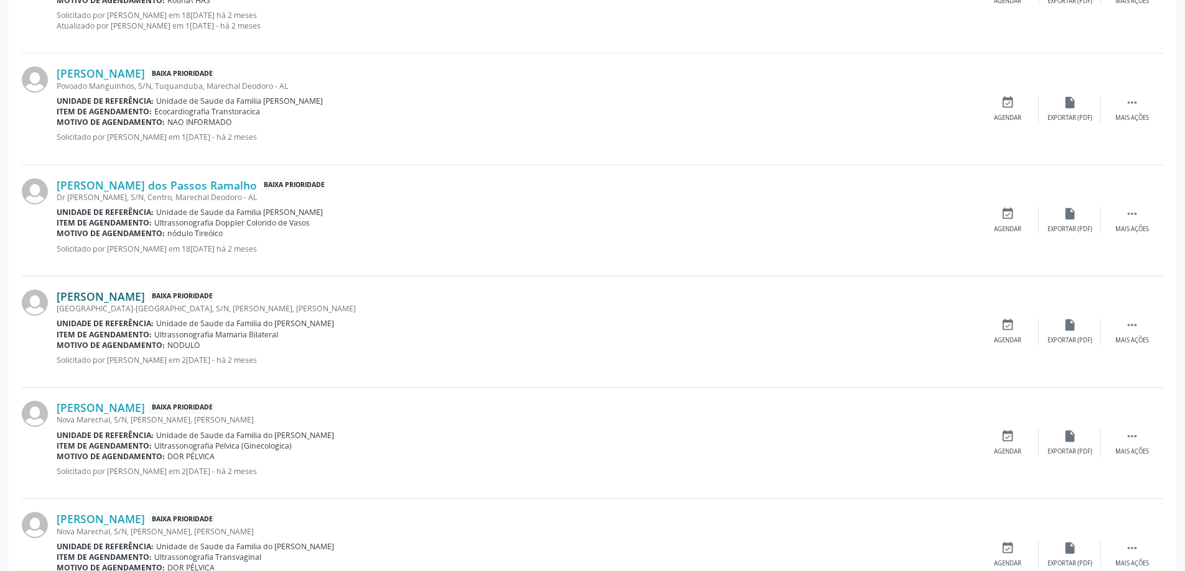
click at [109, 300] on link "[PERSON_NAME]" at bounding box center [101, 297] width 88 height 14
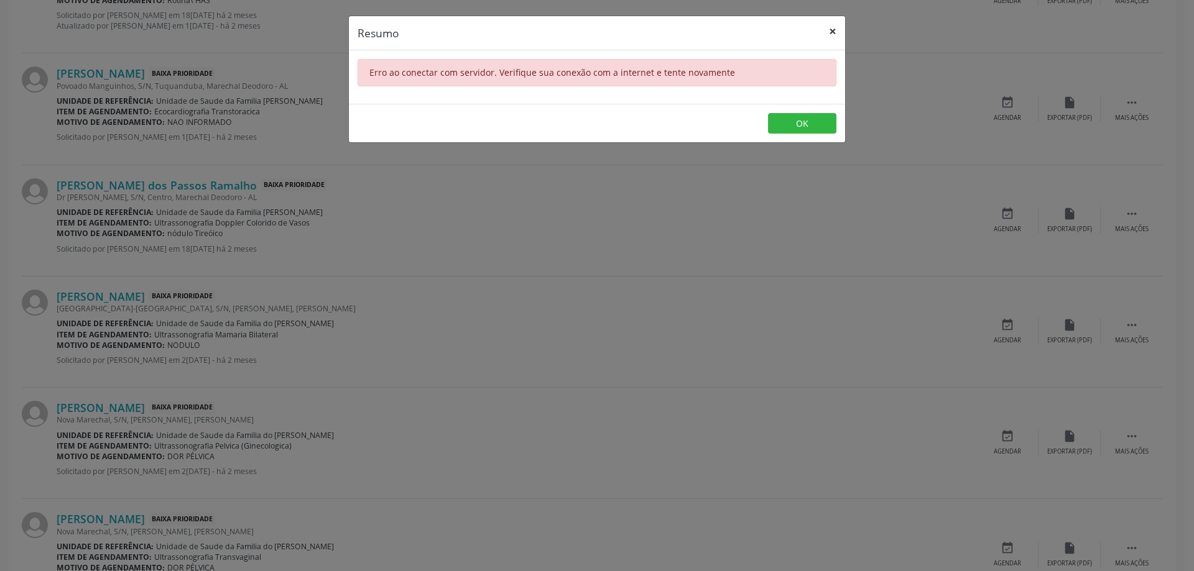
click at [827, 32] on button "×" at bounding box center [832, 31] width 25 height 30
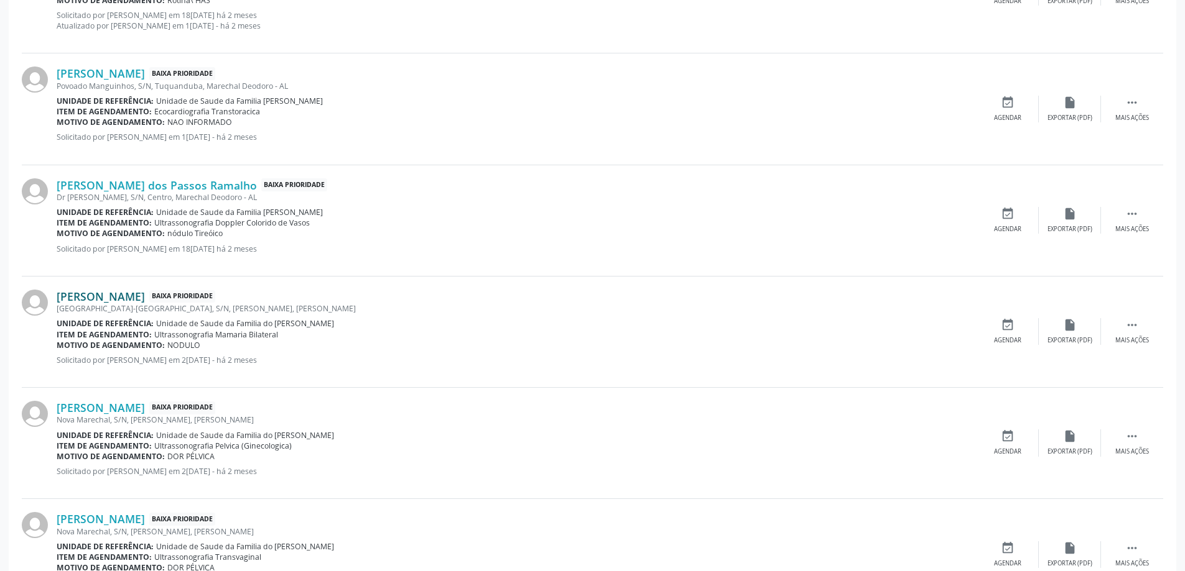
click at [106, 291] on link "[PERSON_NAME]" at bounding box center [101, 297] width 88 height 14
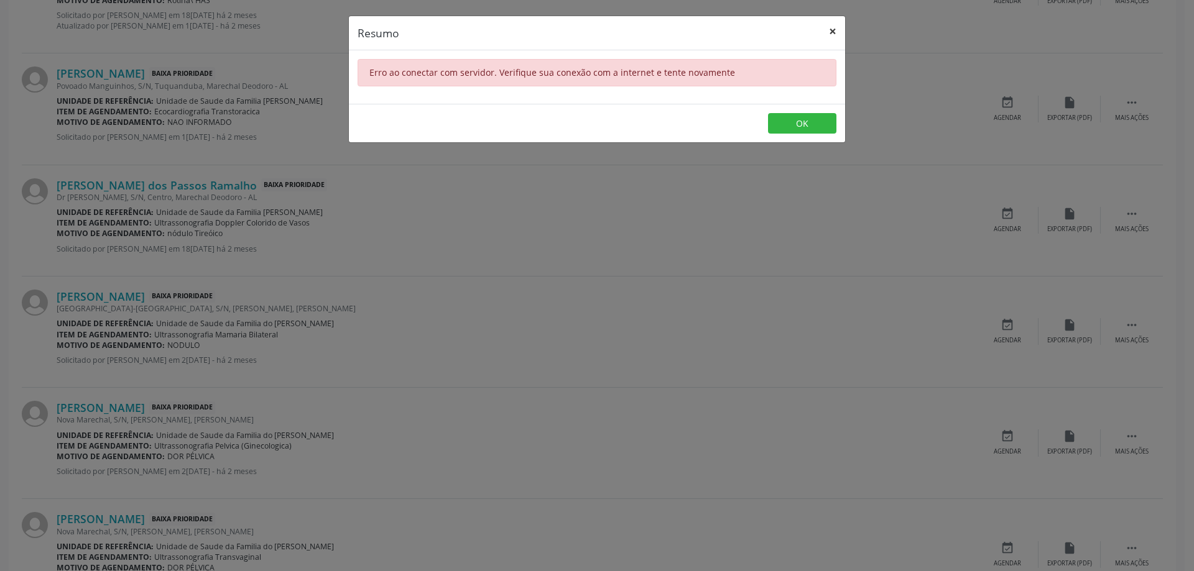
click at [834, 29] on button "×" at bounding box center [832, 31] width 25 height 30
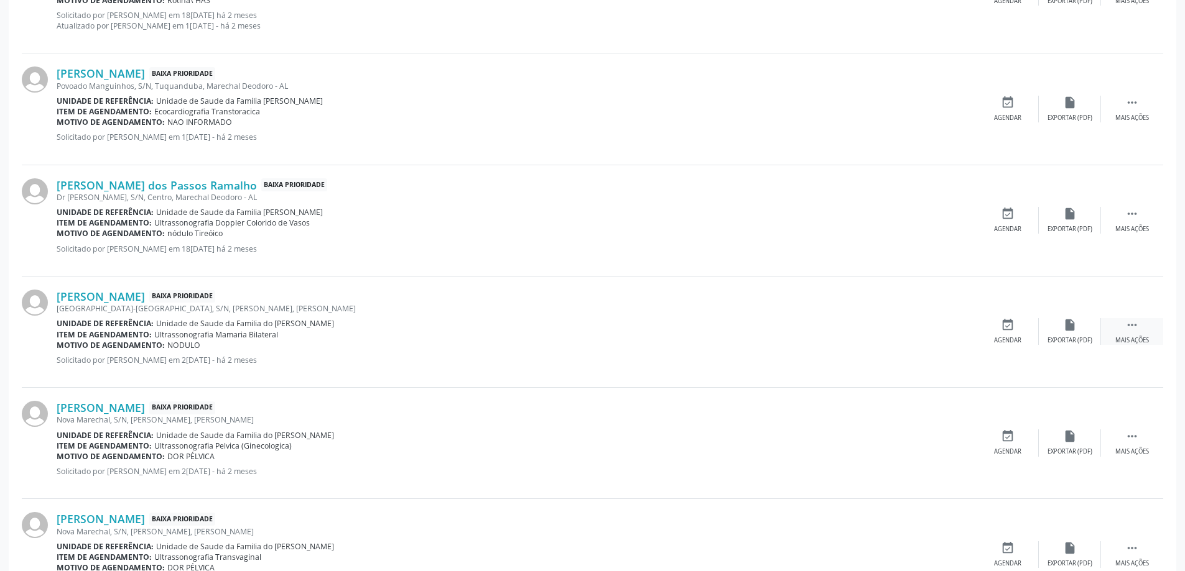
click at [1124, 330] on div " Mais ações" at bounding box center [1132, 331] width 62 height 27
click at [1058, 326] on div "edit Editar" at bounding box center [1069, 331] width 62 height 27
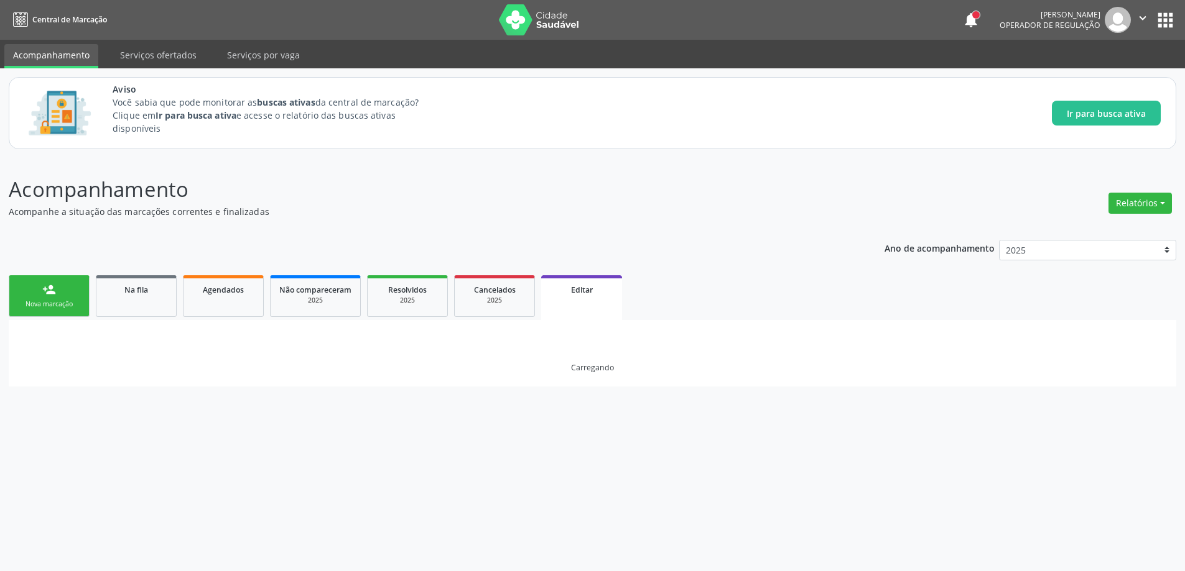
scroll to position [0, 0]
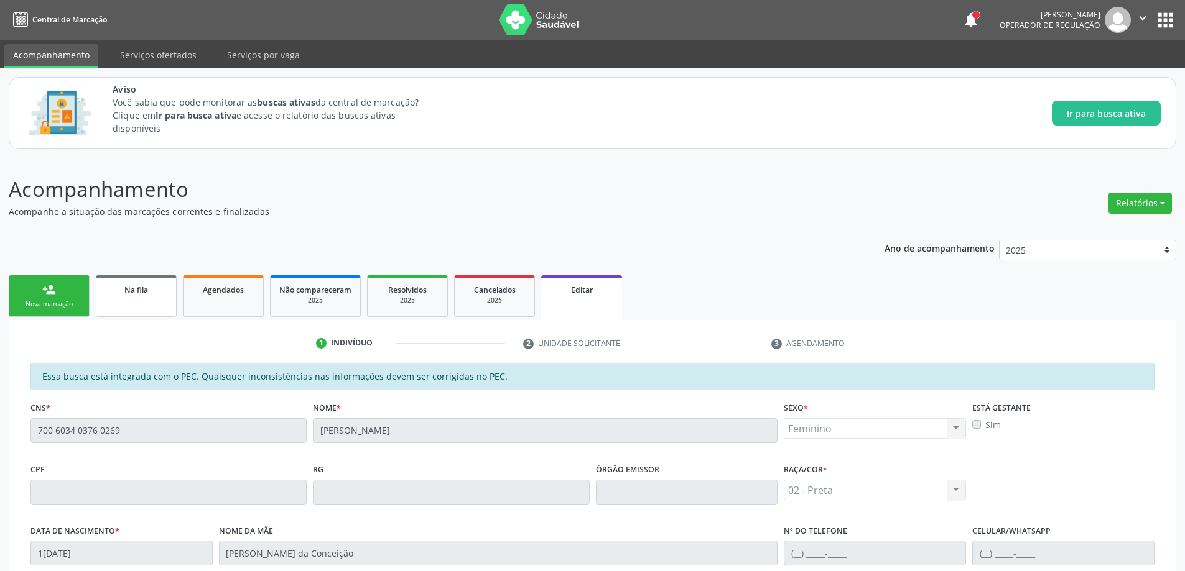
click at [162, 293] on div "Na fila" at bounding box center [136, 289] width 62 height 13
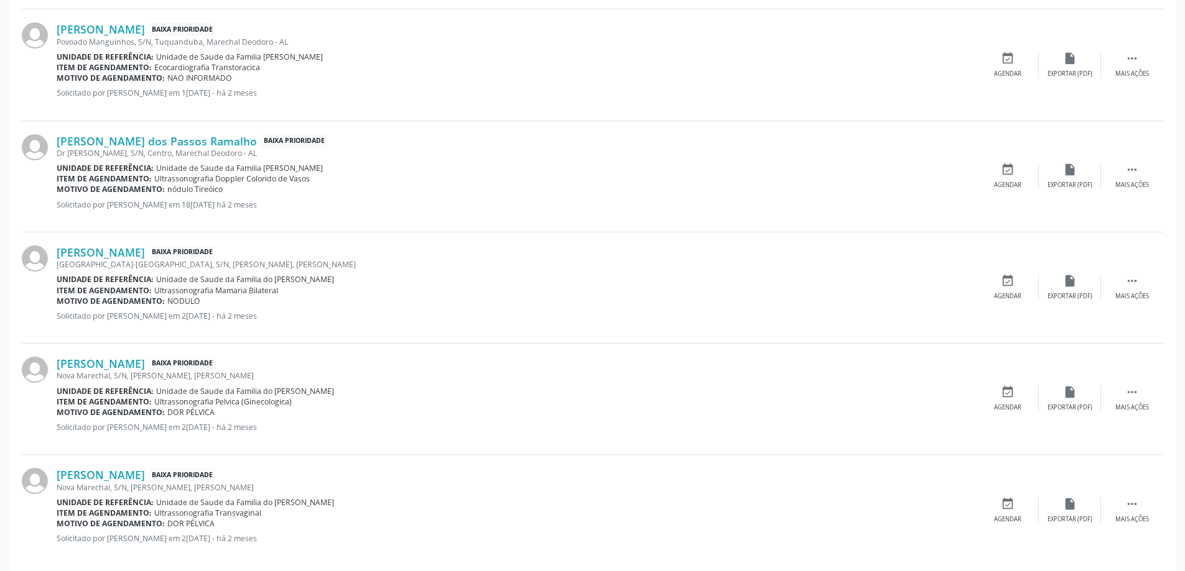
scroll to position [1617, 0]
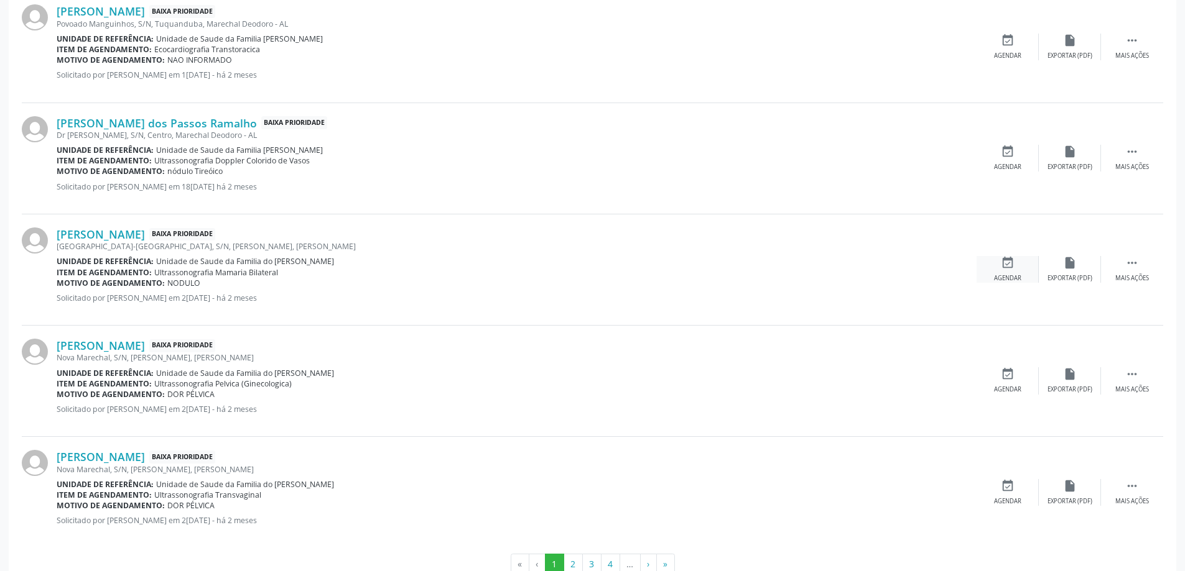
click at [1009, 275] on div "Agendar" at bounding box center [1007, 278] width 27 height 9
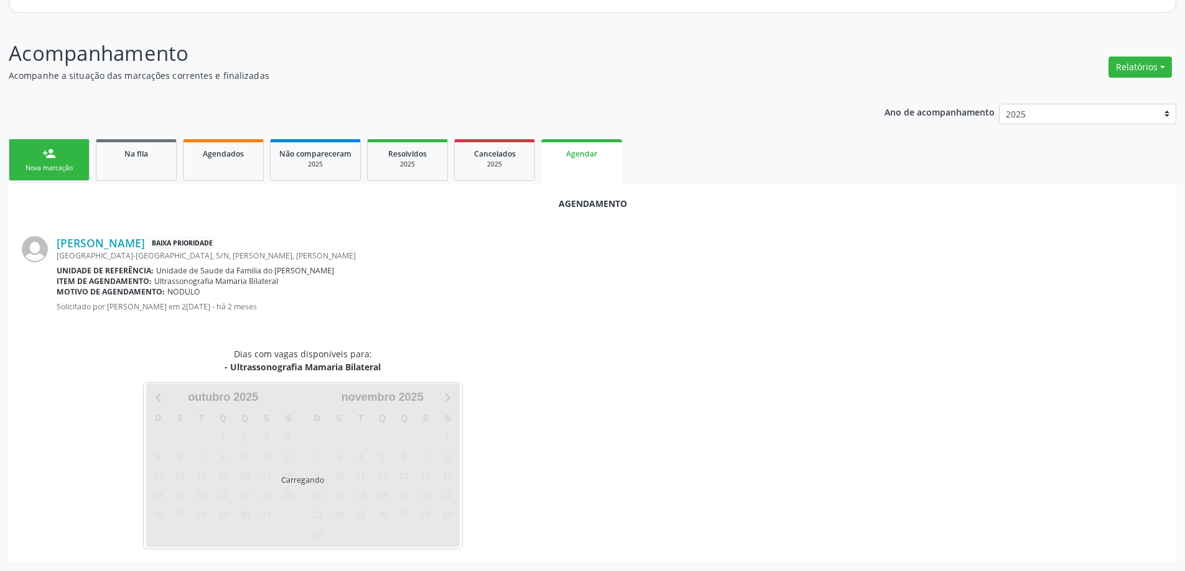
scroll to position [165, 0]
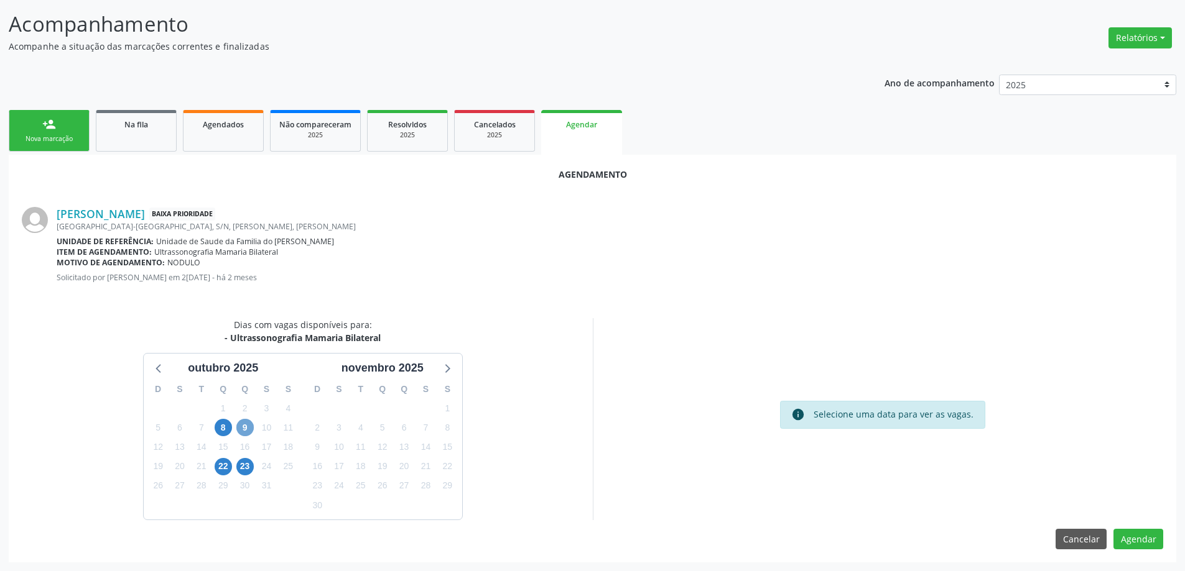
click at [241, 430] on span "9" at bounding box center [244, 427] width 17 height 17
click at [244, 431] on span "9" at bounding box center [244, 427] width 17 height 17
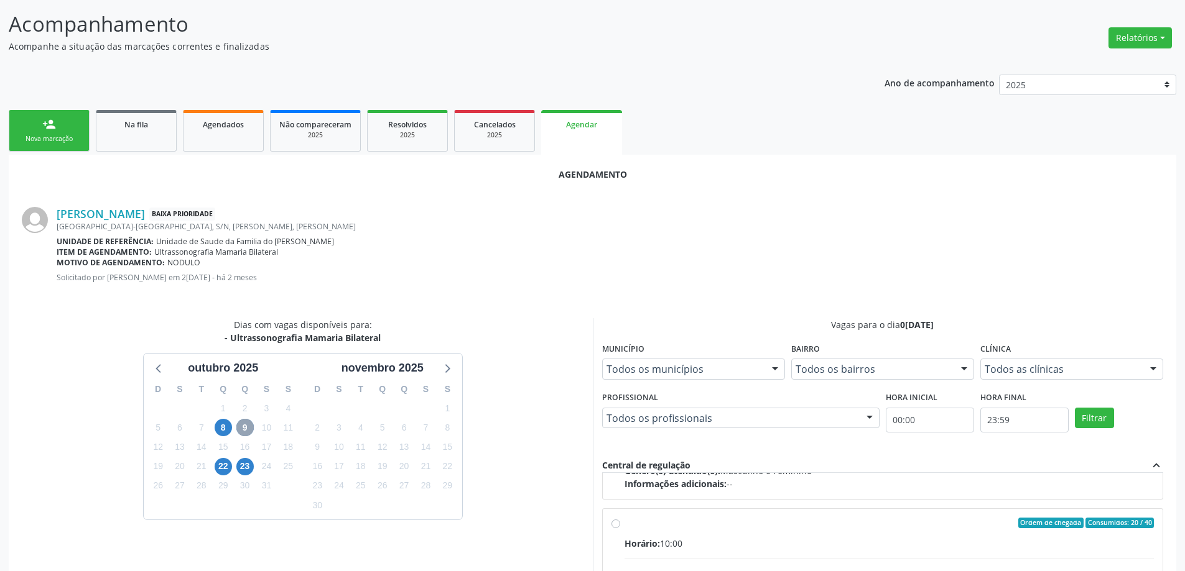
scroll to position [196, 0]
click at [616, 518] on input "Ordem de chegada Consumidos: 20 / 40 Horário: 10:00 Clínica: Centro de Saude Pr…" at bounding box center [615, 519] width 9 height 11
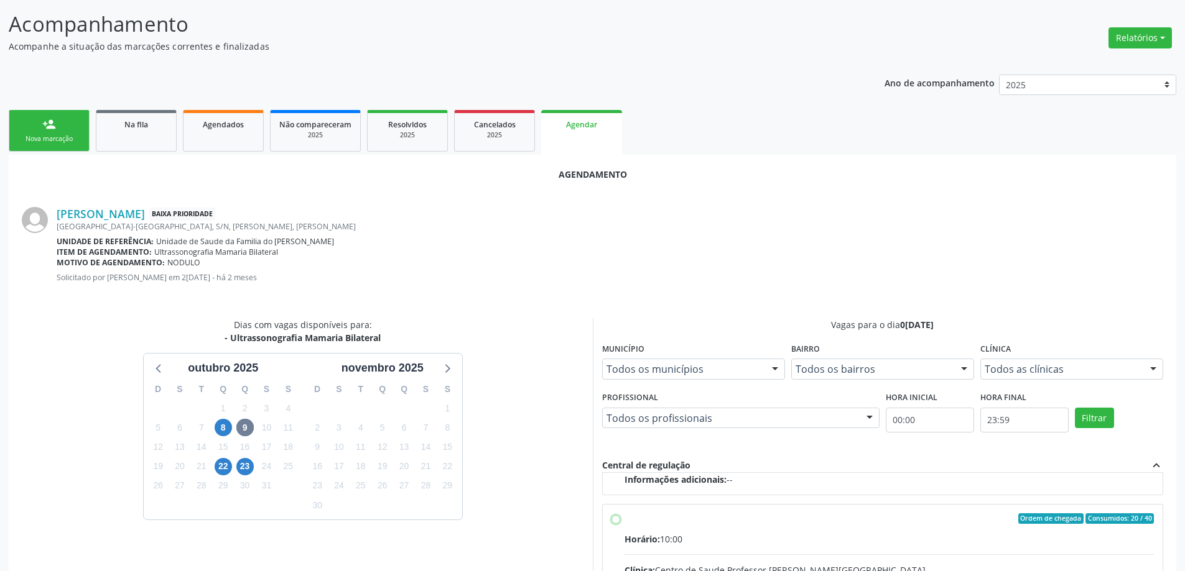
radio input "true"
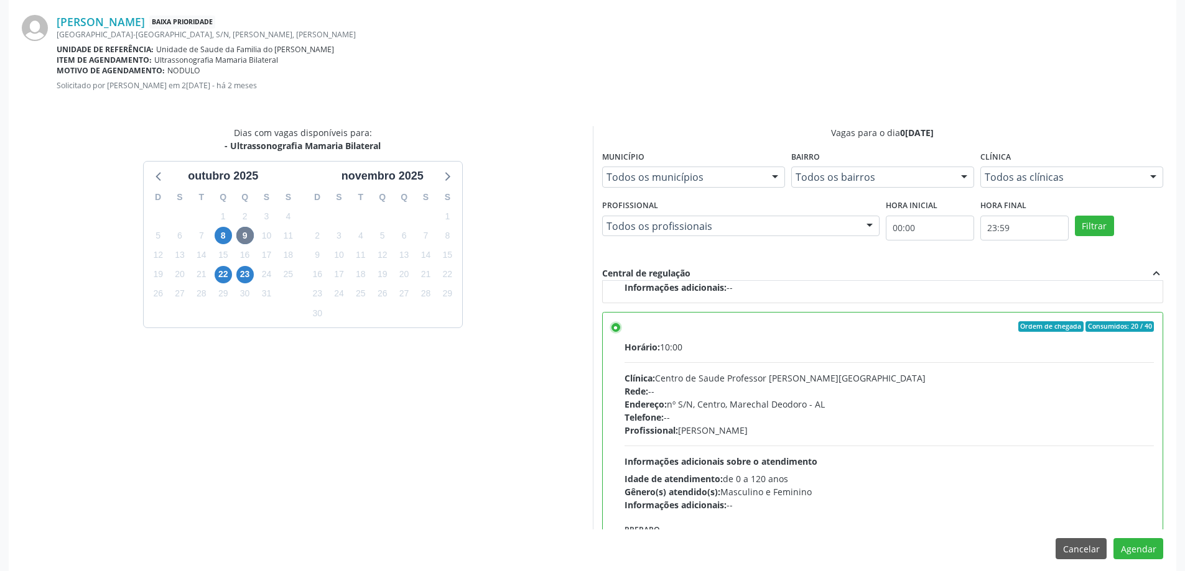
scroll to position [368, 0]
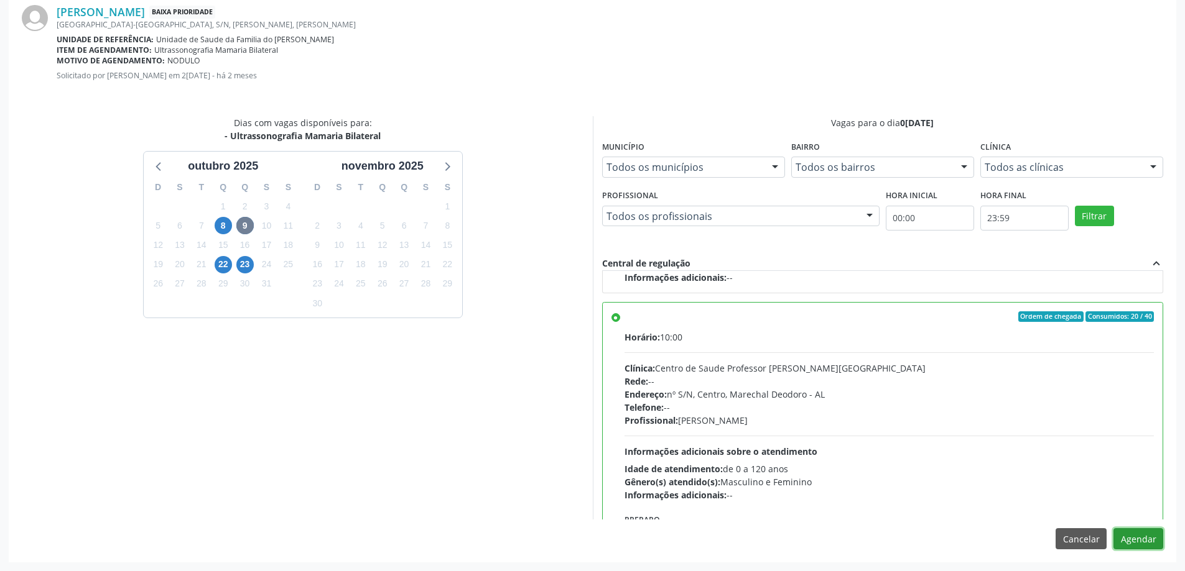
click at [1130, 542] on button "Agendar" at bounding box center [1138, 539] width 50 height 21
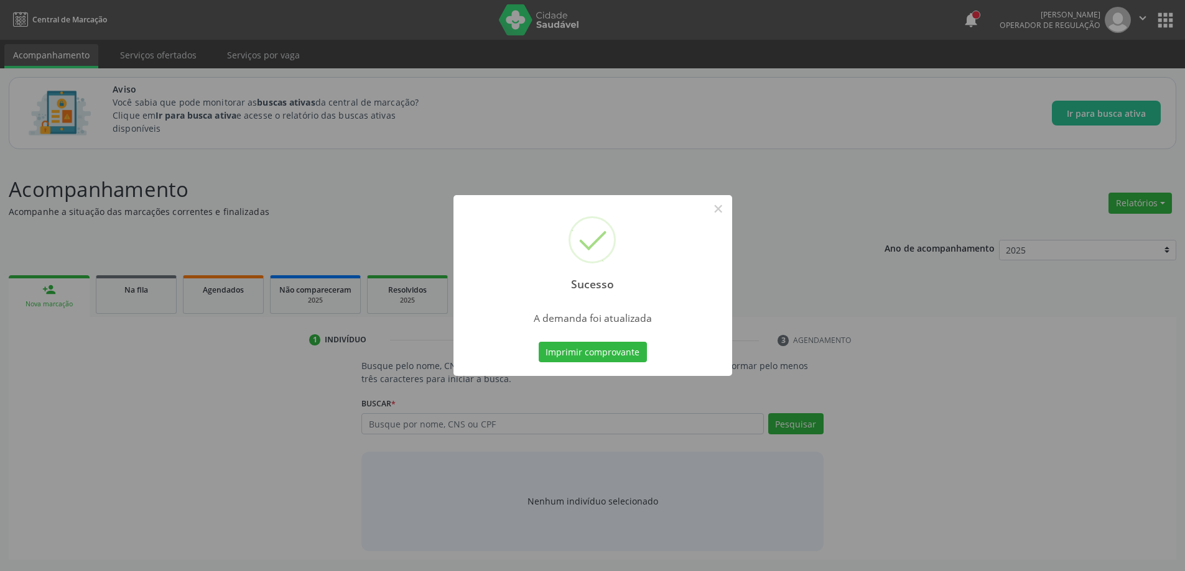
scroll to position [0, 0]
click at [723, 209] on button "×" at bounding box center [722, 208] width 21 height 21
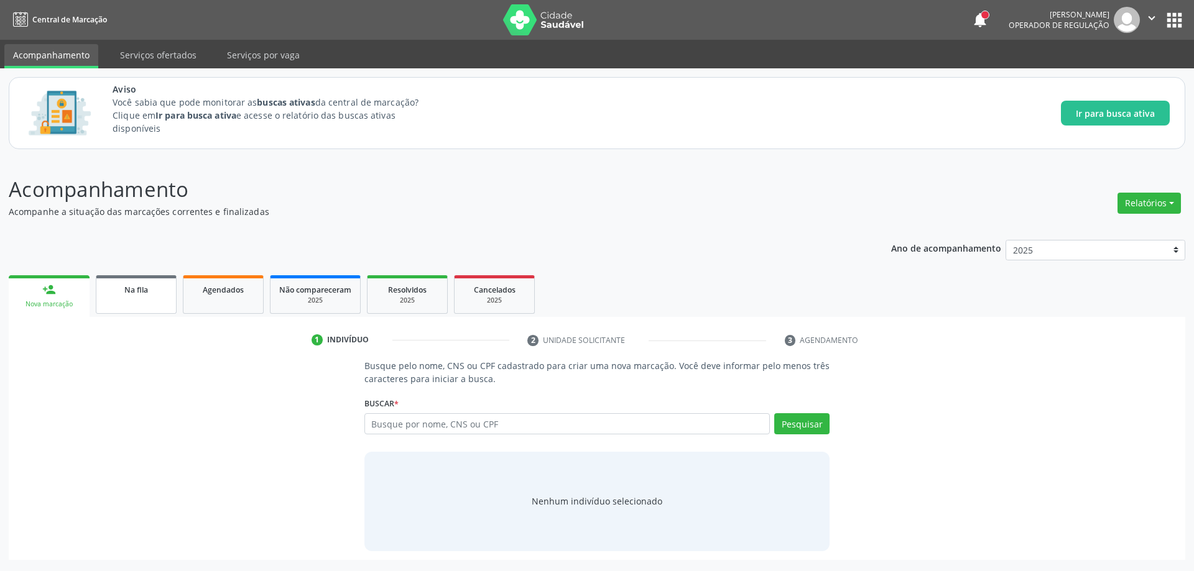
click at [141, 307] on link "Na fila" at bounding box center [136, 294] width 81 height 39
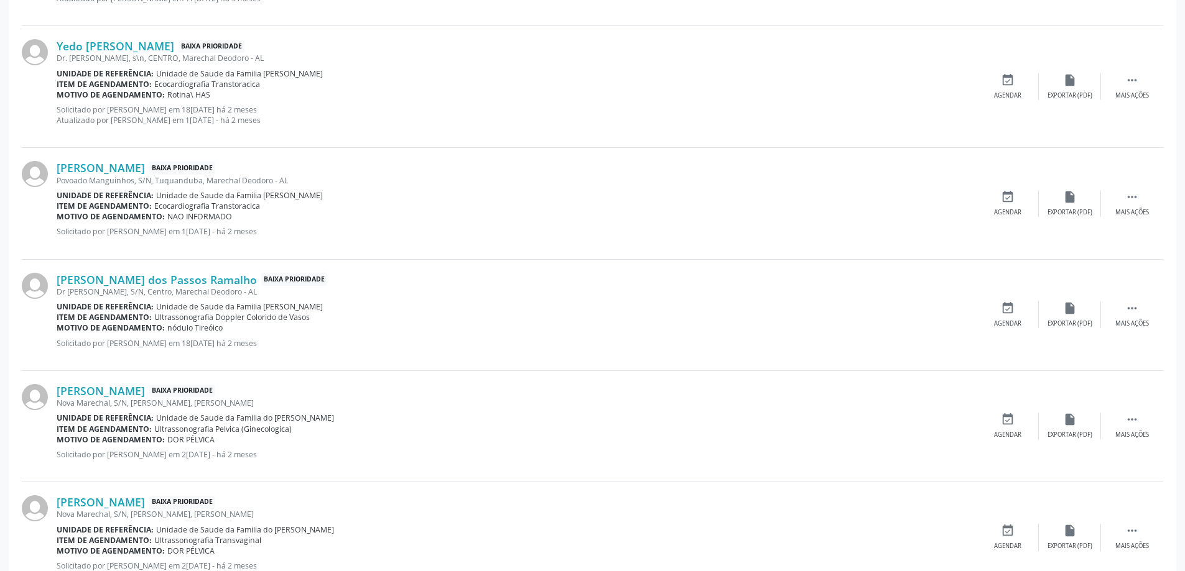
scroll to position [1492, 0]
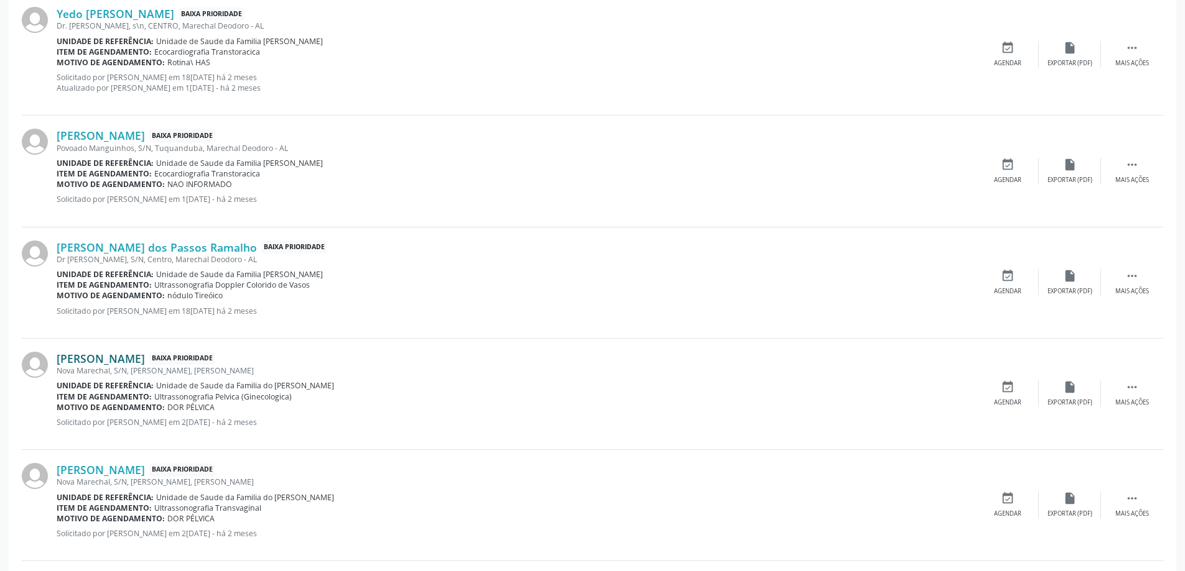
click at [145, 363] on link "[PERSON_NAME]" at bounding box center [101, 359] width 88 height 14
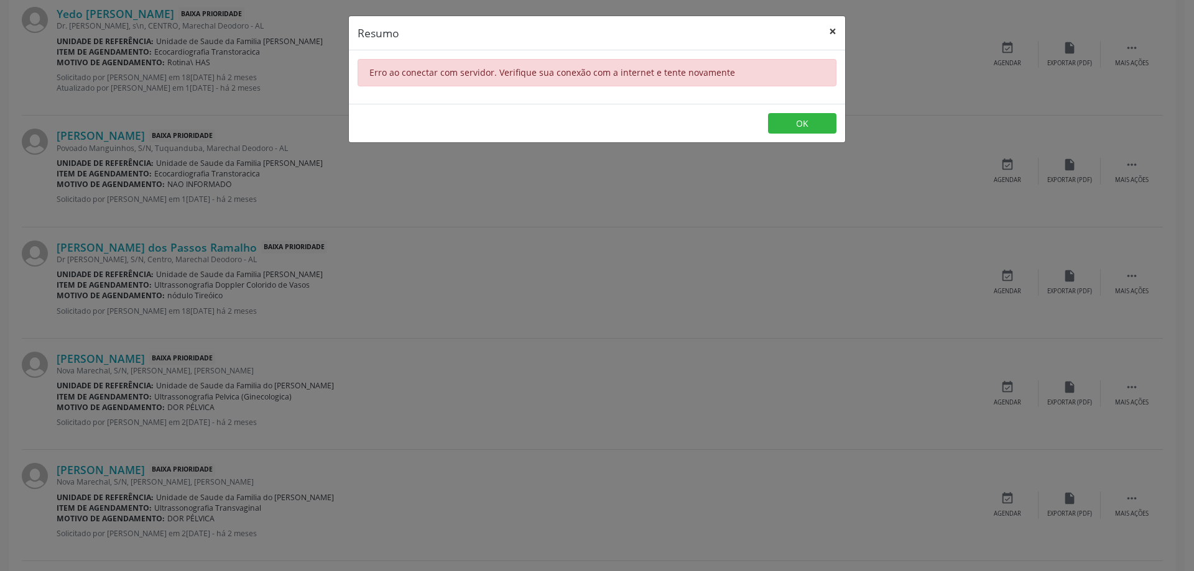
click at [833, 34] on button "×" at bounding box center [832, 31] width 25 height 30
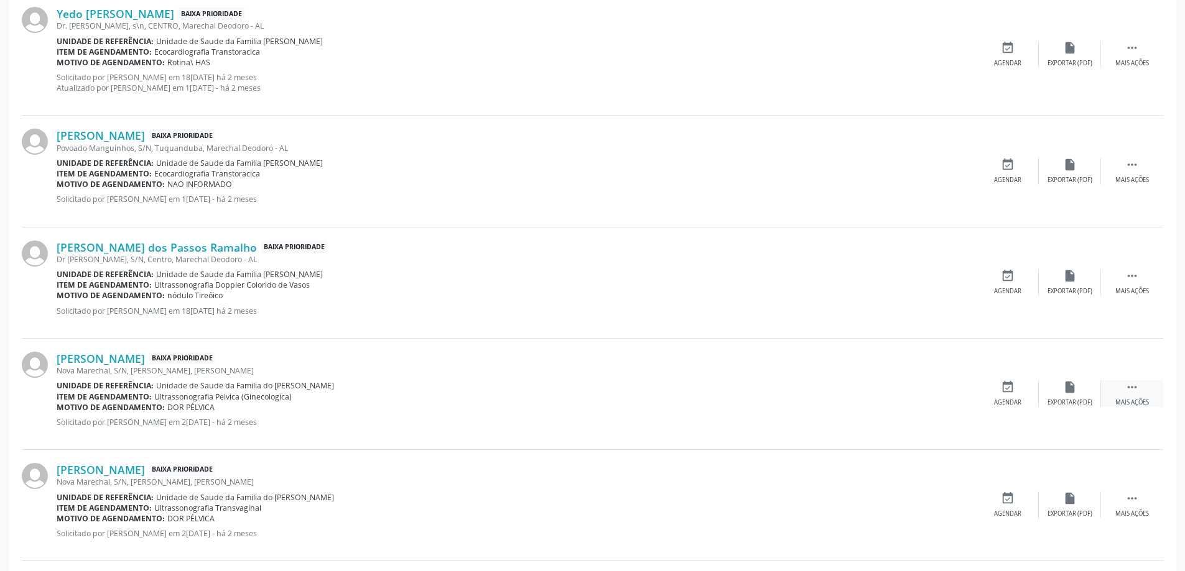
click at [1132, 393] on icon "" at bounding box center [1132, 388] width 14 height 14
click at [1078, 402] on div "Editar" at bounding box center [1070, 403] width 20 height 9
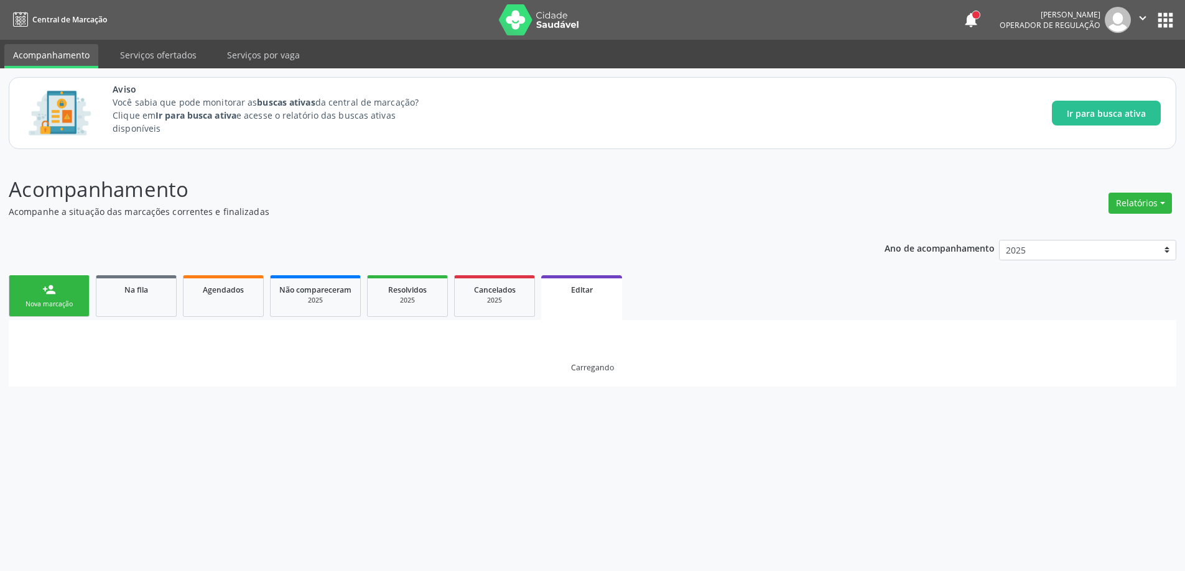
scroll to position [0, 0]
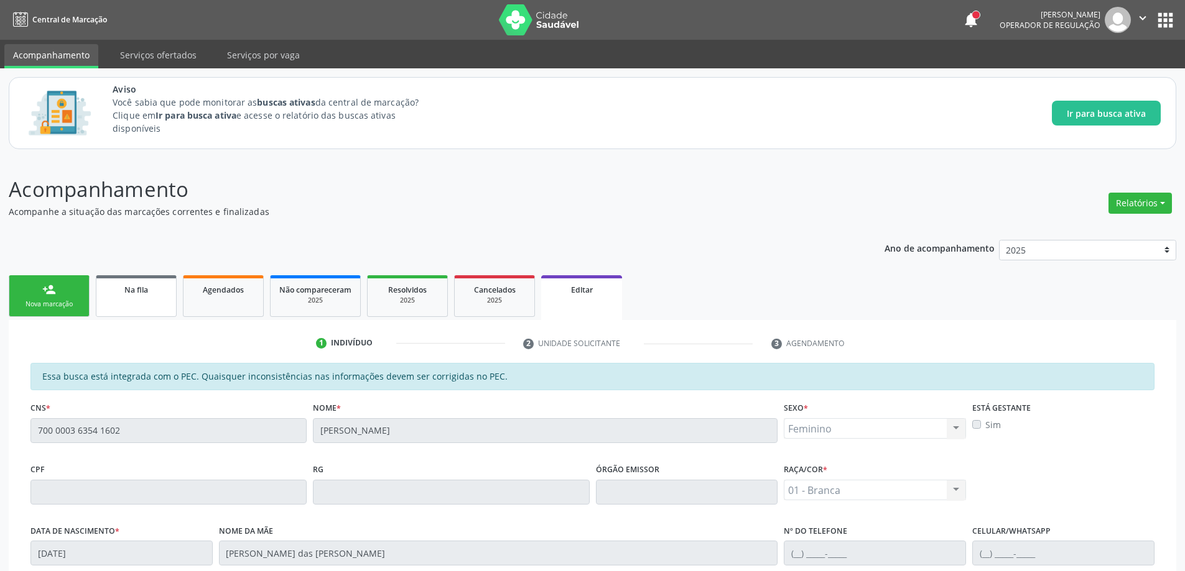
click at [146, 302] on link "Na fila" at bounding box center [136, 296] width 81 height 42
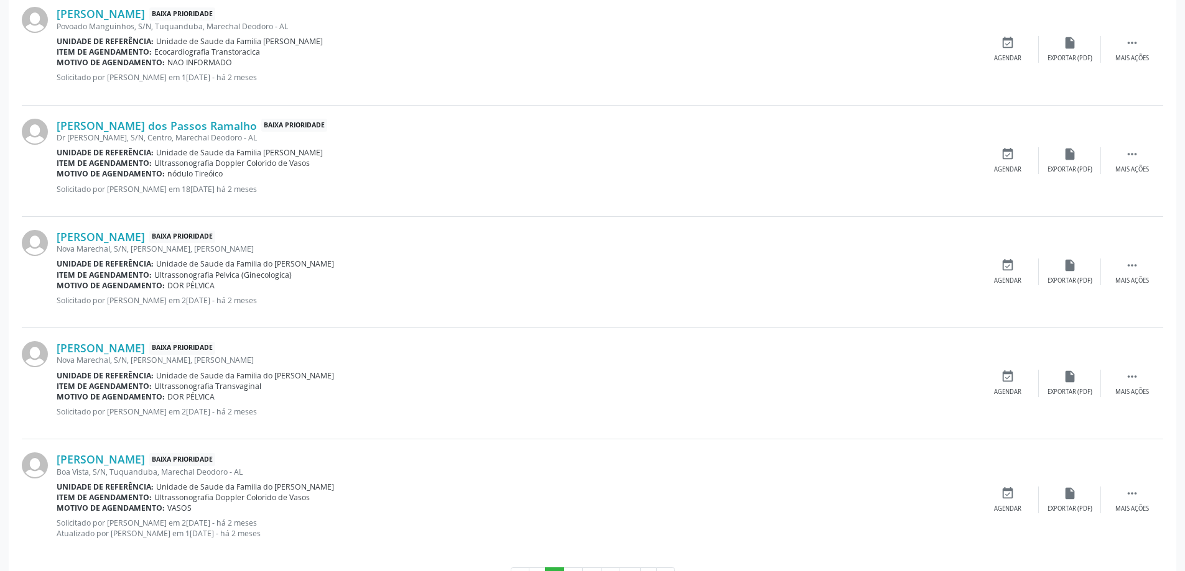
scroll to position [1662, 0]
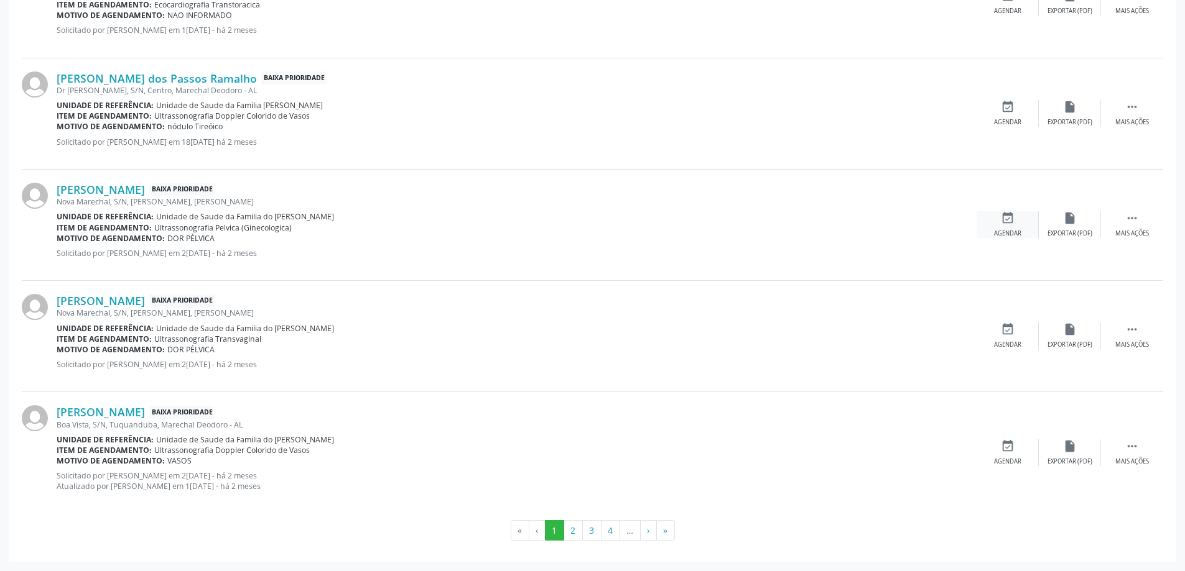
click at [1004, 231] on div "Agendar" at bounding box center [1007, 233] width 27 height 9
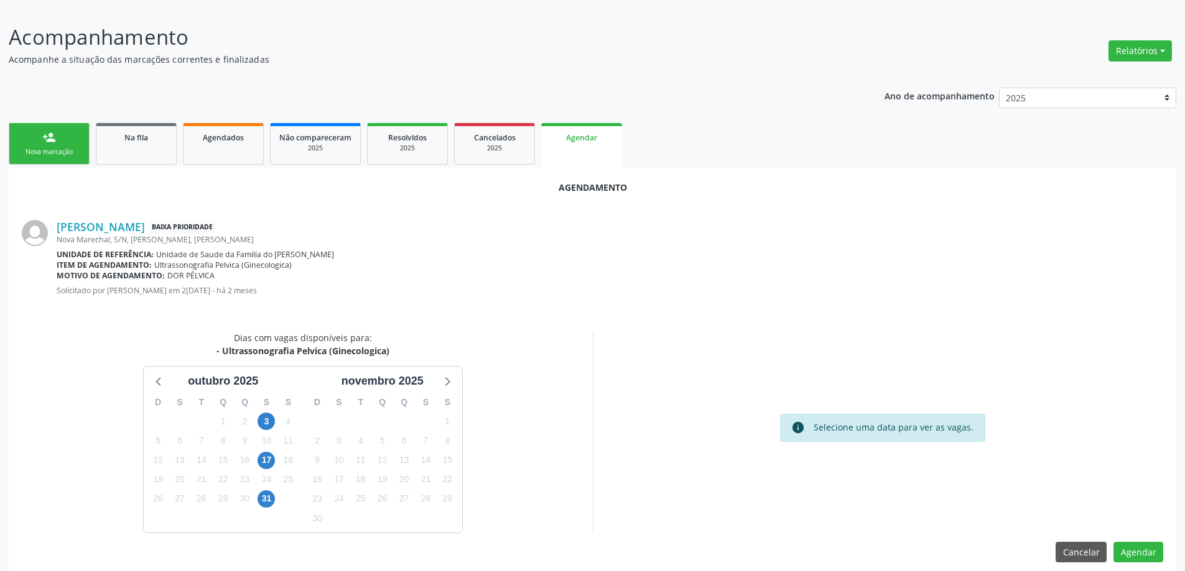
scroll to position [165, 0]
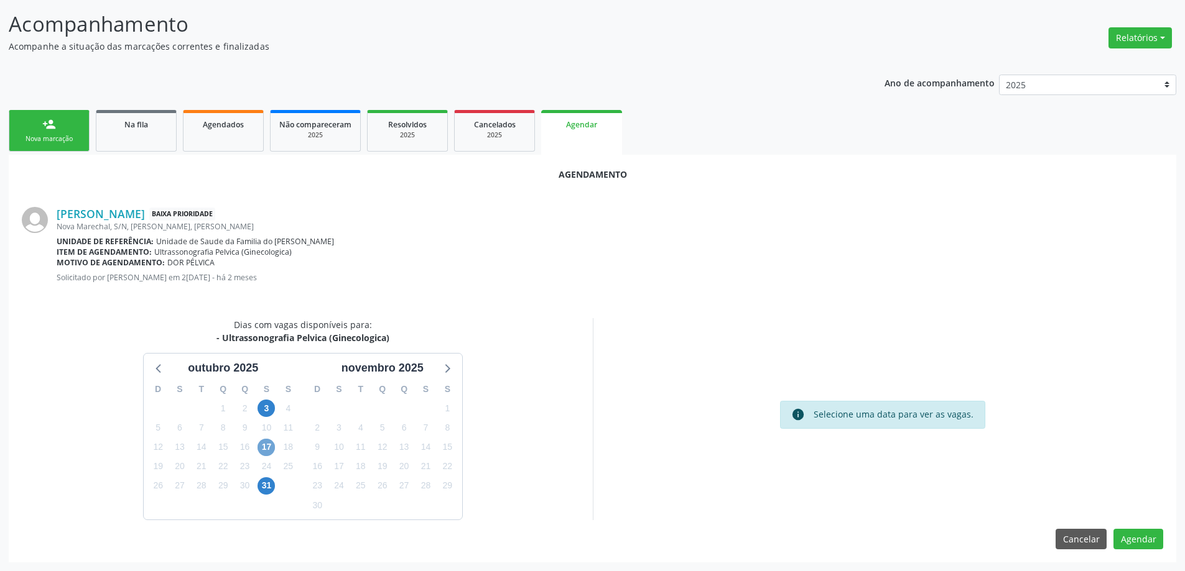
click at [267, 453] on span "17" at bounding box center [265, 447] width 17 height 17
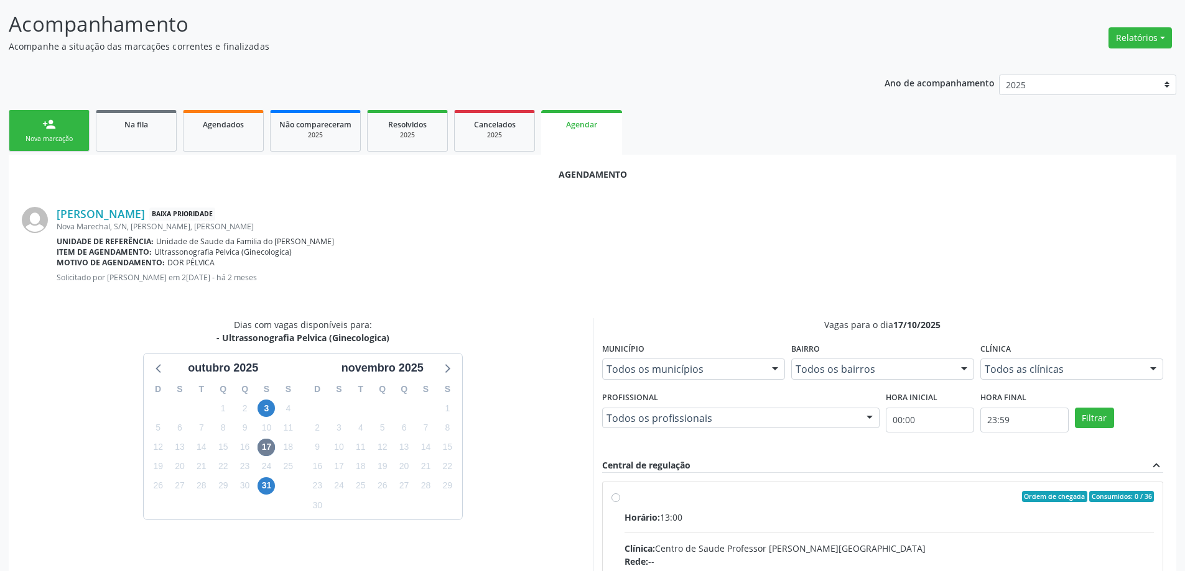
radio input "true"
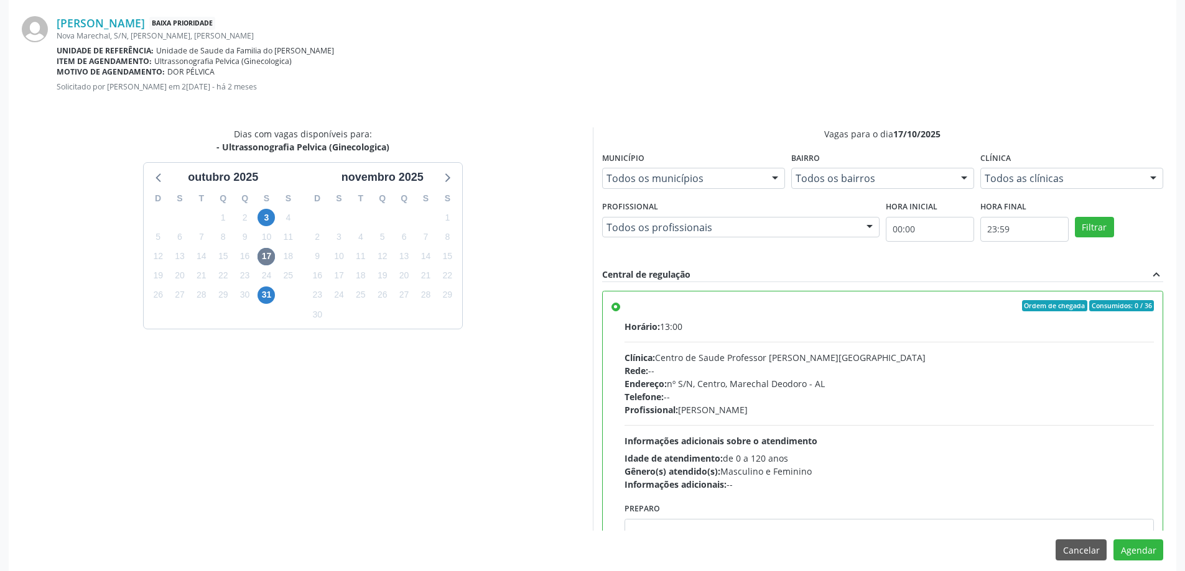
scroll to position [368, 0]
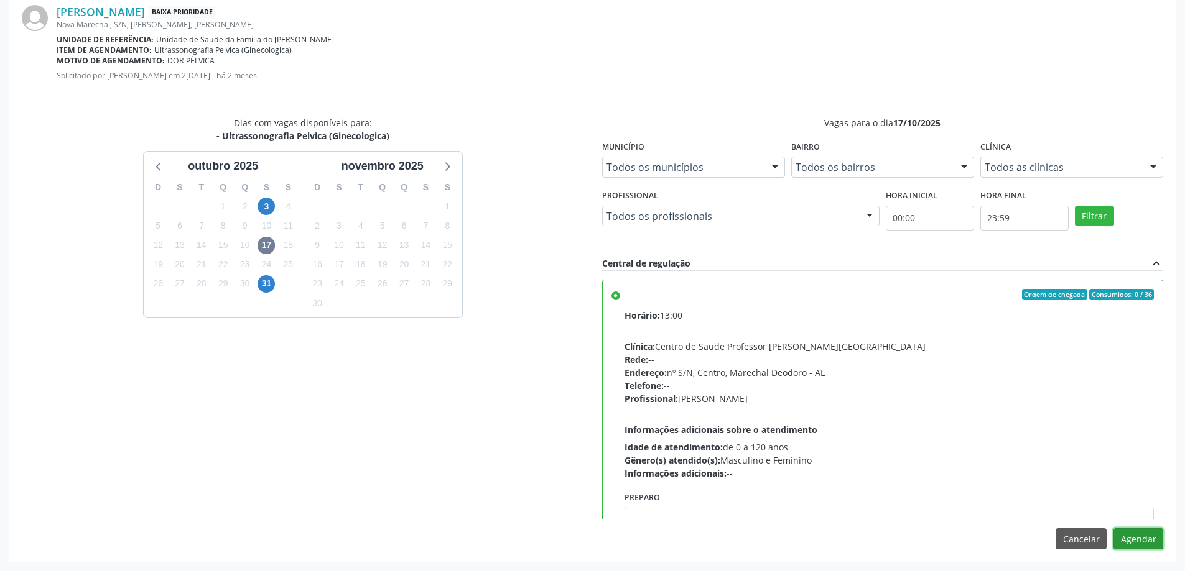
click at [1145, 543] on button "Agendar" at bounding box center [1138, 539] width 50 height 21
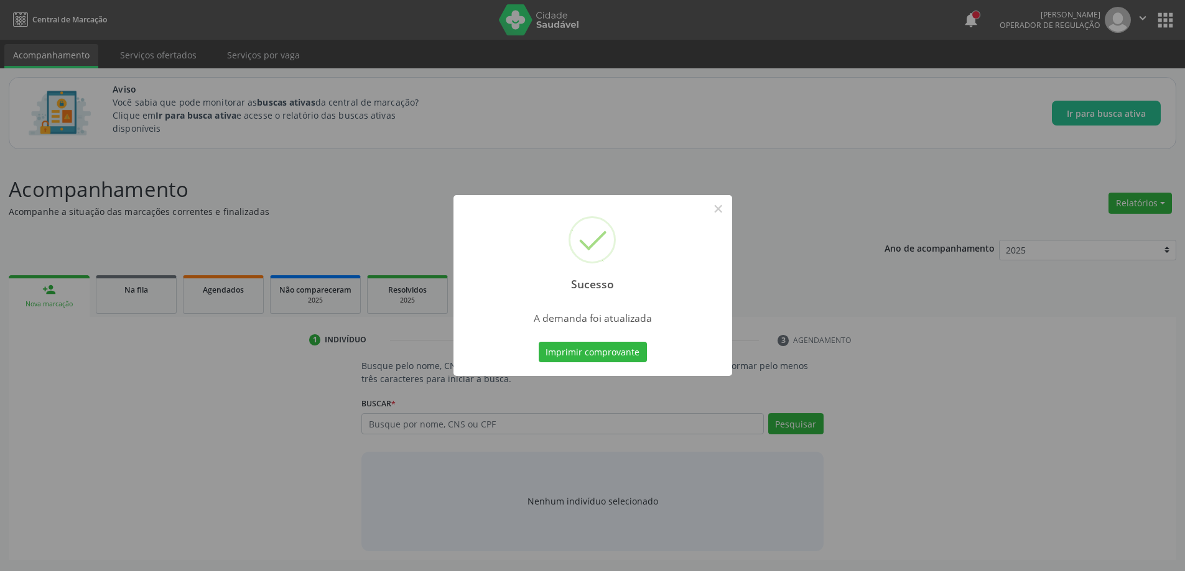
scroll to position [0, 0]
click at [721, 211] on button "×" at bounding box center [722, 208] width 21 height 21
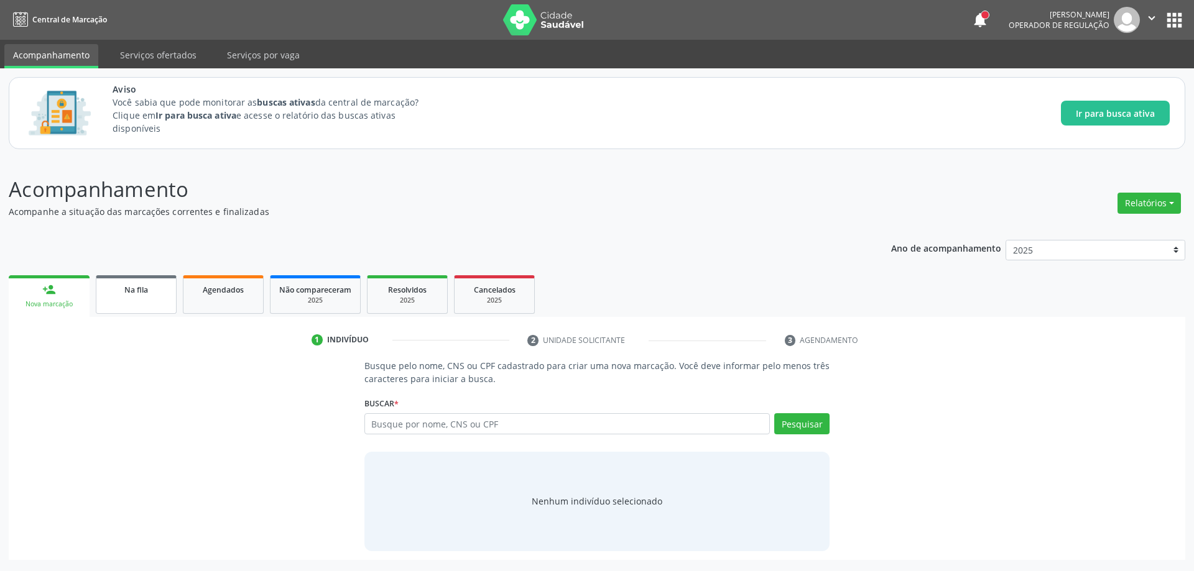
click at [108, 294] on div "Na fila" at bounding box center [136, 289] width 62 height 13
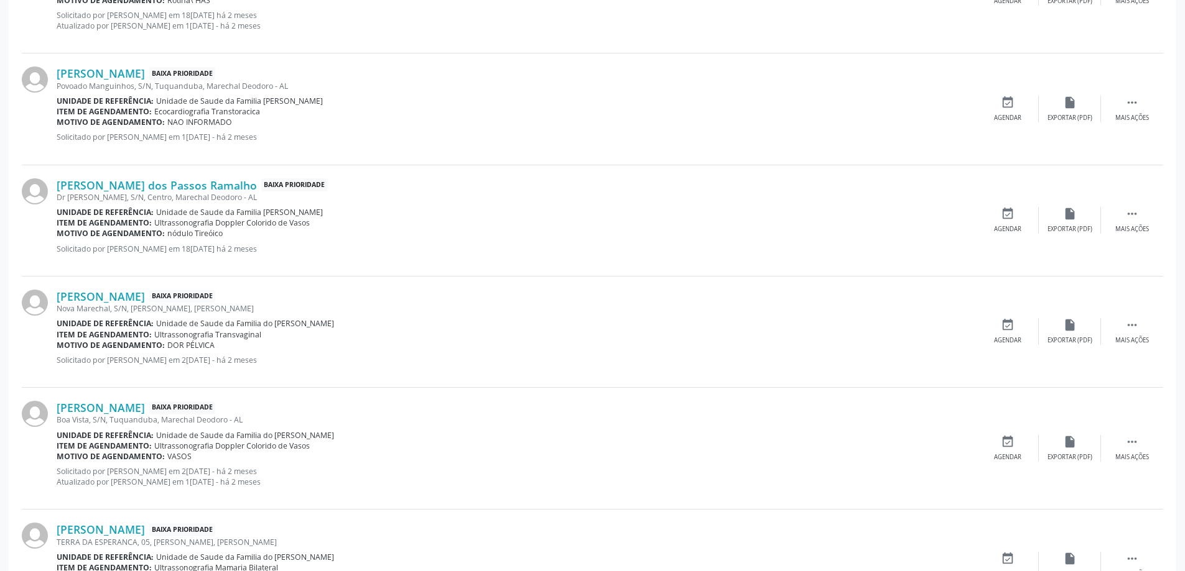
scroll to position [1617, 0]
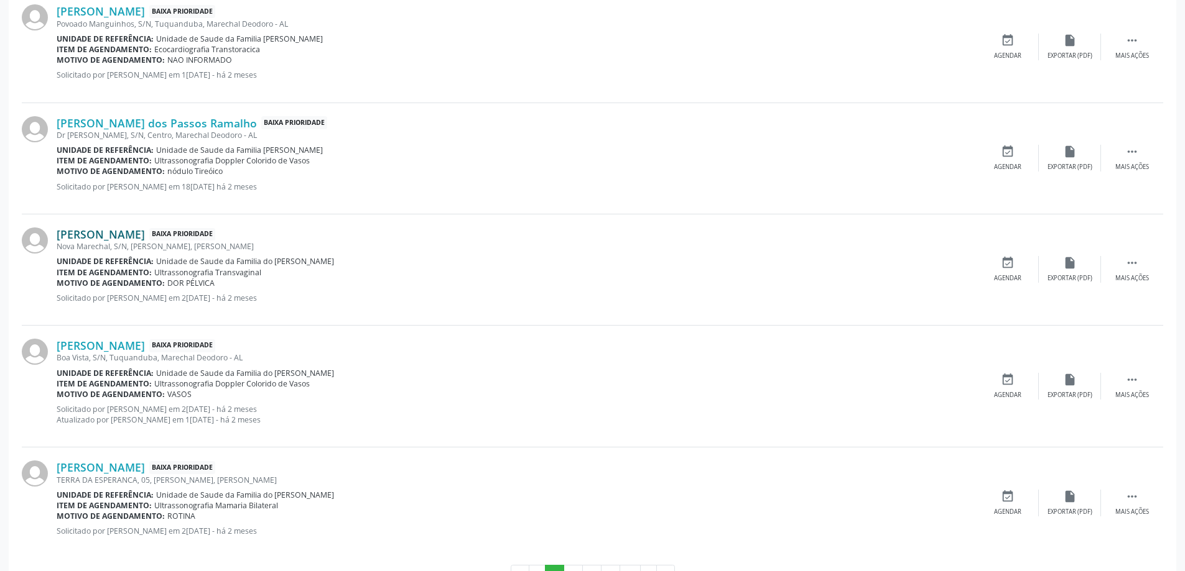
click at [94, 237] on link "[PERSON_NAME]" at bounding box center [101, 235] width 88 height 14
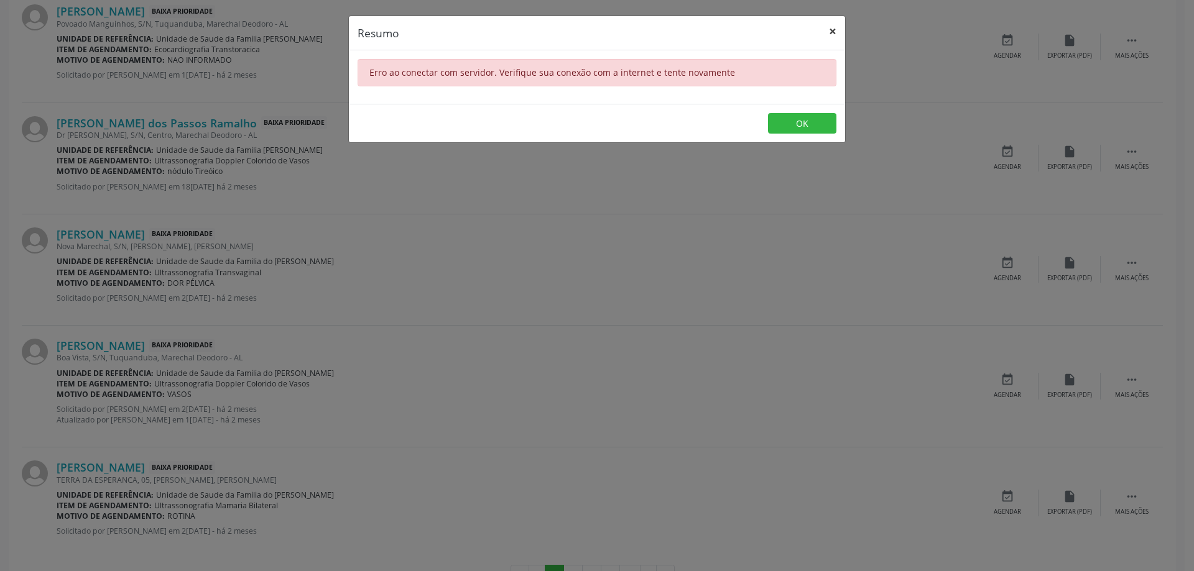
click at [831, 36] on button "×" at bounding box center [832, 31] width 25 height 30
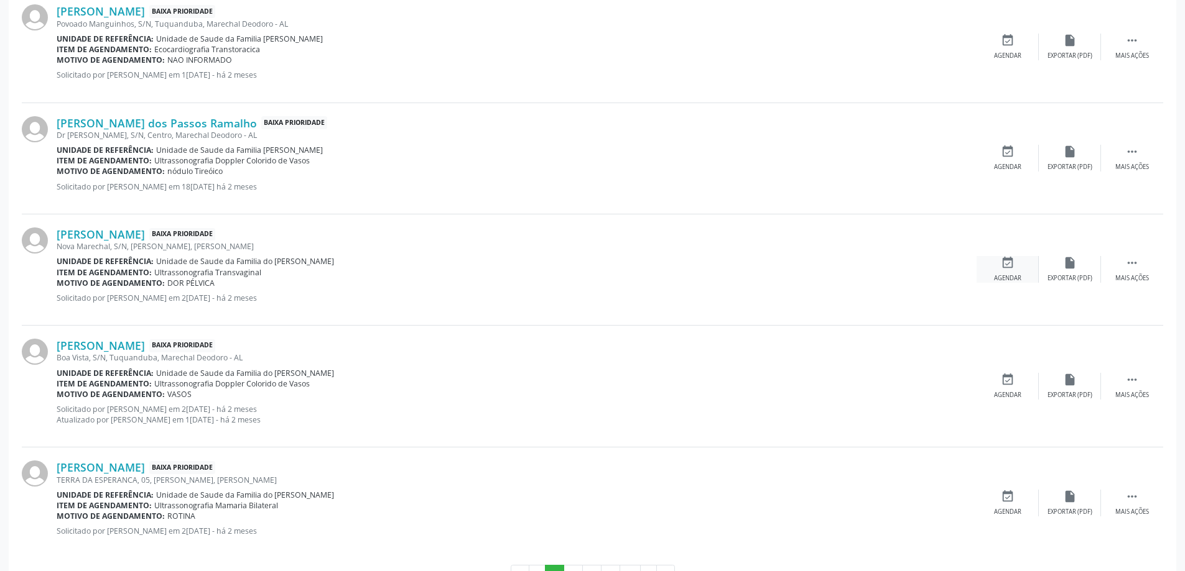
click at [1010, 271] on div "event_available Agendar" at bounding box center [1007, 269] width 62 height 27
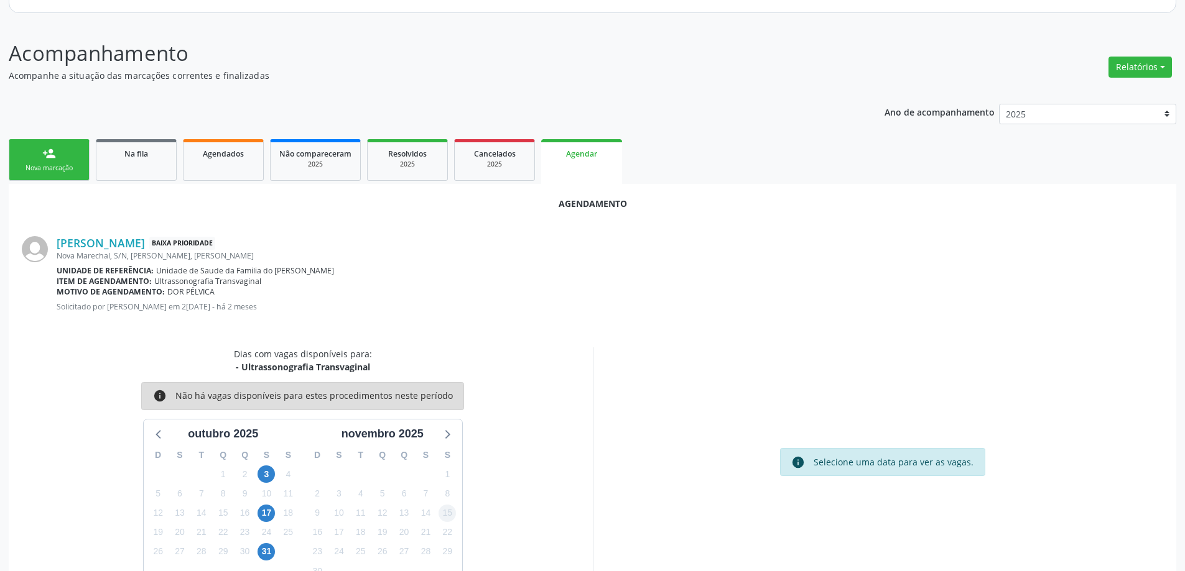
scroll to position [165, 0]
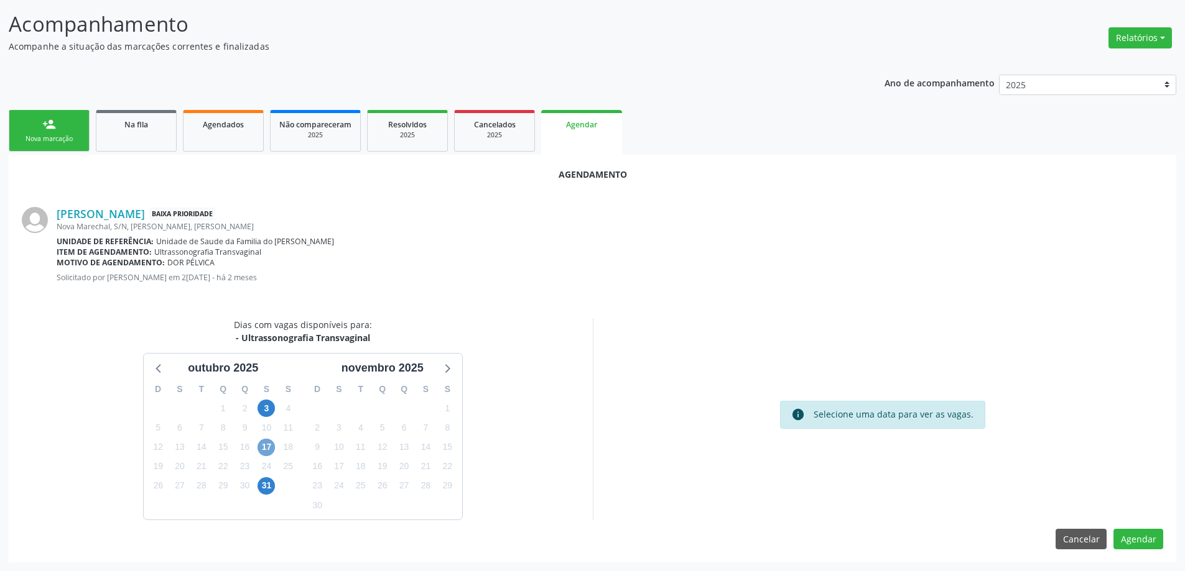
click at [264, 445] on span "17" at bounding box center [265, 447] width 17 height 17
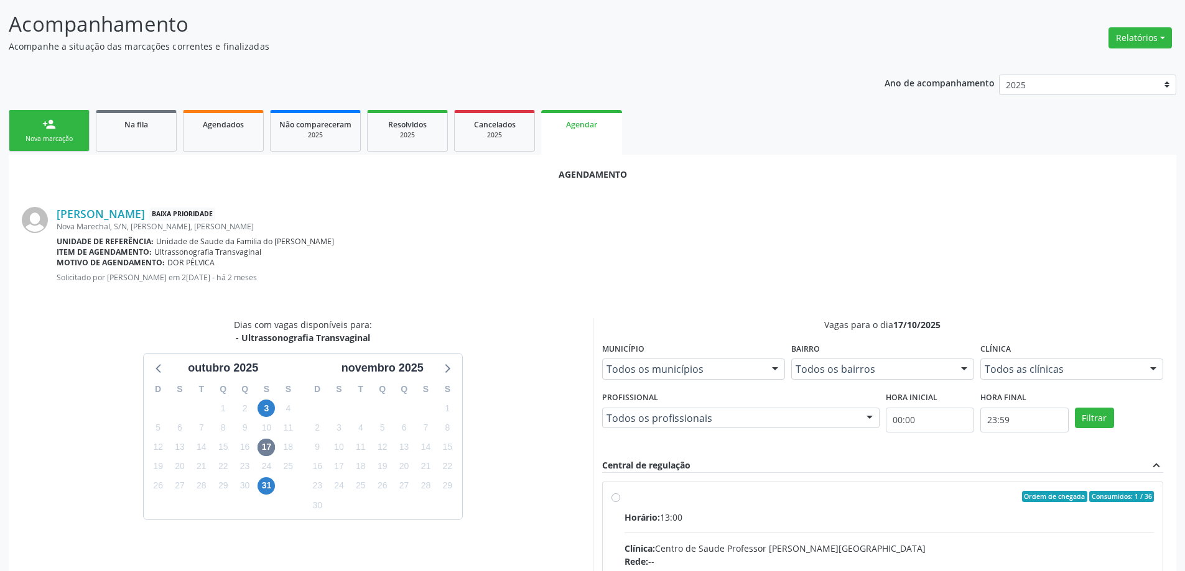
click at [613, 499] on input "Ordem de chegada Consumidos: 1 / 36 Horário: 13:00 Clínica: Centro de Saude Pro…" at bounding box center [615, 496] width 9 height 11
radio input "true"
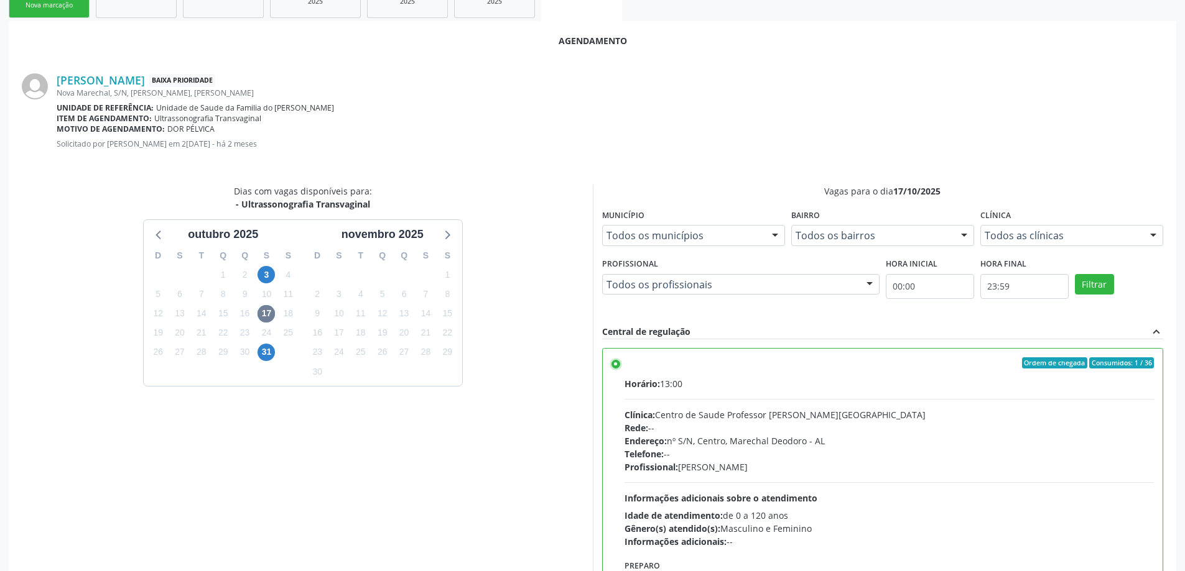
scroll to position [368, 0]
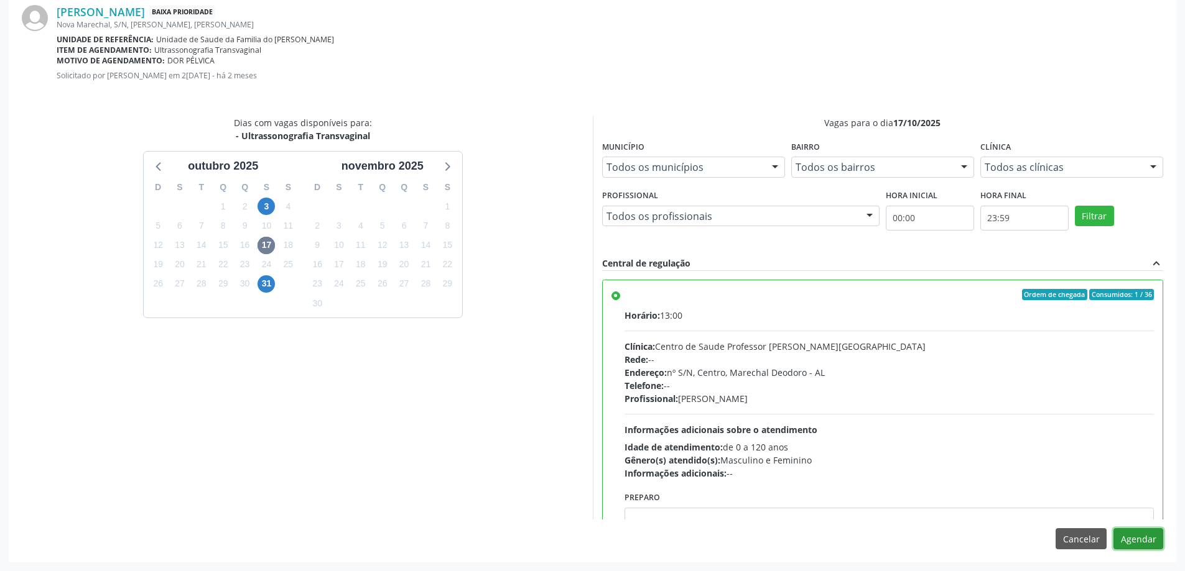
click at [1131, 543] on button "Agendar" at bounding box center [1138, 539] width 50 height 21
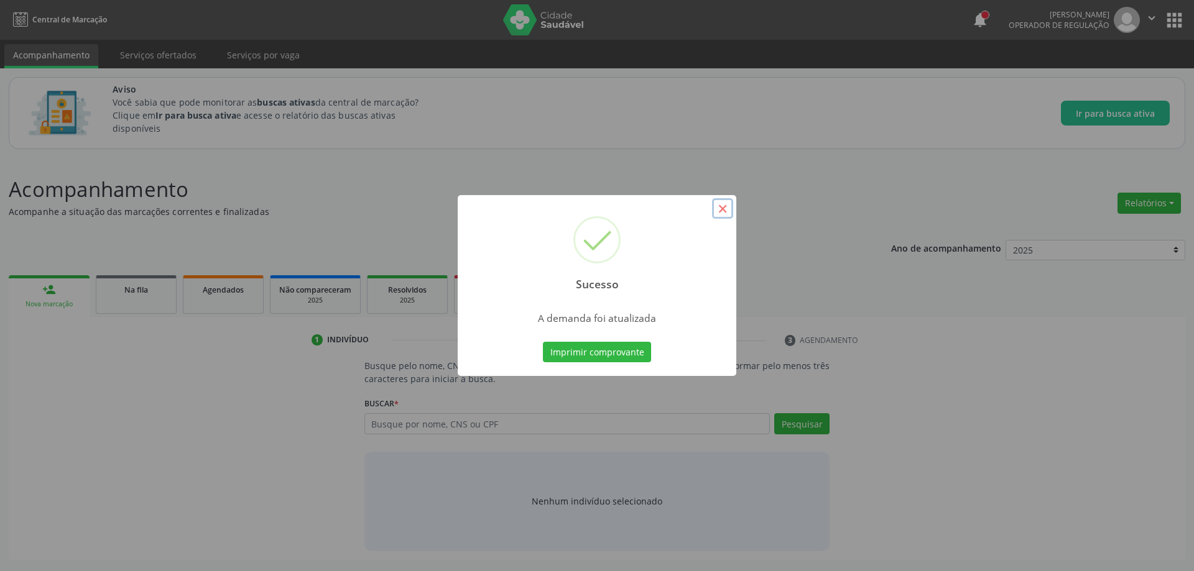
click at [726, 211] on button "×" at bounding box center [722, 208] width 21 height 21
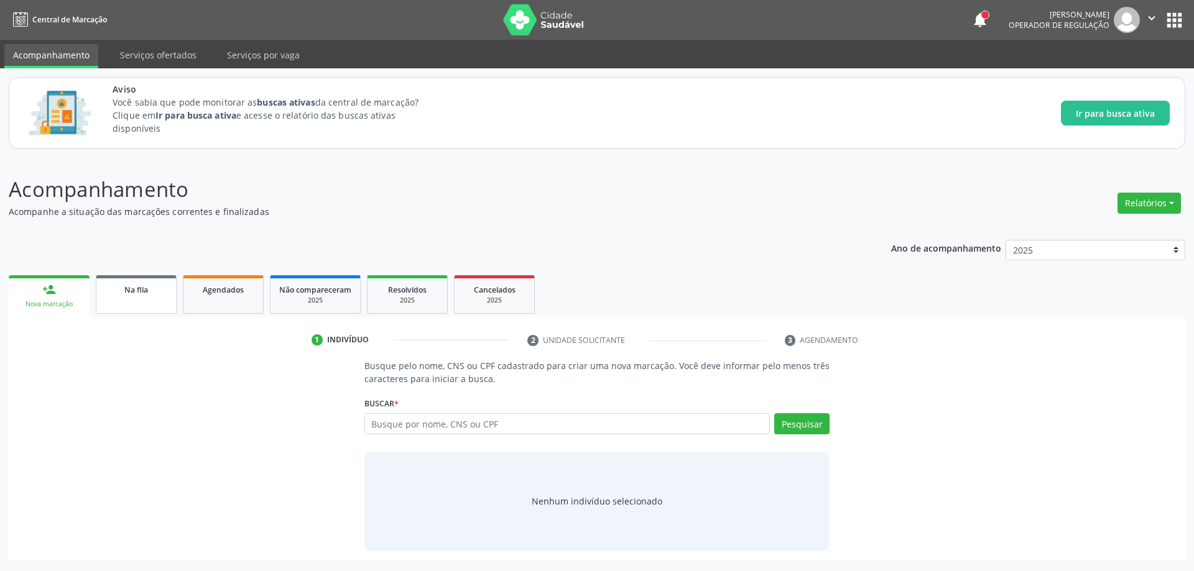
click at [132, 304] on link "Na fila" at bounding box center [136, 294] width 81 height 39
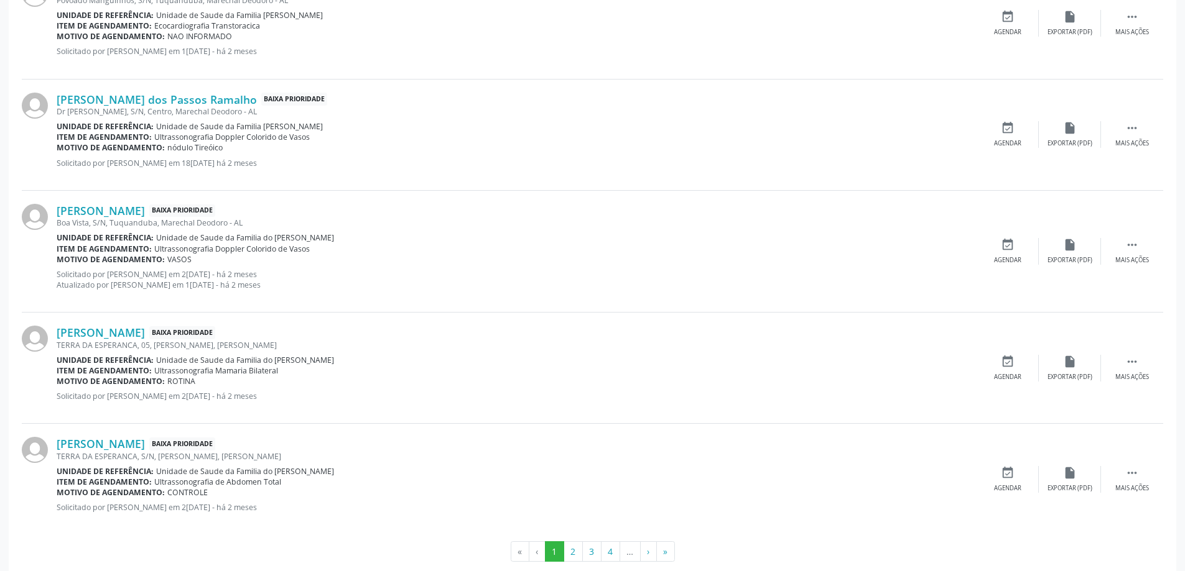
scroll to position [1662, 0]
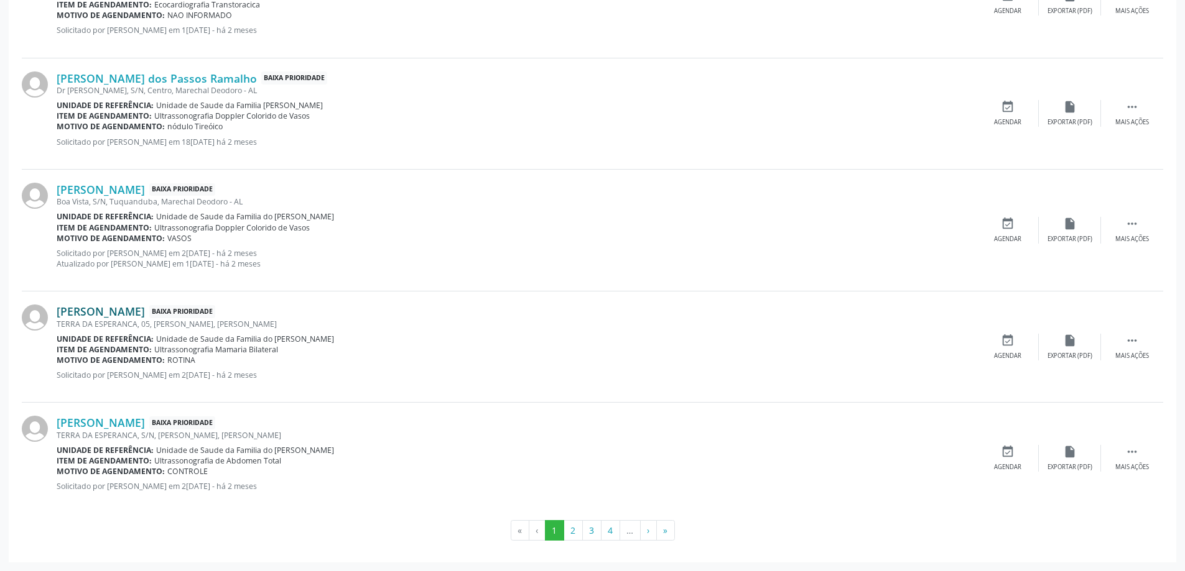
click at [139, 312] on link "[PERSON_NAME]" at bounding box center [101, 312] width 88 height 14
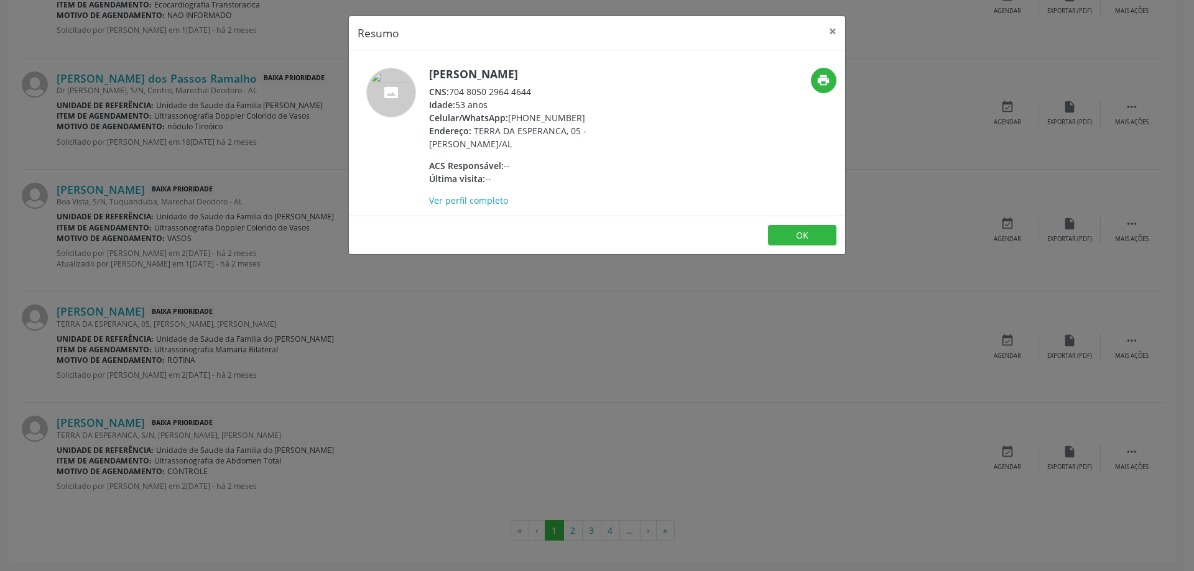
drag, startPoint x: 534, startPoint y: 91, endPoint x: 450, endPoint y: 92, distance: 83.3
click at [450, 92] on div "CNS: 704 8050 2964 4644" at bounding box center [550, 91] width 242 height 13
copy div "704 8050 2964 4644"
click at [827, 34] on button "×" at bounding box center [832, 31] width 25 height 30
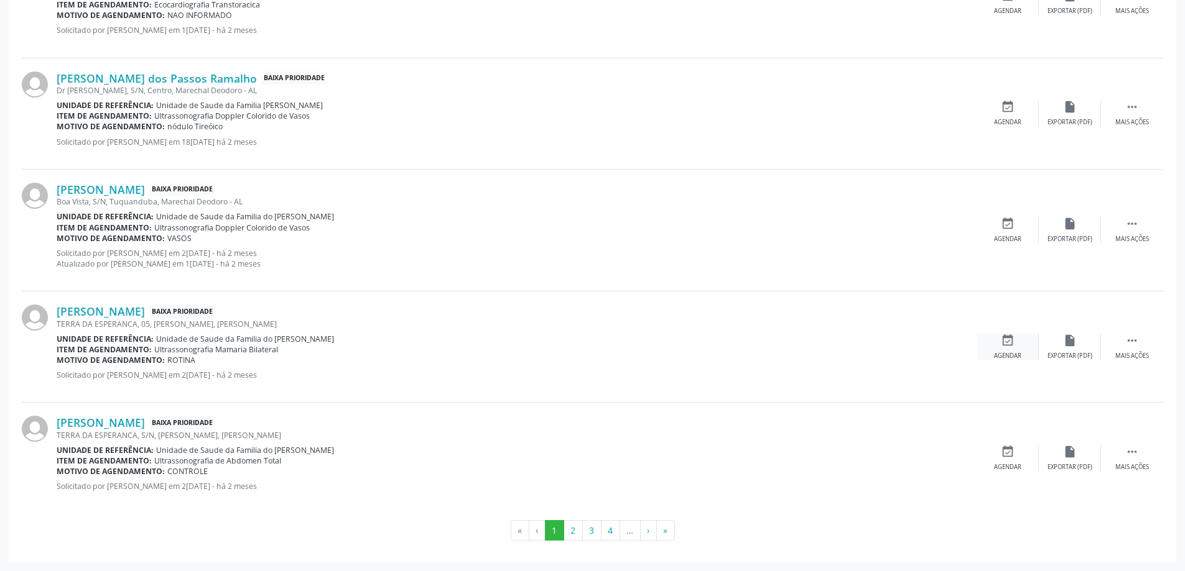
click at [1015, 340] on div "event_available Agendar" at bounding box center [1007, 347] width 62 height 27
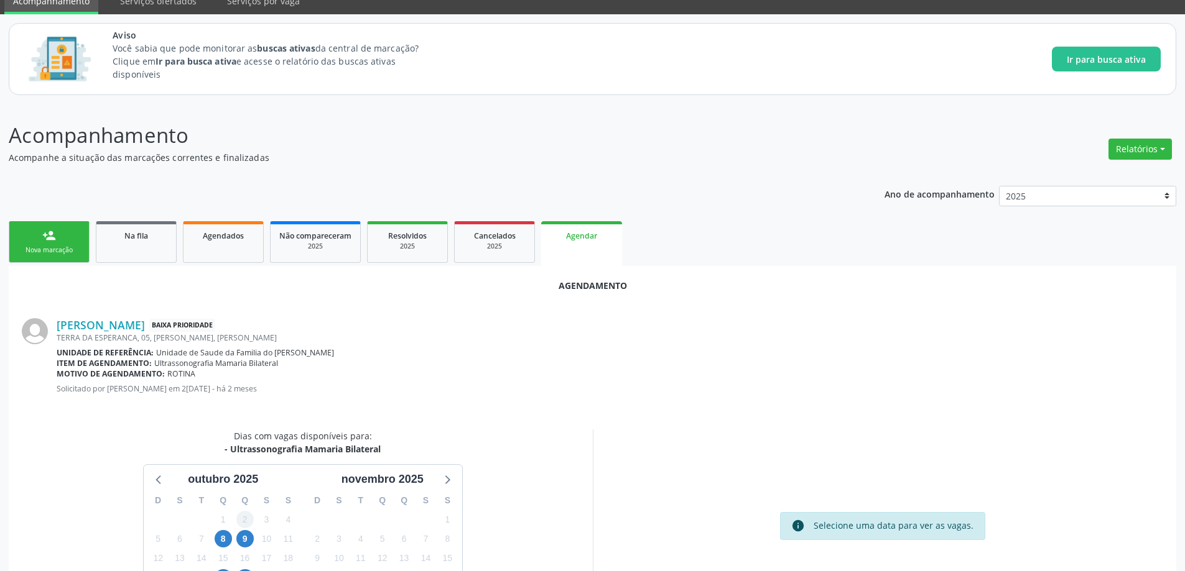
scroll to position [124, 0]
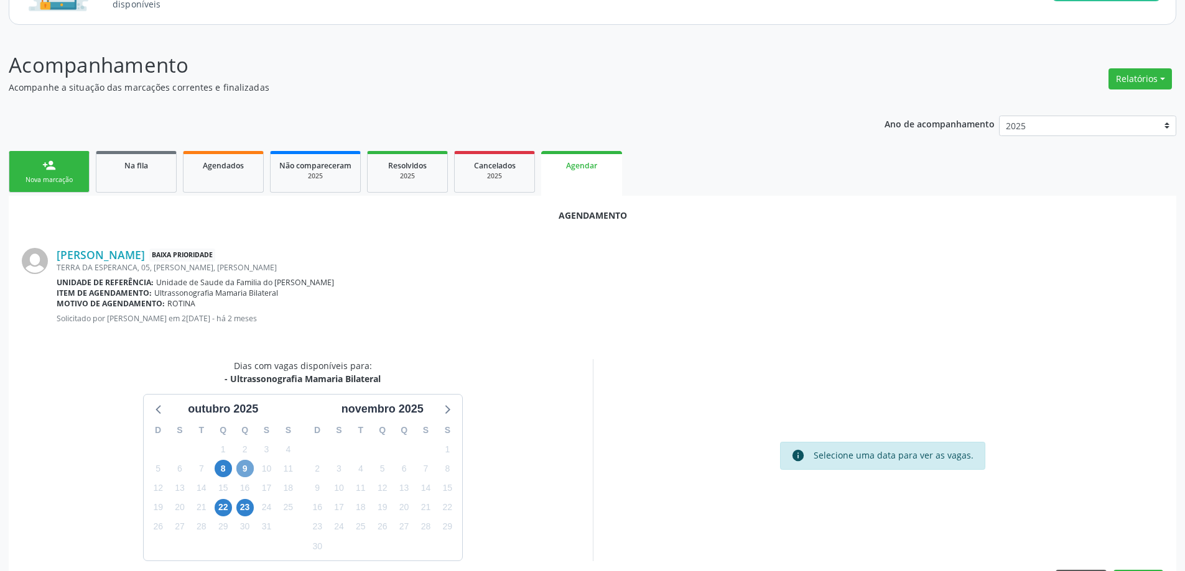
click at [241, 466] on span "9" at bounding box center [244, 468] width 17 height 17
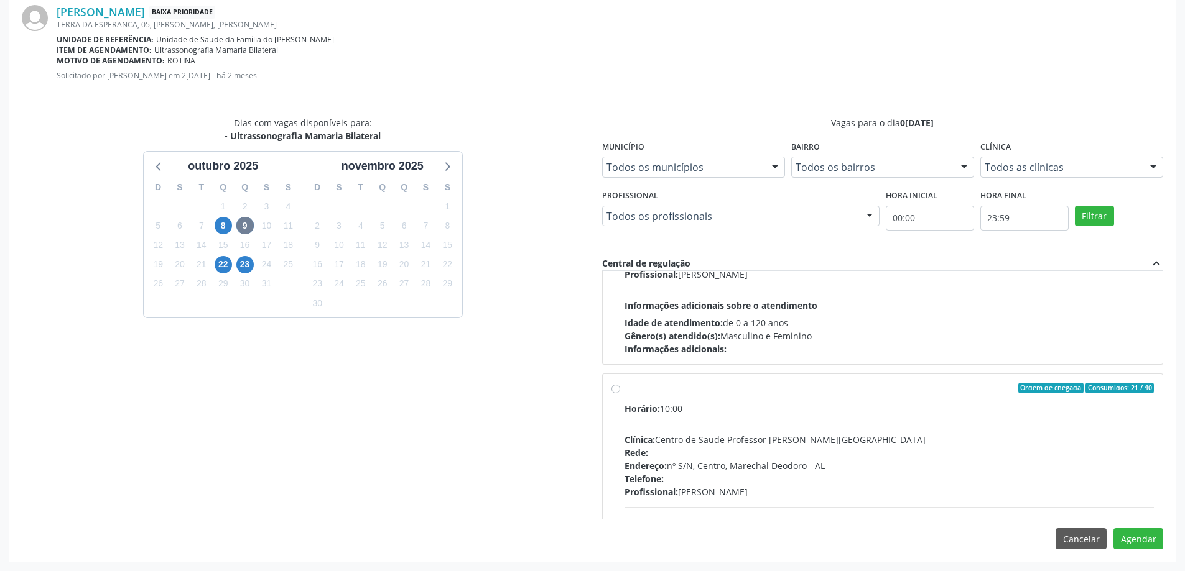
click at [624, 393] on label "Ordem de chegada Consumidos: 21 / 40 Horário: 10:00 Clínica: Centro de Saude Pr…" at bounding box center [889, 478] width 530 height 191
click at [617, 393] on input "Ordem de chegada Consumidos: 21 / 40 Horário: 10:00 Clínica: Centro de Saude Pr…" at bounding box center [615, 388] width 9 height 11
radio input "true"
click at [1139, 534] on button "Agendar" at bounding box center [1138, 539] width 50 height 21
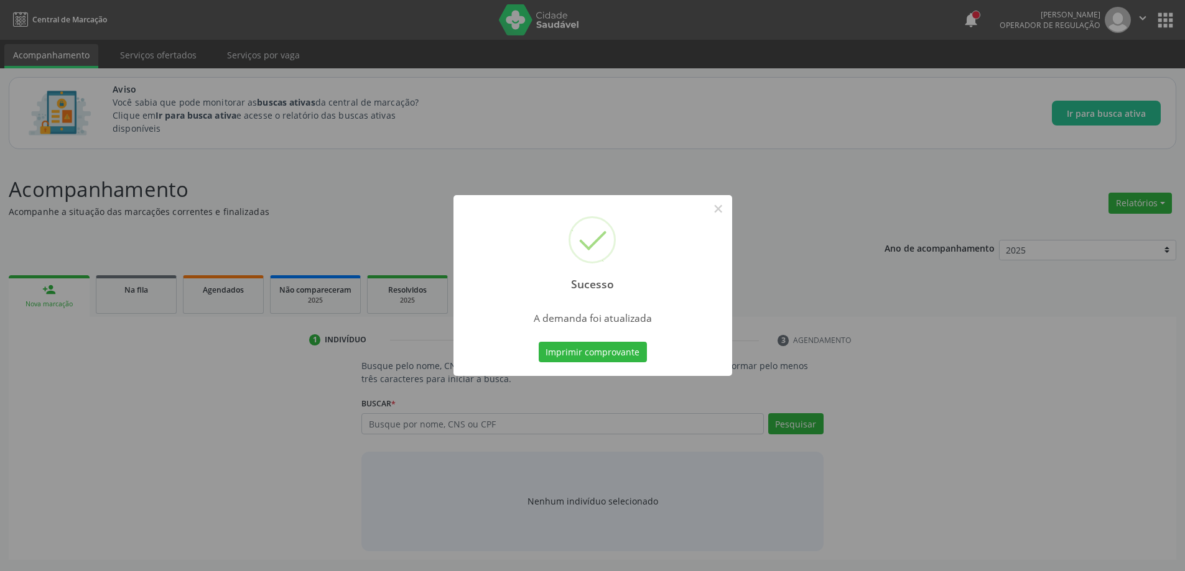
scroll to position [0, 0]
click at [723, 208] on button "×" at bounding box center [722, 208] width 21 height 21
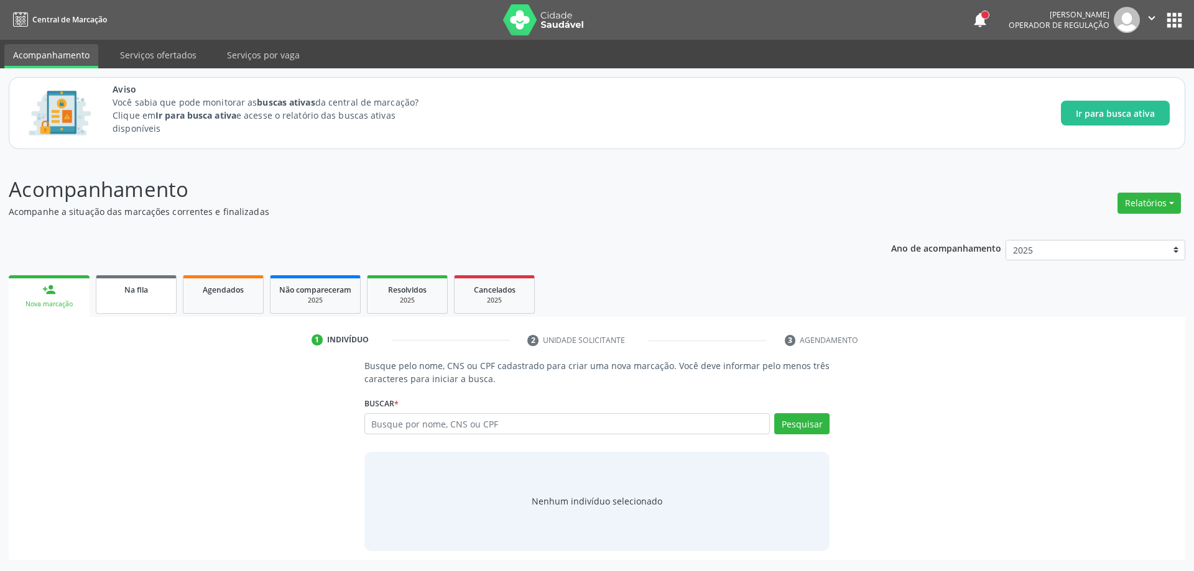
click at [117, 287] on div "Na fila" at bounding box center [136, 289] width 62 height 13
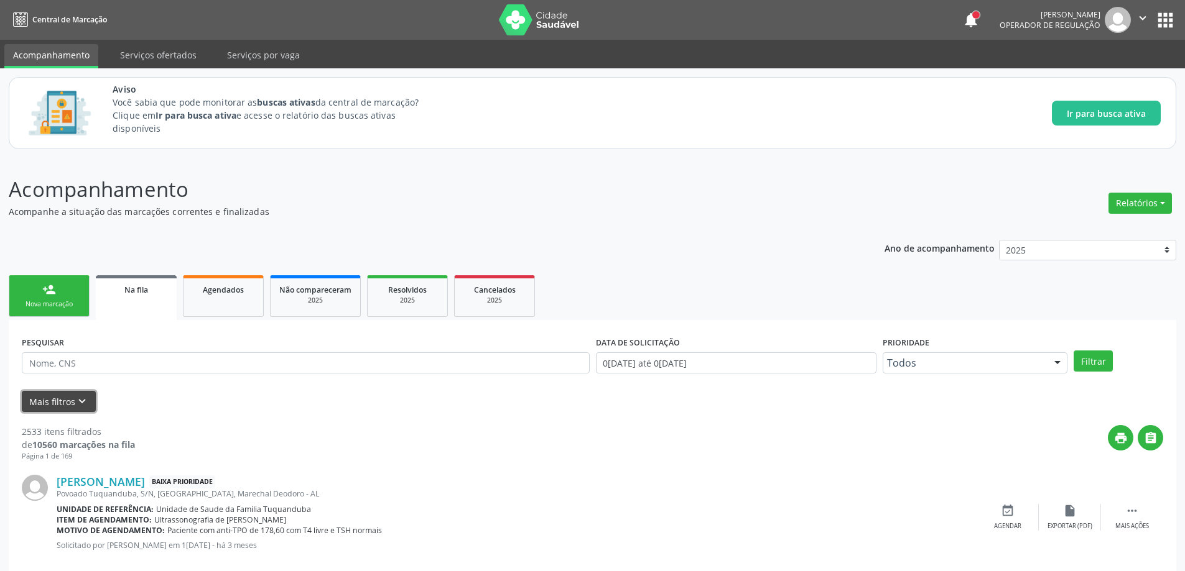
click at [65, 407] on button "Mais filtros keyboard_arrow_down" at bounding box center [59, 402] width 74 height 22
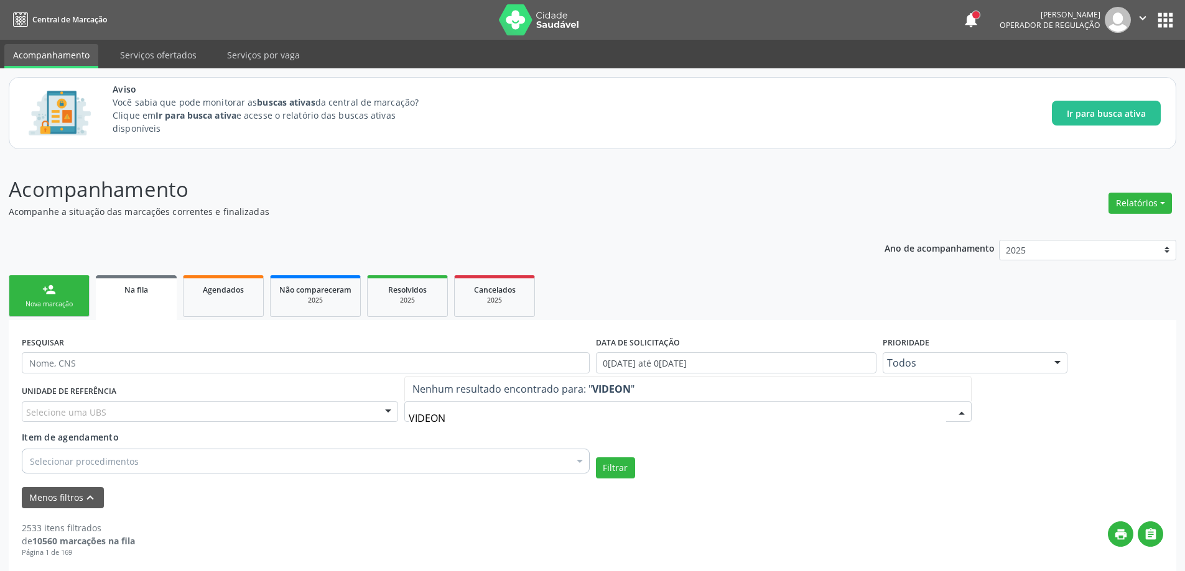
type input "VIDEO"
click at [617, 471] on button "Filtrar" at bounding box center [615, 468] width 39 height 21
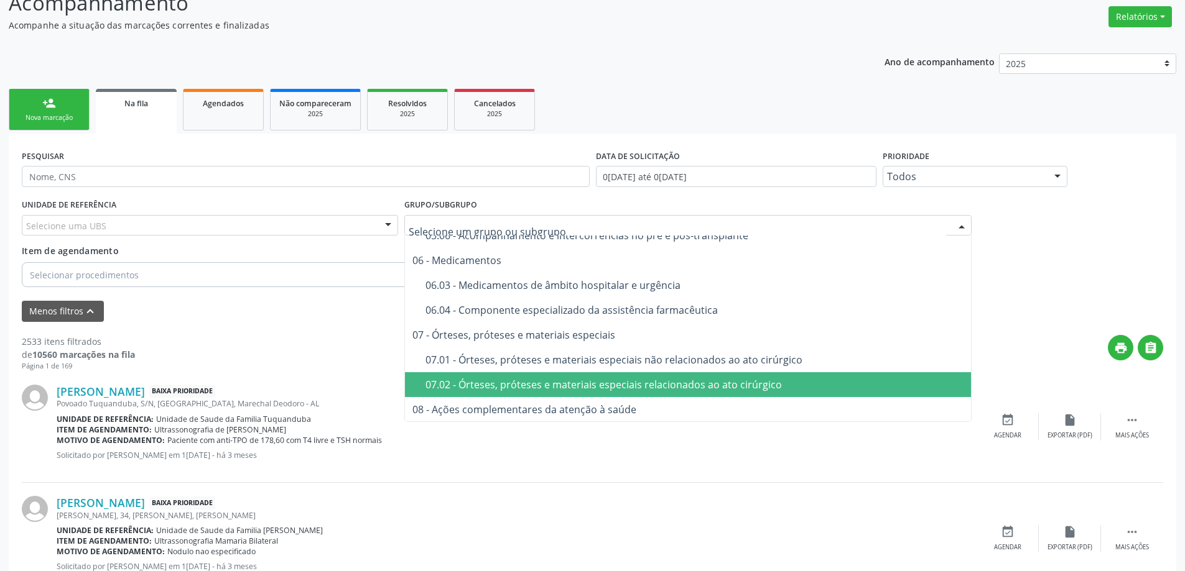
scroll to position [1704, 0]
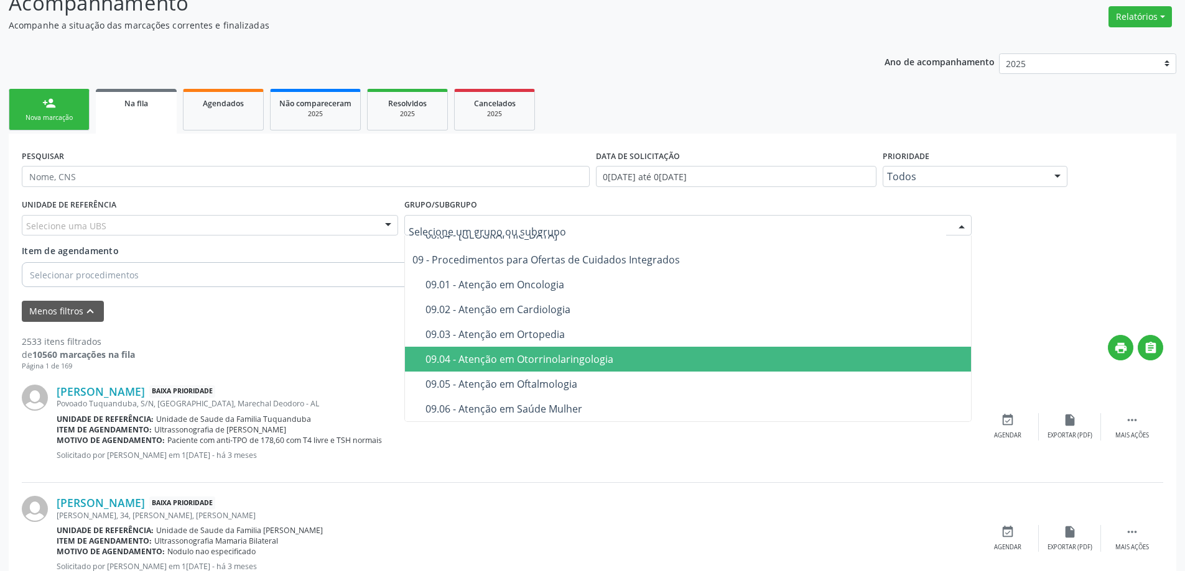
click at [533, 368] on span "09.04 - Atenção em Otorrinolaringologia" at bounding box center [688, 359] width 567 height 25
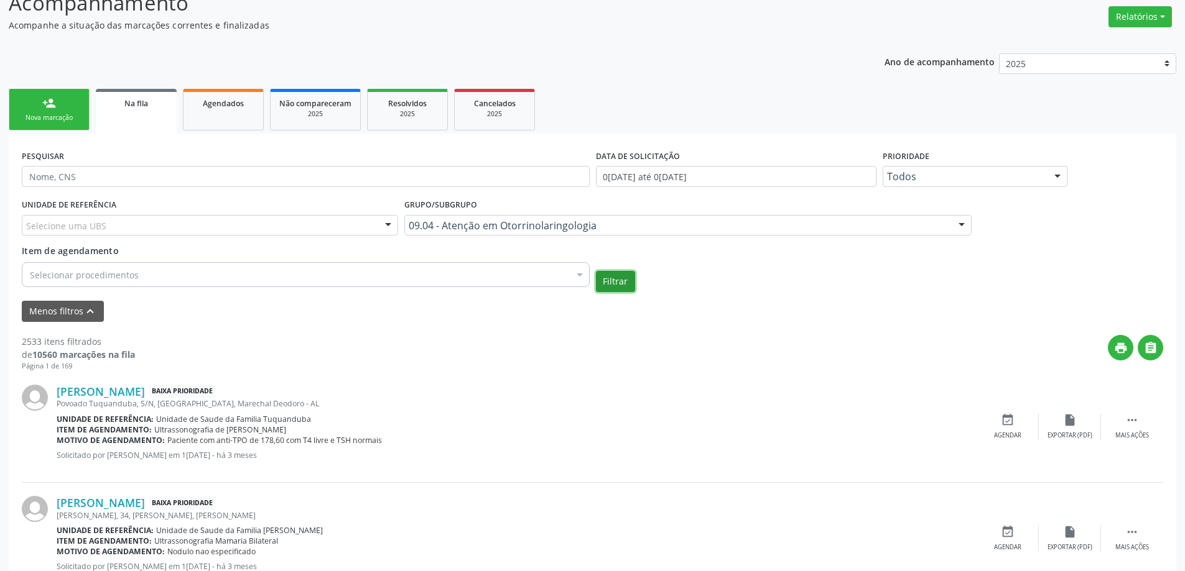
click at [618, 283] on button "Filtrar" at bounding box center [615, 281] width 39 height 21
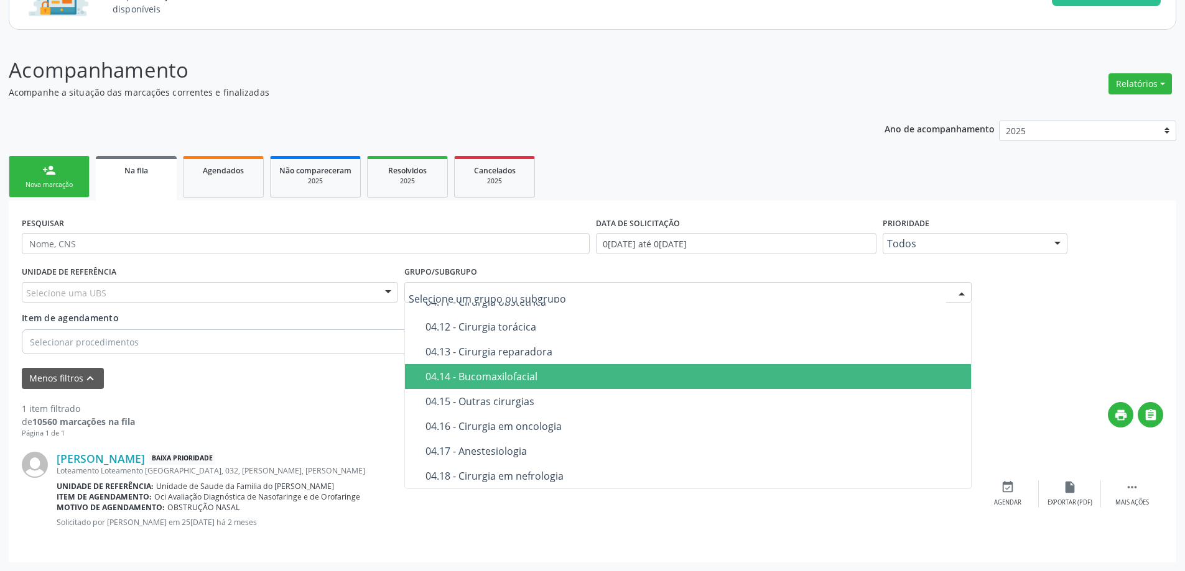
scroll to position [1020, 0]
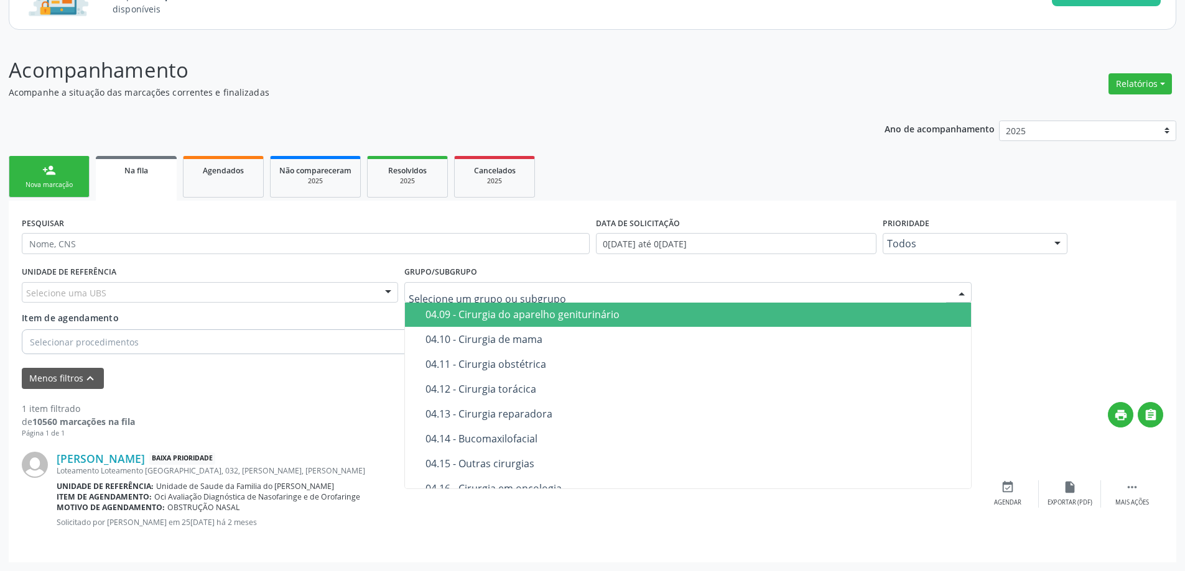
click at [1022, 312] on div "UNIDADE DE REFERÊNCIA Selecione uma UBS Todas as UBS Unidade de Saude da Famili…" at bounding box center [592, 311] width 1147 height 96
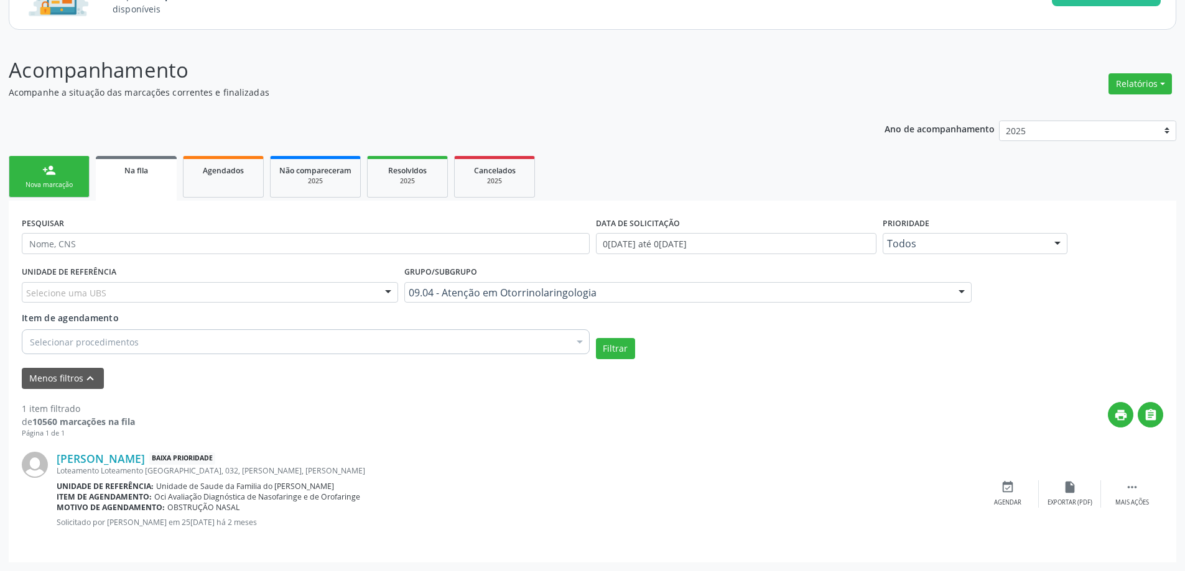
click at [315, 290] on div "Selecione uma UBS" at bounding box center [210, 292] width 376 height 21
click at [157, 175] on div "Na fila" at bounding box center [135, 170] width 63 height 13
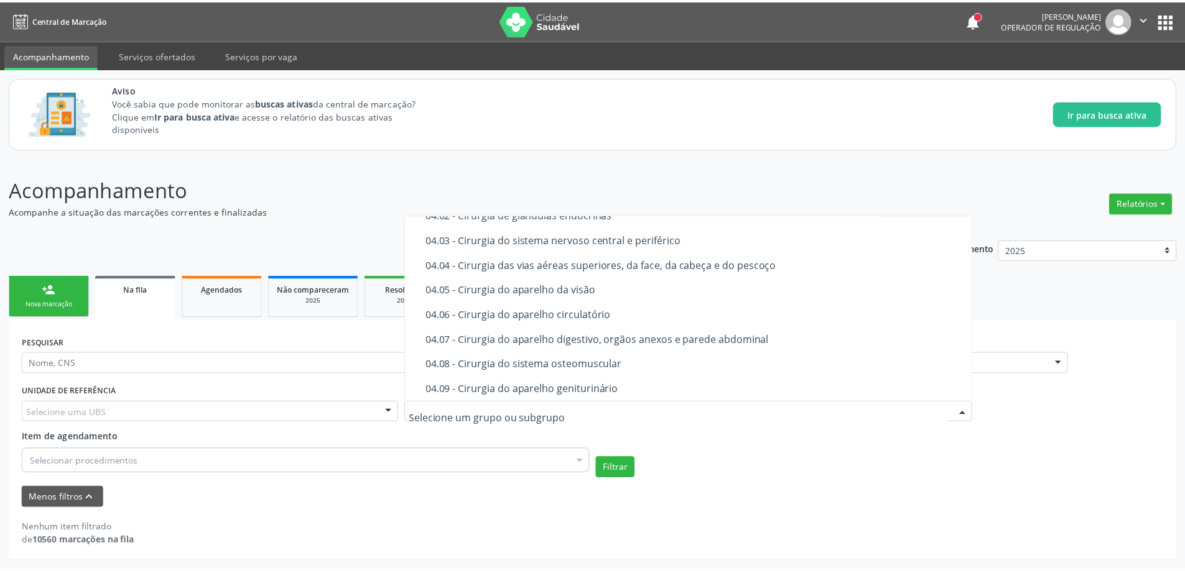
scroll to position [834, 0]
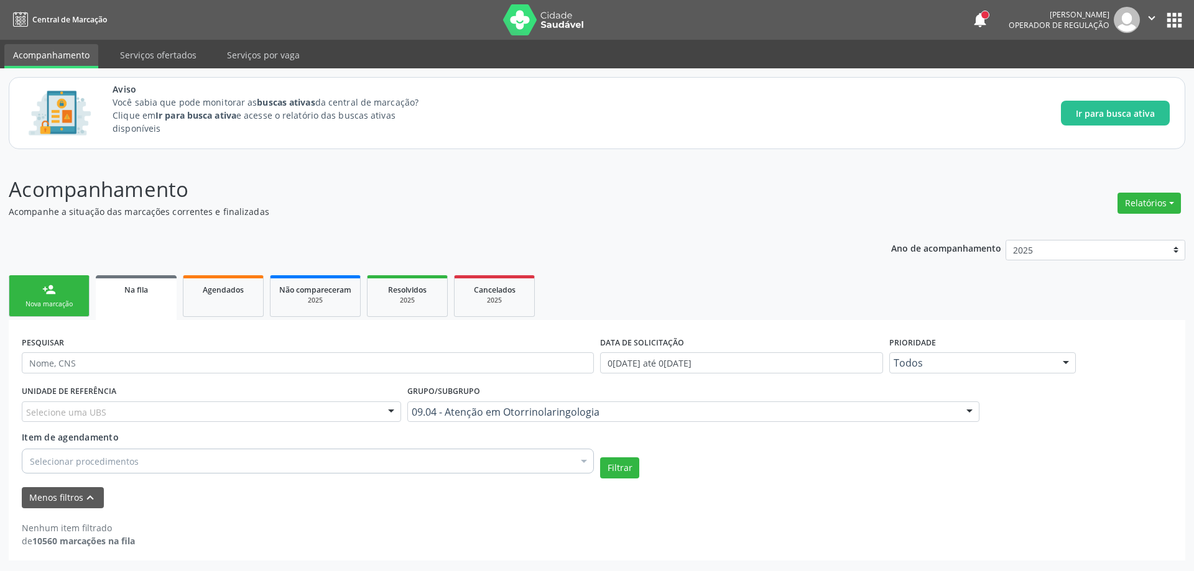
click at [769, 476] on div "Filtrar" at bounding box center [886, 468] width 578 height 21
type input "VIDEO"
click at [623, 473] on button "Filtrar" at bounding box center [619, 468] width 39 height 21
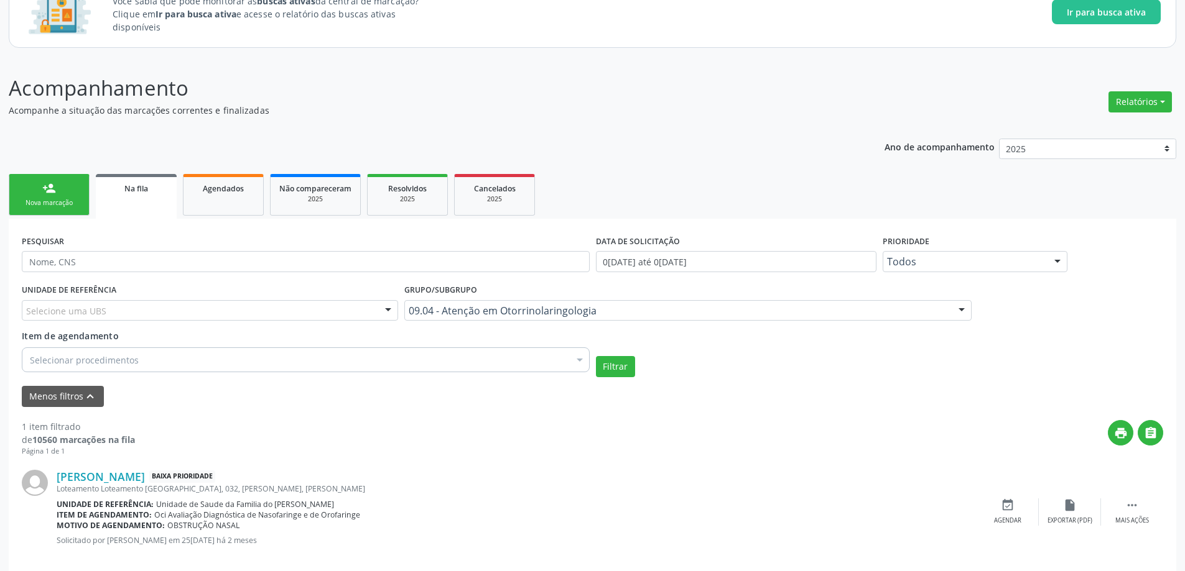
scroll to position [119, 0]
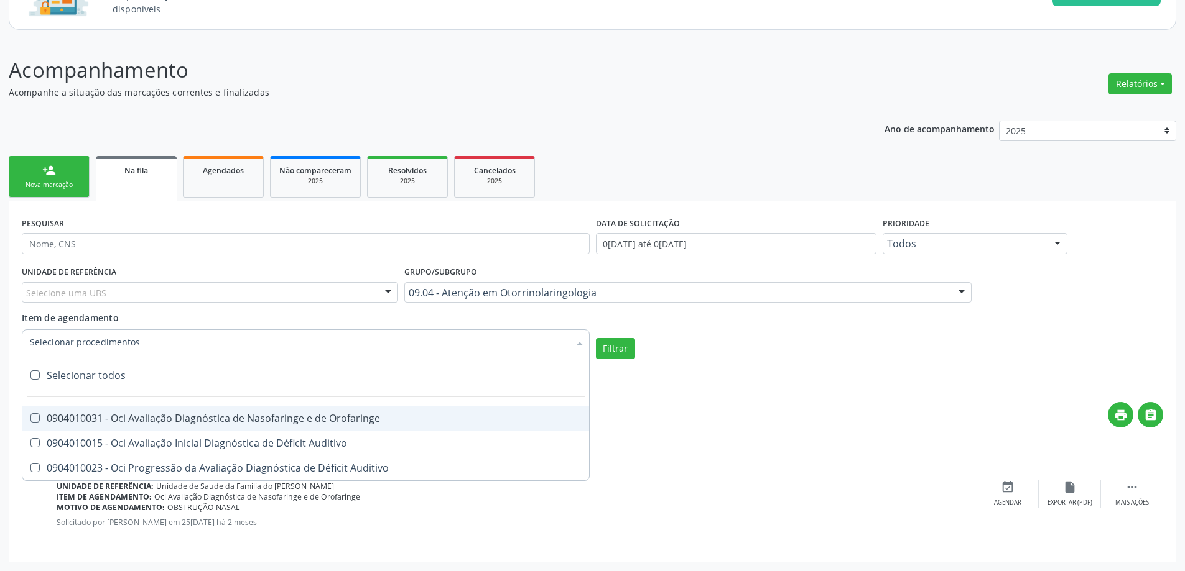
click at [140, 343] on div at bounding box center [306, 342] width 568 height 25
click at [140, 343] on input "Item de agendamento" at bounding box center [299, 342] width 539 height 25
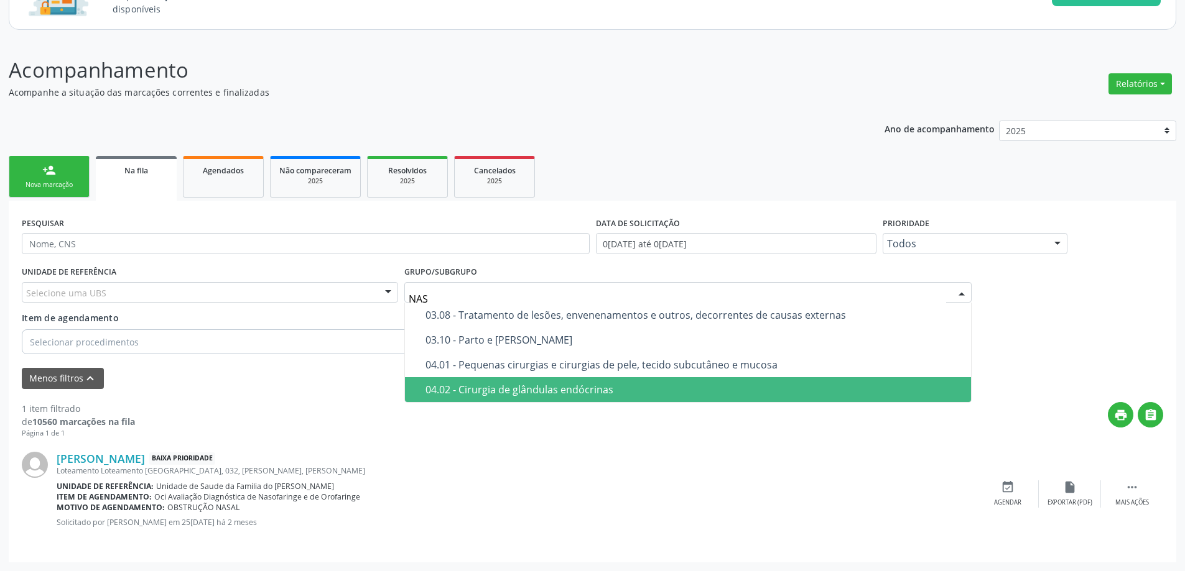
scroll to position [0, 0]
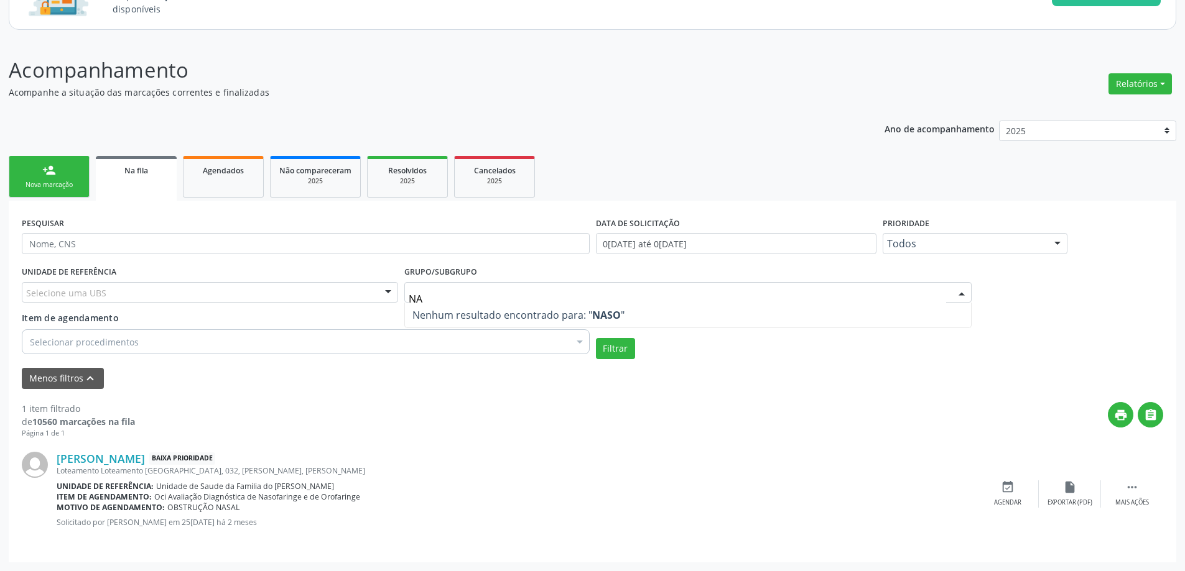
type input "N"
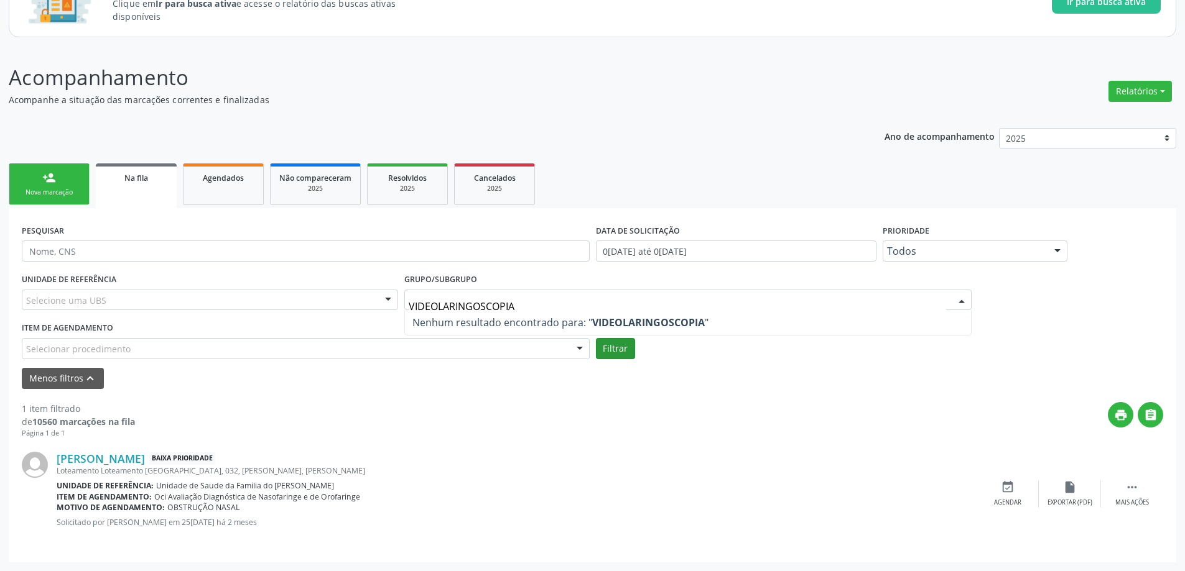
type input "VIDEOLARINGOSCOPIA"
click at [619, 357] on div "UNIDADE DE REFERÊNCIA Selecione uma UBS Todas as UBS Unidade de Saude da Famili…" at bounding box center [592, 315] width 1147 height 89
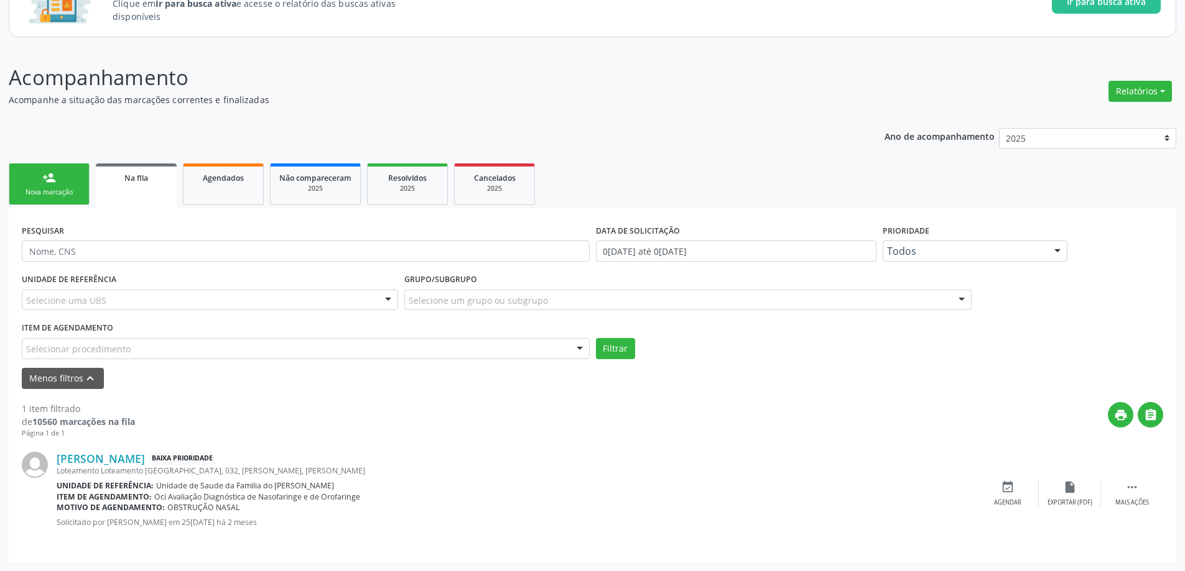
click at [149, 184] on link "Na fila" at bounding box center [136, 186] width 81 height 45
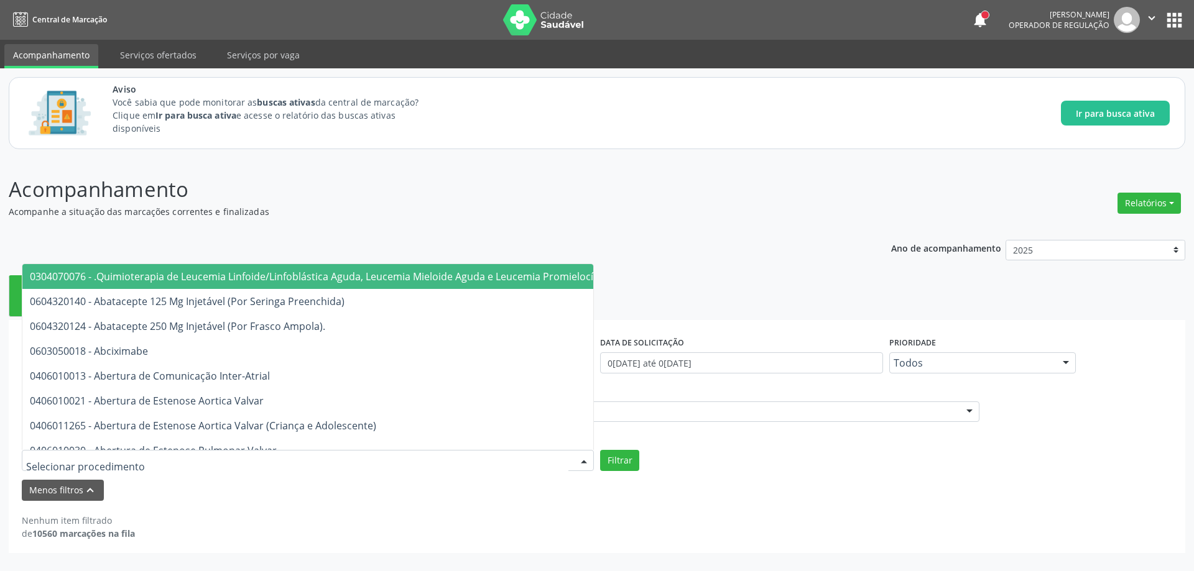
click at [72, 469] on div at bounding box center [308, 460] width 572 height 21
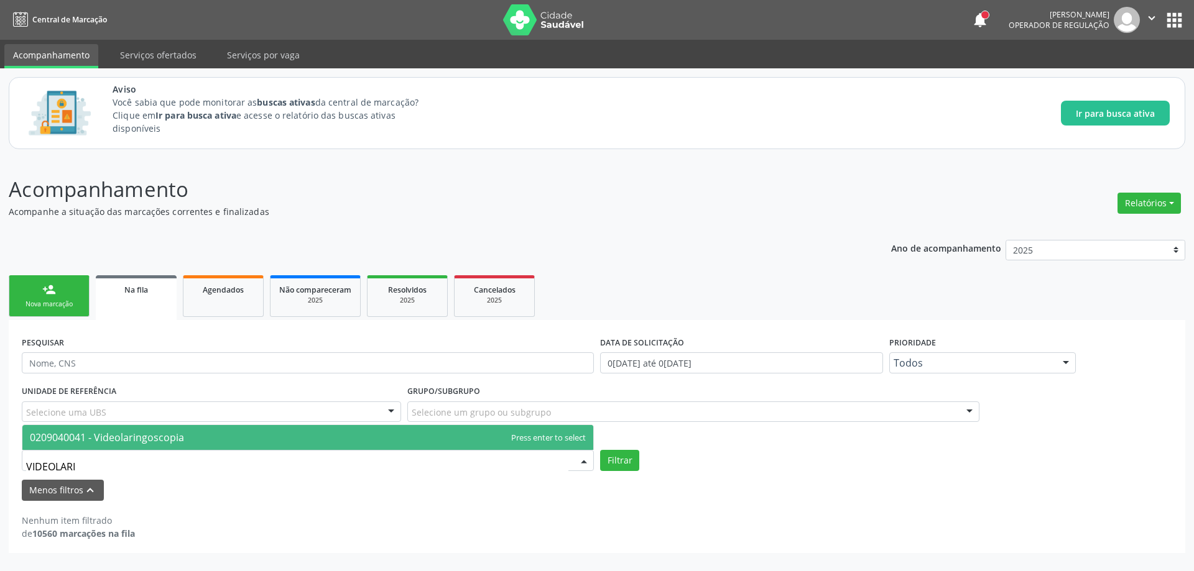
type input "VIDEOLARIN"
click at [147, 442] on span "0209040041 - Videolaringoscopia" at bounding box center [107, 438] width 154 height 14
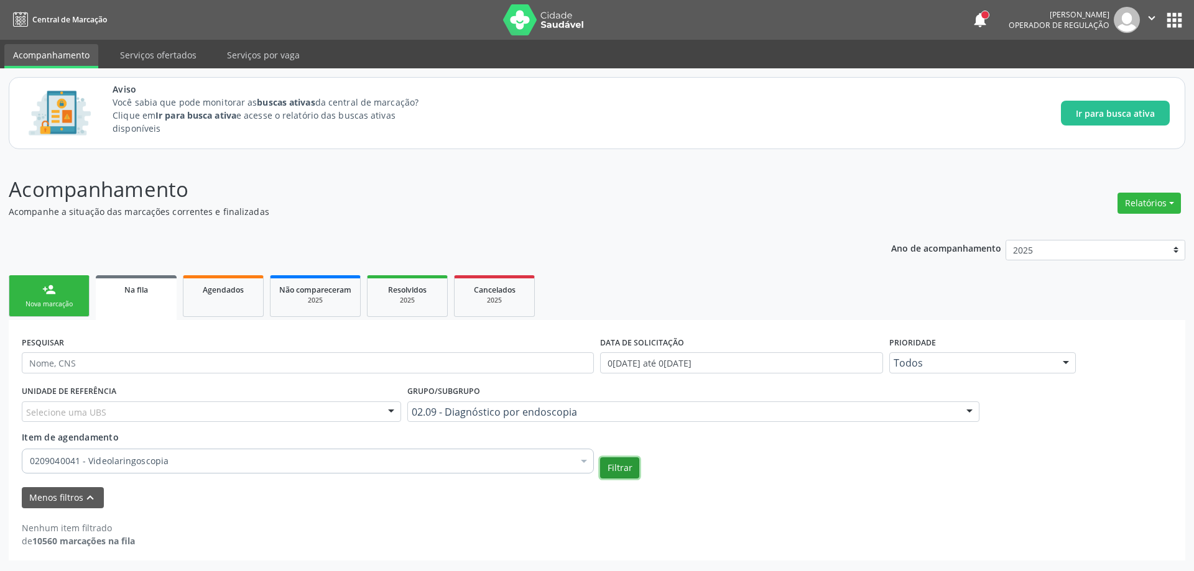
click at [607, 469] on button "Filtrar" at bounding box center [619, 468] width 39 height 21
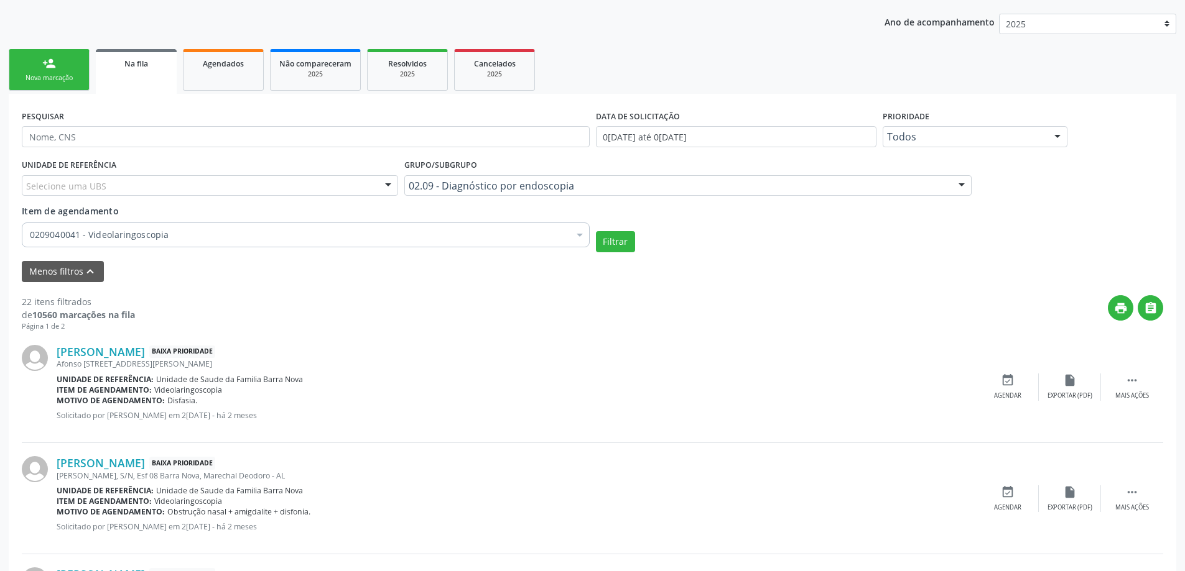
scroll to position [249, 0]
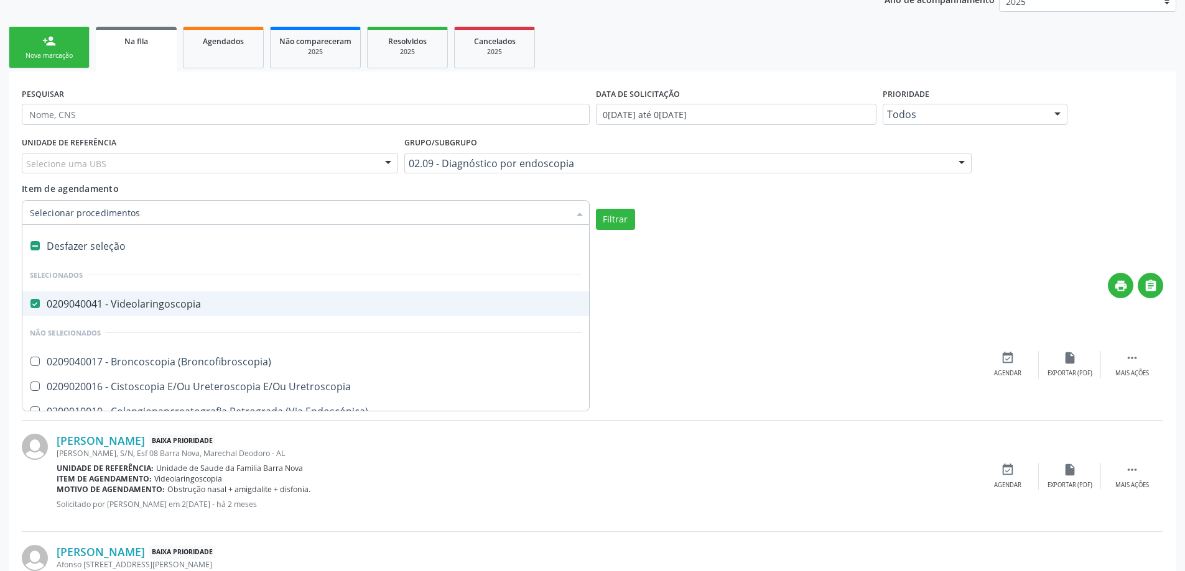
click at [31, 305] on Videolaringoscopia at bounding box center [34, 303] width 9 height 9
click at [30, 305] on Videolaringoscopia "checkbox" at bounding box center [26, 304] width 8 height 8
click at [31, 305] on Videolaringoscopia at bounding box center [34, 303] width 9 height 9
click at [30, 305] on Videolaringoscopia "checkbox" at bounding box center [26, 304] width 8 height 8
click at [41, 302] on div "0209040041 - Videolaringoscopia" at bounding box center [306, 304] width 552 height 10
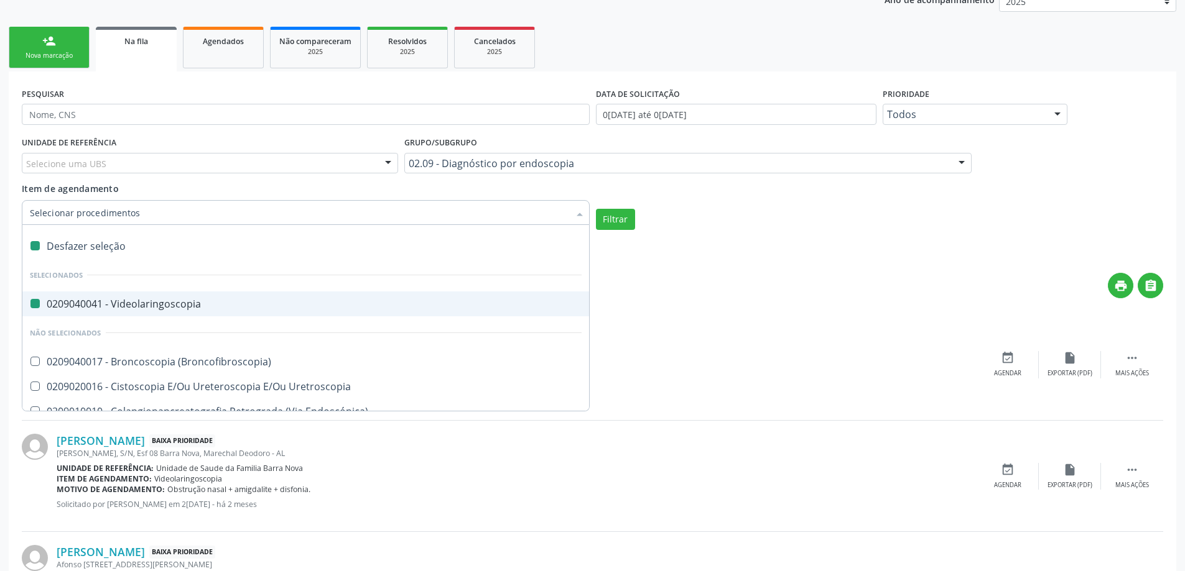
checkbox Videolaringoscopia "false"
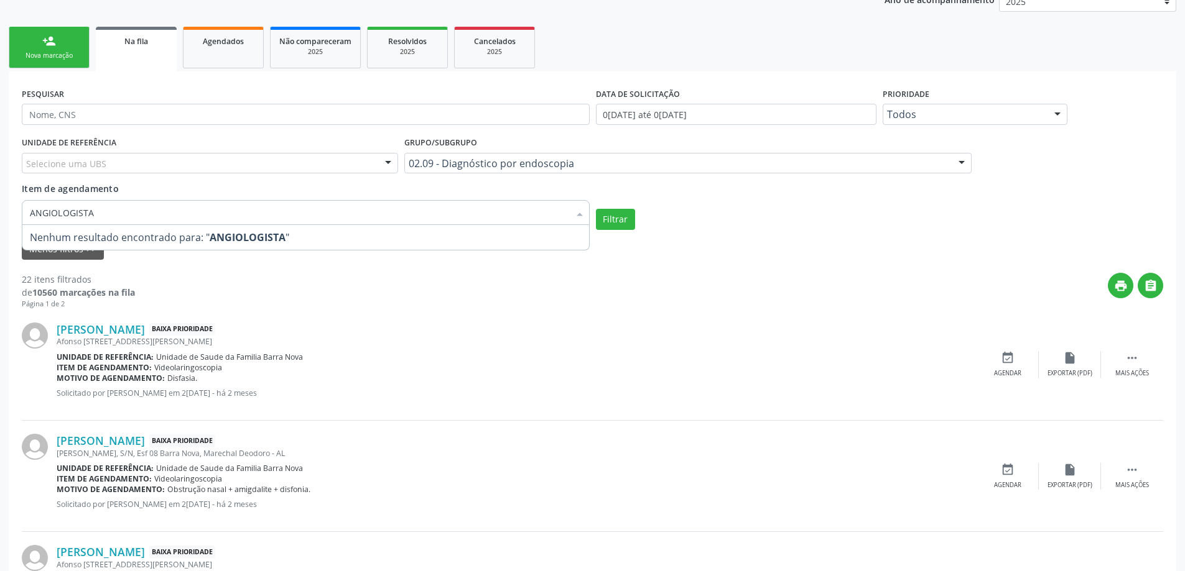
click at [310, 239] on span "Nenhum resultado encontrado para: " ANGIOLOGISTA "" at bounding box center [305, 237] width 567 height 25
click at [613, 223] on button "Filtrar" at bounding box center [615, 219] width 39 height 21
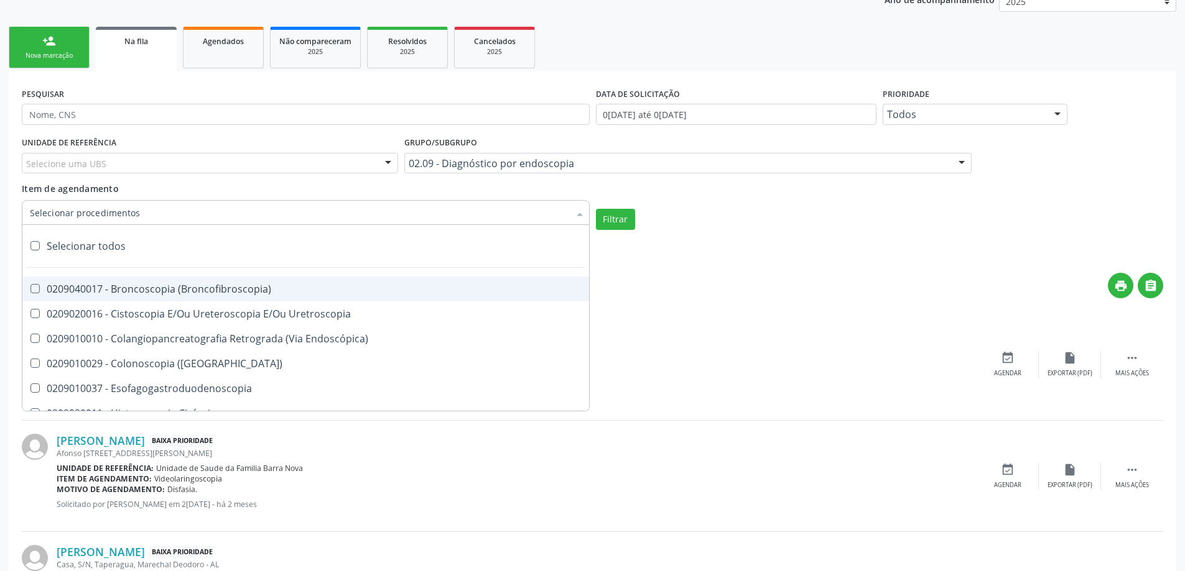
click at [311, 210] on div at bounding box center [306, 212] width 568 height 25
click at [311, 210] on input "Item de agendamento" at bounding box center [299, 212] width 539 height 25
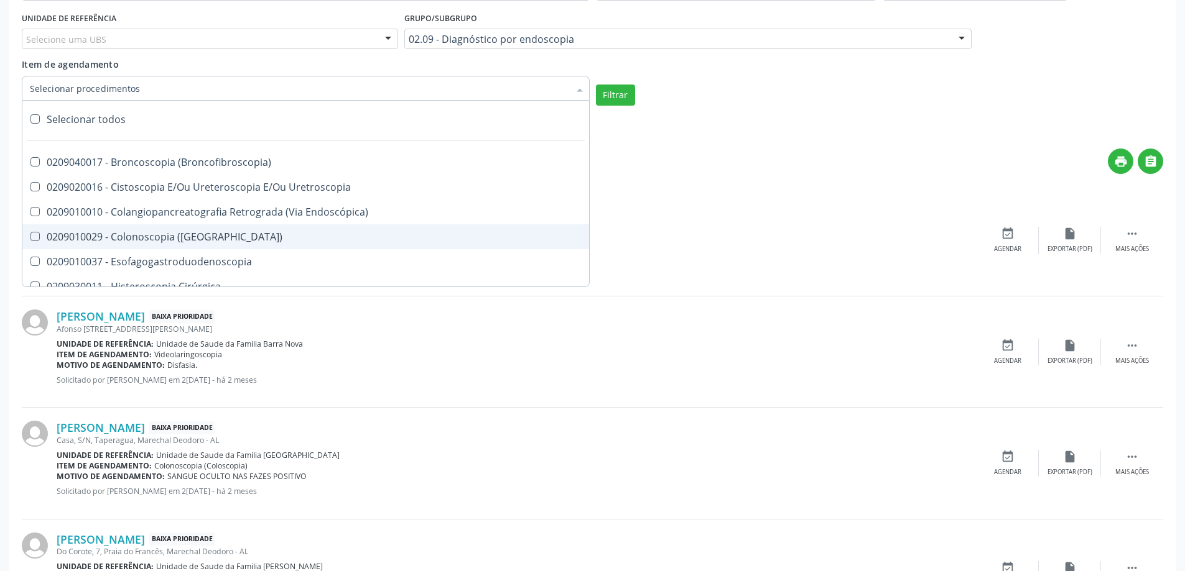
scroll to position [0, 0]
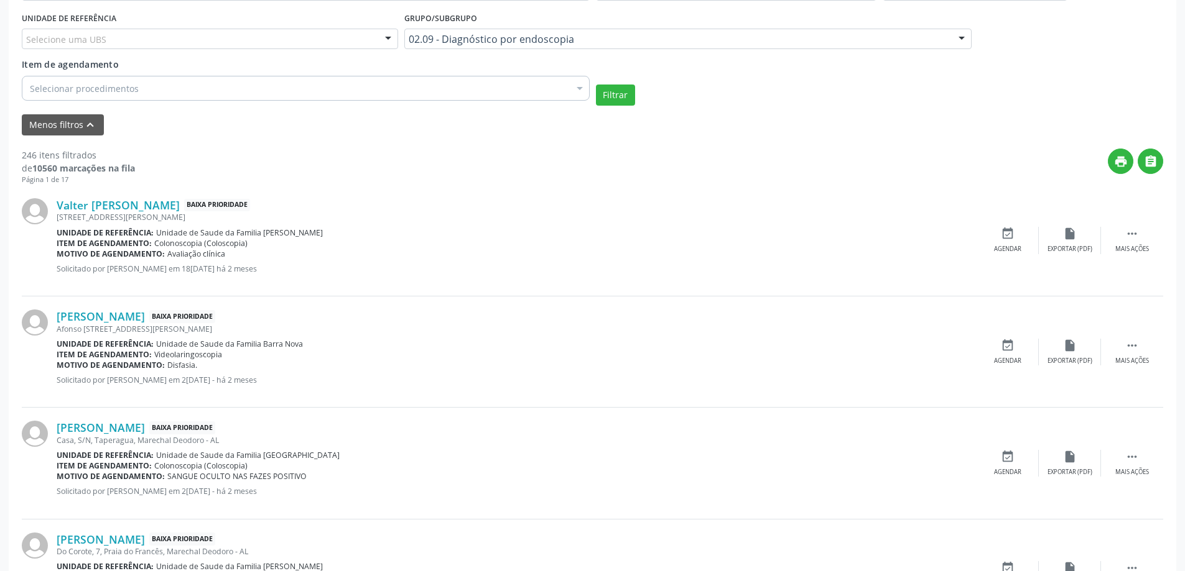
click at [569, 381] on p "Solicitado por [PERSON_NAME] em 2[DATE] - há 2 meses" at bounding box center [517, 380] width 920 height 11
click at [409, 39] on input "text" at bounding box center [409, 45] width 0 height 25
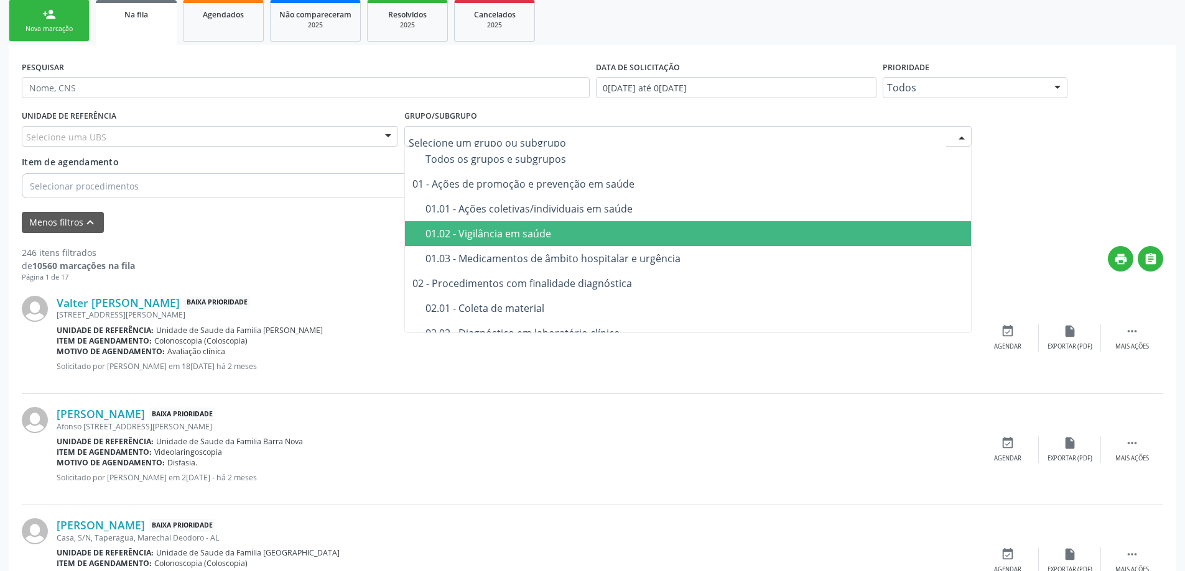
scroll to position [249, 0]
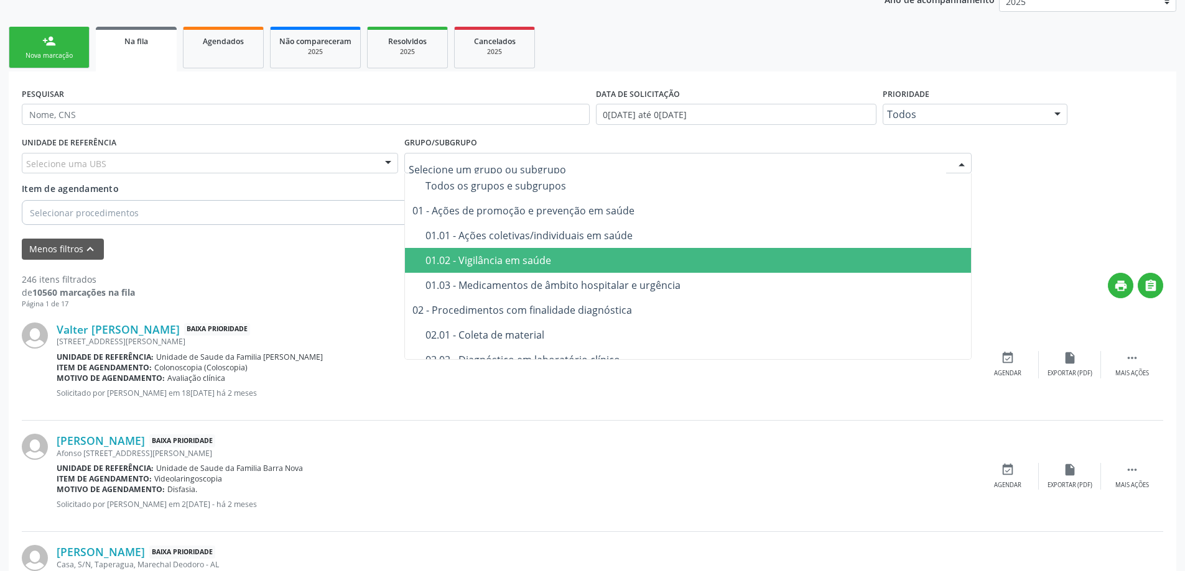
click at [137, 52] on link "Na fila" at bounding box center [136, 49] width 81 height 45
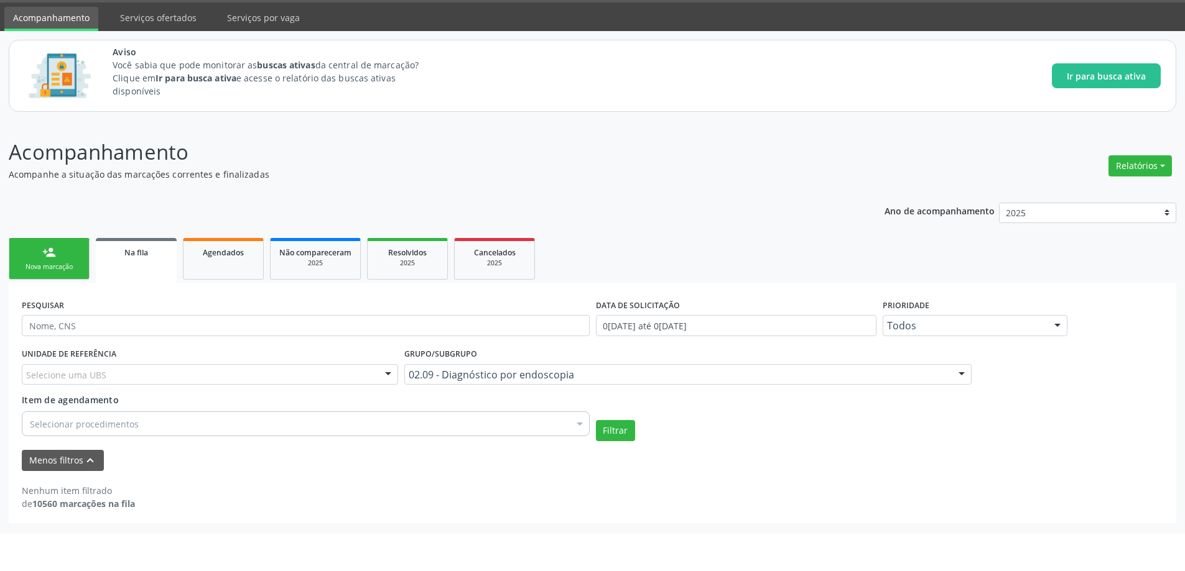
scroll to position [0, 0]
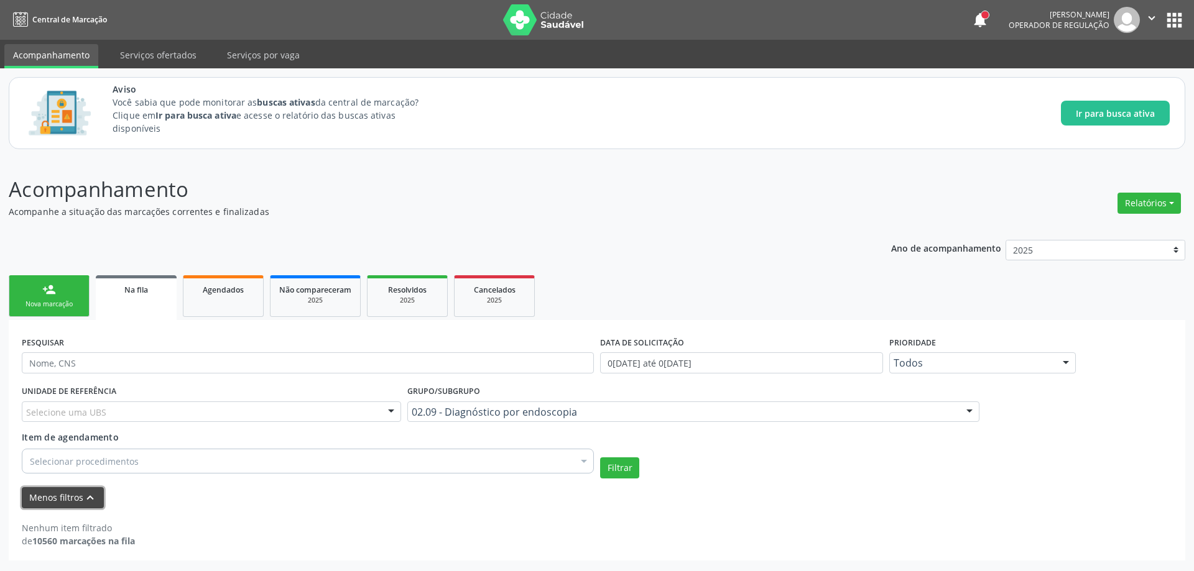
click at [69, 497] on button "Menos filtros keyboard_arrow_up" at bounding box center [63, 499] width 82 height 22
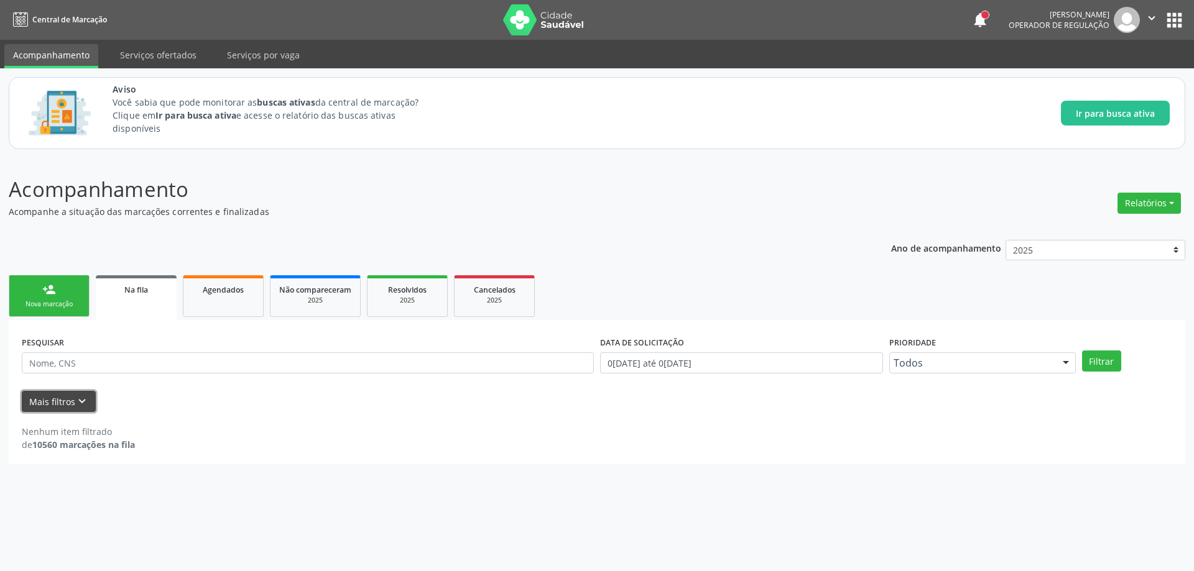
click at [78, 400] on icon "keyboard_arrow_down" at bounding box center [82, 402] width 14 height 14
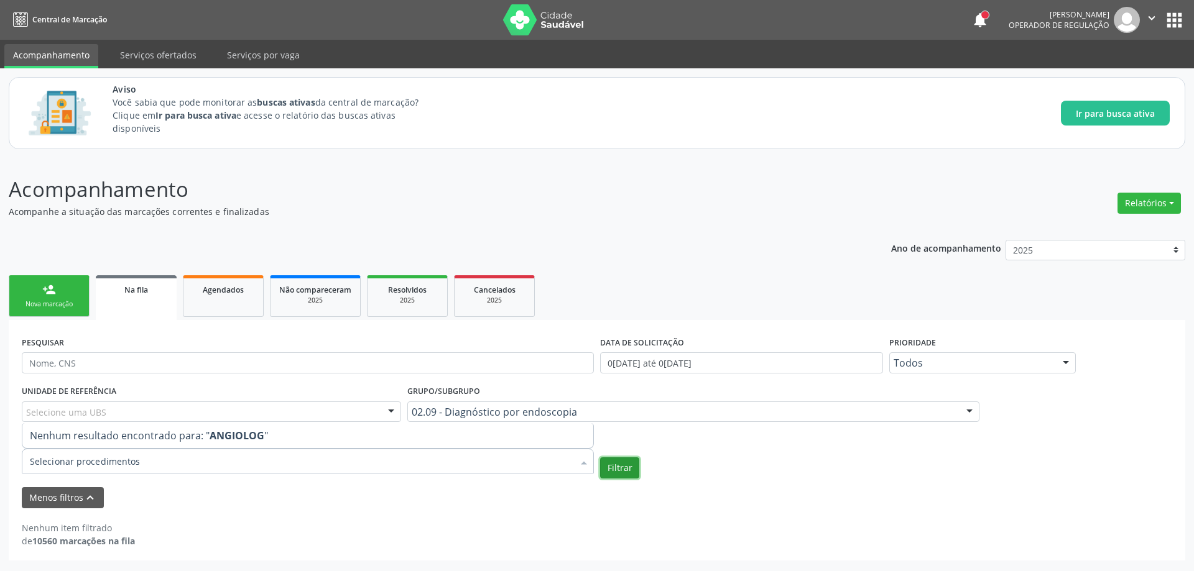
click at [613, 468] on button "Filtrar" at bounding box center [619, 468] width 39 height 21
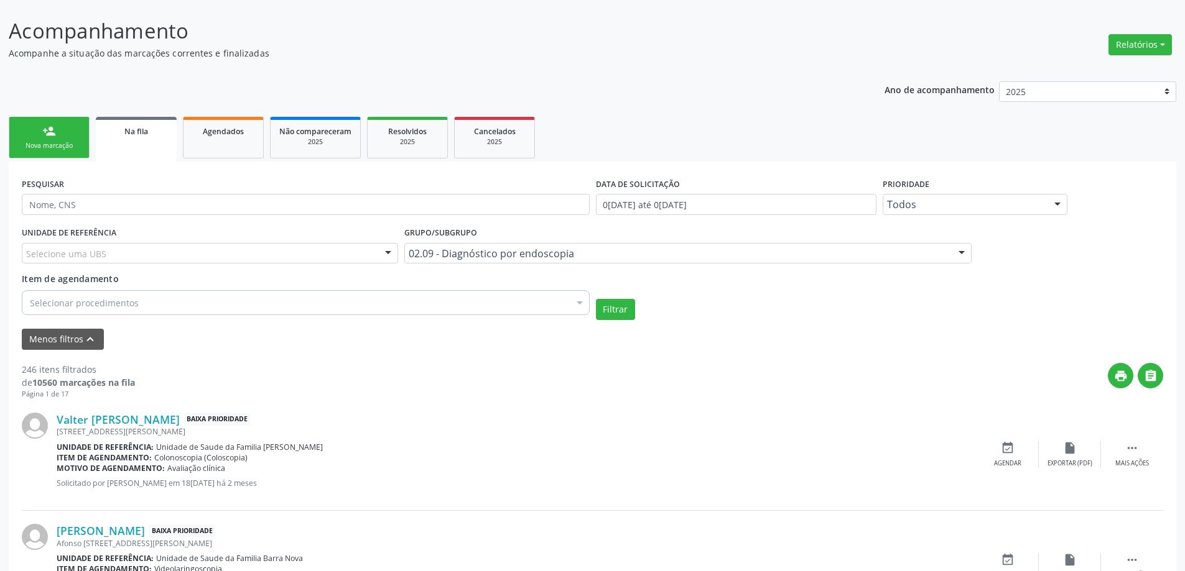
scroll to position [187, 0]
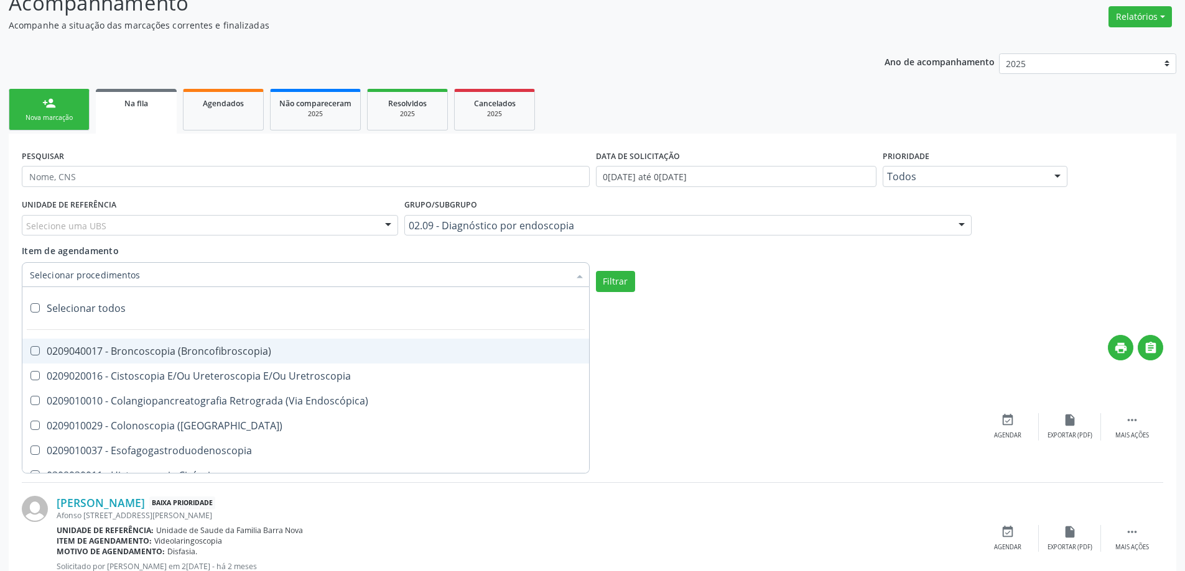
click at [136, 275] on div at bounding box center [306, 274] width 568 height 25
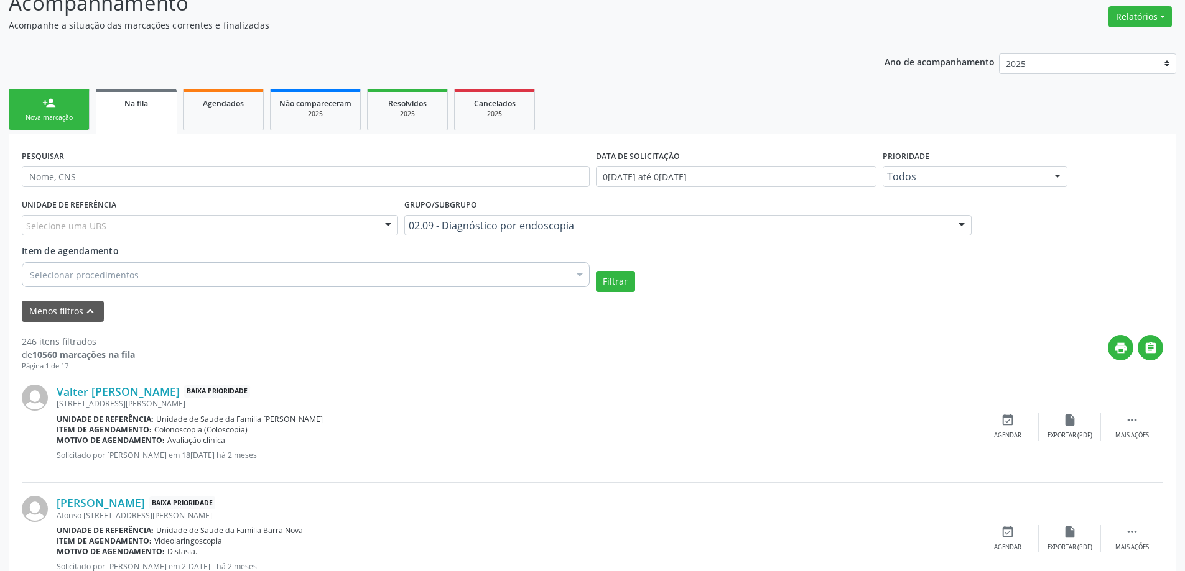
click at [139, 121] on link "Na fila" at bounding box center [136, 111] width 81 height 45
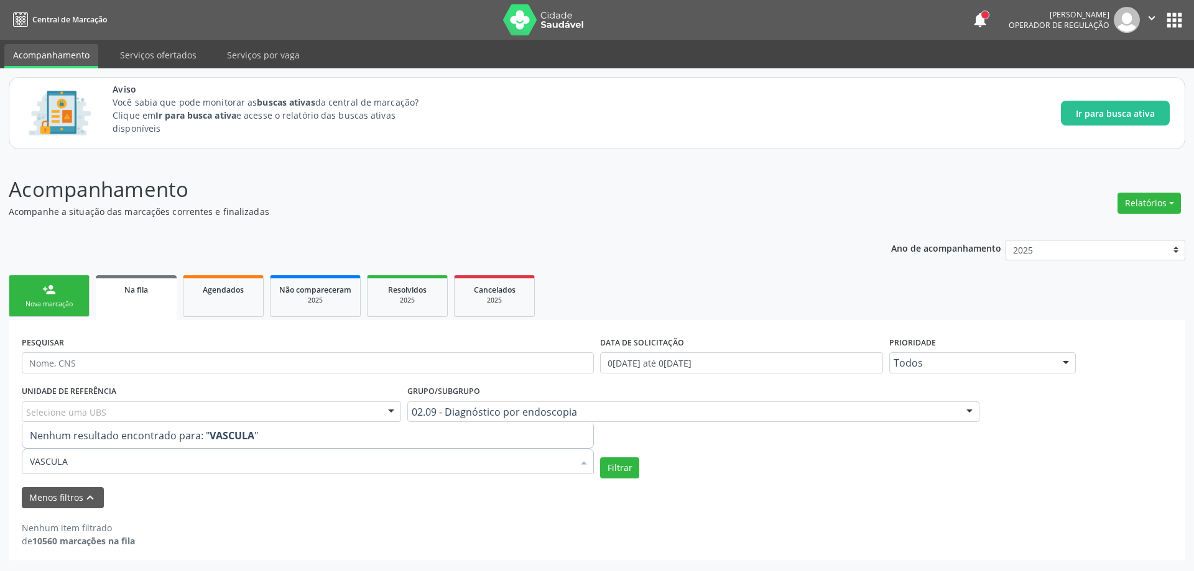
type input "VASCULAR"
click at [629, 467] on button "Filtrar" at bounding box center [619, 468] width 39 height 21
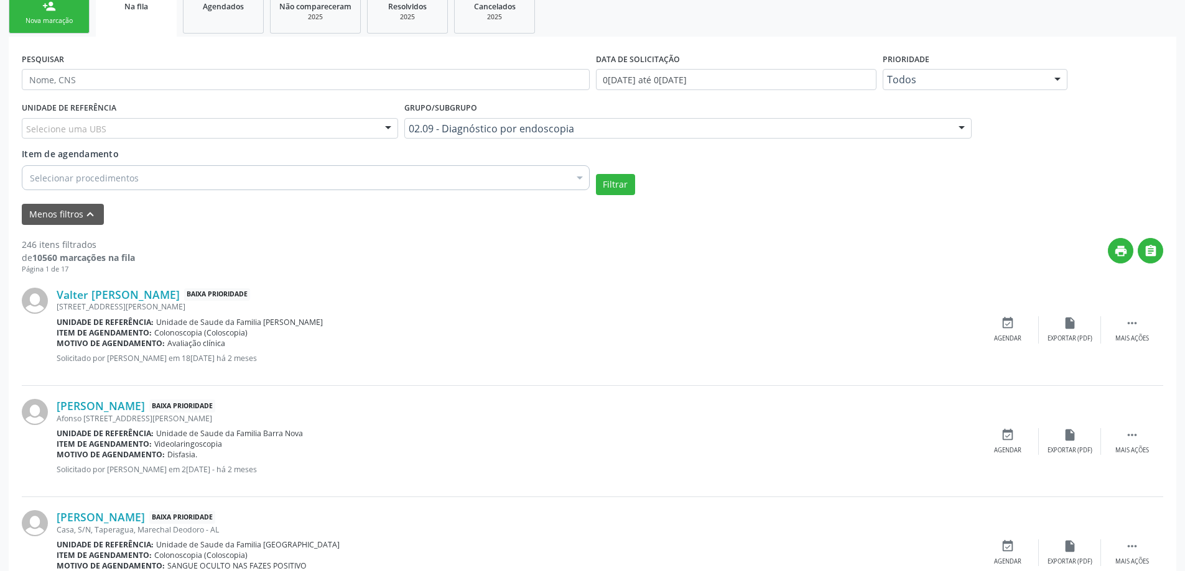
scroll to position [287, 0]
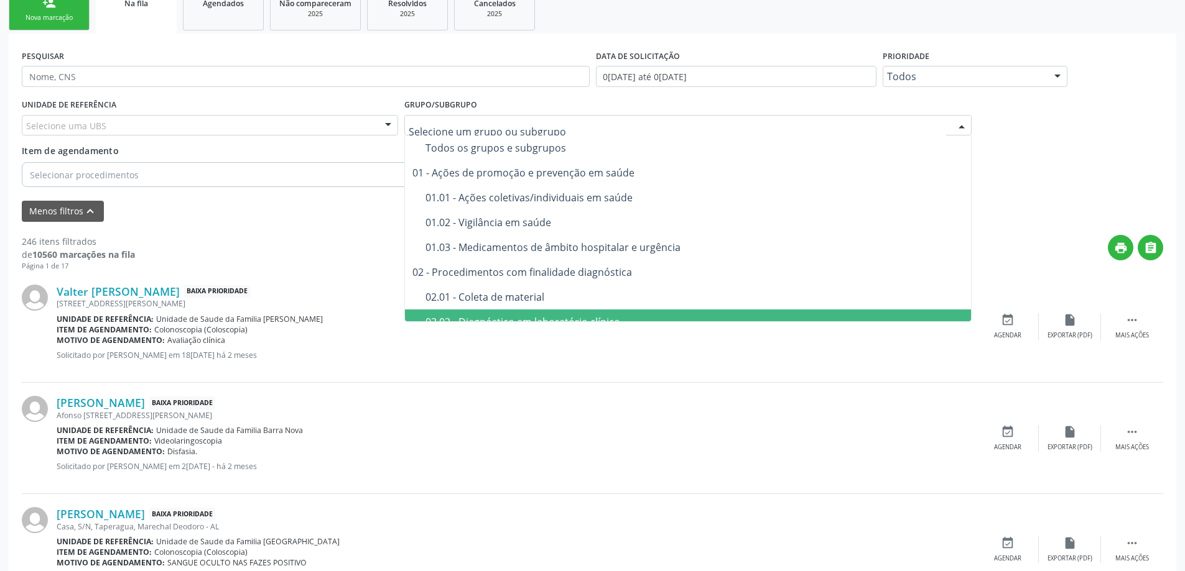
click at [777, 387] on div "[PERSON_NAME] Baixa Prioridade [PERSON_NAME][STREET_ADDRESS] Unidade de referên…" at bounding box center [592, 438] width 1141 height 111
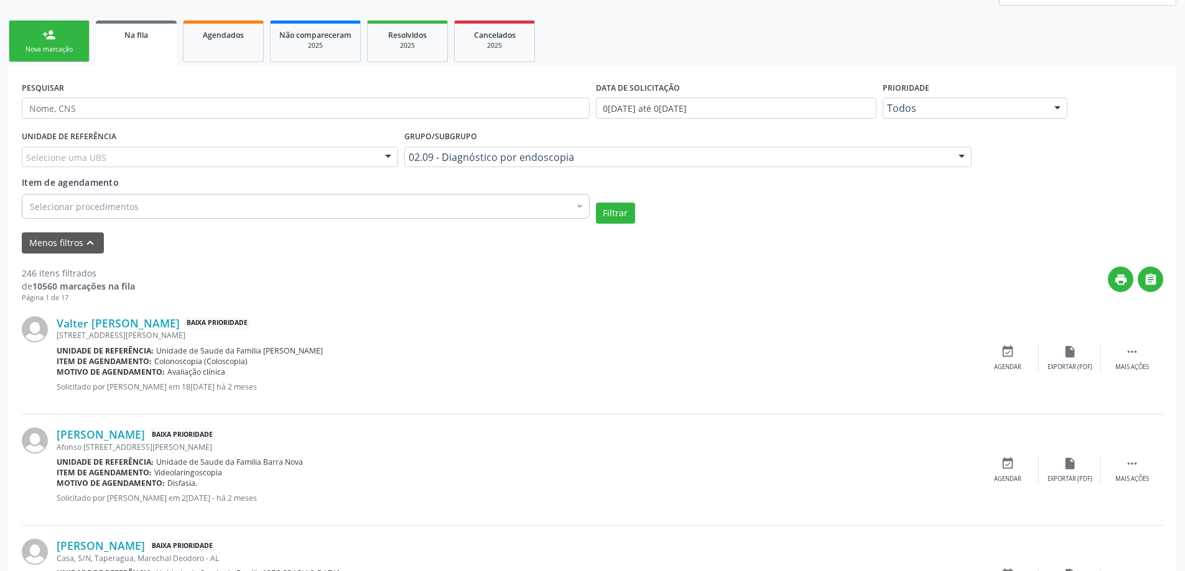
scroll to position [224, 0]
